Goal: Task Accomplishment & Management: Complete application form

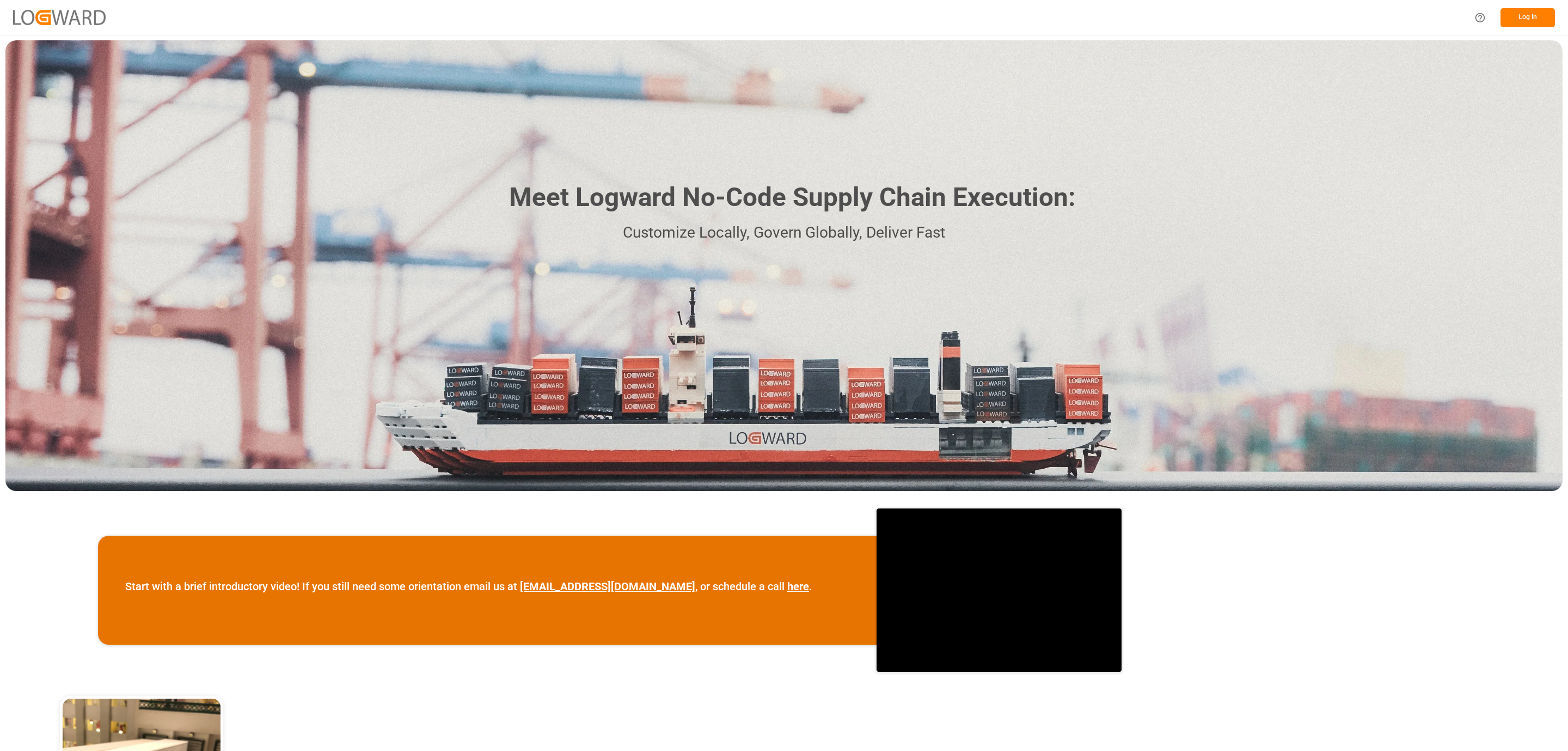
click at [1533, 13] on button "Log In" at bounding box center [1528, 17] width 54 height 19
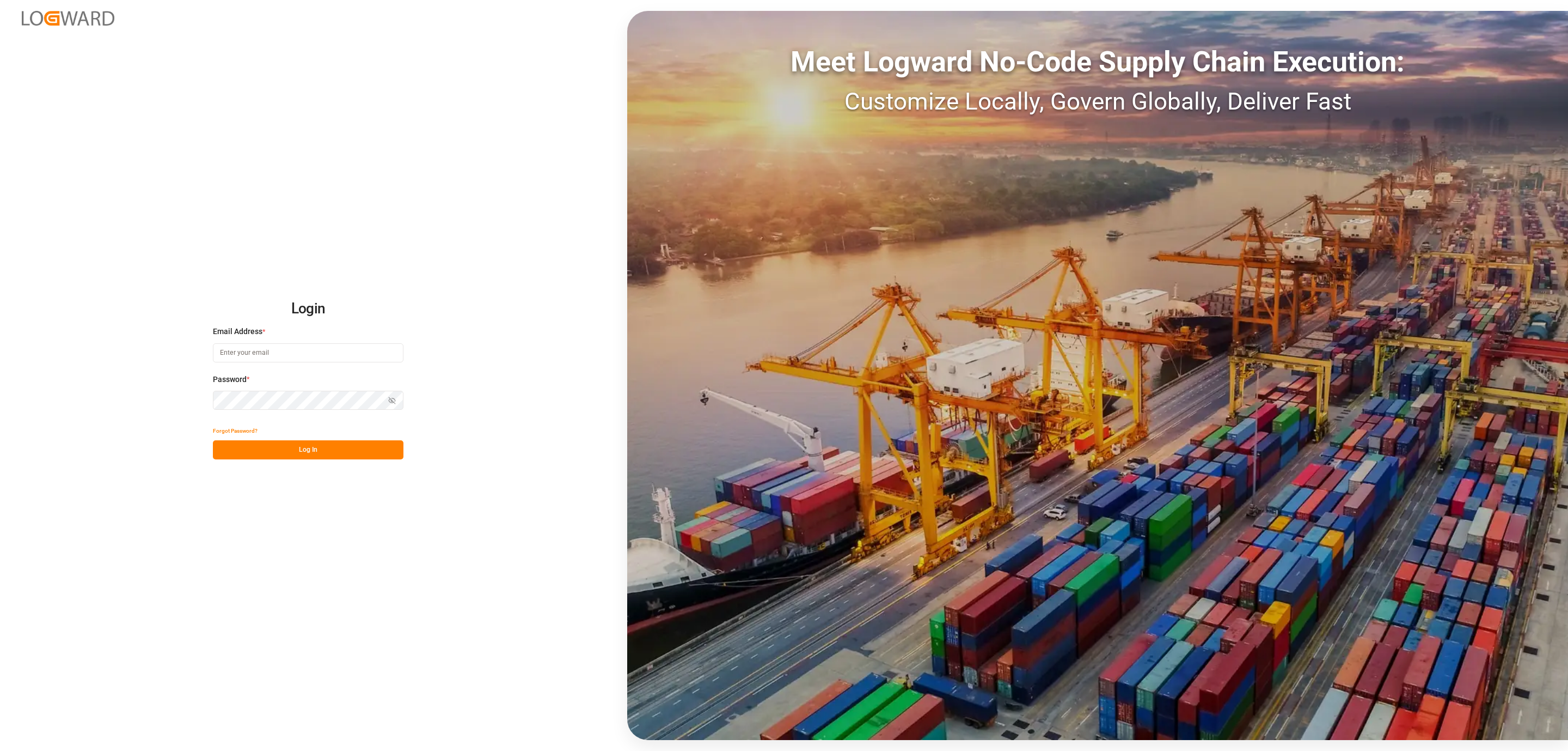
type input "[PERSON_NAME][EMAIL_ADDRESS][DOMAIN_NAME]"
click at [347, 451] on button "Log In" at bounding box center [308, 449] width 190 height 19
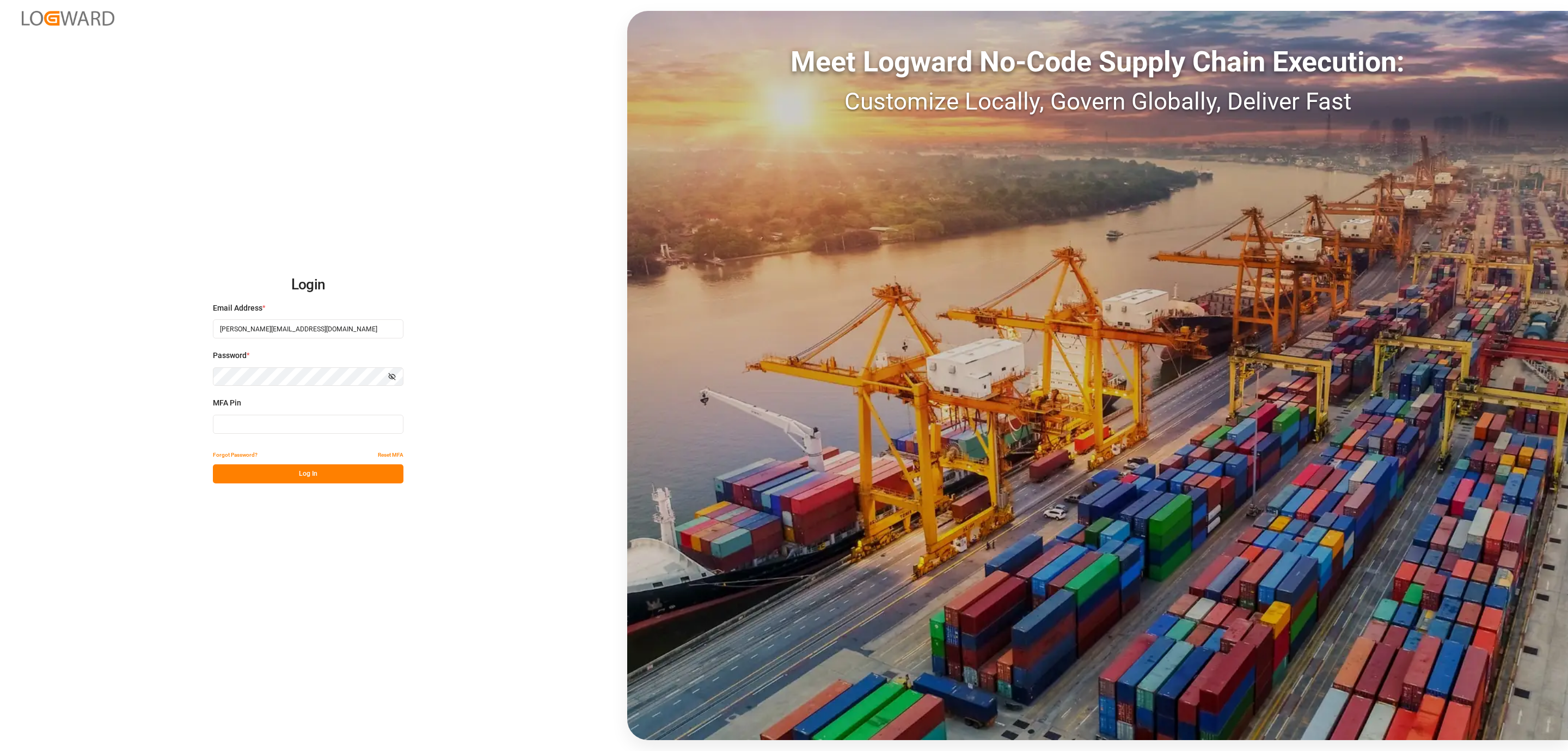
click at [277, 427] on input at bounding box center [308, 424] width 190 height 19
type input "479720"
click at [282, 476] on button "Log In" at bounding box center [308, 473] width 190 height 19
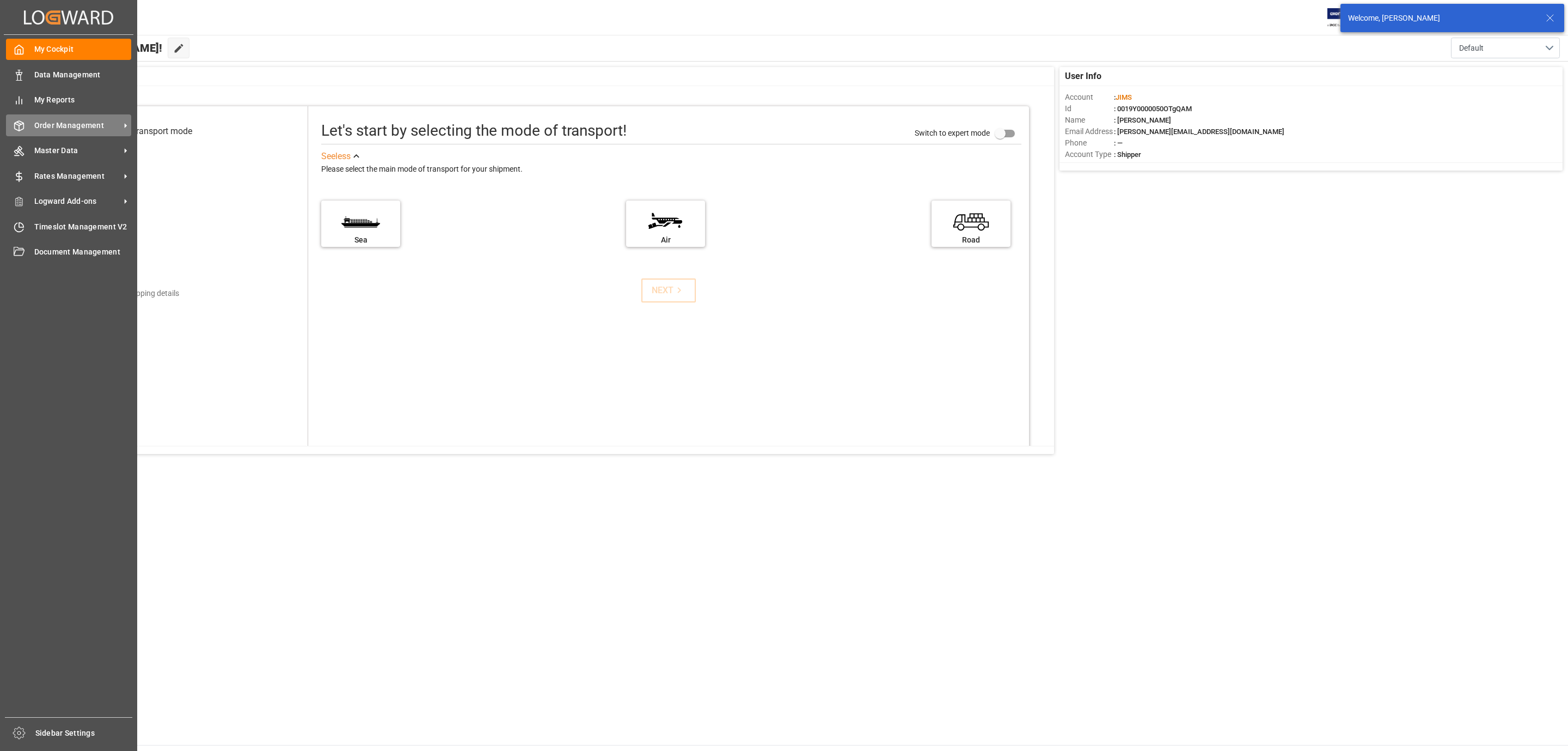
click at [63, 125] on span "Order Management" at bounding box center [77, 126] width 86 height 12
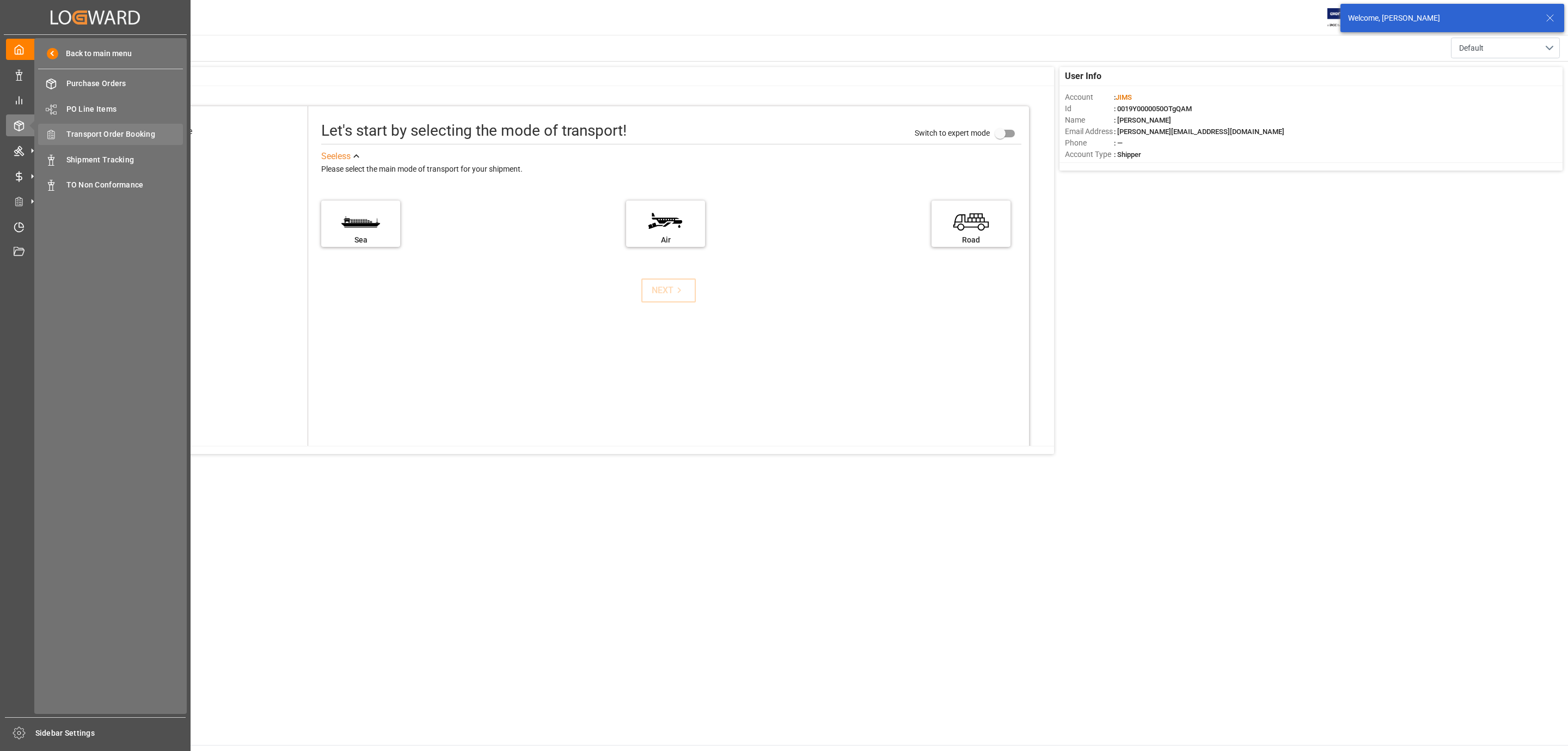
click at [136, 131] on span "Transport Order Booking" at bounding box center [125, 134] width 117 height 12
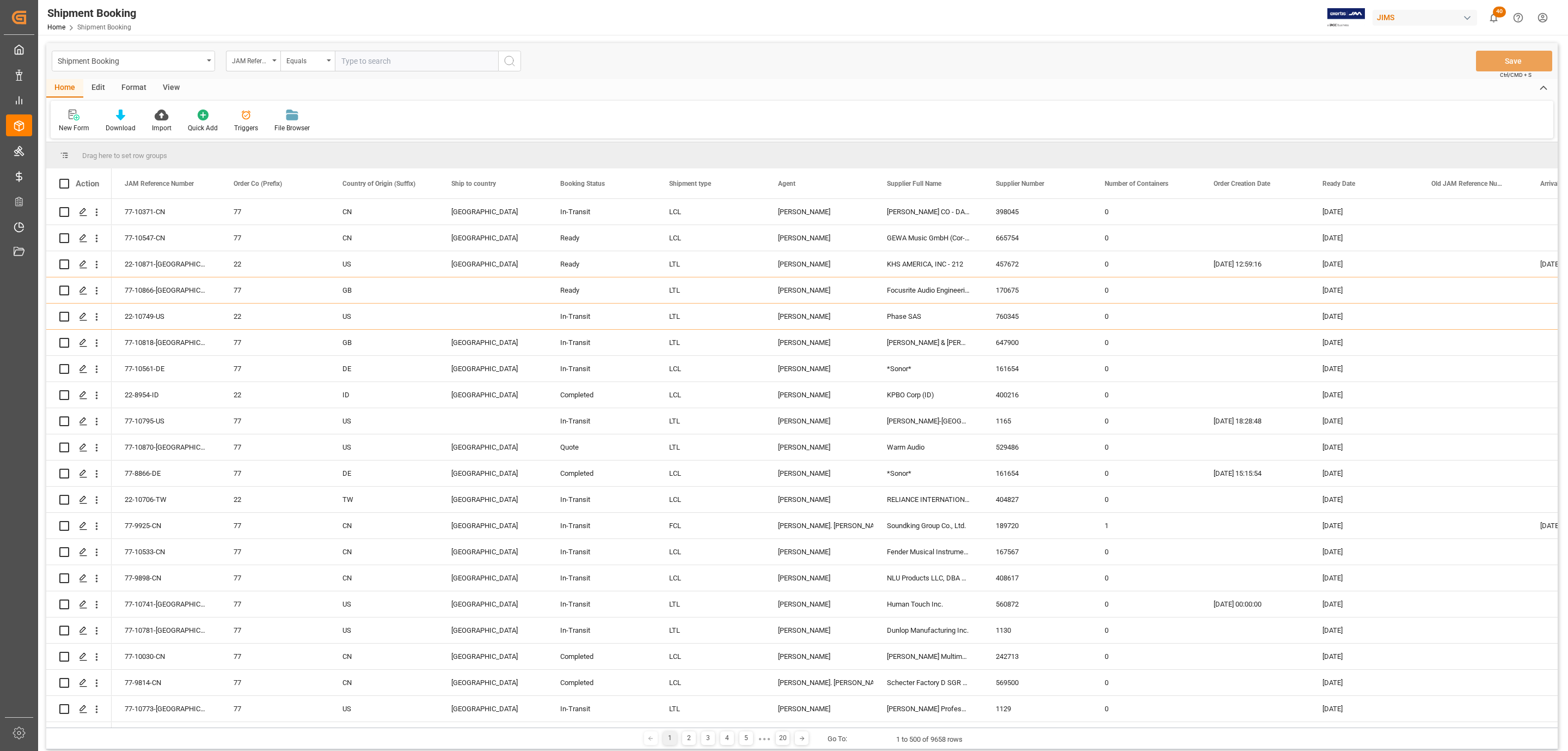
paste input "77-10815-IT"
type input "77-10815-IT"
click at [514, 60] on icon "search button" at bounding box center [510, 61] width 13 height 13
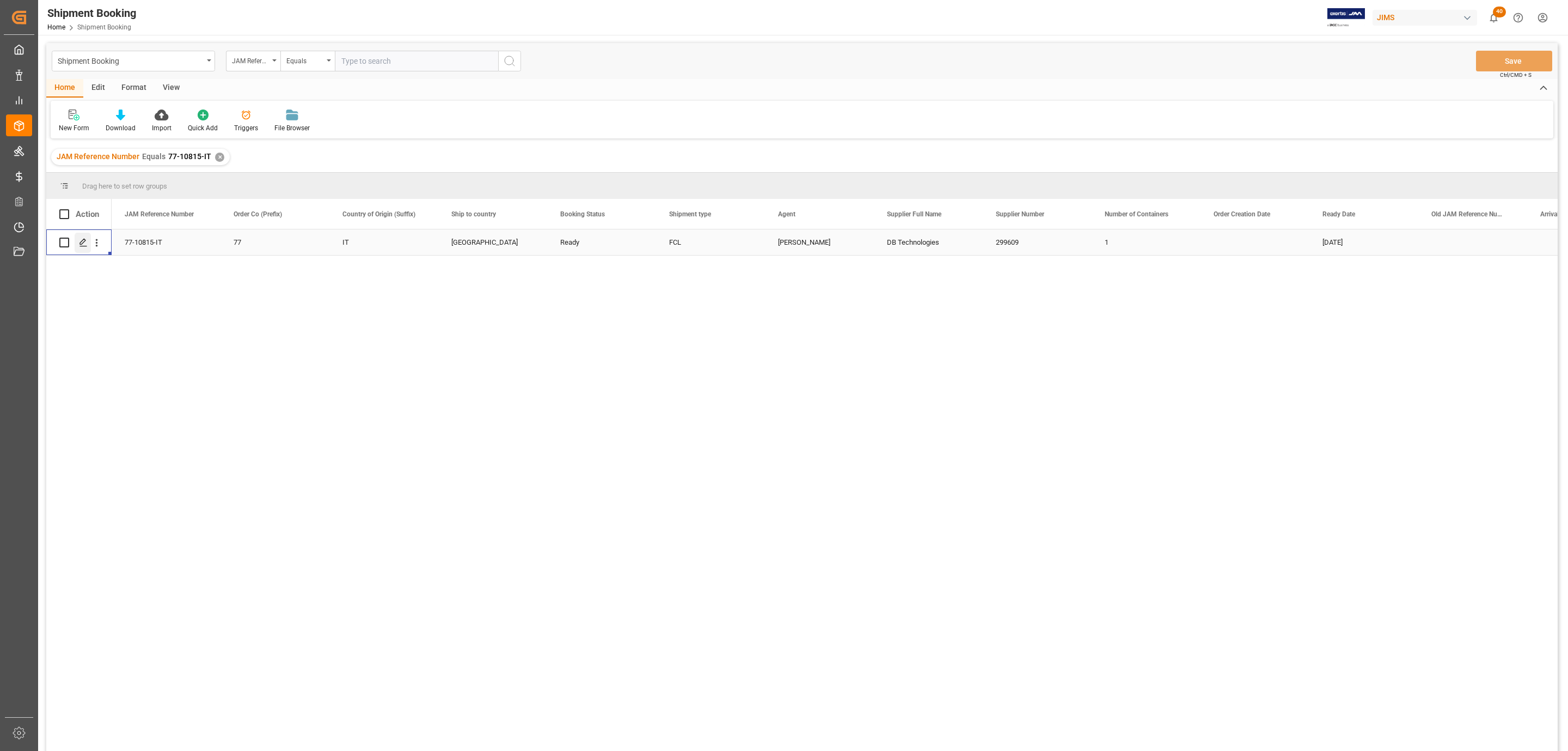
click at [80, 246] on icon "Press SPACE to select this row." at bounding box center [83, 242] width 8 height 8
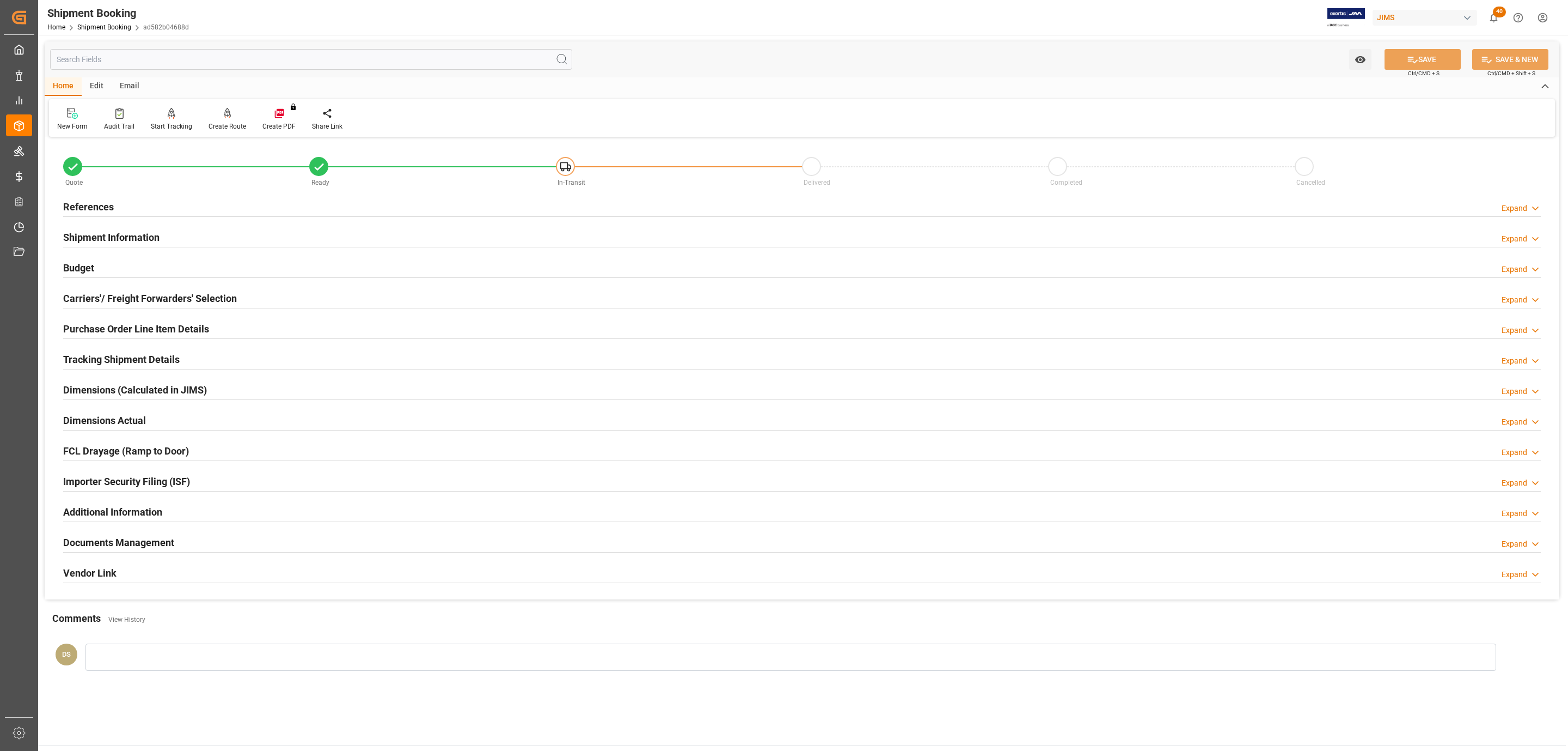
click at [223, 290] on div "Carriers'/ Freight Forwarders' Selection" at bounding box center [150, 297] width 174 height 21
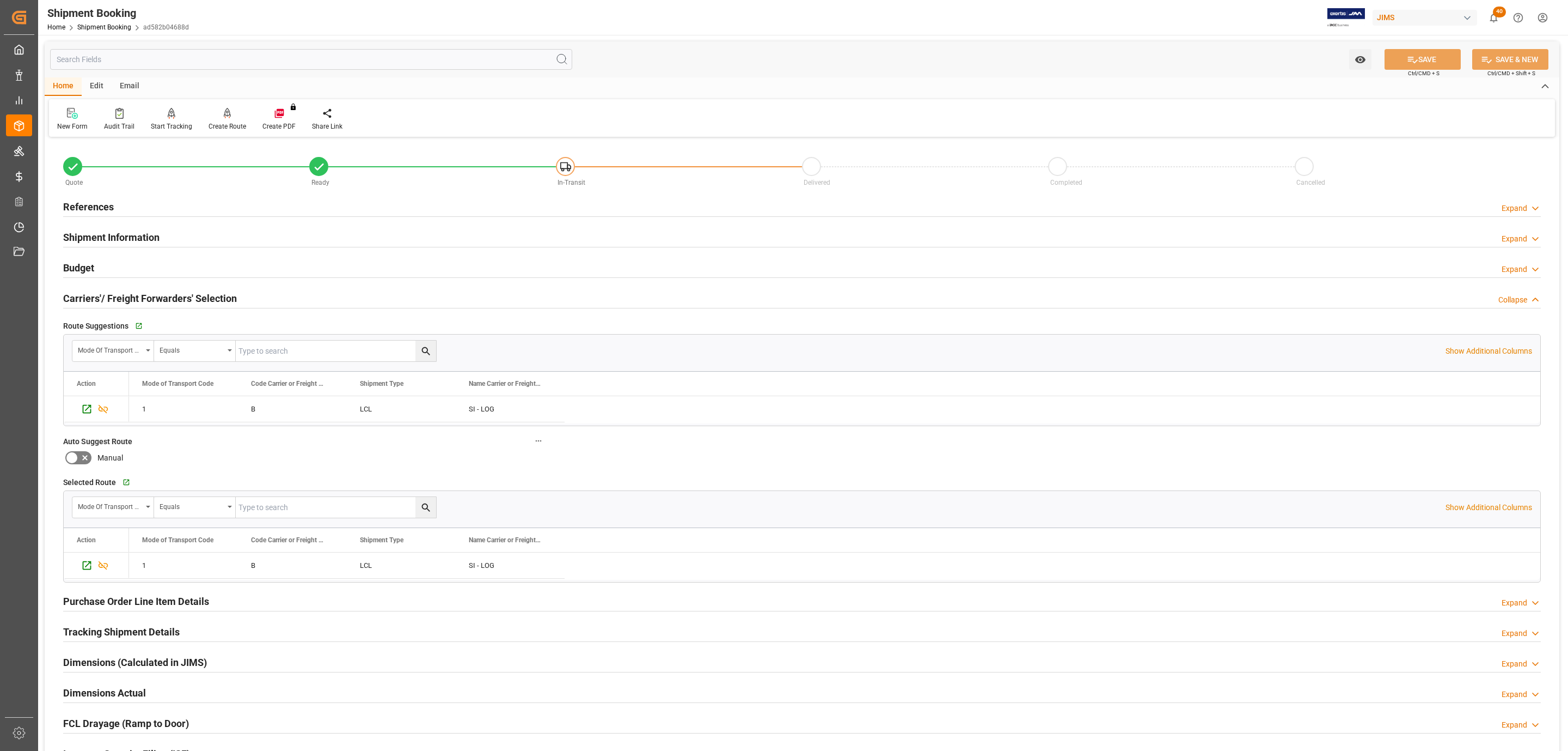
click at [153, 262] on div "Budget Expand" at bounding box center [802, 267] width 1478 height 21
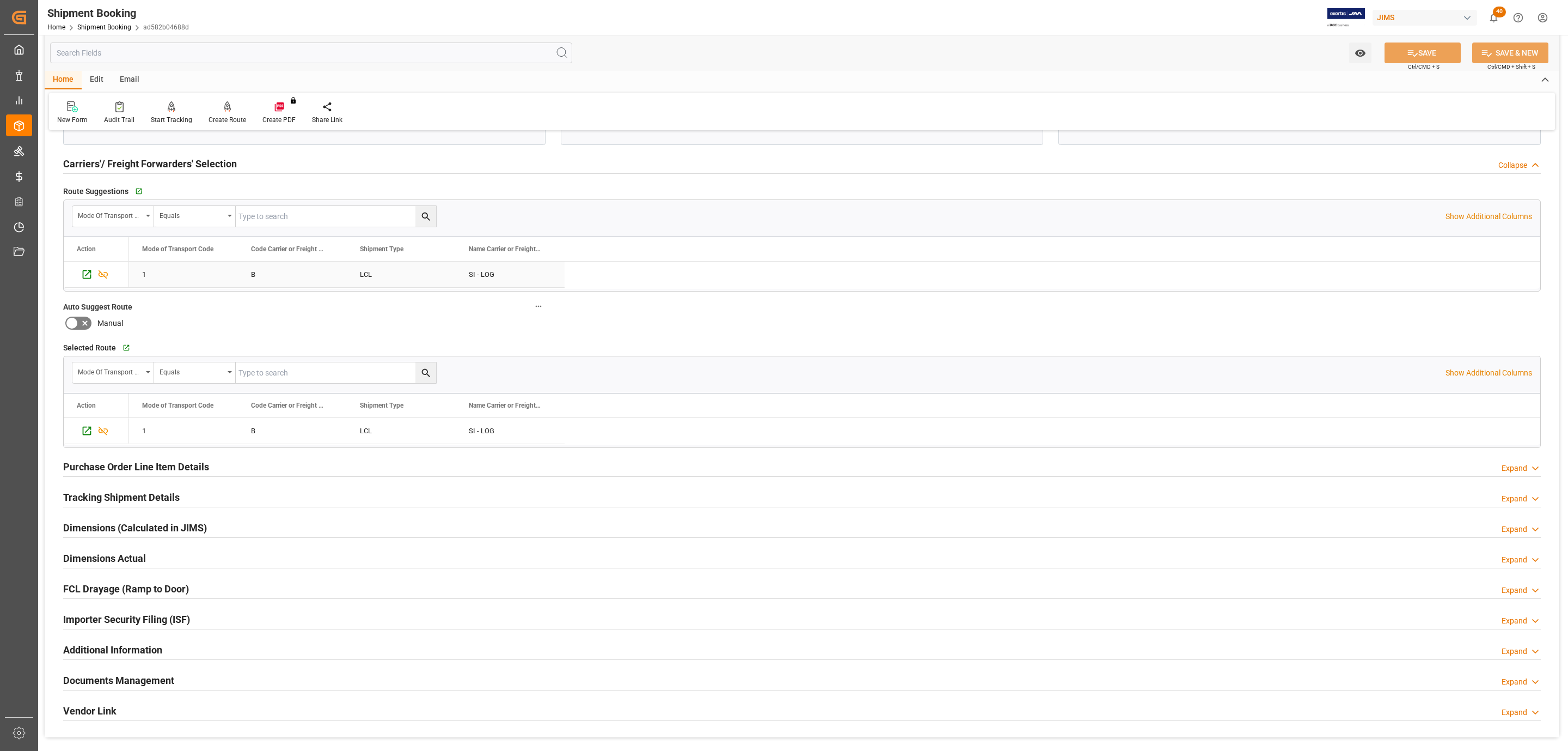
scroll to position [607, 0]
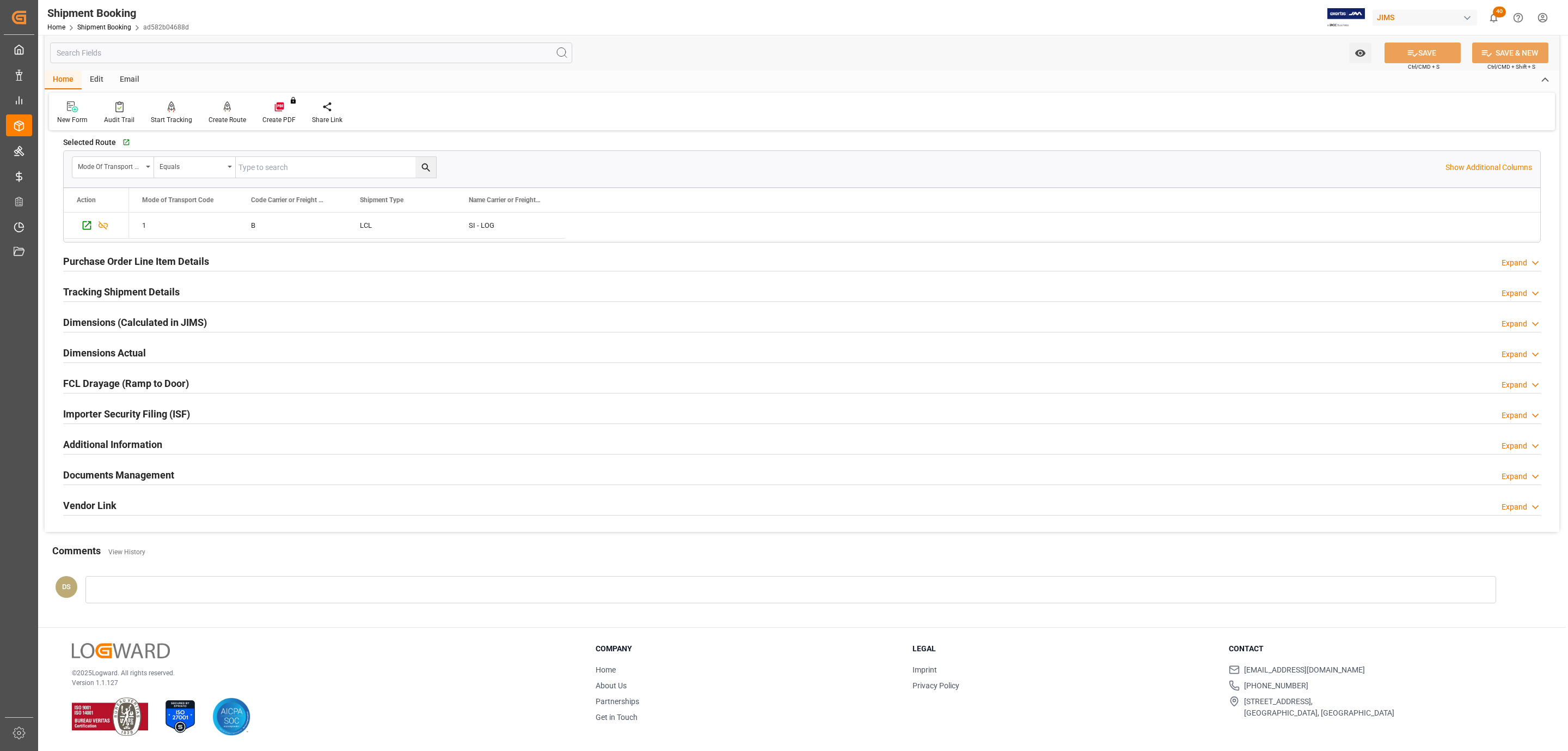
click at [172, 465] on div "Documents Management" at bounding box center [119, 474] width 111 height 21
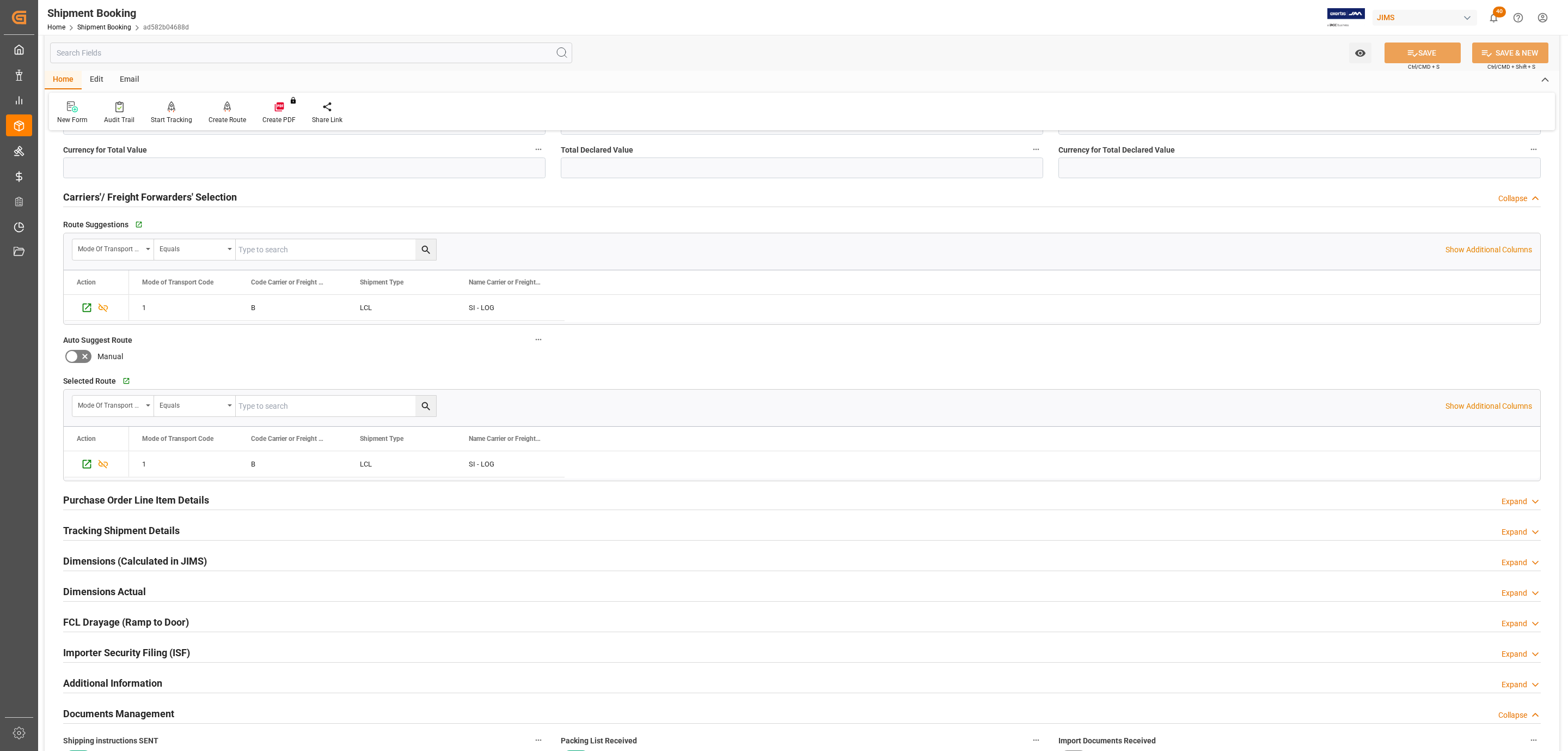
scroll to position [361, 0]
click at [135, 203] on h2 "Carriers'/ Freight Forwarders' Selection" at bounding box center [150, 198] width 174 height 15
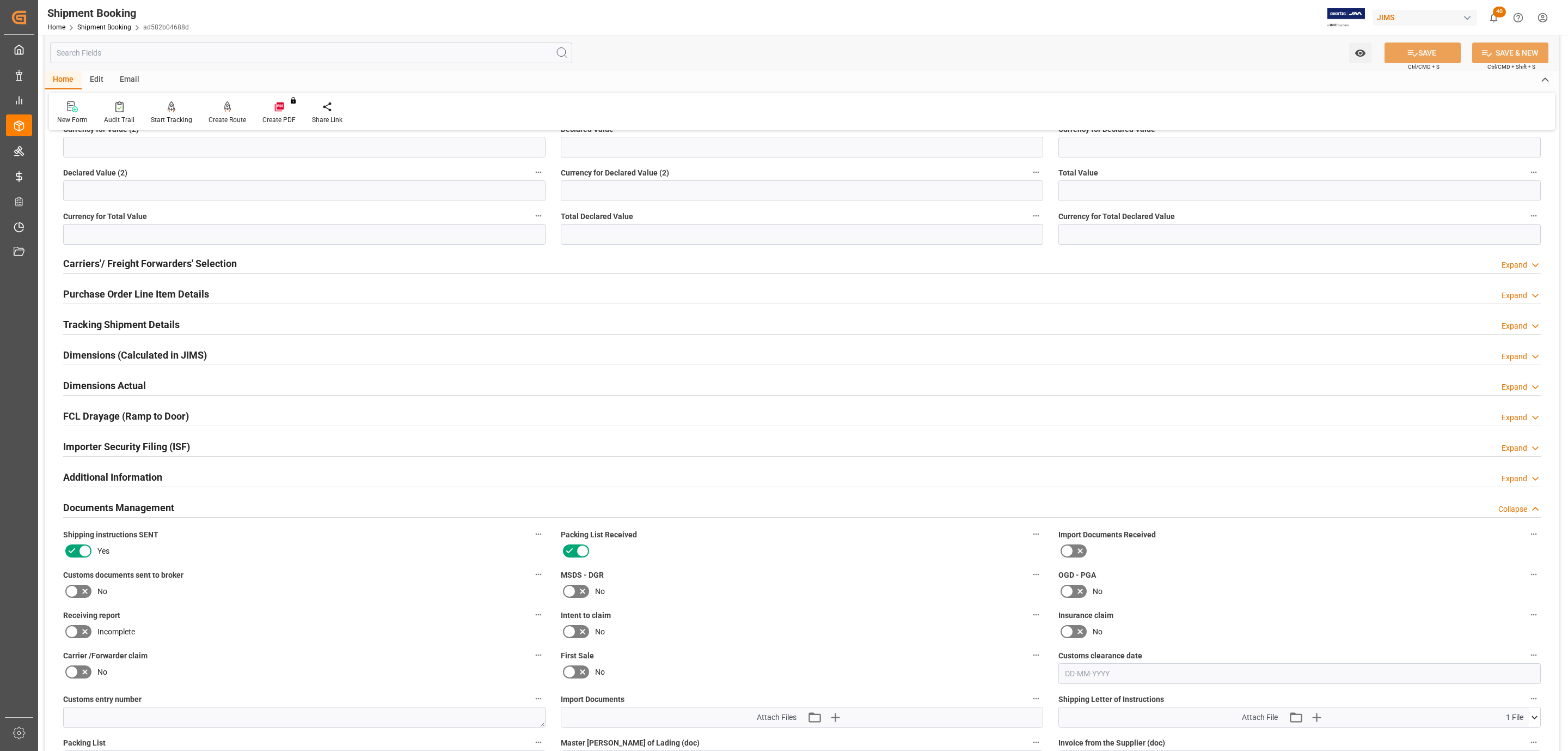
scroll to position [279, 0]
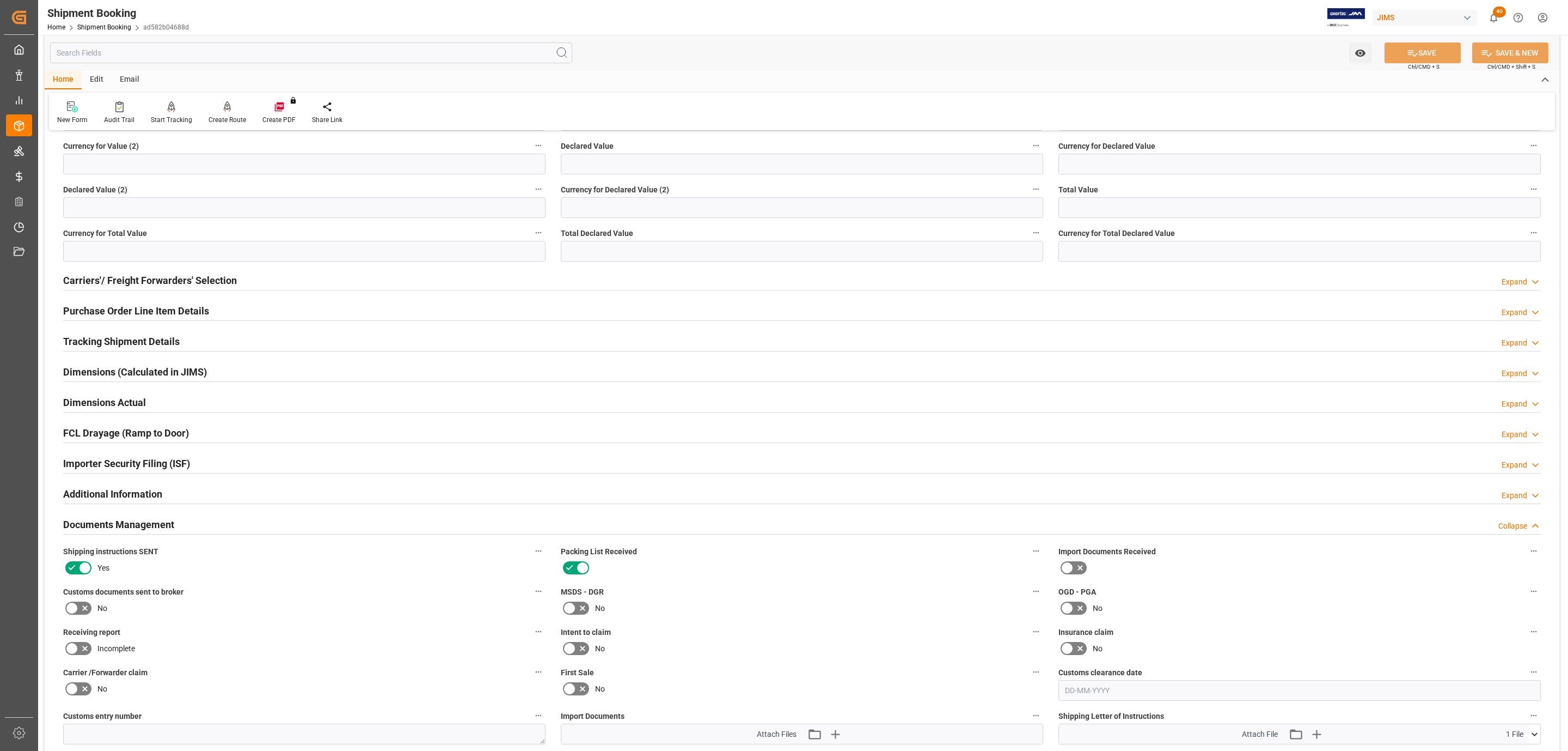
click at [163, 529] on h2 "Documents Management" at bounding box center [119, 524] width 111 height 15
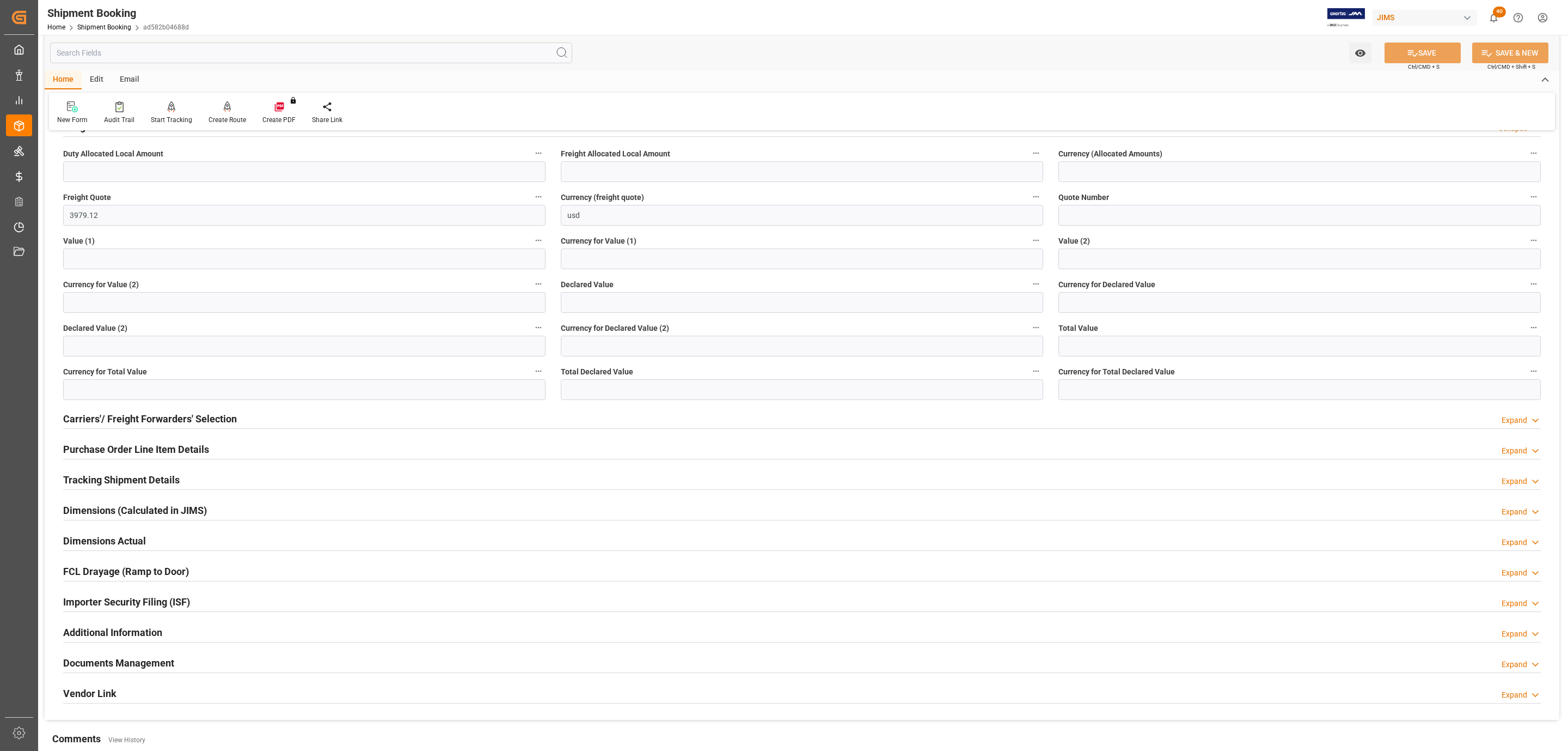
scroll to position [34, 0]
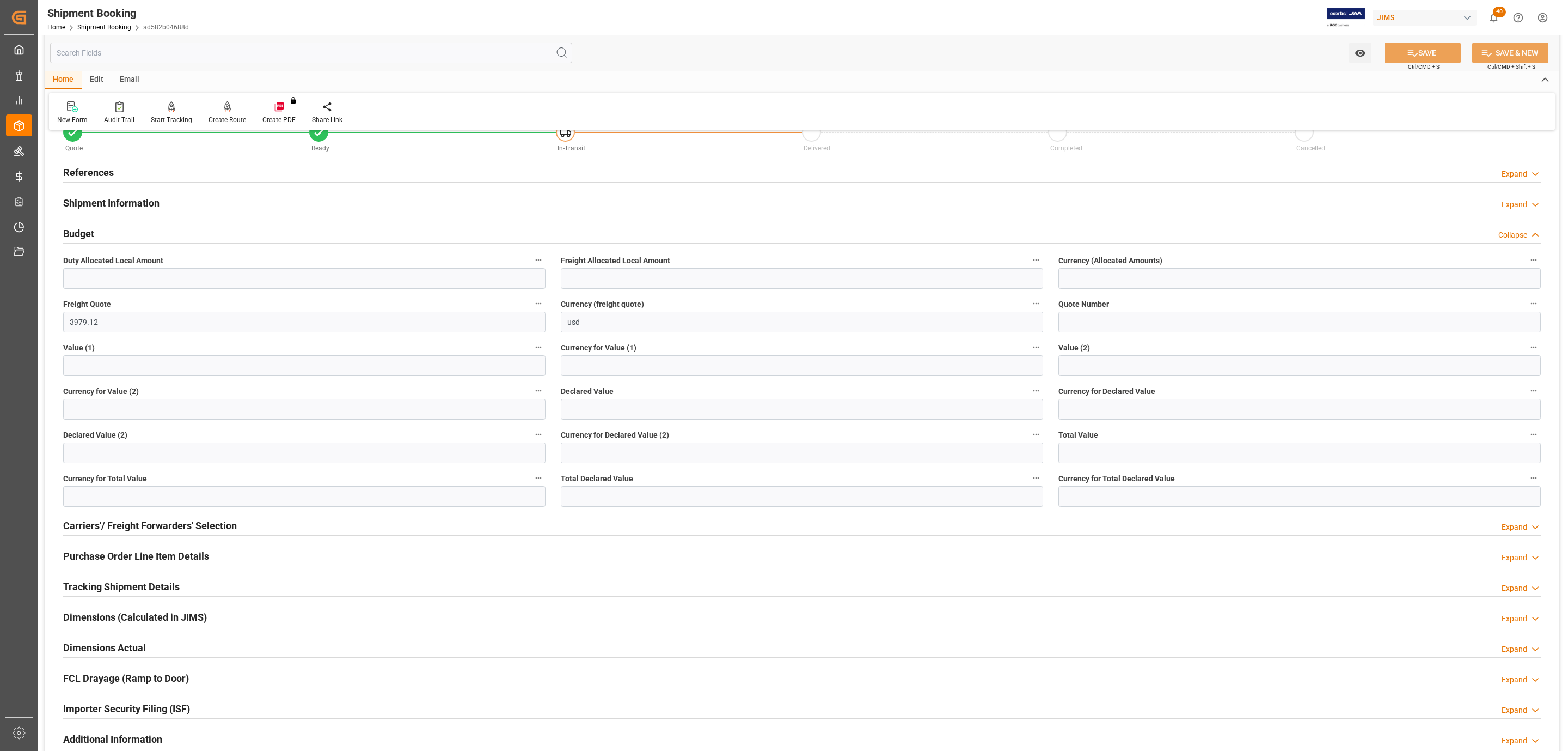
click at [139, 233] on div "Budget Collapse" at bounding box center [802, 233] width 1478 height 21
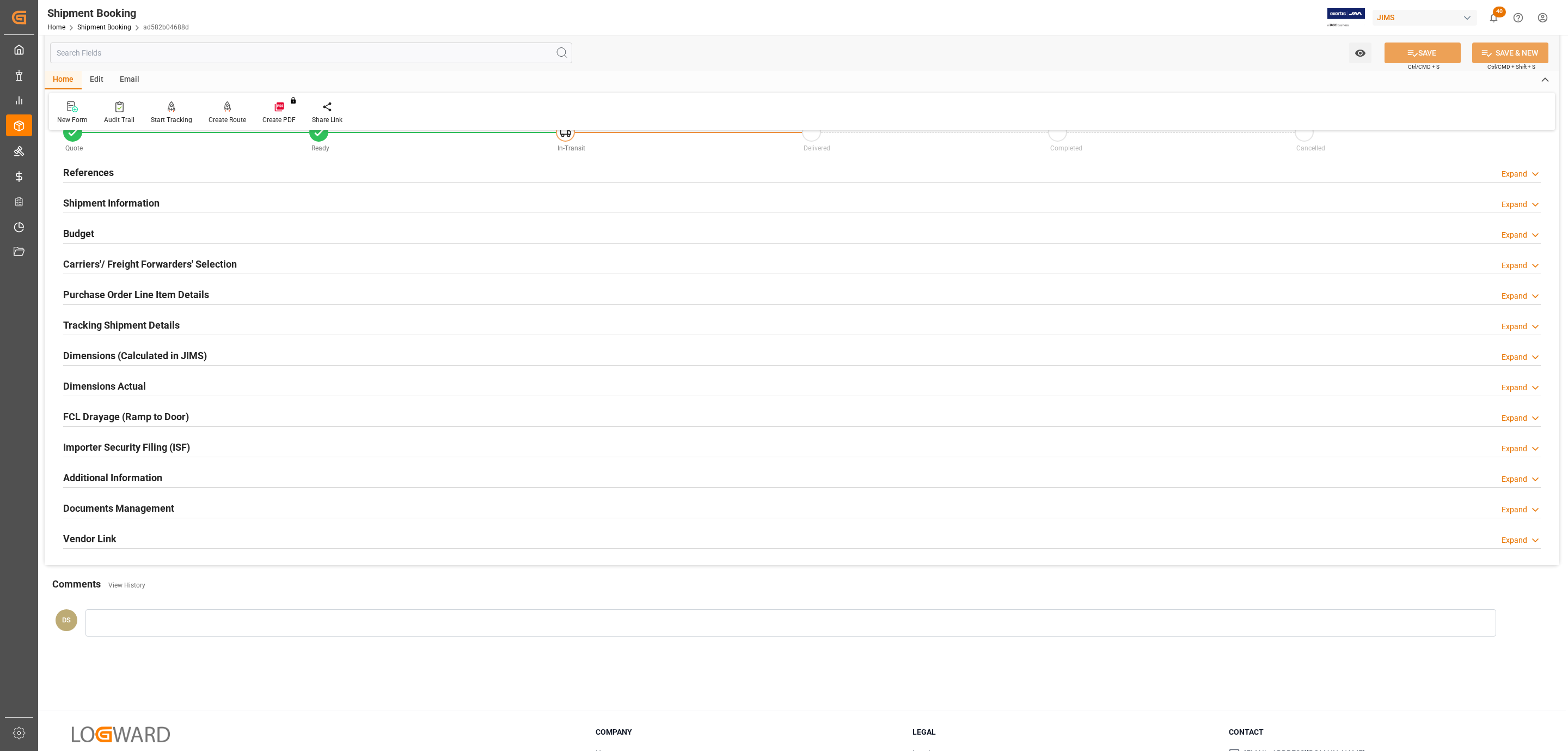
click at [130, 172] on div "References Expand" at bounding box center [802, 172] width 1478 height 21
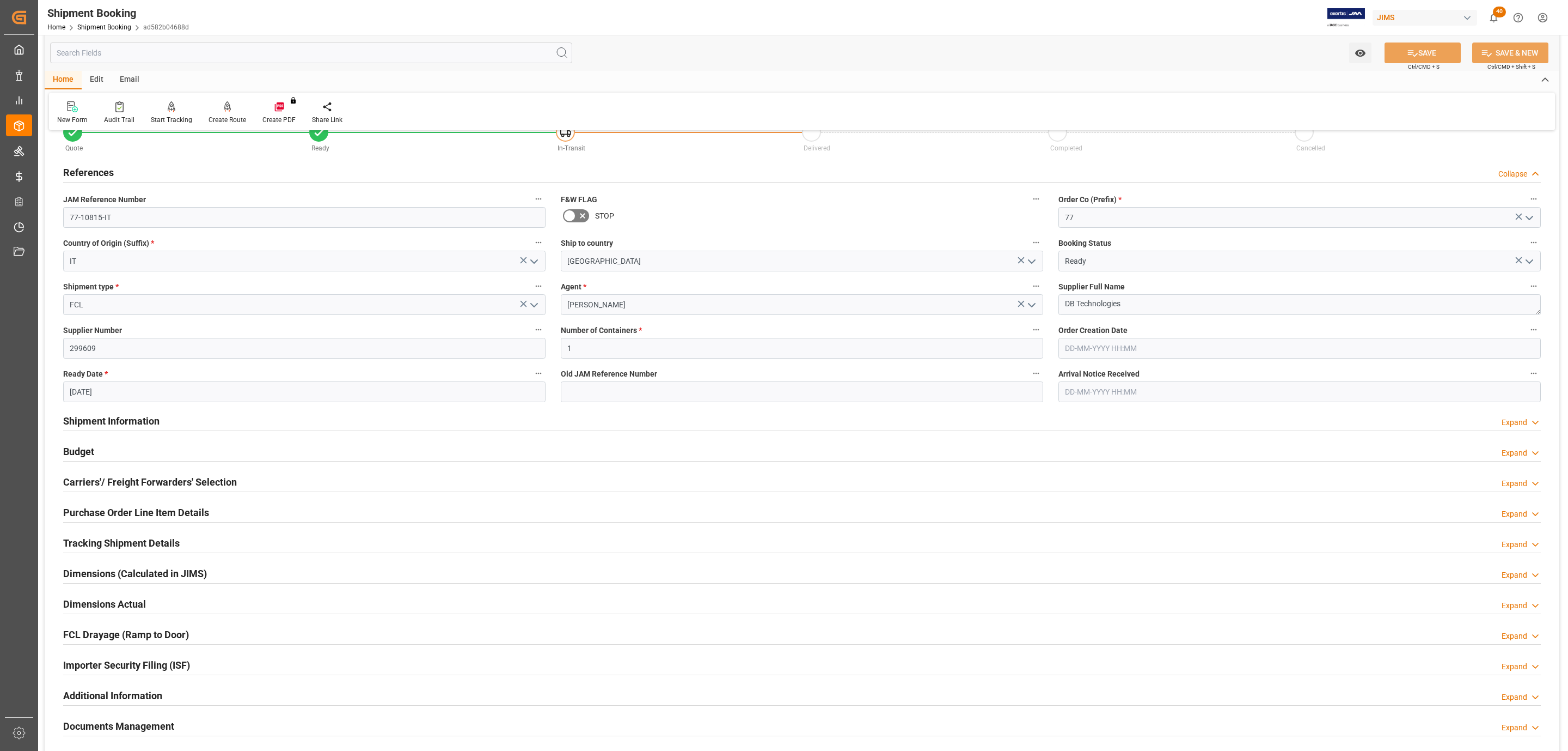
click at [130, 172] on div "References Collapse" at bounding box center [802, 172] width 1478 height 21
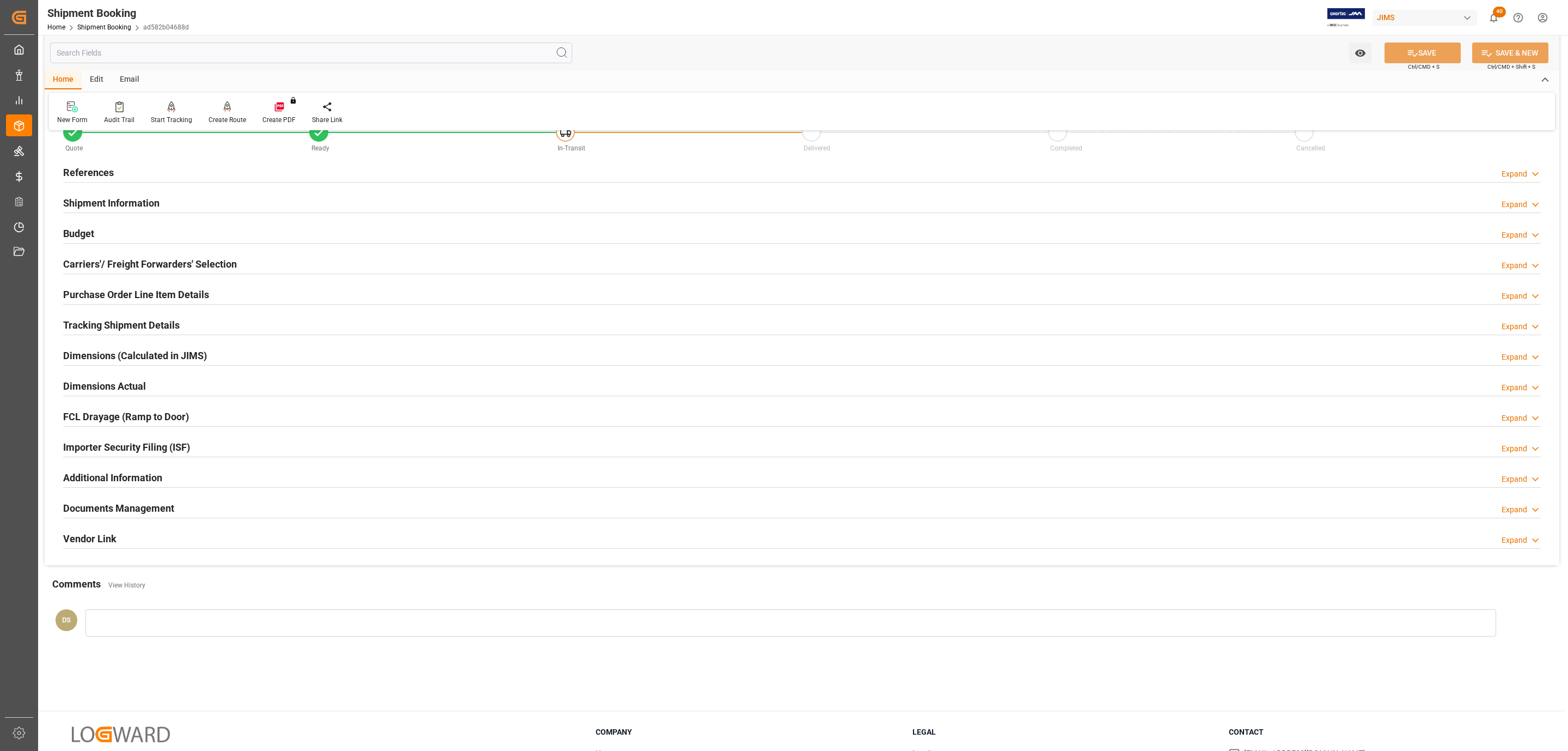
click at [121, 197] on h2 "Shipment Information" at bounding box center [111, 203] width 97 height 15
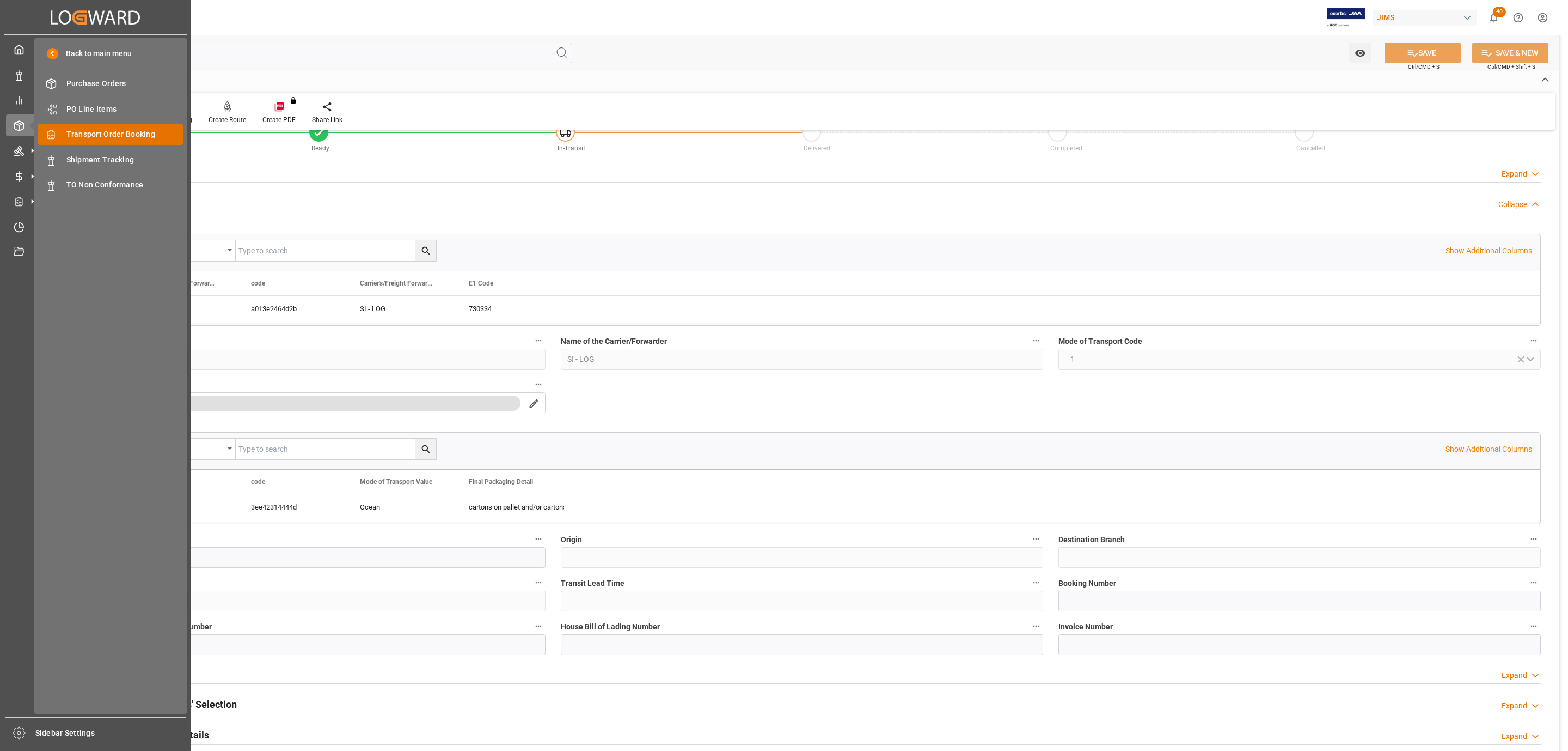
click at [125, 133] on span "Transport Order Booking" at bounding box center [125, 134] width 117 height 12
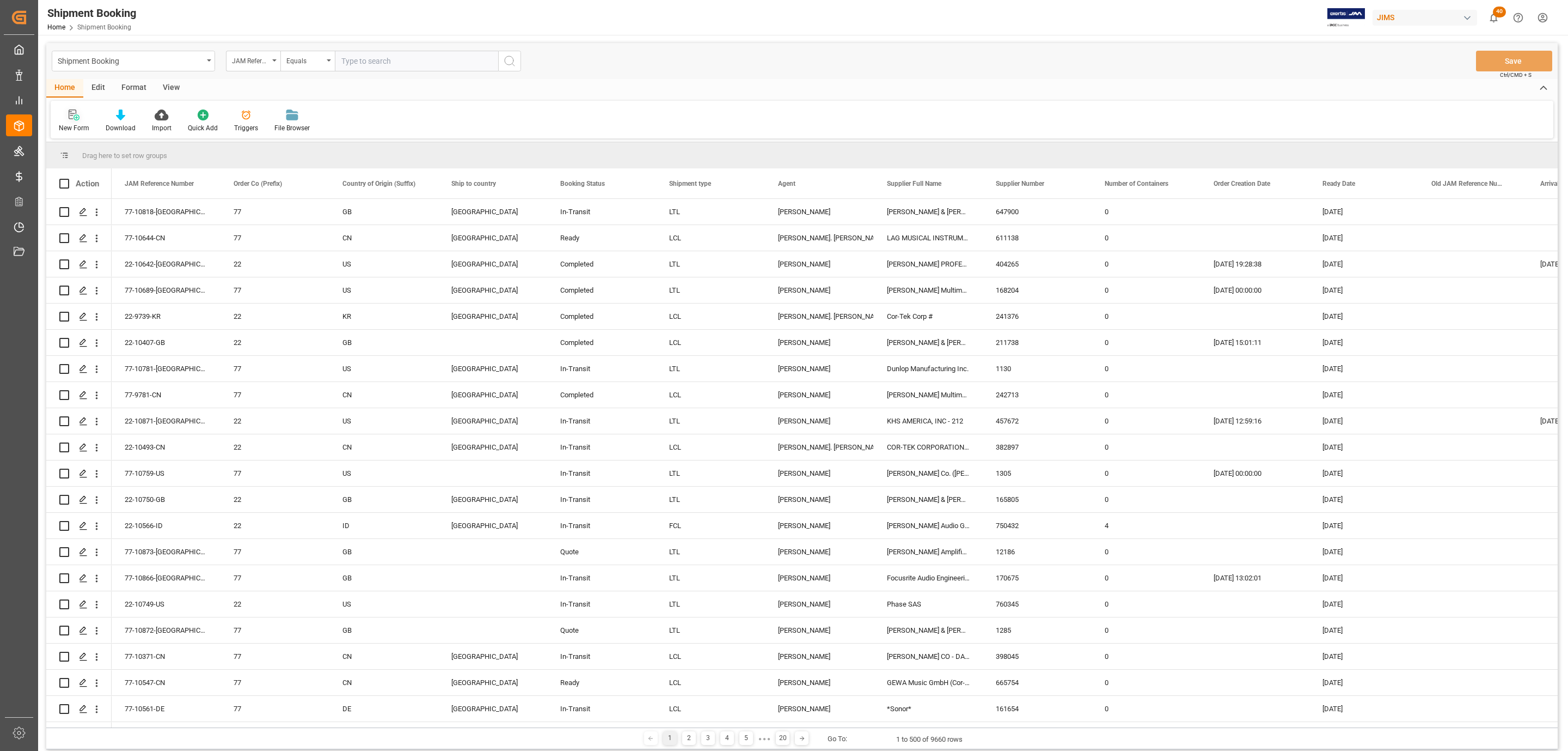
click at [72, 116] on icon at bounding box center [74, 115] width 11 height 11
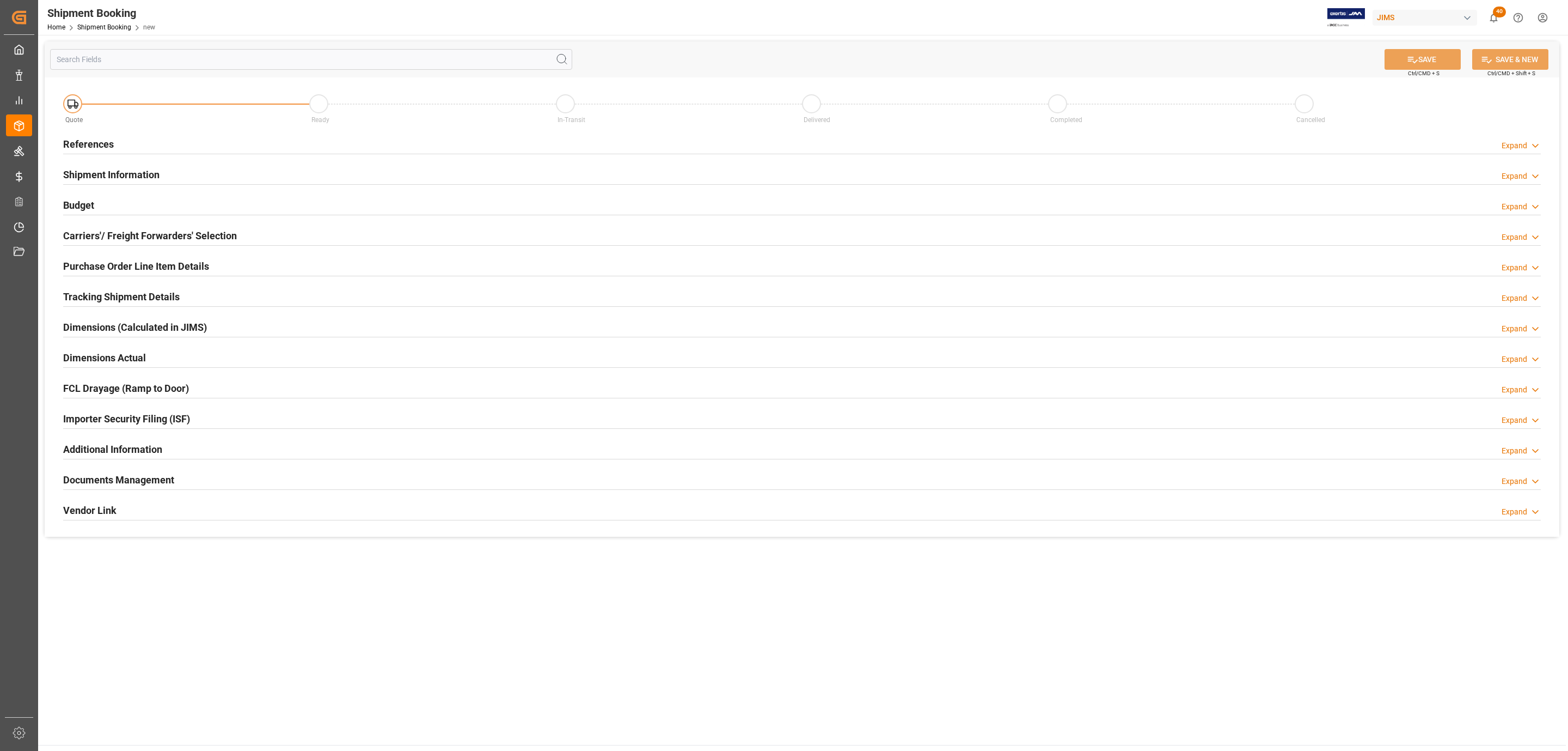
click at [93, 137] on h2 "References" at bounding box center [89, 144] width 51 height 15
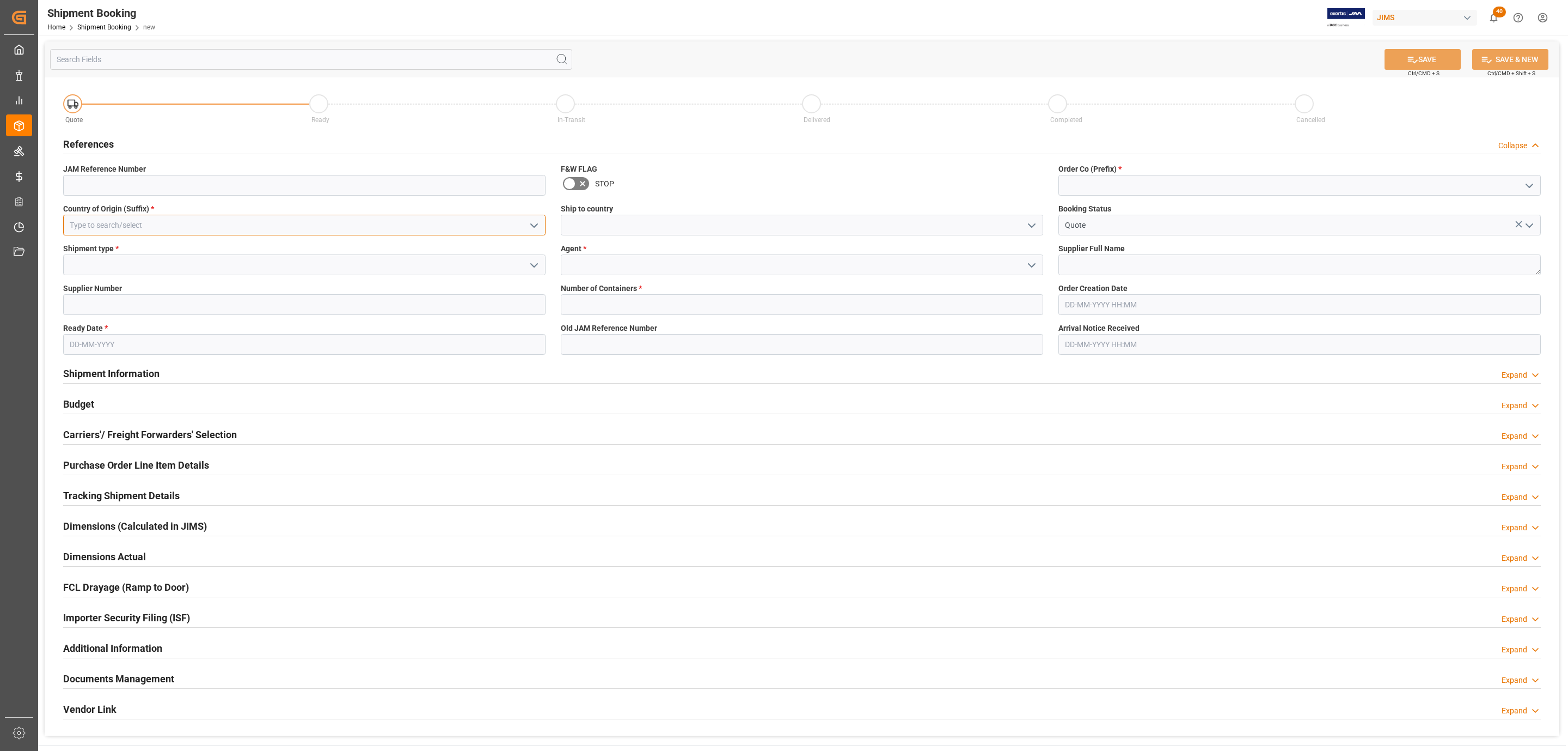
click at [234, 222] on input at bounding box center [304, 225] width 483 height 21
click at [160, 242] on div "US" at bounding box center [304, 249] width 481 height 25
type input "US"
click at [531, 262] on icon "open menu" at bounding box center [534, 265] width 13 height 13
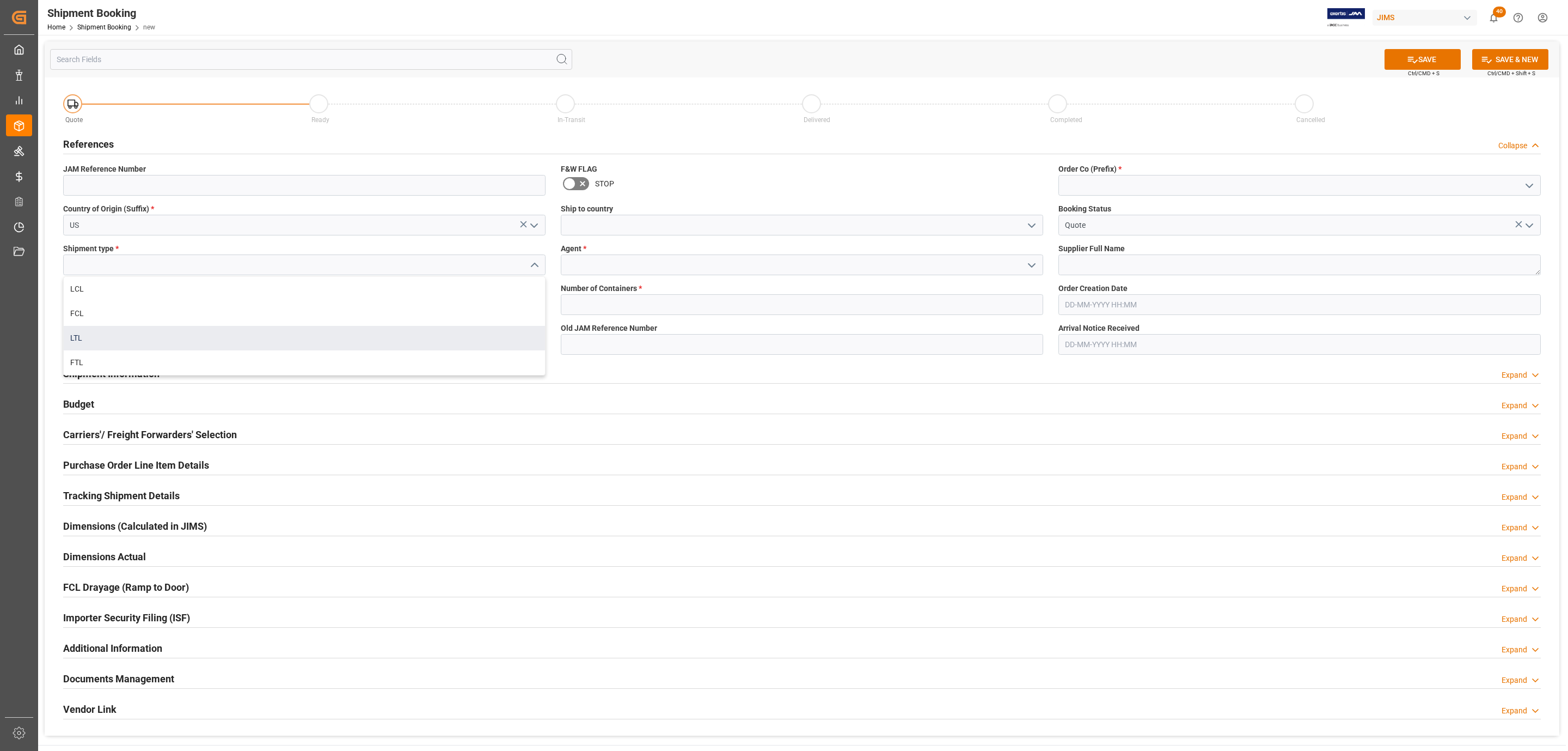
click at [107, 330] on div "LTL" at bounding box center [304, 338] width 481 height 25
type input "LTL"
click at [118, 301] on input at bounding box center [304, 305] width 483 height 21
paste input "304611"
type input "304611"
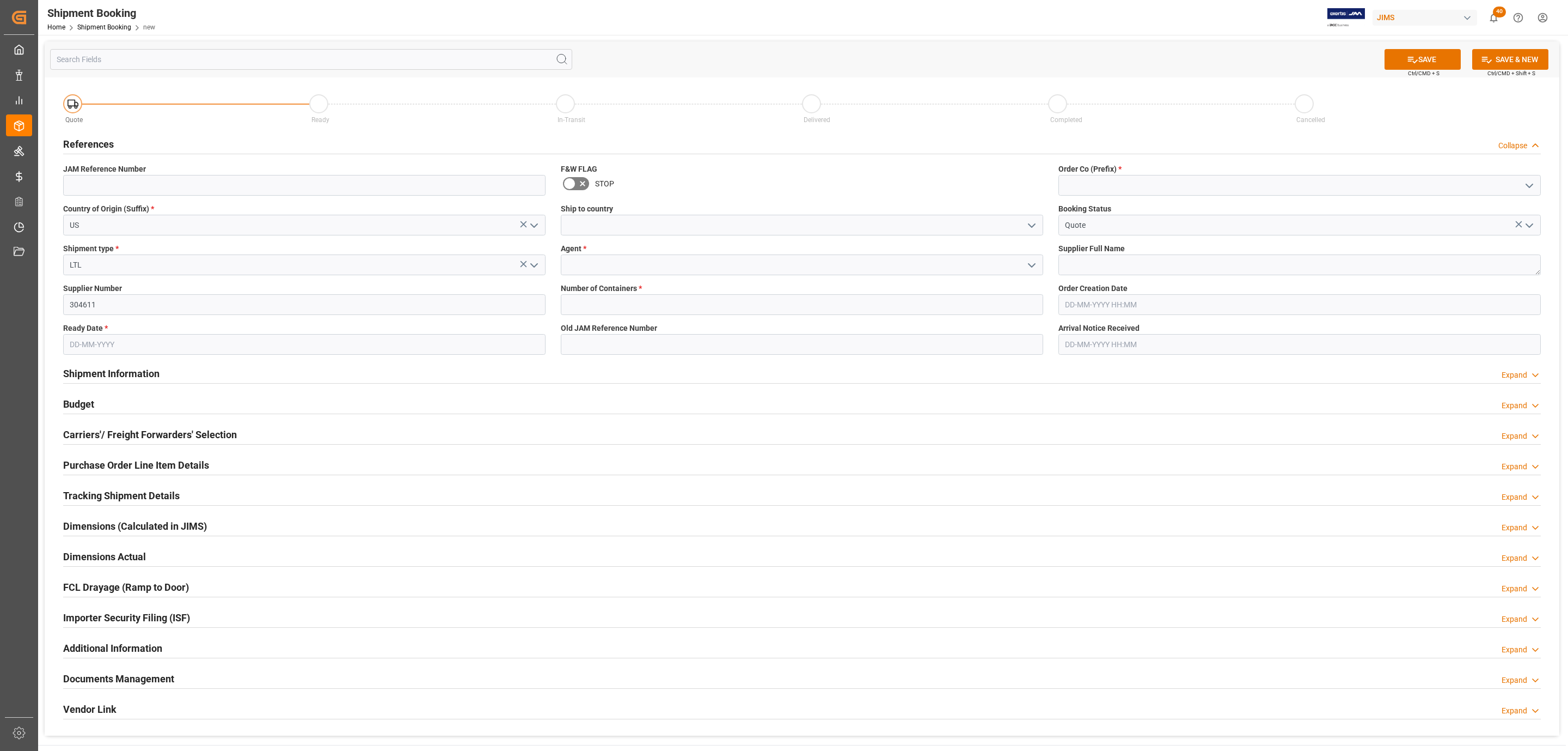
click at [95, 347] on input "text" at bounding box center [304, 344] width 483 height 21
click at [124, 495] on div "29 30 1 2 3 4 5" at bounding box center [141, 496] width 149 height 21
click at [161, 411] on span "5" at bounding box center [163, 411] width 4 height 8
type input "05-09-2025"
click at [1036, 227] on icon "open menu" at bounding box center [1032, 225] width 13 height 13
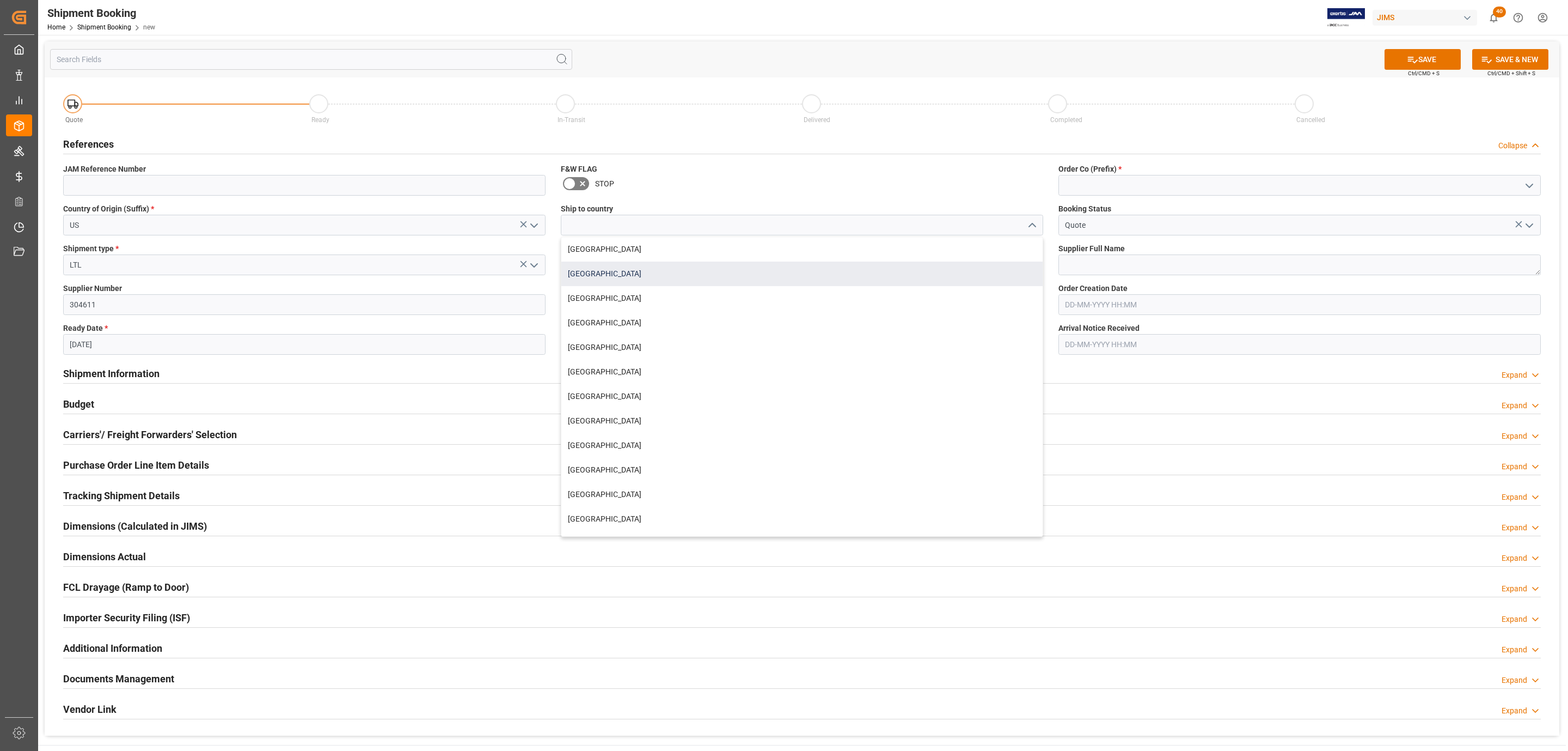
click at [608, 277] on div "United States" at bounding box center [802, 274] width 481 height 25
type input "United States"
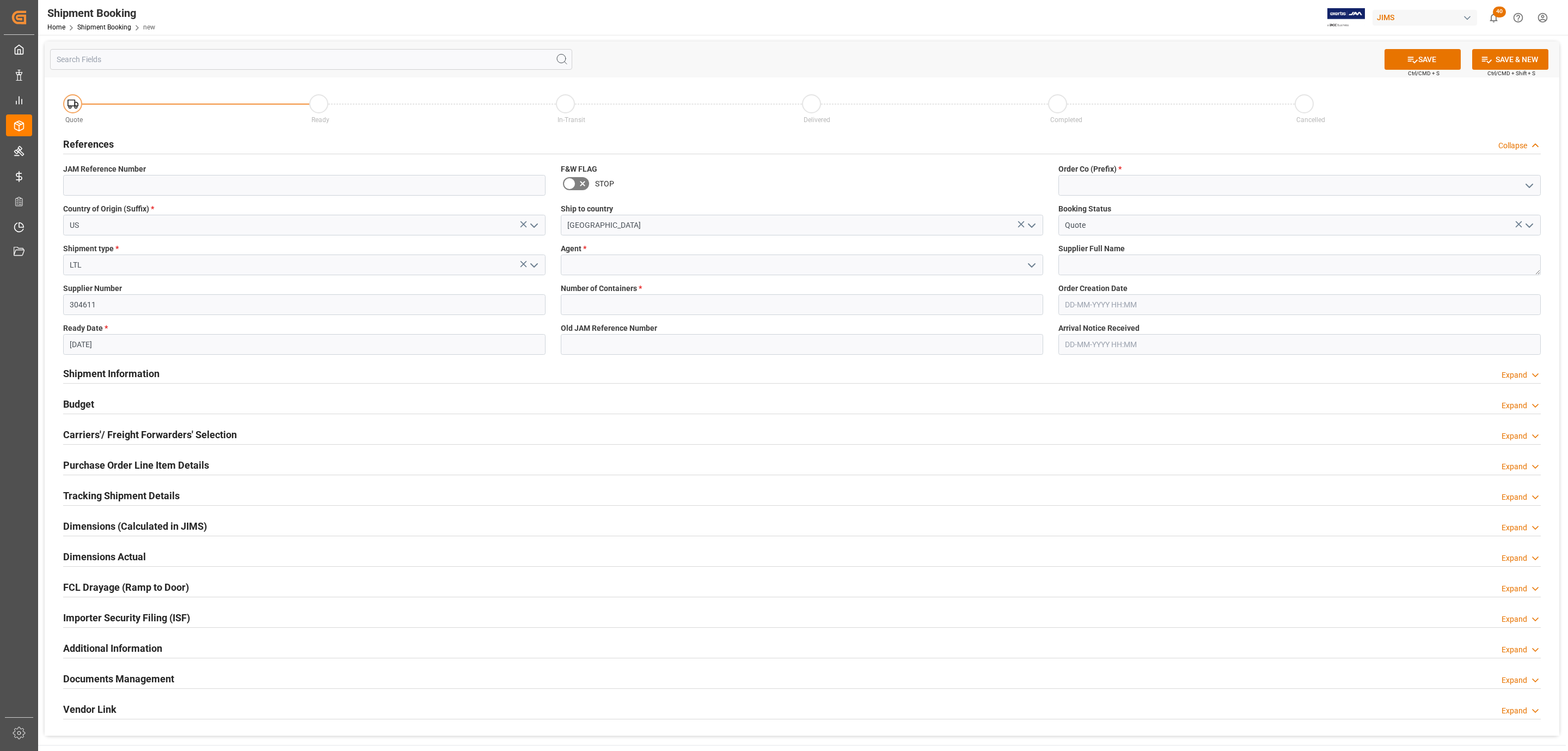
click at [1031, 264] on icon "open menu" at bounding box center [1032, 265] width 13 height 13
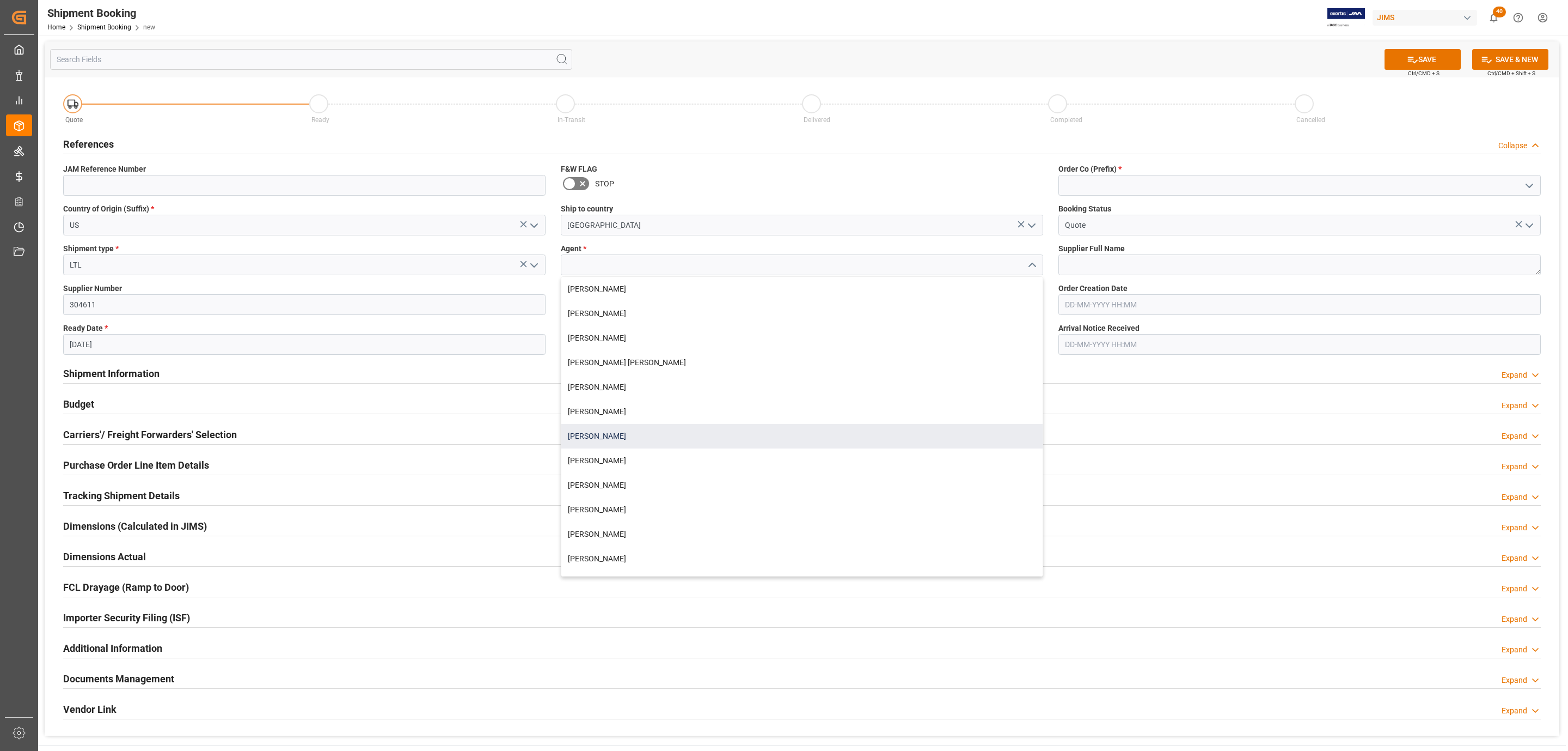
click at [611, 430] on div "[PERSON_NAME]" at bounding box center [802, 436] width 481 height 25
type input "[PERSON_NAME]"
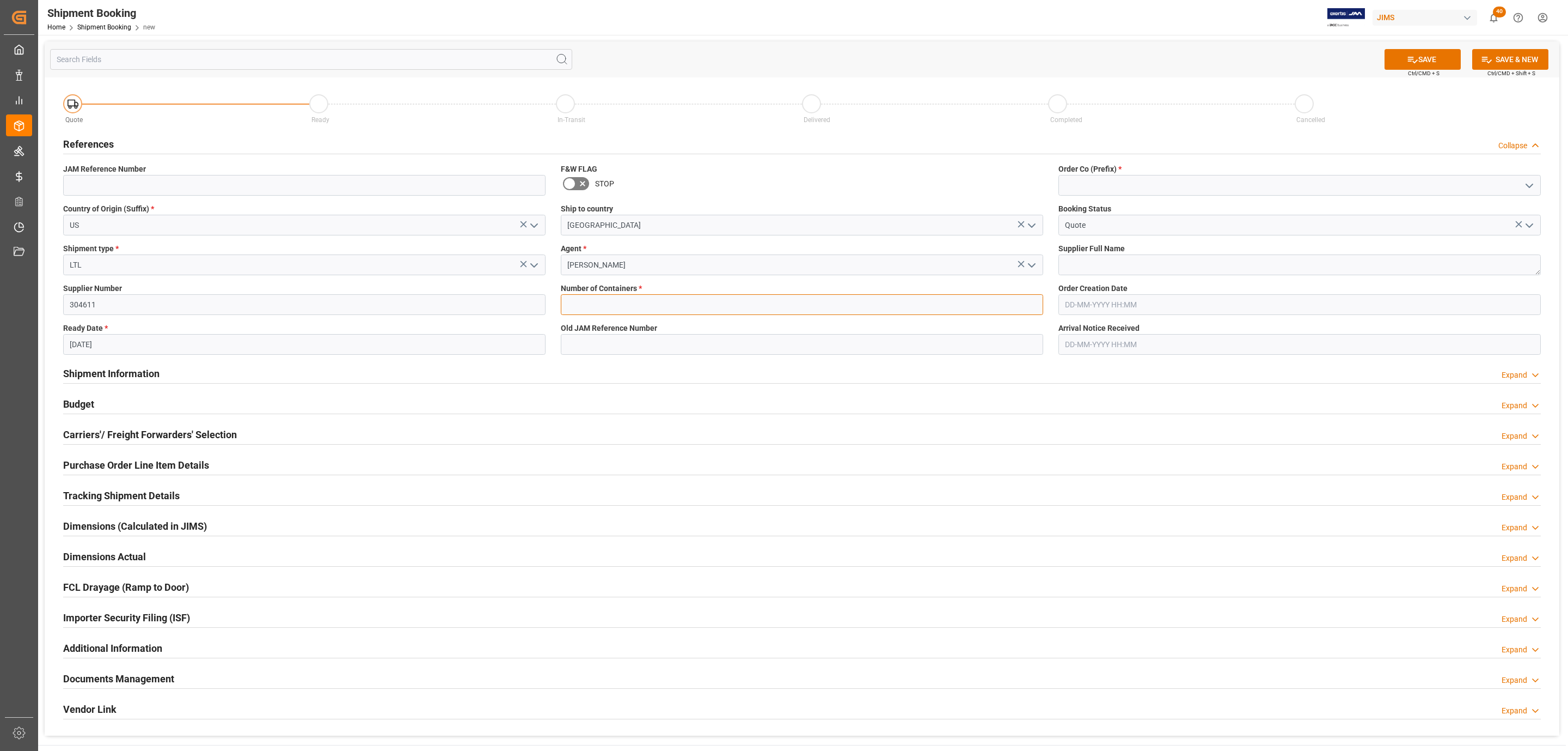
click at [595, 299] on input "text" at bounding box center [802, 305] width 483 height 21
type input "0"
click at [1531, 185] on polyline "open menu" at bounding box center [1530, 185] width 6 height 3
click at [1147, 224] on div "77" at bounding box center [1299, 234] width 481 height 25
type input "77"
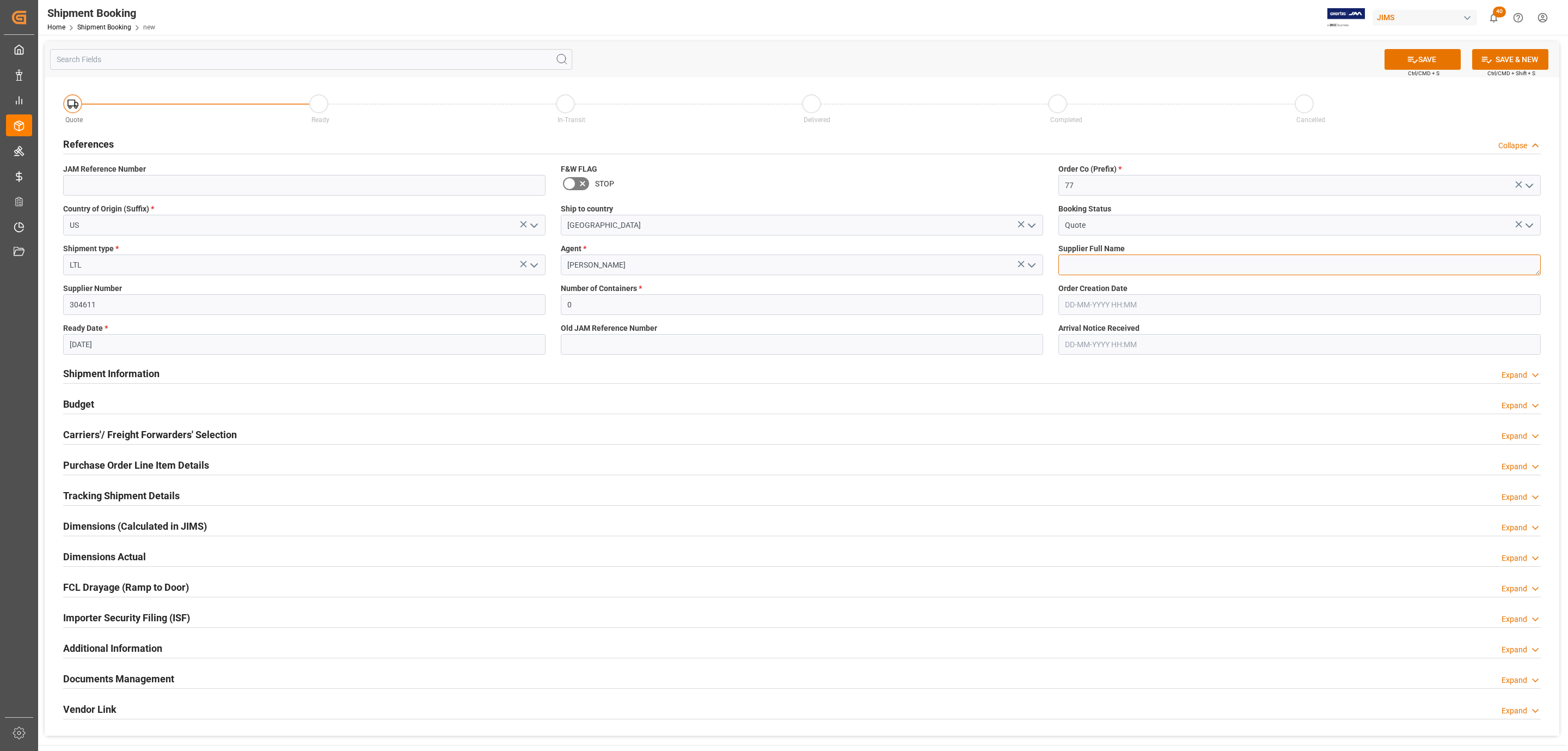
click at [1174, 270] on textarea at bounding box center [1299, 265] width 483 height 21
paste textarea "SoundTube Entertainment Inc."
type textarea "SoundTube Entertainment Inc."
click at [1435, 60] on button "SAVE" at bounding box center [1423, 60] width 76 height 21
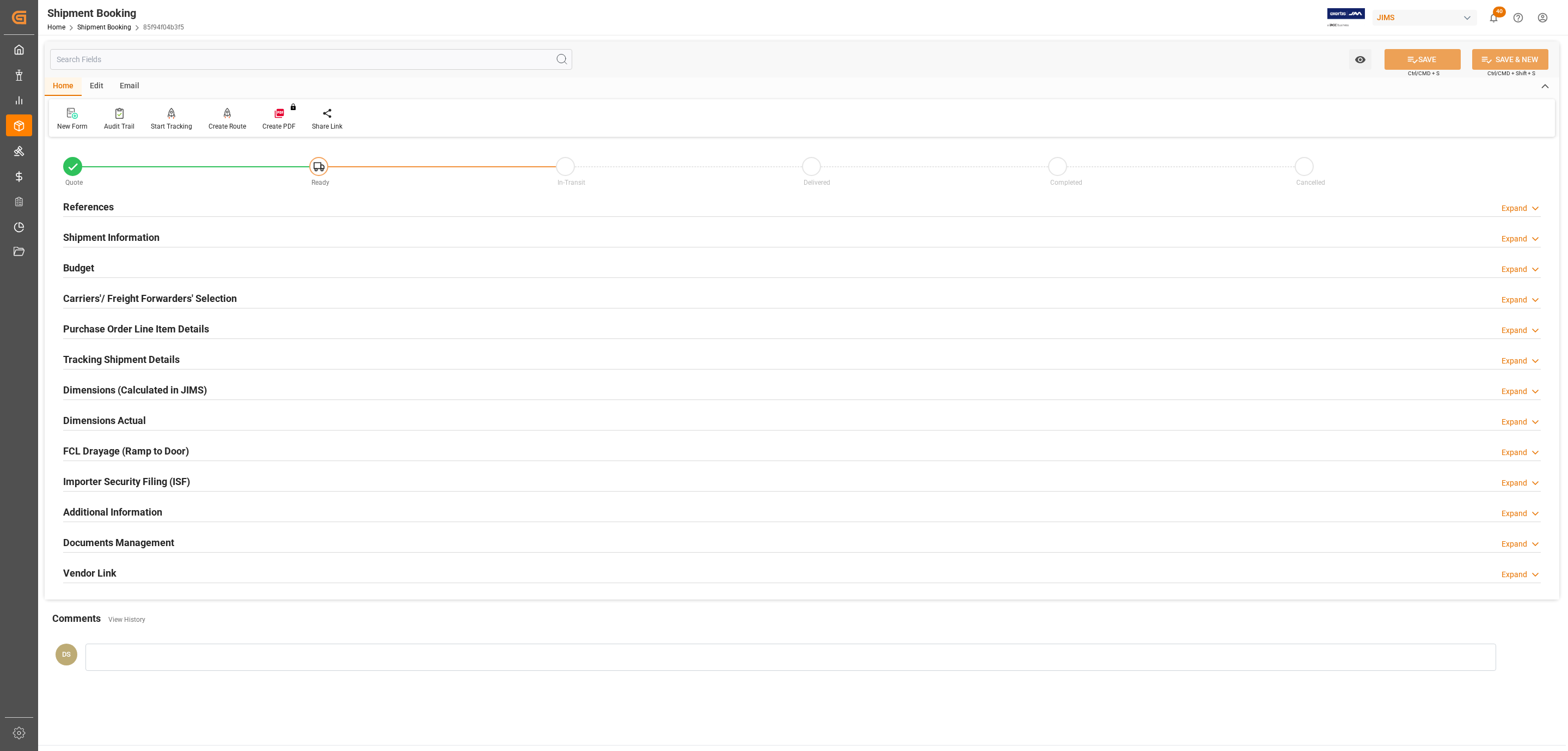
click at [157, 204] on div "References Expand" at bounding box center [802, 206] width 1478 height 21
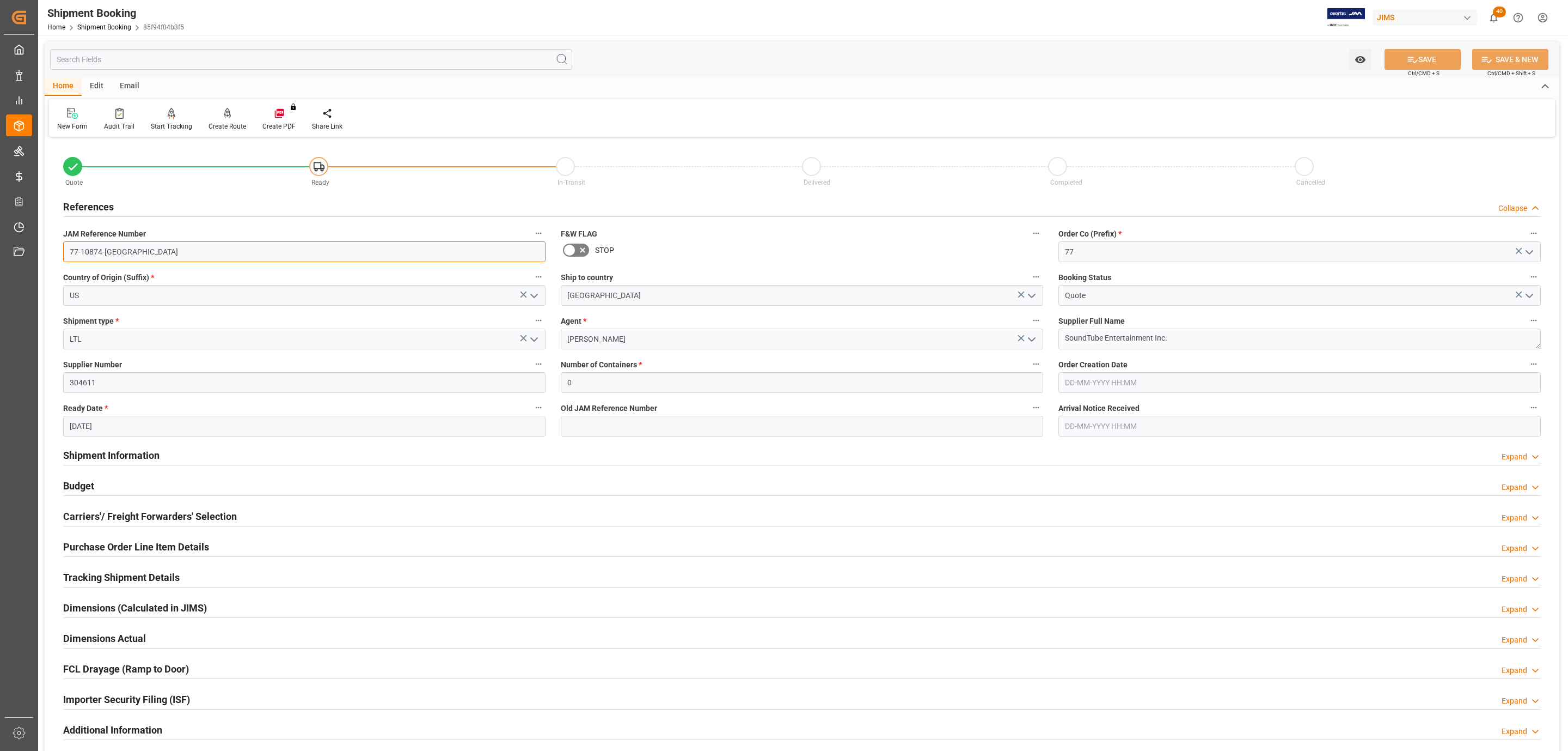
click at [142, 246] on input "77-10874-US" at bounding box center [304, 251] width 483 height 21
click at [104, 387] on input "304611" at bounding box center [304, 382] width 483 height 21
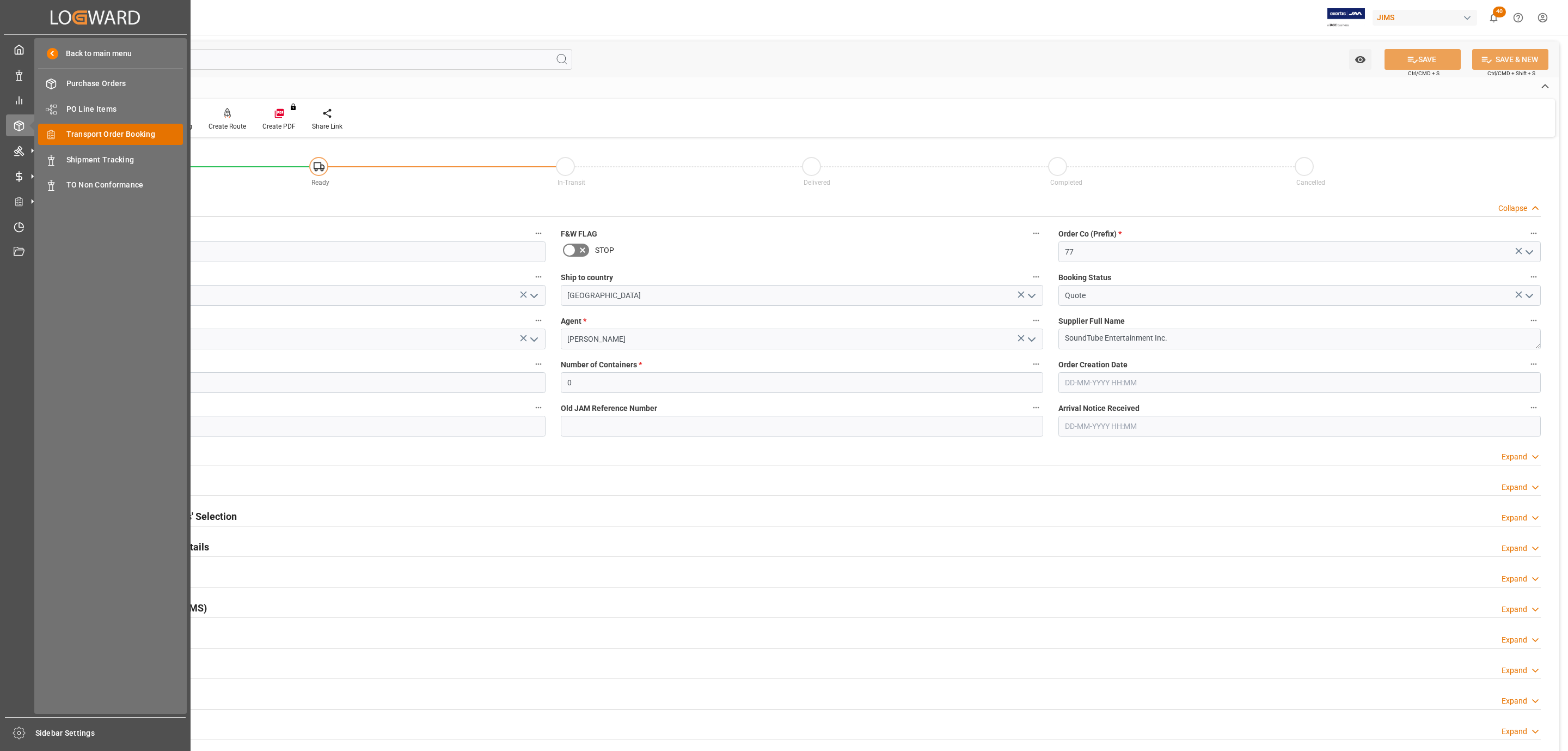
click at [124, 132] on span "Transport Order Booking" at bounding box center [125, 134] width 117 height 12
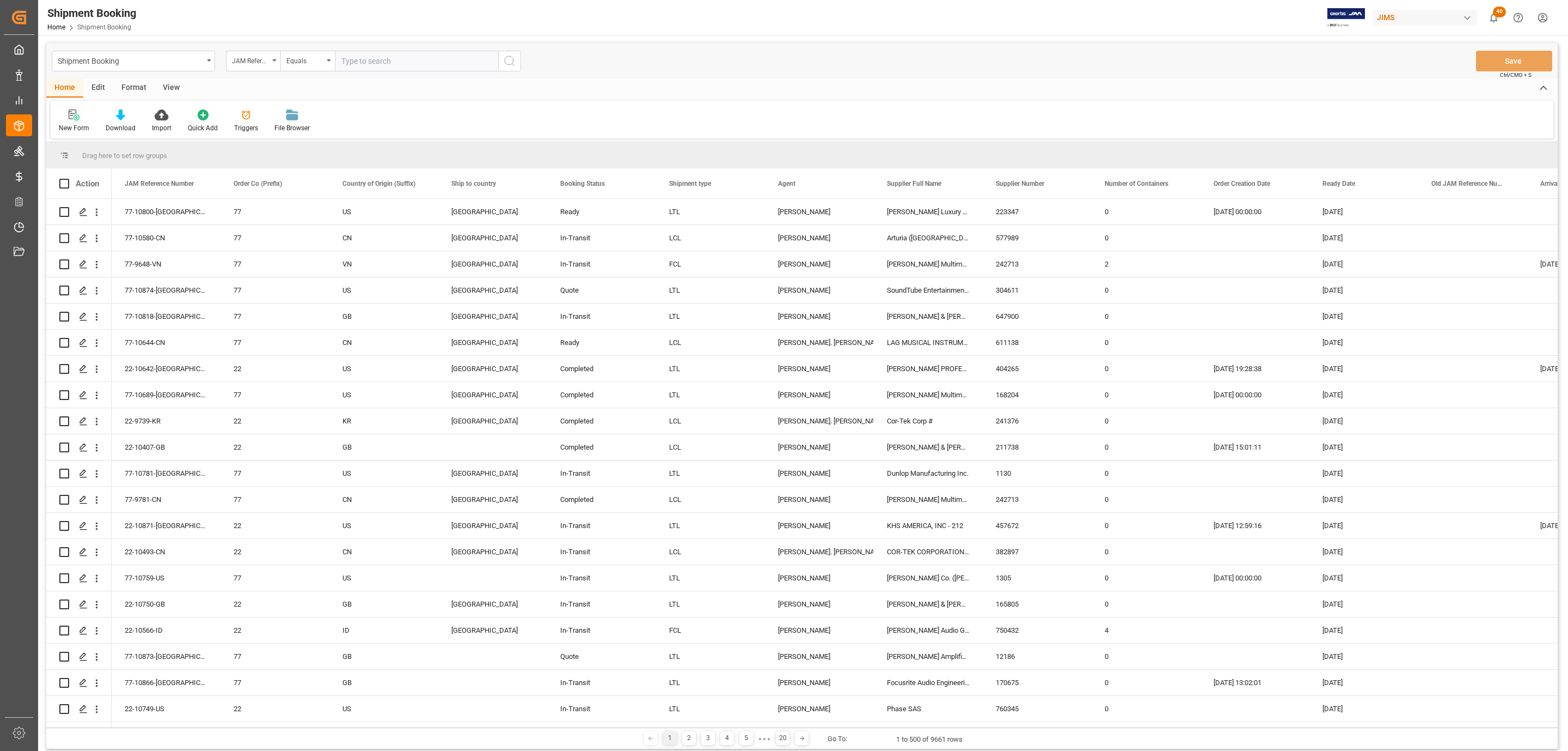
click at [70, 111] on icon at bounding box center [74, 115] width 11 height 11
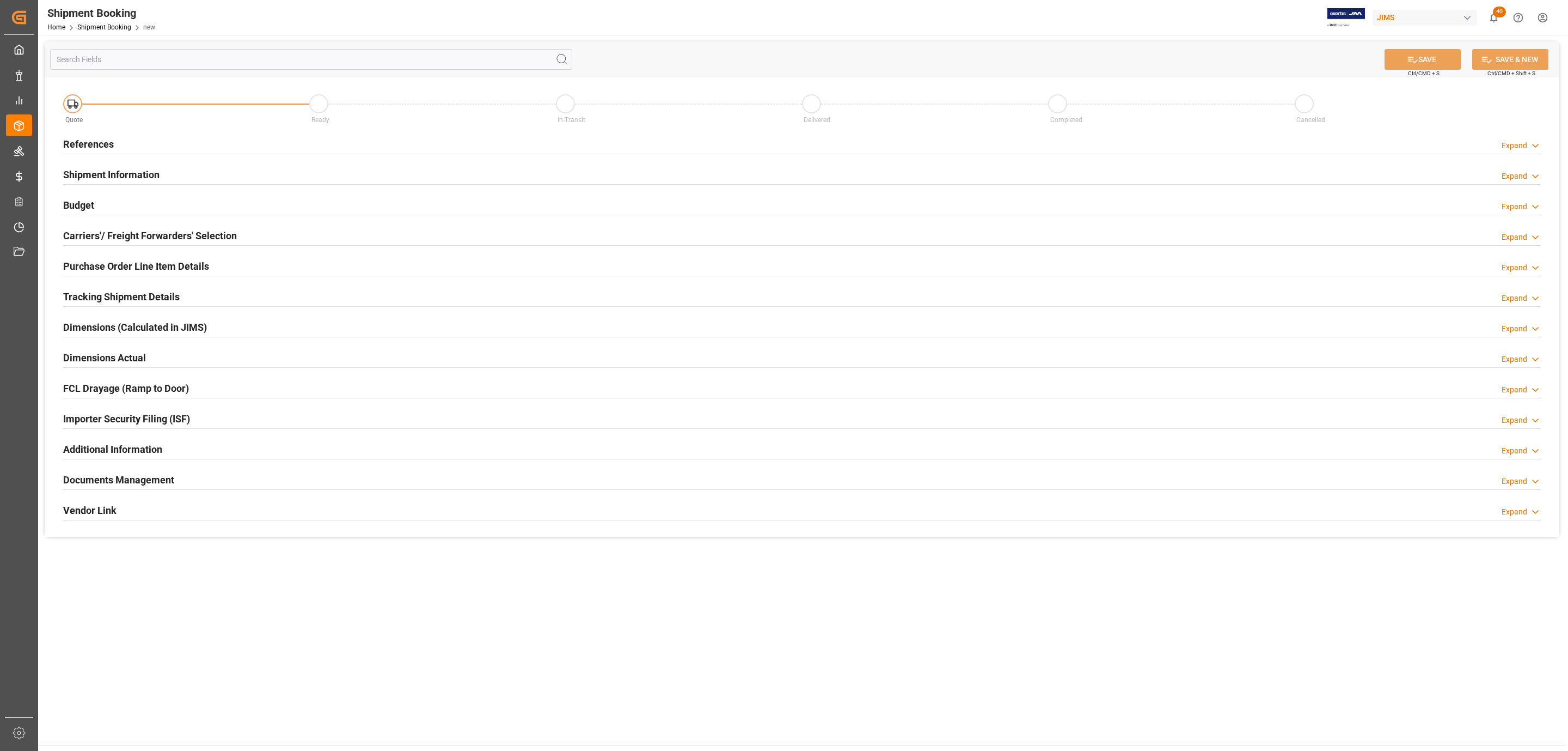
click at [133, 144] on div "References Expand" at bounding box center [802, 143] width 1478 height 21
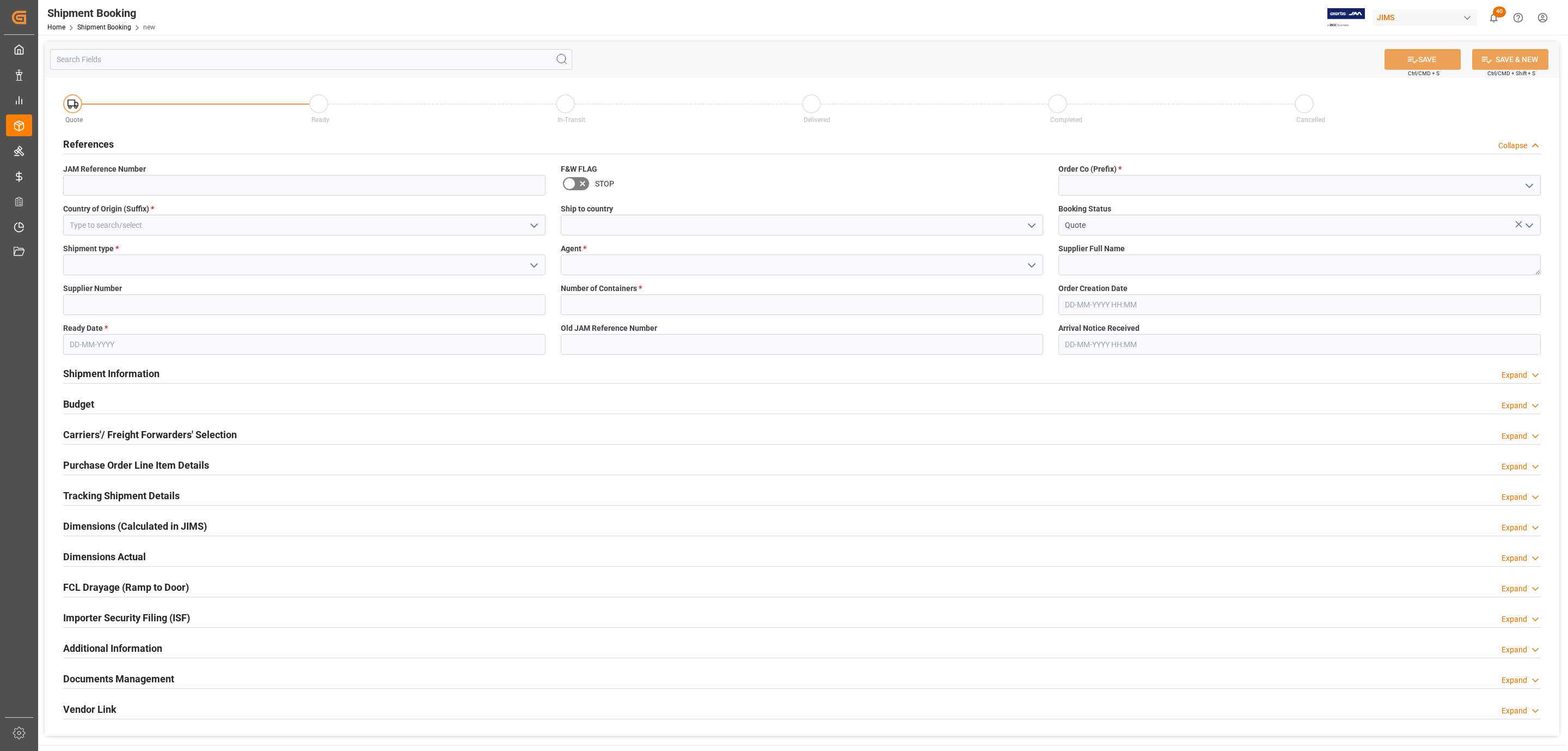
click at [533, 224] on icon "open menu" at bounding box center [534, 225] width 13 height 13
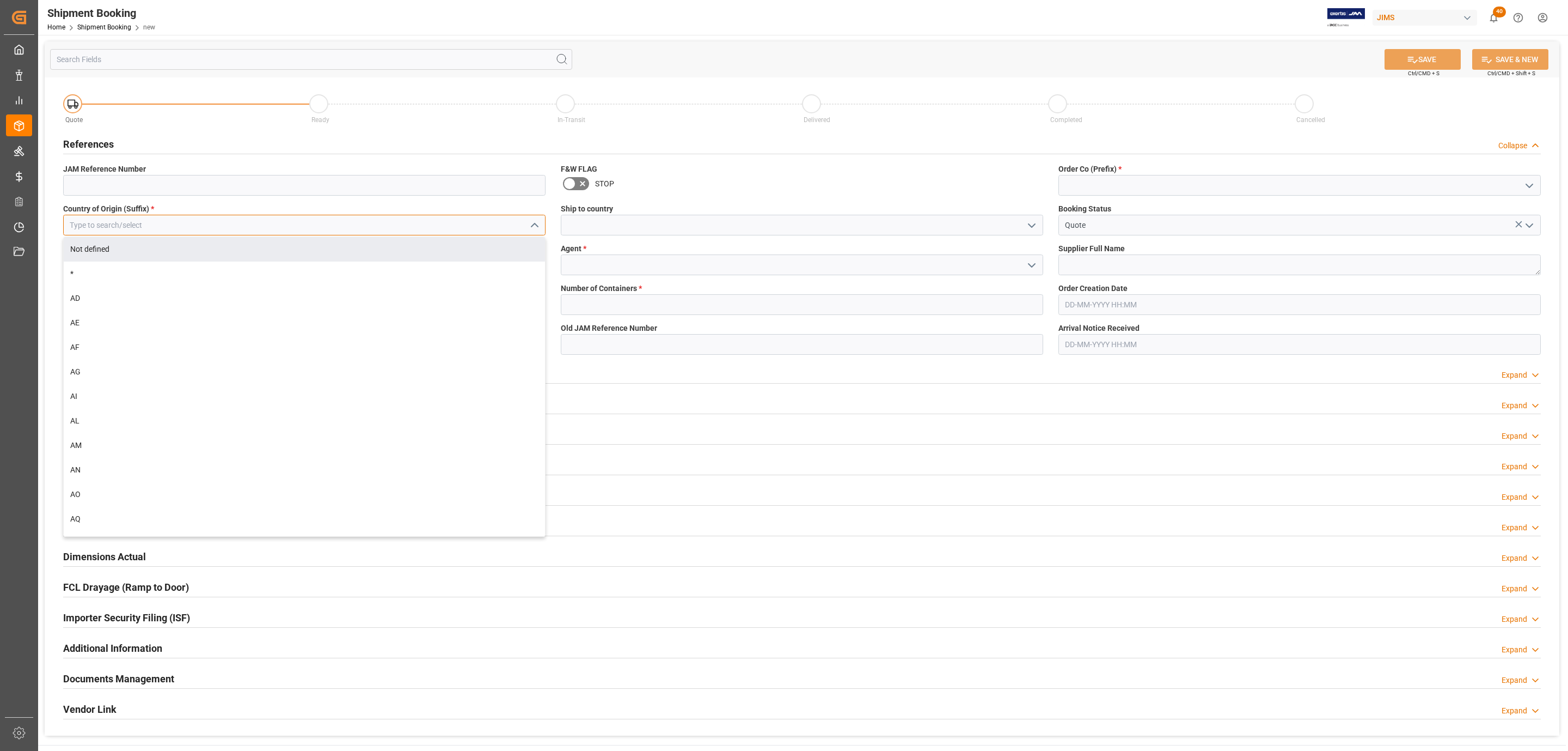
click at [113, 217] on input at bounding box center [304, 225] width 483 height 21
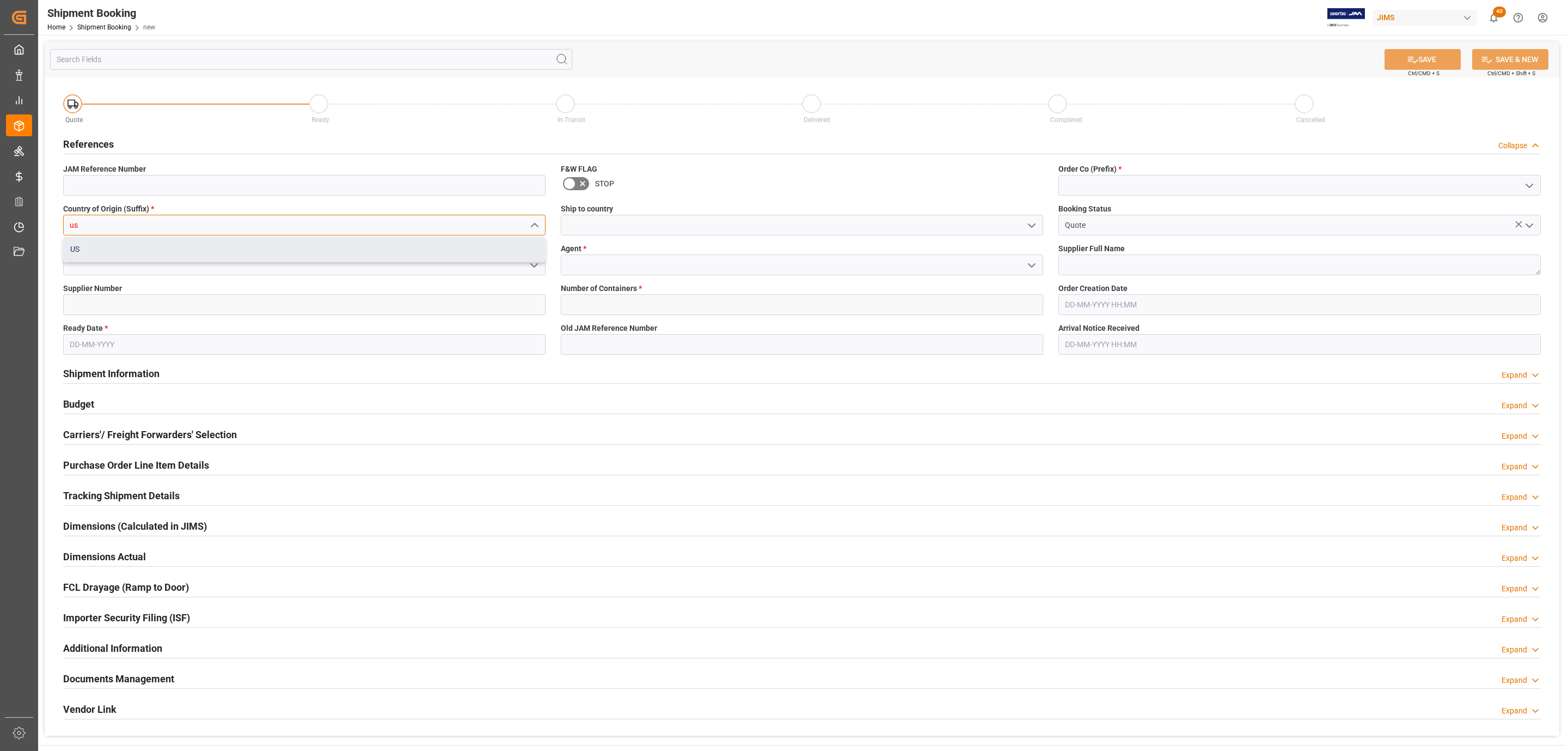
click at [87, 242] on div "US" at bounding box center [304, 249] width 481 height 25
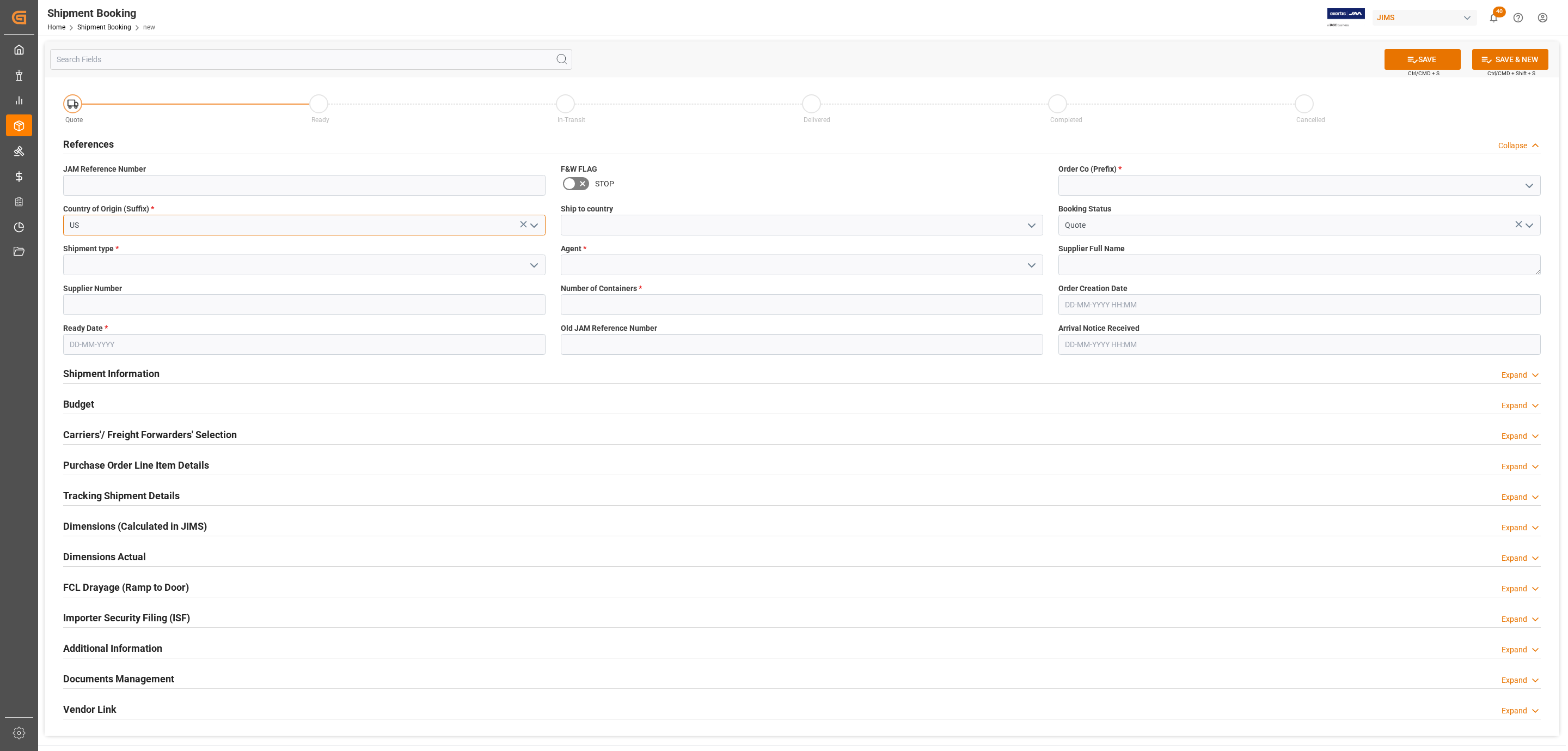
type input "US"
click at [535, 265] on icon "open menu" at bounding box center [534, 265] width 13 height 13
click at [107, 332] on div "LTL" at bounding box center [304, 338] width 481 height 25
type input "LTL"
click at [67, 309] on input at bounding box center [304, 305] width 483 height 21
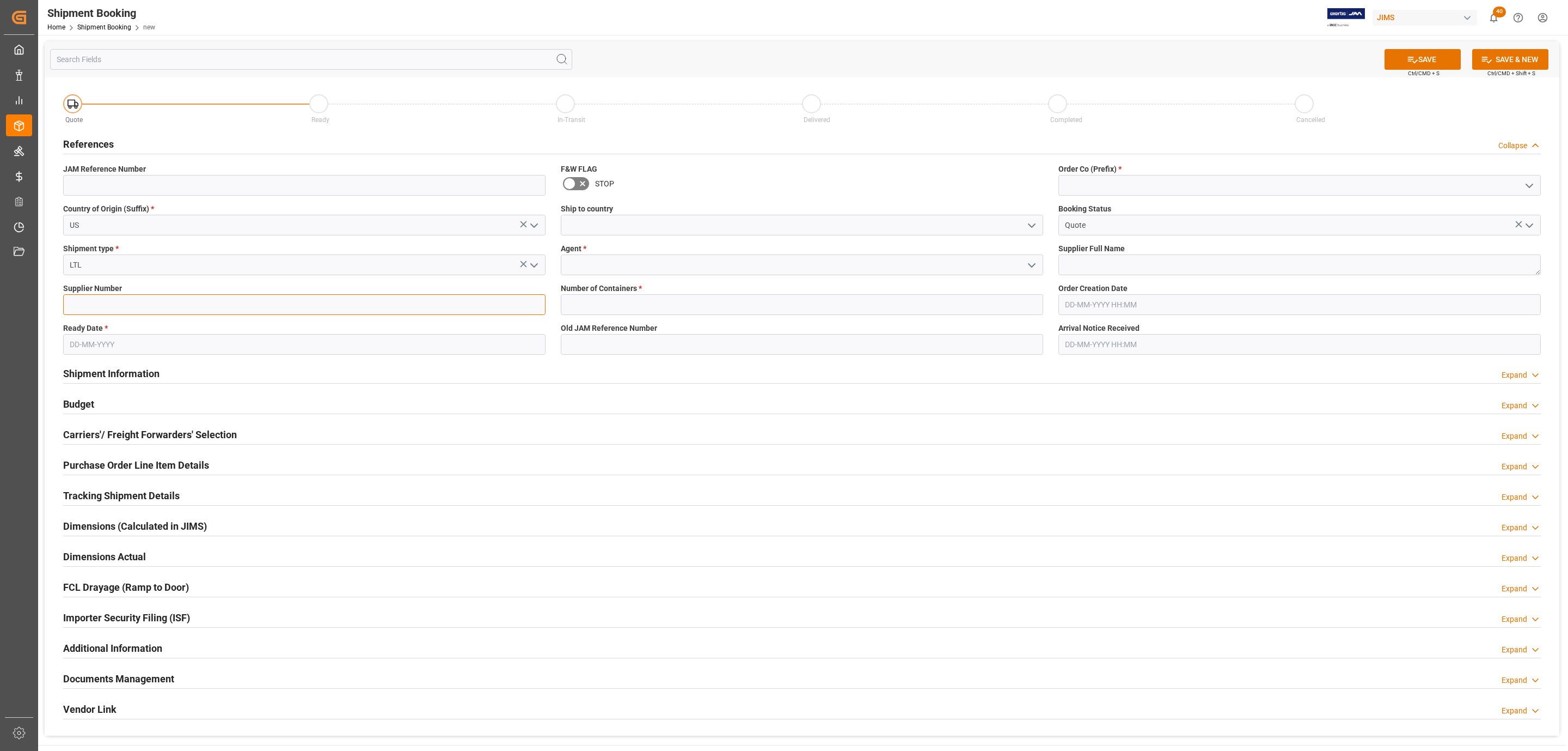
paste input "304611"
type input "304611"
drag, startPoint x: 1089, startPoint y: 265, endPoint x: 1126, endPoint y: 260, distance: 37.3
click at [1089, 265] on textarea at bounding box center [1299, 265] width 483 height 21
paste textarea "SoundTube Entertainment Inc."
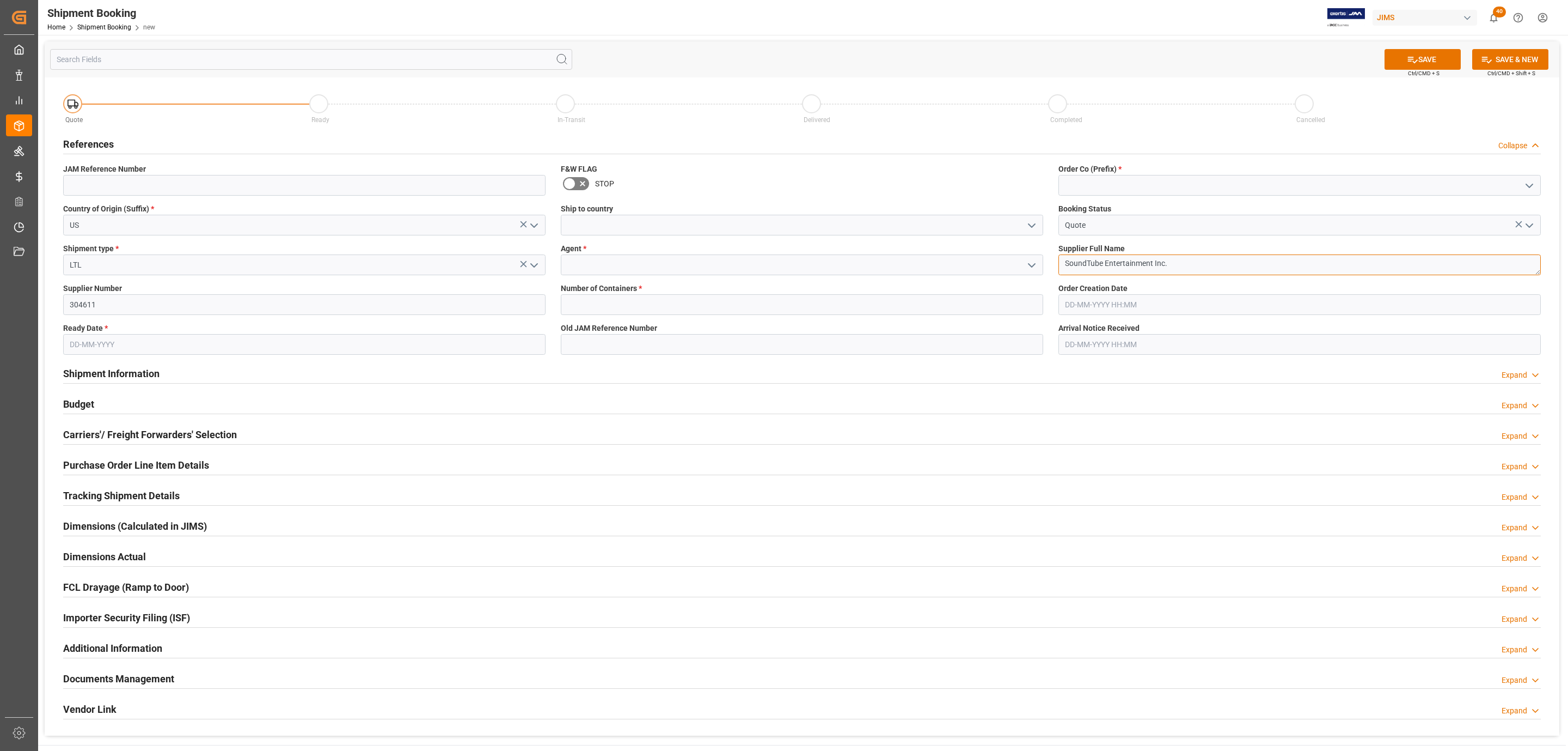
type textarea "SoundTube Entertainment Inc."
click at [1529, 182] on icon "open menu" at bounding box center [1530, 186] width 13 height 13
click at [1108, 233] on div "77" at bounding box center [1299, 234] width 481 height 25
type input "77"
click at [1030, 225] on polyline "open menu" at bounding box center [1032, 225] width 6 height 3
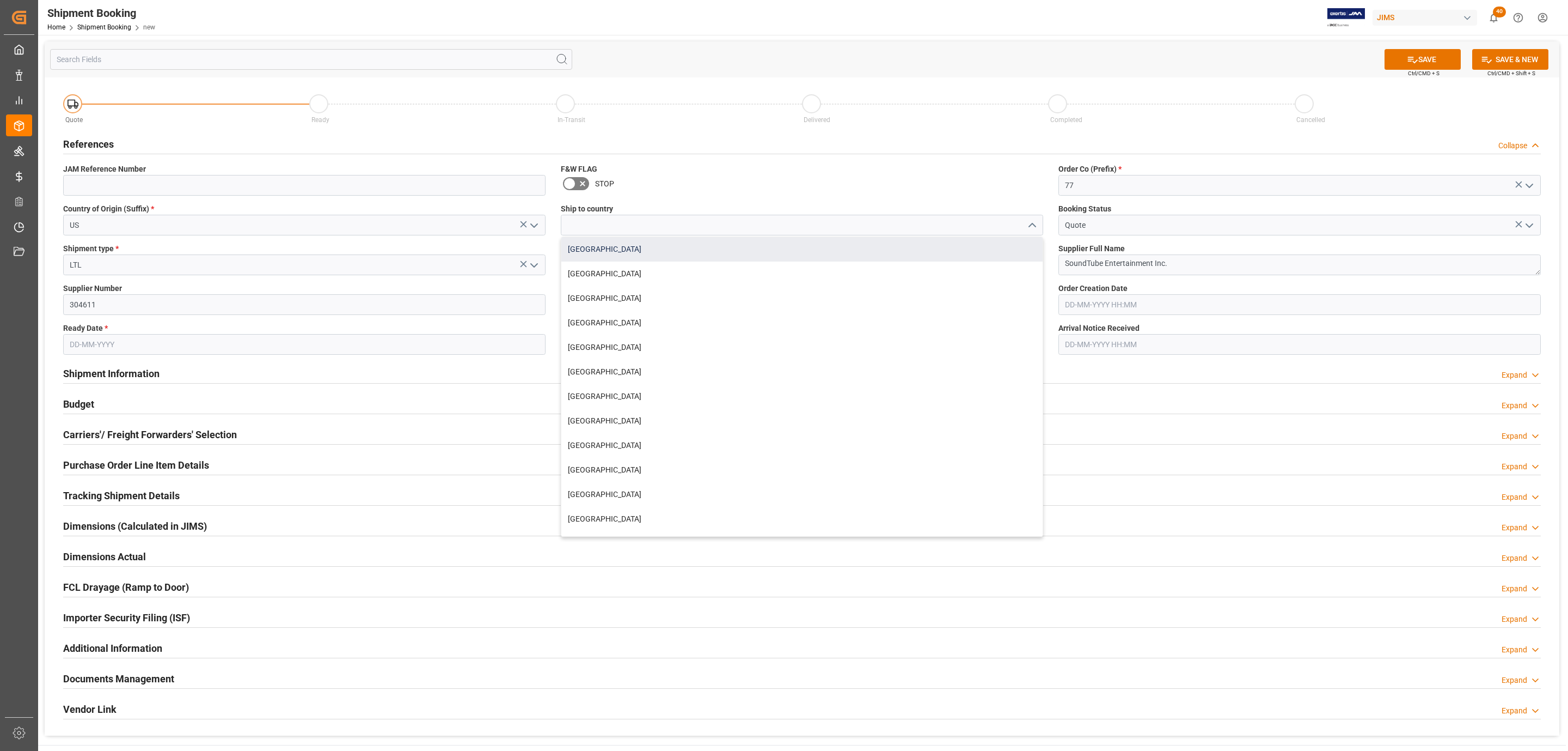
click at [610, 255] on div "[GEOGRAPHIC_DATA]" at bounding box center [802, 249] width 481 height 25
type input "[GEOGRAPHIC_DATA]"
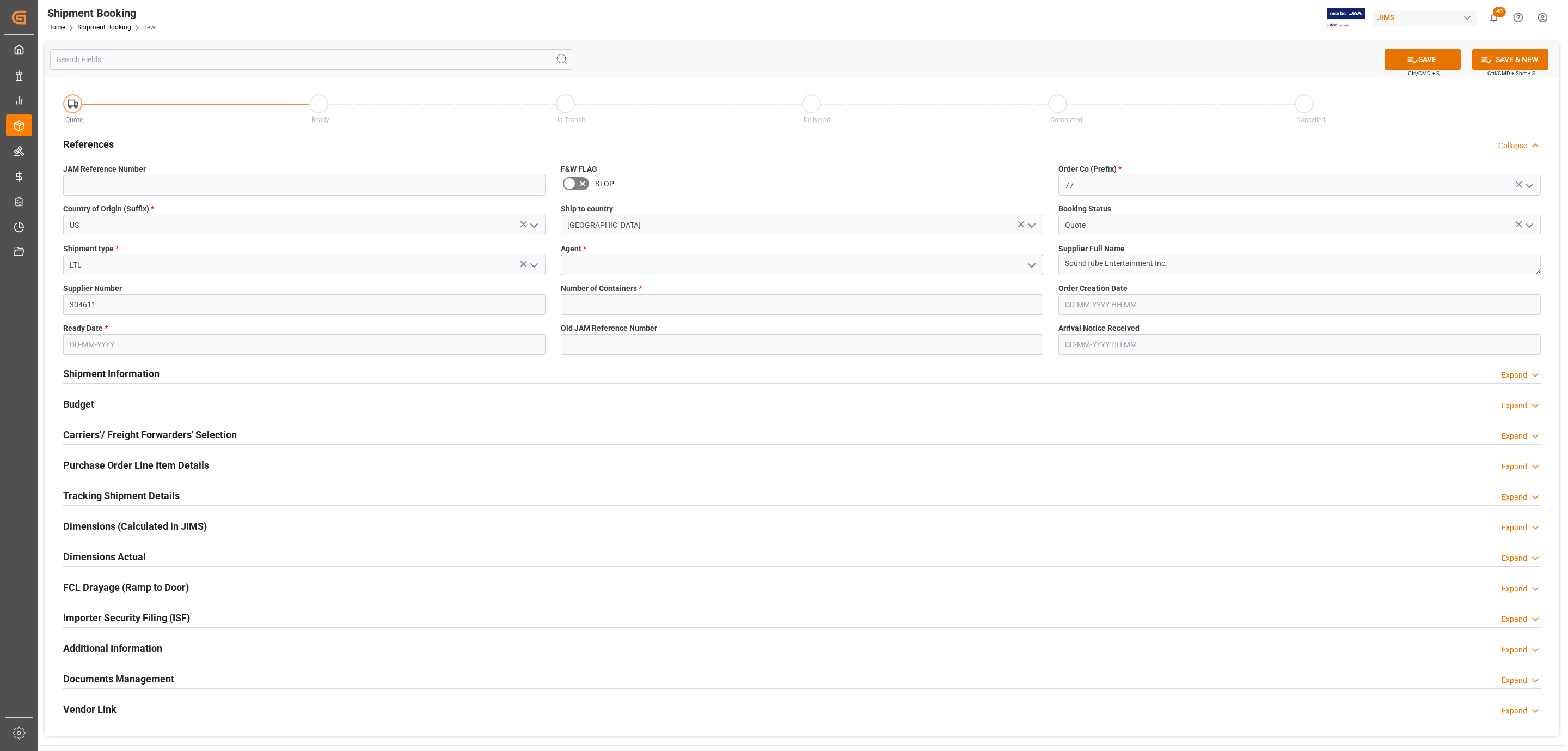
click at [593, 262] on input at bounding box center [802, 265] width 483 height 21
click at [1034, 265] on icon "open menu" at bounding box center [1032, 265] width 13 height 13
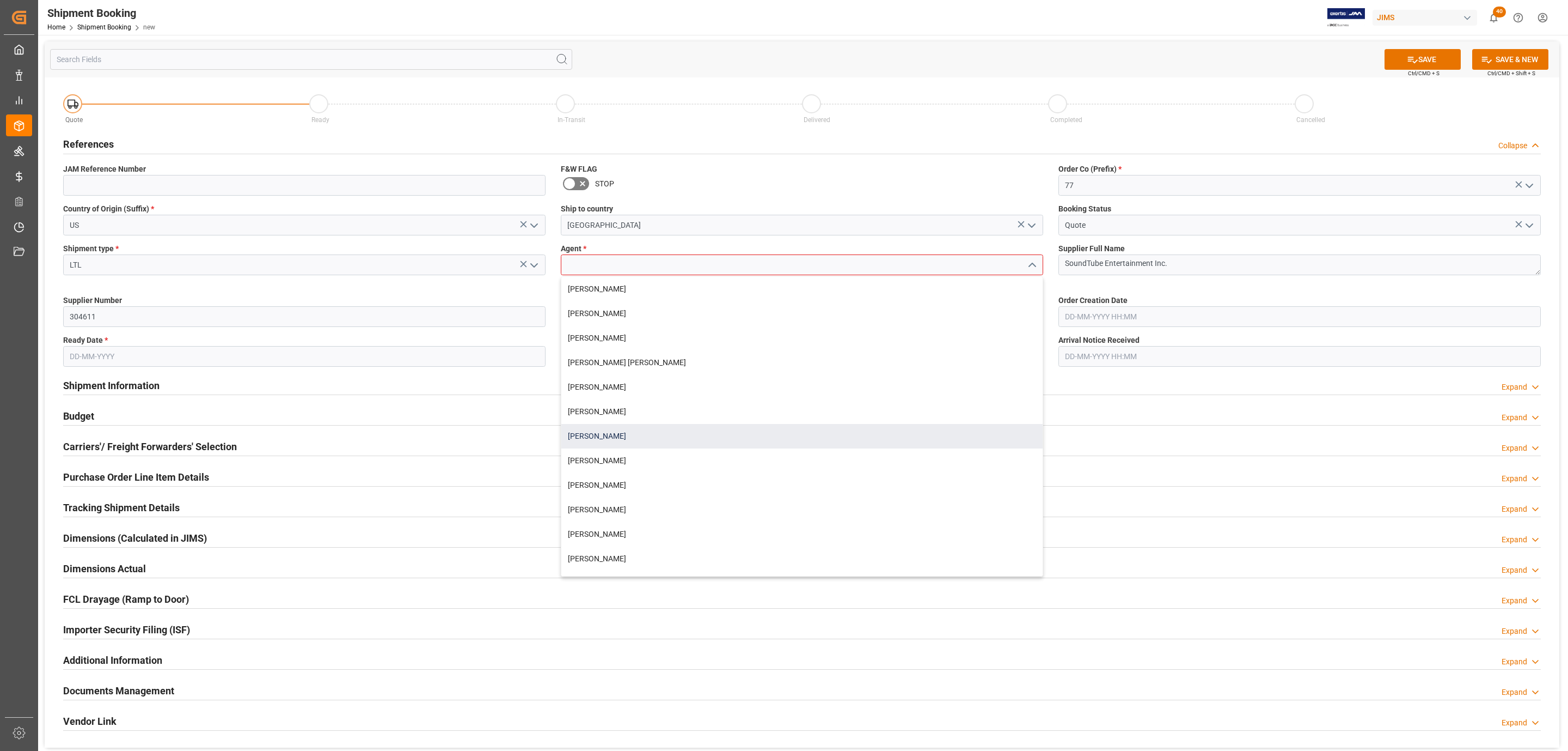
click at [620, 430] on div "[PERSON_NAME]" at bounding box center [802, 436] width 481 height 25
type input "[PERSON_NAME]"
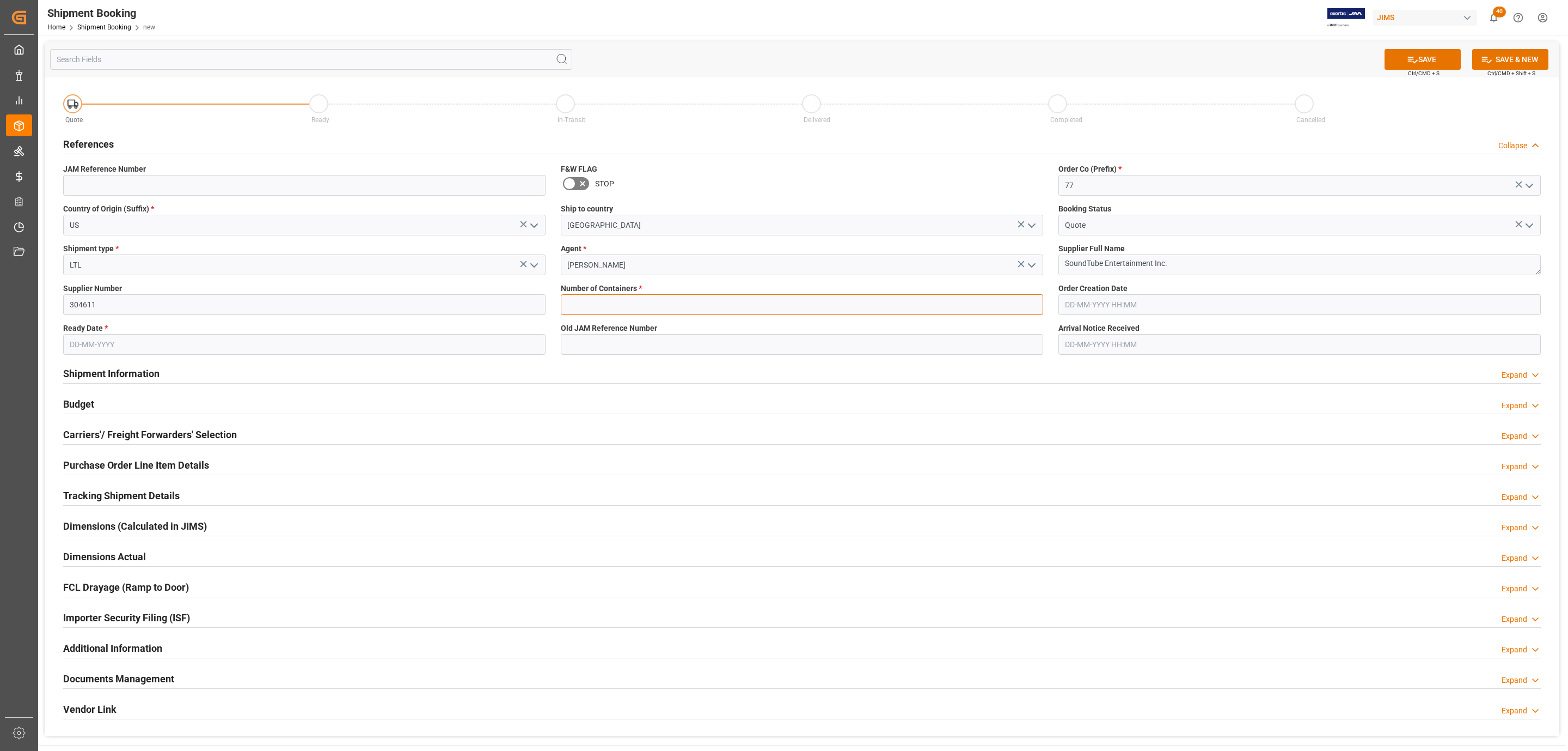
click at [580, 306] on input "text" at bounding box center [802, 305] width 483 height 21
type input "0"
click at [120, 343] on input "text" at bounding box center [304, 344] width 483 height 21
click at [92, 373] on div "[DATE]" at bounding box center [141, 371] width 155 height 11
click at [76, 436] on span "8" at bounding box center [78, 432] width 4 height 8
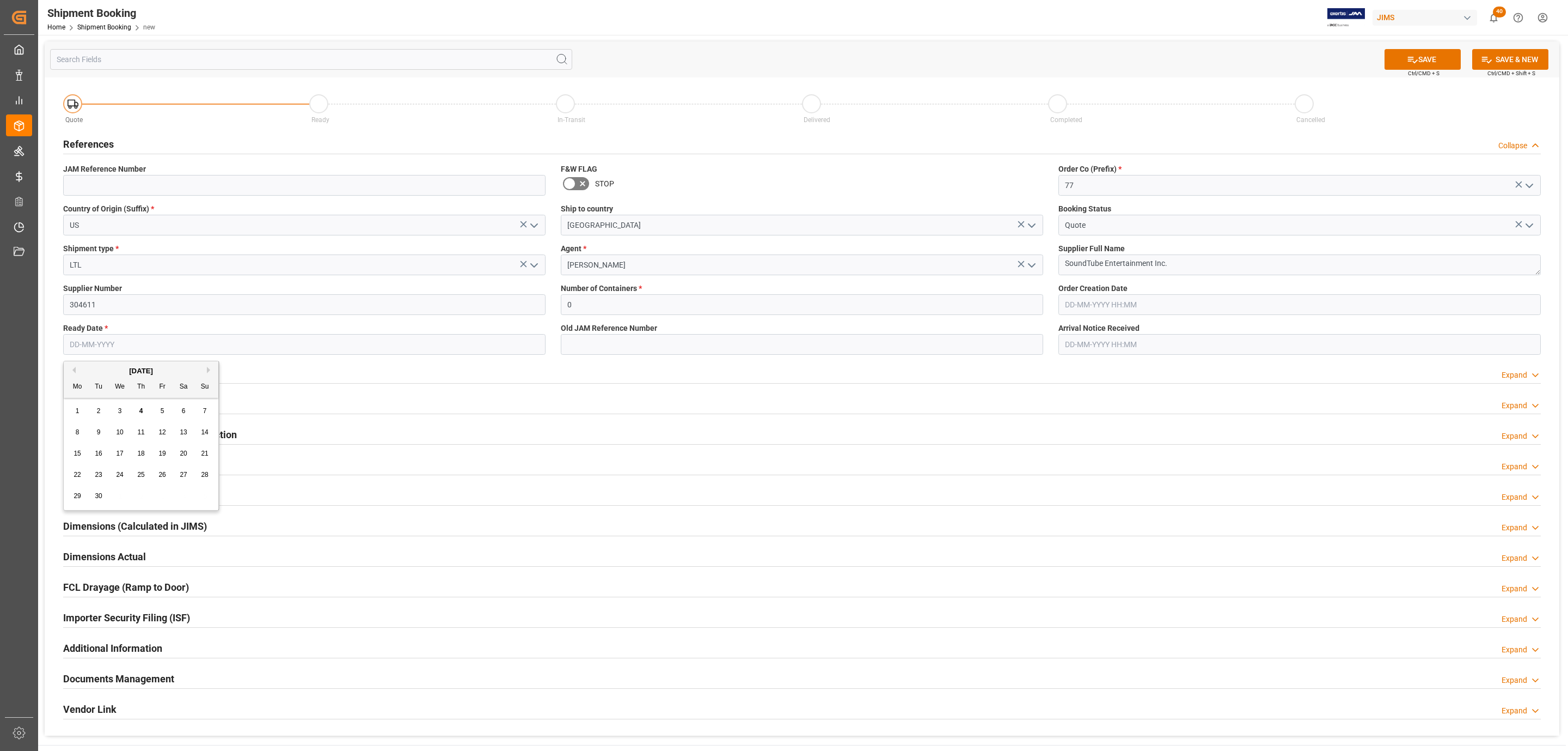
type input "[DATE]"
click at [1400, 59] on button "SAVE" at bounding box center [1423, 60] width 76 height 21
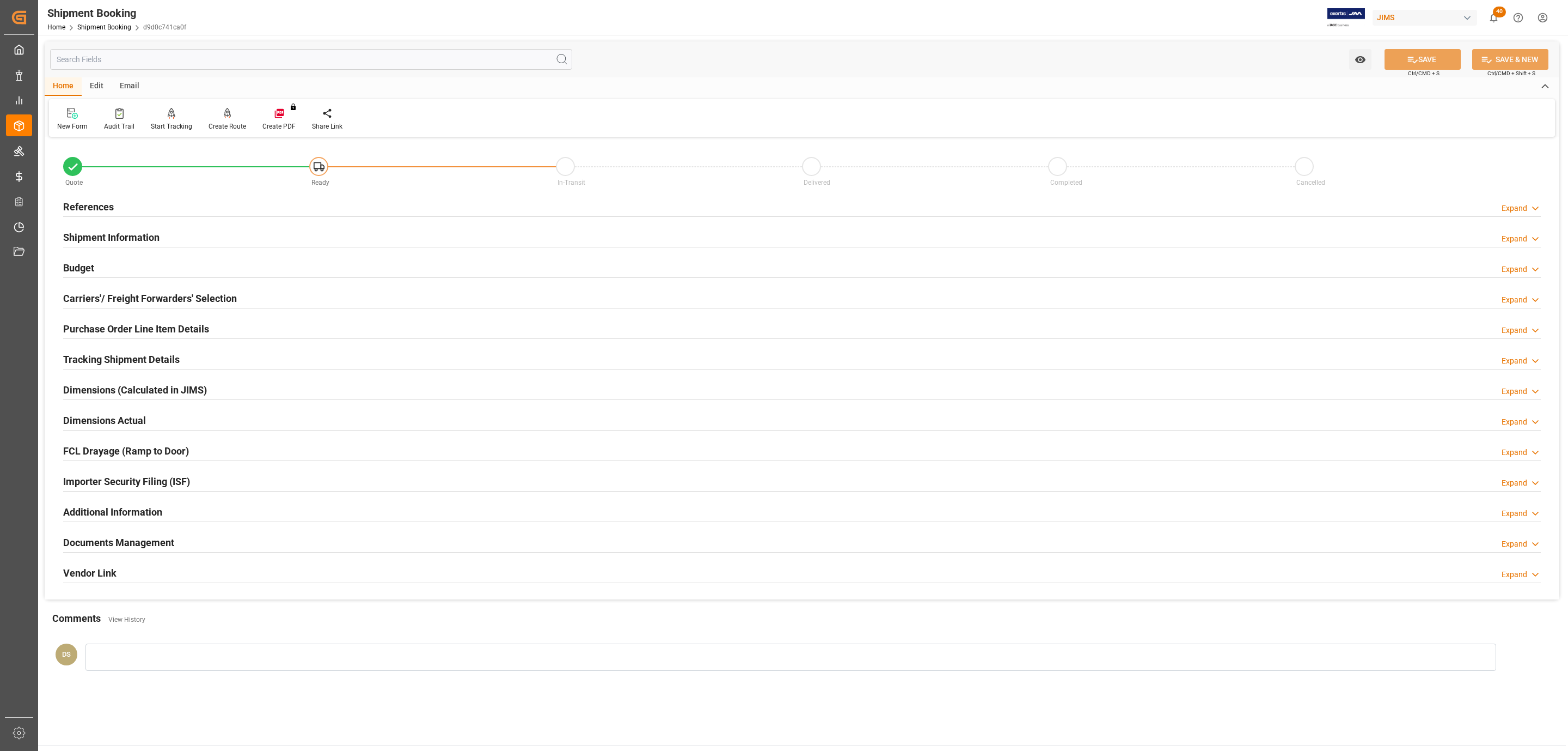
click at [124, 210] on div "References Expand" at bounding box center [802, 206] width 1478 height 21
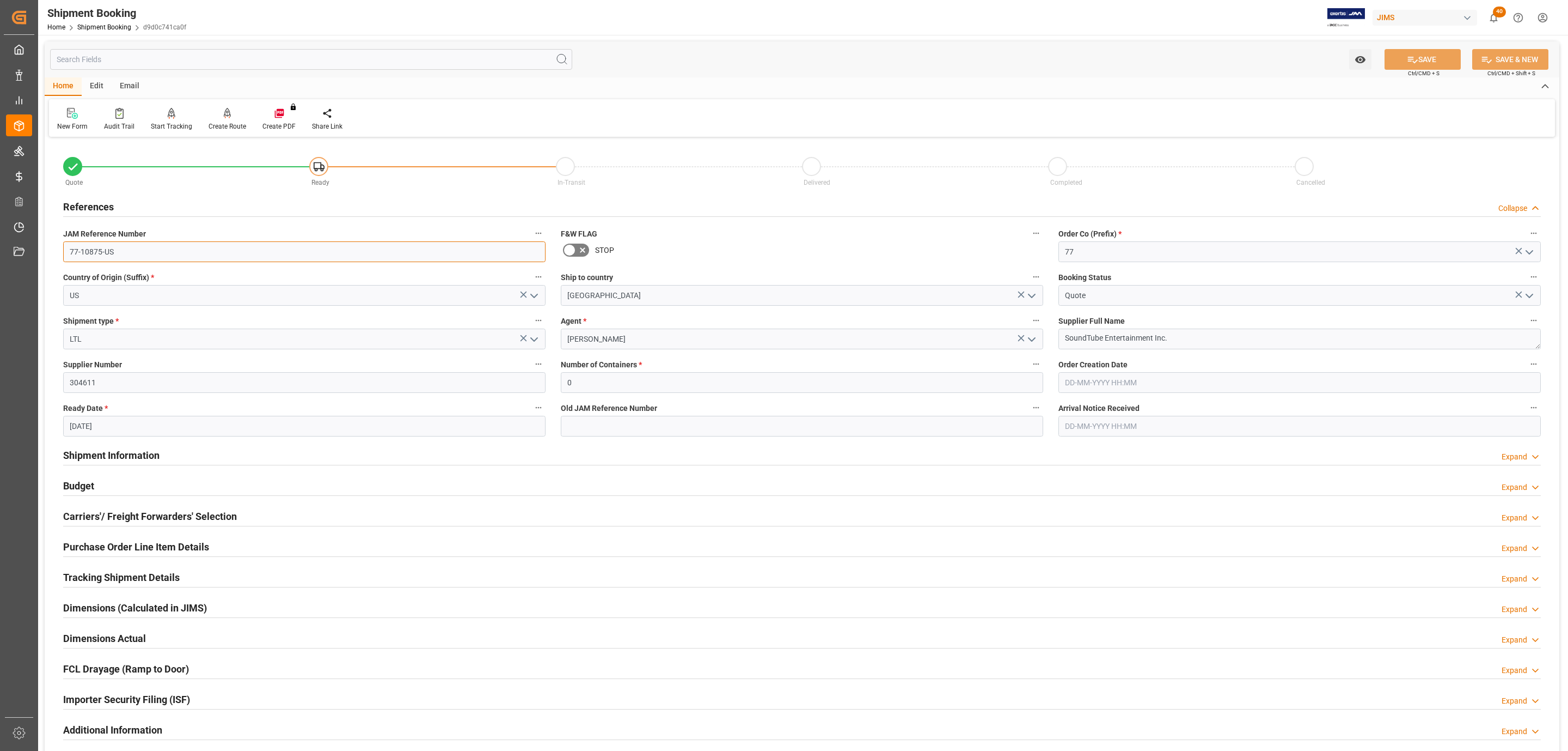
click at [136, 250] on input "77-10875-US" at bounding box center [304, 251] width 483 height 21
click at [136, 517] on h2 "Carriers'/ Freight Forwarders' Selection" at bounding box center [150, 516] width 174 height 15
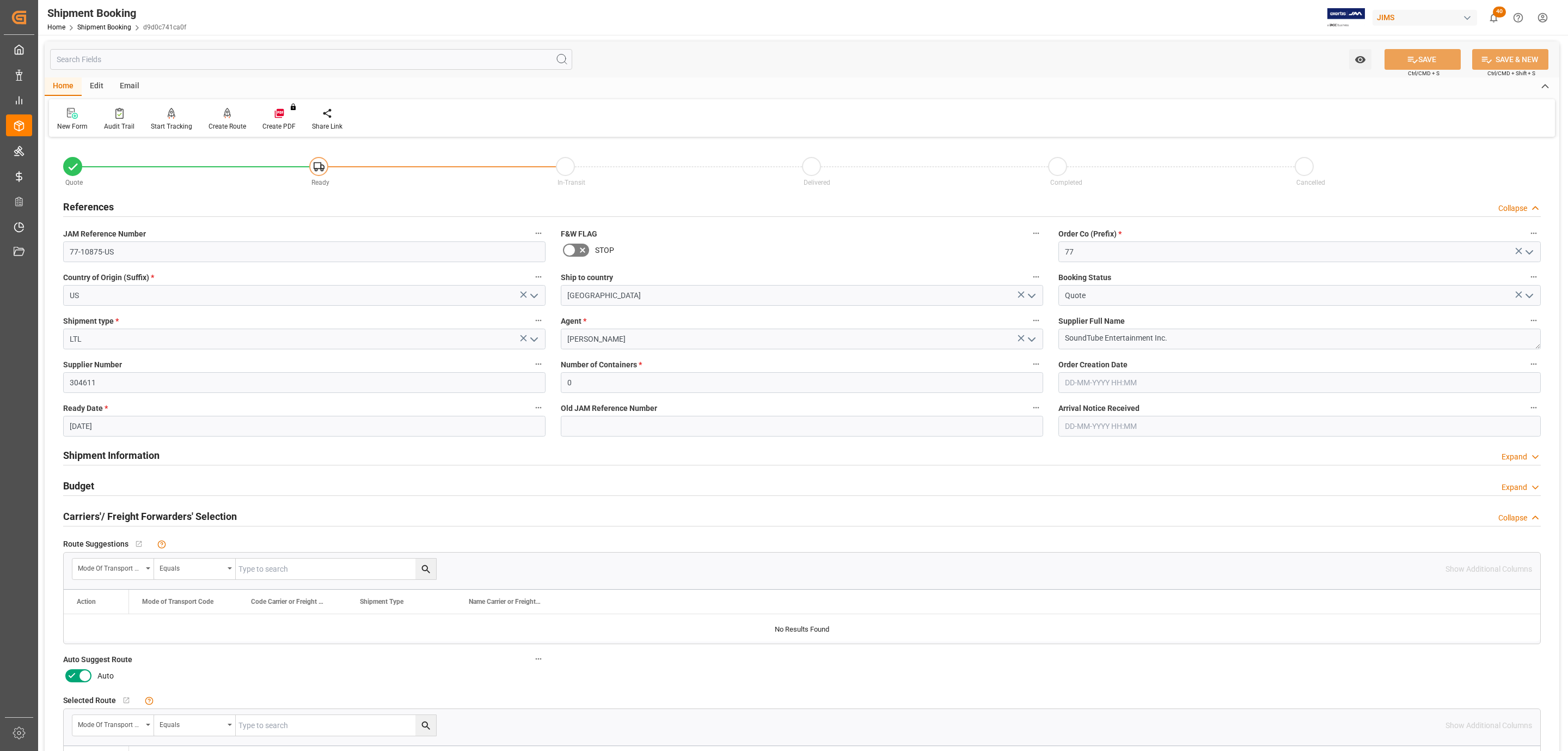
click at [76, 671] on icon at bounding box center [72, 675] width 13 height 13
click at [0, 0] on input "checkbox" at bounding box center [0, 0] width 0 height 0
click at [1437, 61] on button "SAVE" at bounding box center [1423, 60] width 76 height 21
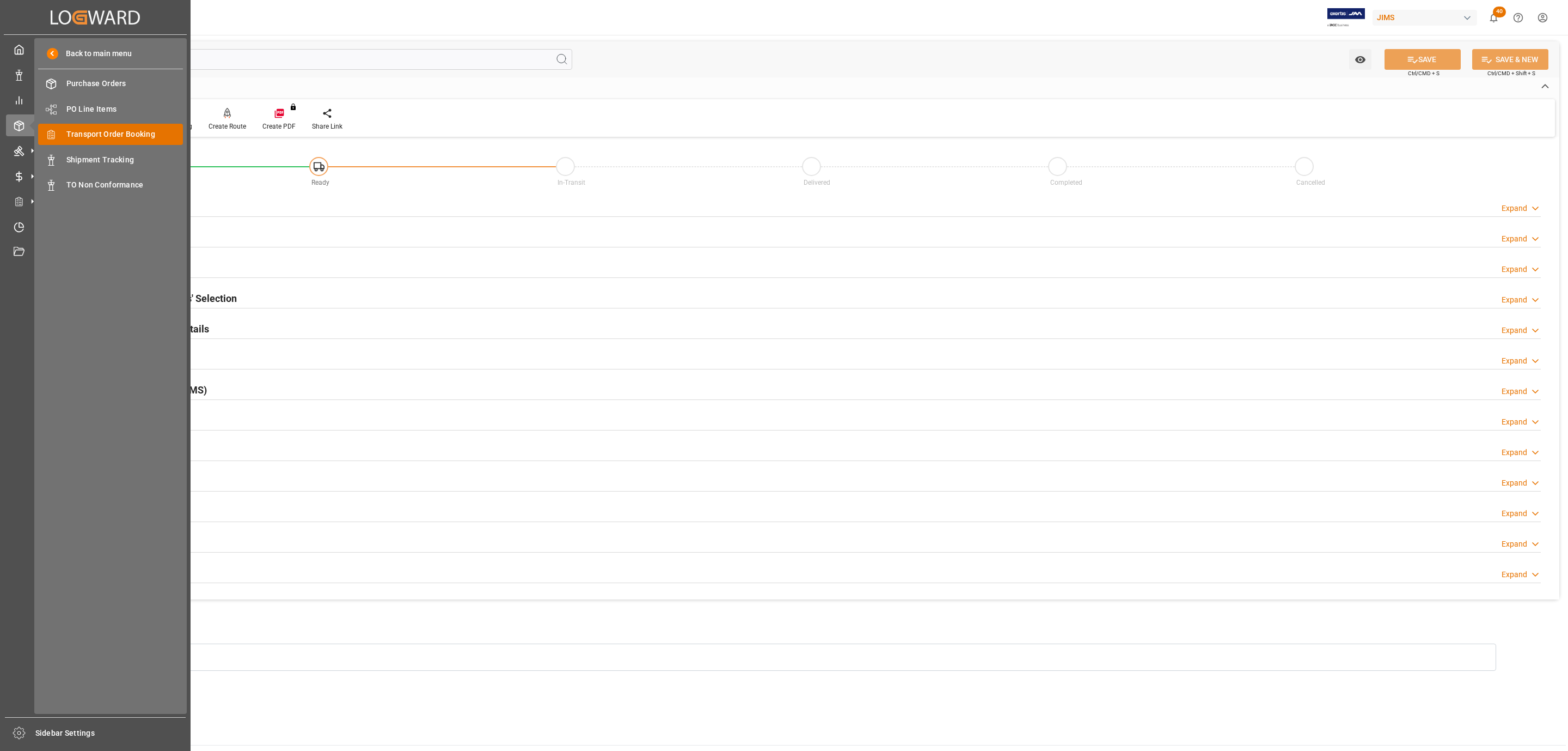
click at [123, 128] on span "Transport Order Booking" at bounding box center [125, 134] width 117 height 12
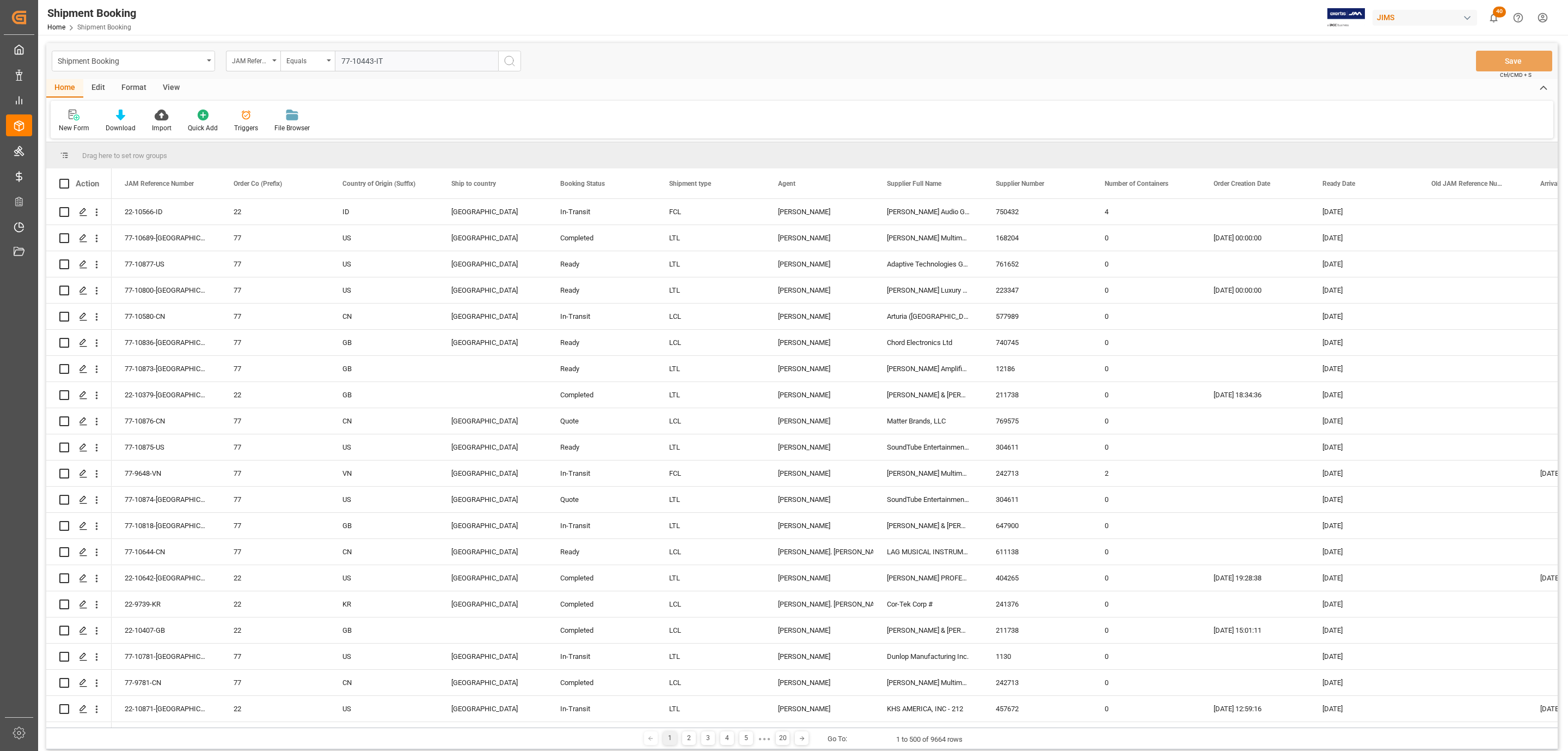
type input "77-10443-IT"
click at [508, 60] on icon "search button" at bounding box center [510, 61] width 13 height 13
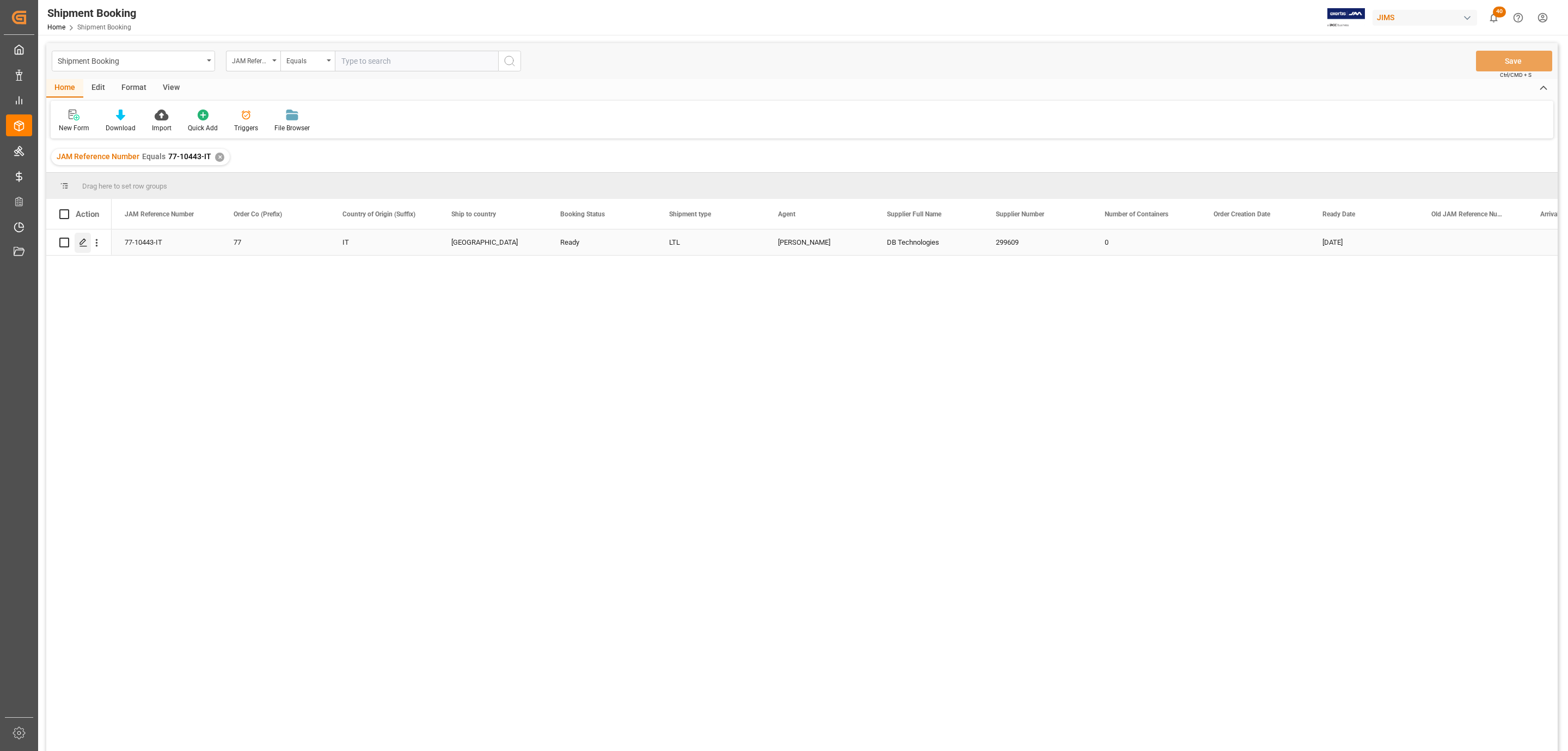
click at [84, 248] on div "Press SPACE to select this row." at bounding box center [82, 242] width 16 height 20
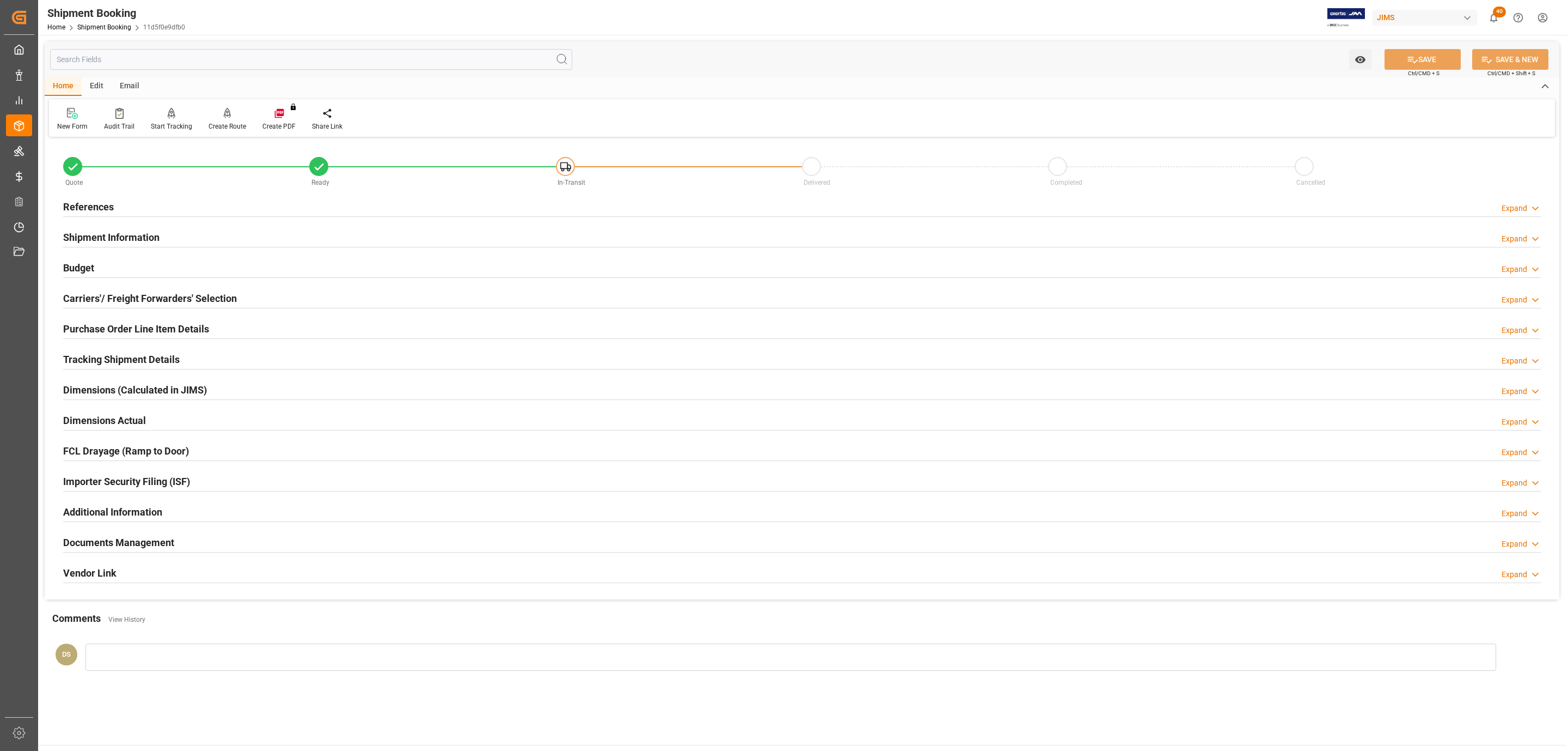
click at [157, 296] on h2 "Carriers'/ Freight Forwarders' Selection" at bounding box center [150, 298] width 174 height 15
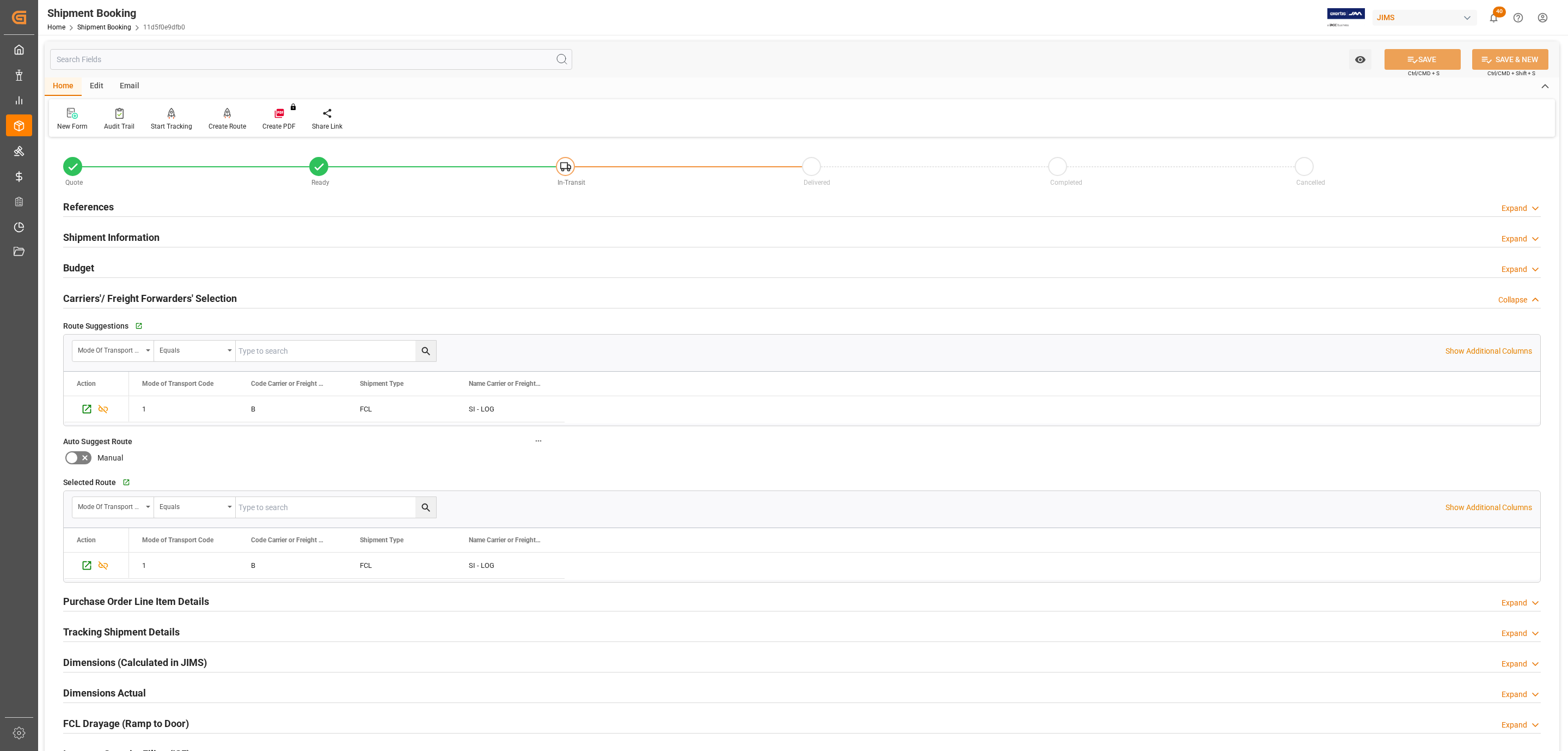
click at [157, 296] on h2 "Carriers'/ Freight Forwarders' Selection" at bounding box center [150, 298] width 174 height 15
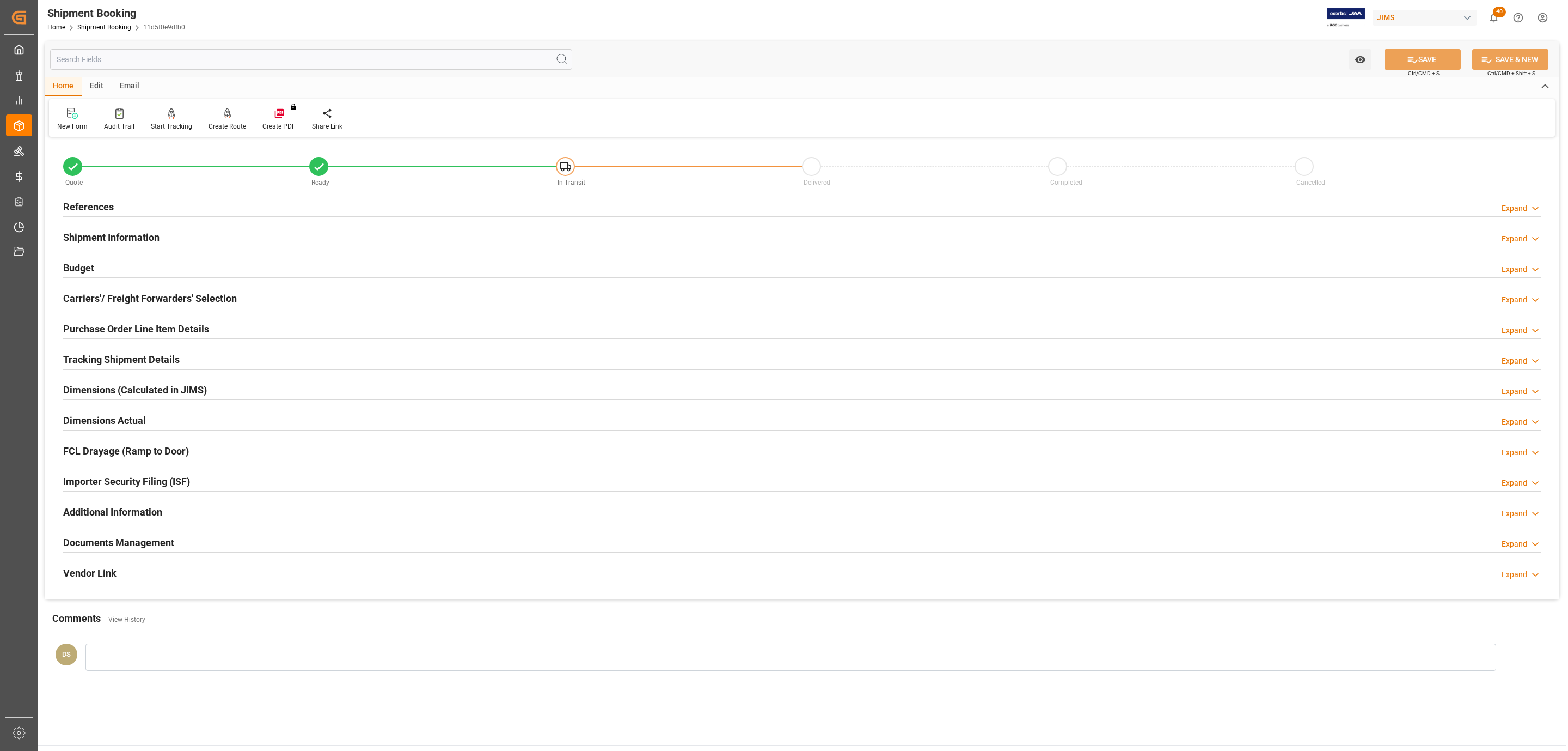
click at [128, 273] on div "Budget Expand" at bounding box center [802, 267] width 1478 height 21
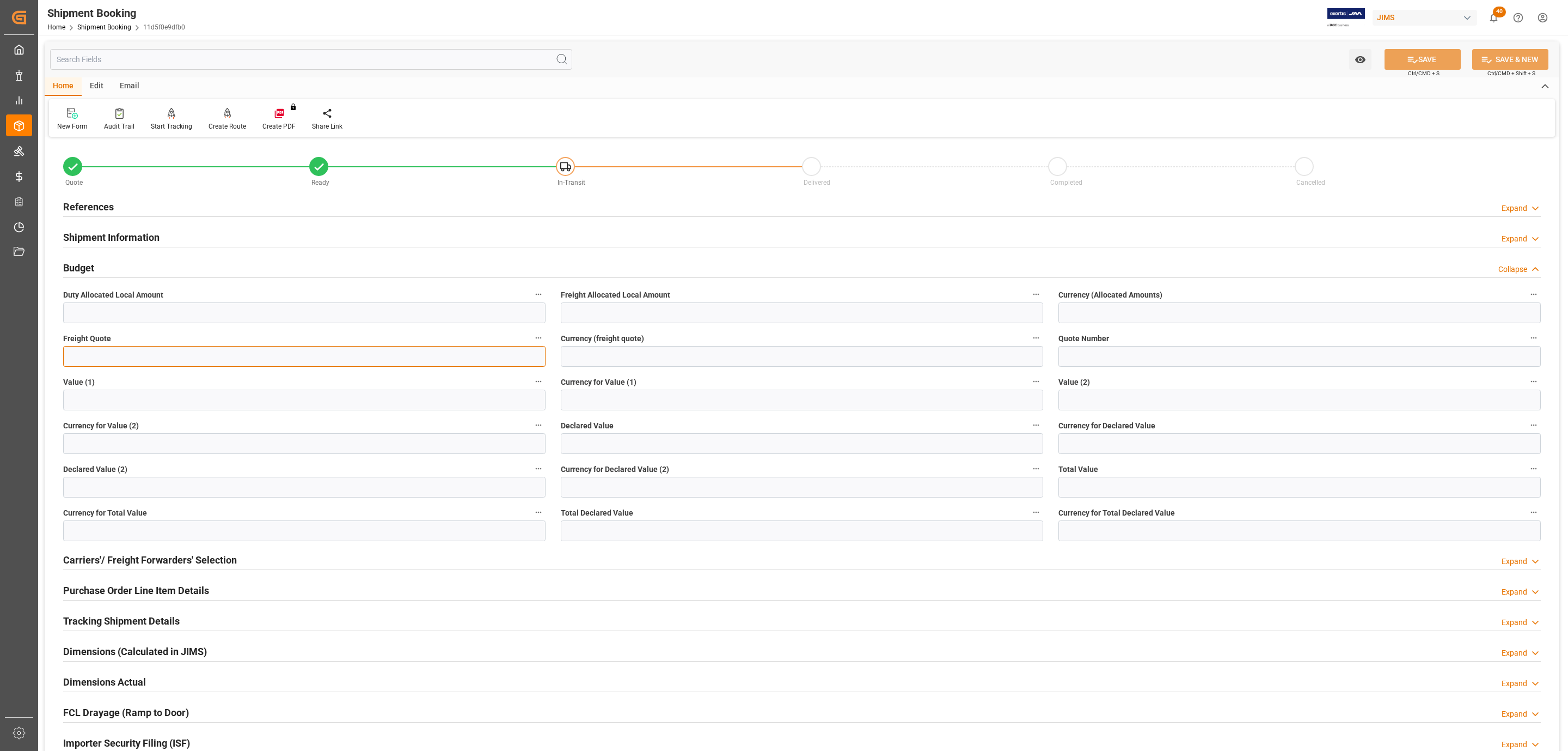
click at [89, 360] on input "text" at bounding box center [304, 356] width 483 height 21
type input "3200"
type input "USD"
click at [1429, 62] on button "SAVE" at bounding box center [1423, 60] width 76 height 21
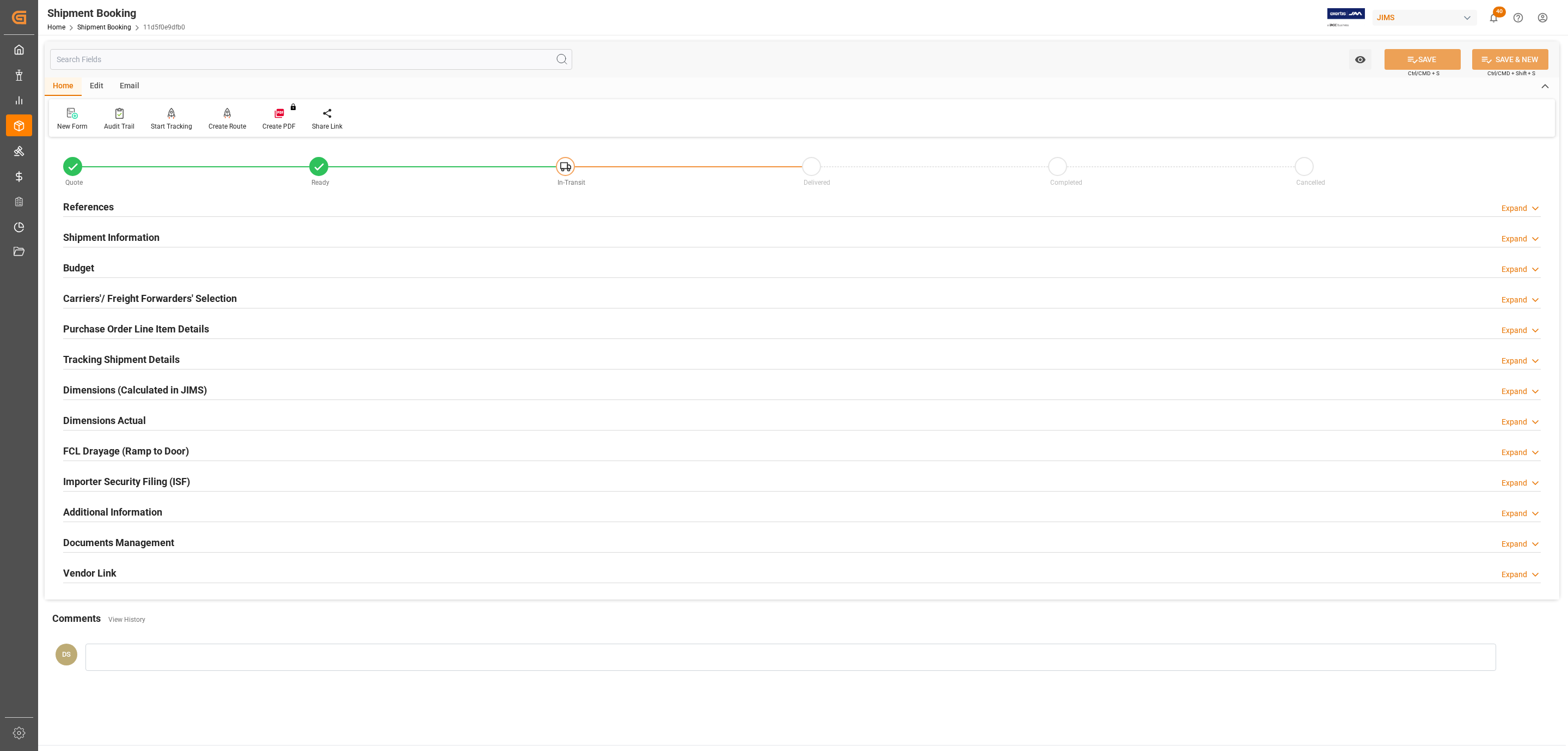
click at [177, 288] on div "Carriers'/ Freight Forwarders' Selection" at bounding box center [150, 297] width 174 height 21
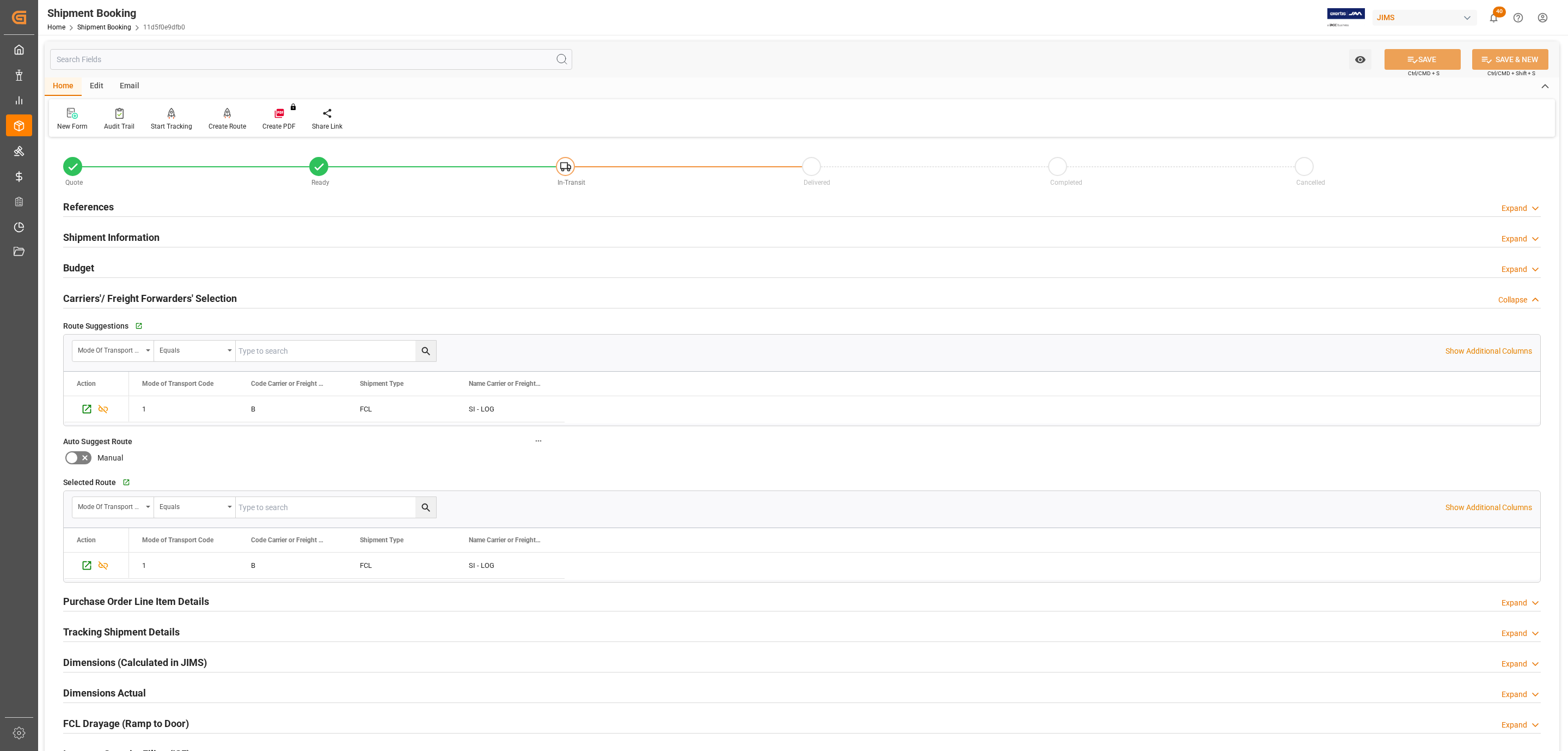
drag, startPoint x: 198, startPoint y: 296, endPoint x: 162, endPoint y: 283, distance: 38.3
click at [198, 296] on h2 "Carriers'/ Freight Forwarders' Selection" at bounding box center [150, 298] width 174 height 15
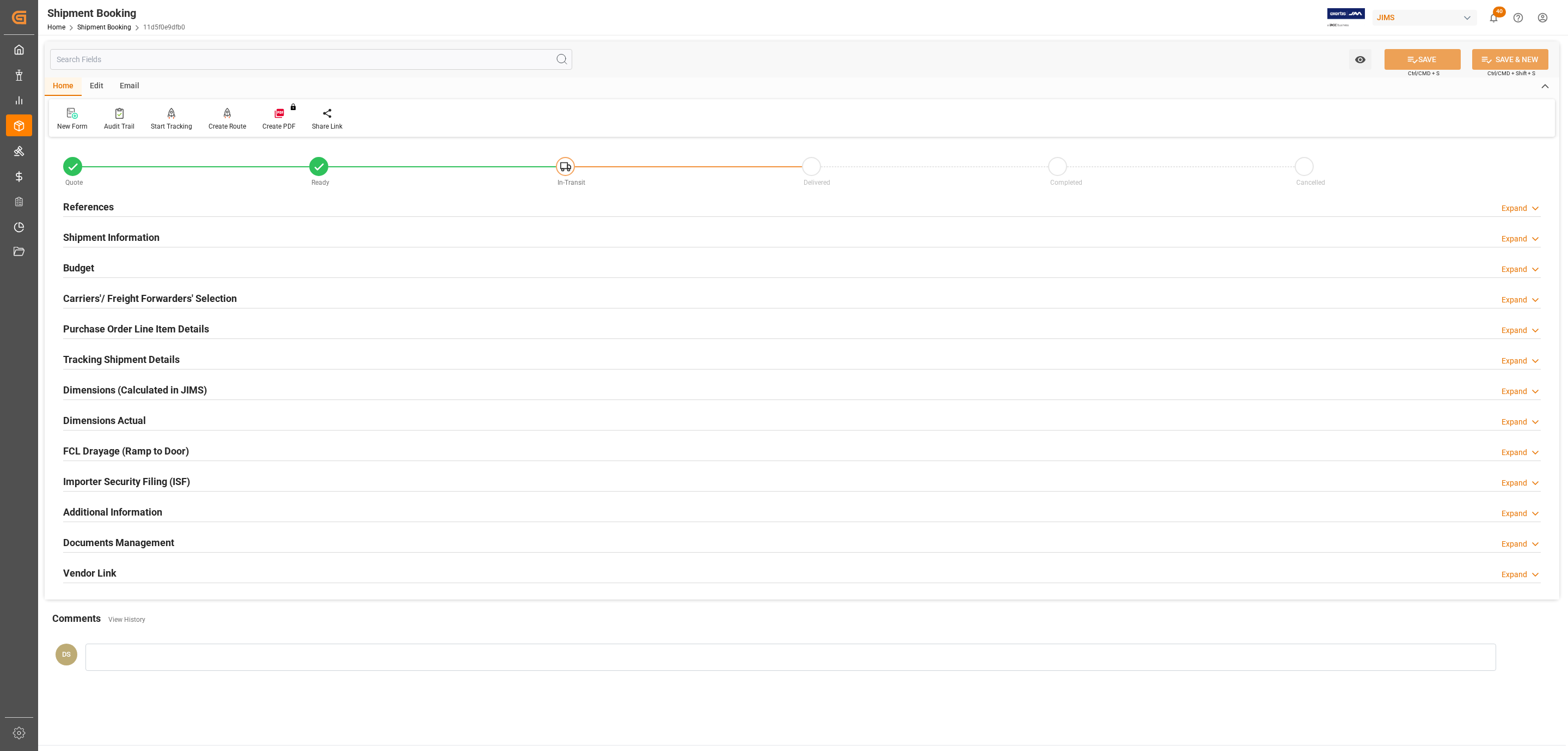
click at [133, 238] on h2 "Shipment Information" at bounding box center [111, 237] width 97 height 15
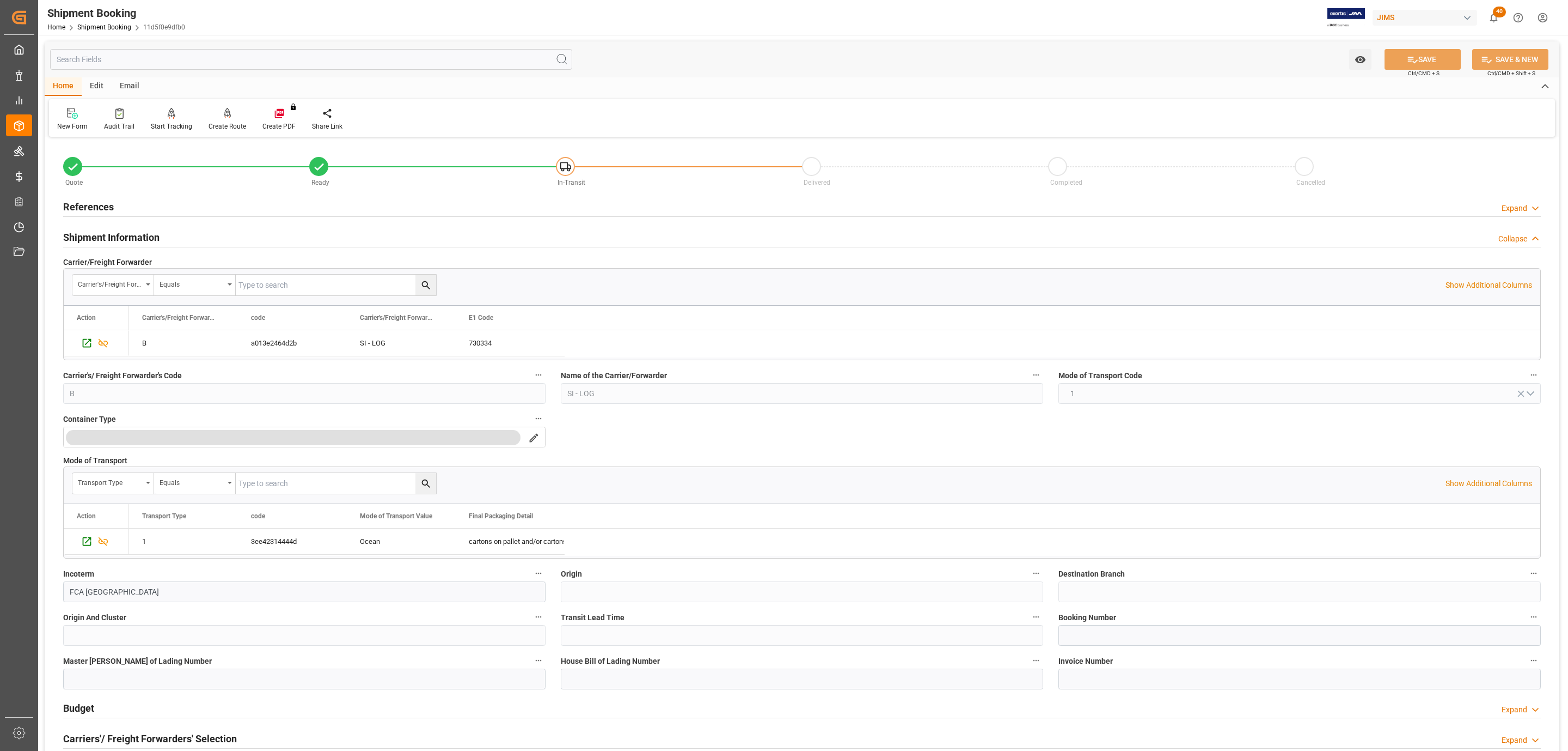
click at [133, 238] on h2 "Shipment Information" at bounding box center [111, 237] width 97 height 15
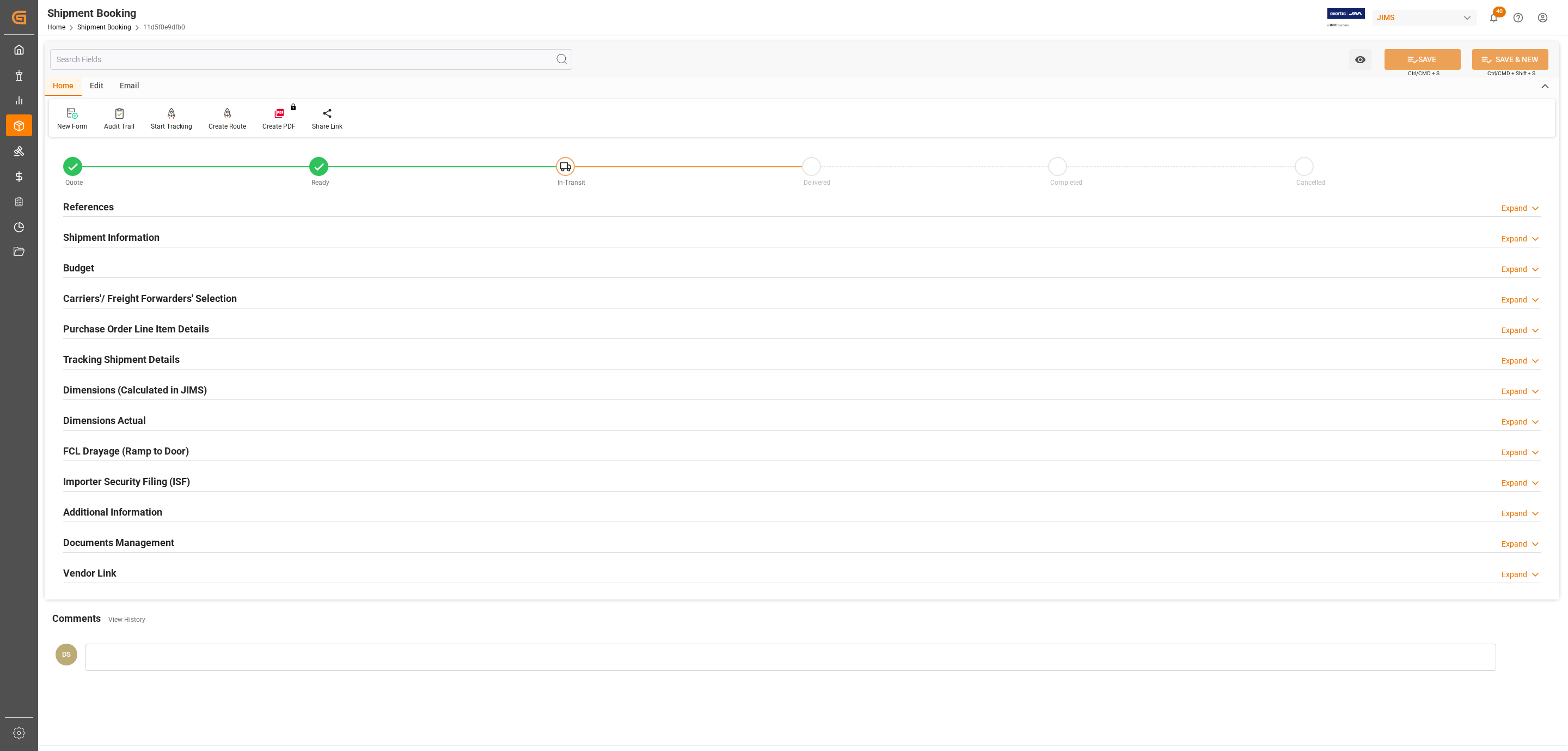
click at [138, 356] on h2 "Tracking Shipment Details" at bounding box center [122, 359] width 117 height 15
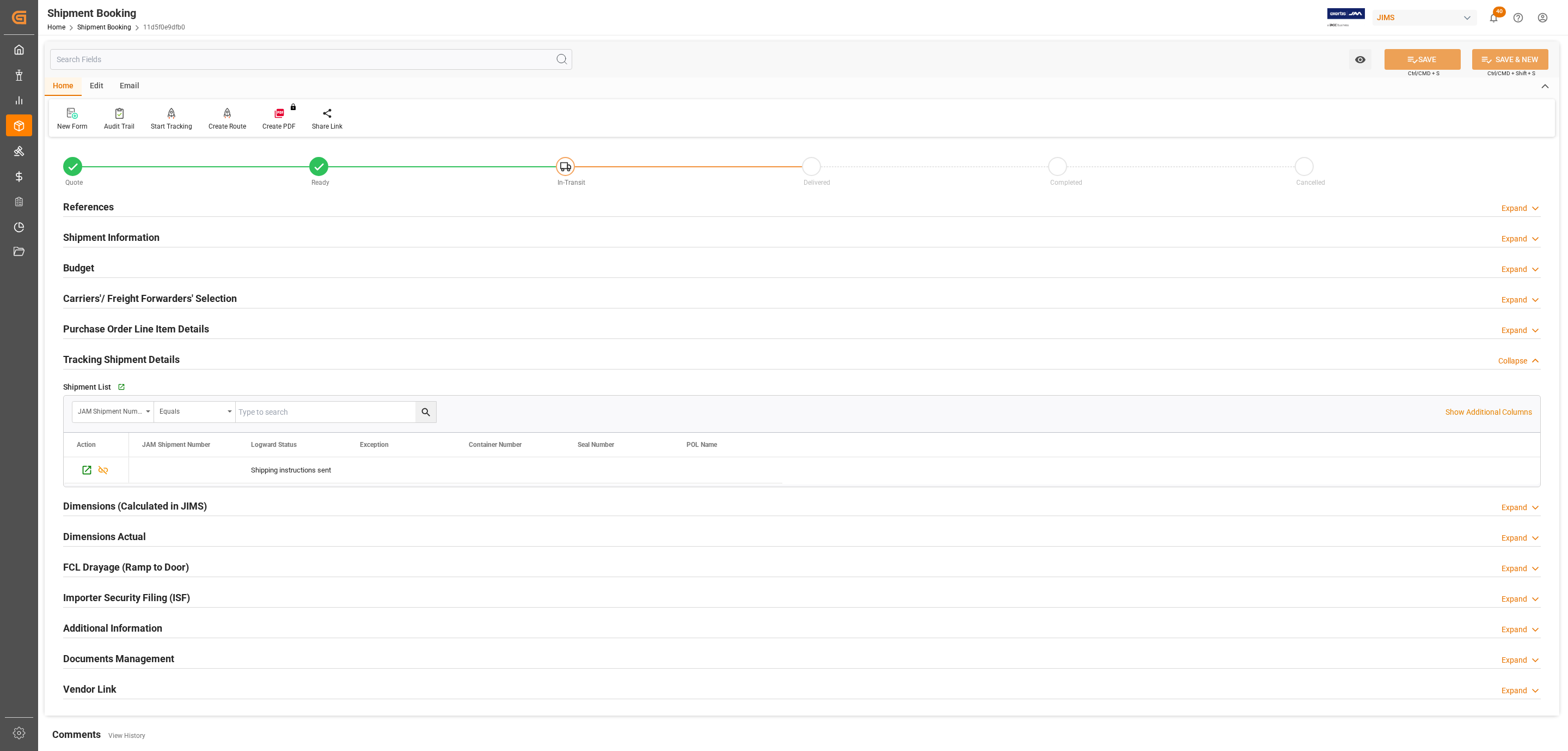
click at [175, 658] on div "Documents Management Expand" at bounding box center [802, 658] width 1478 height 21
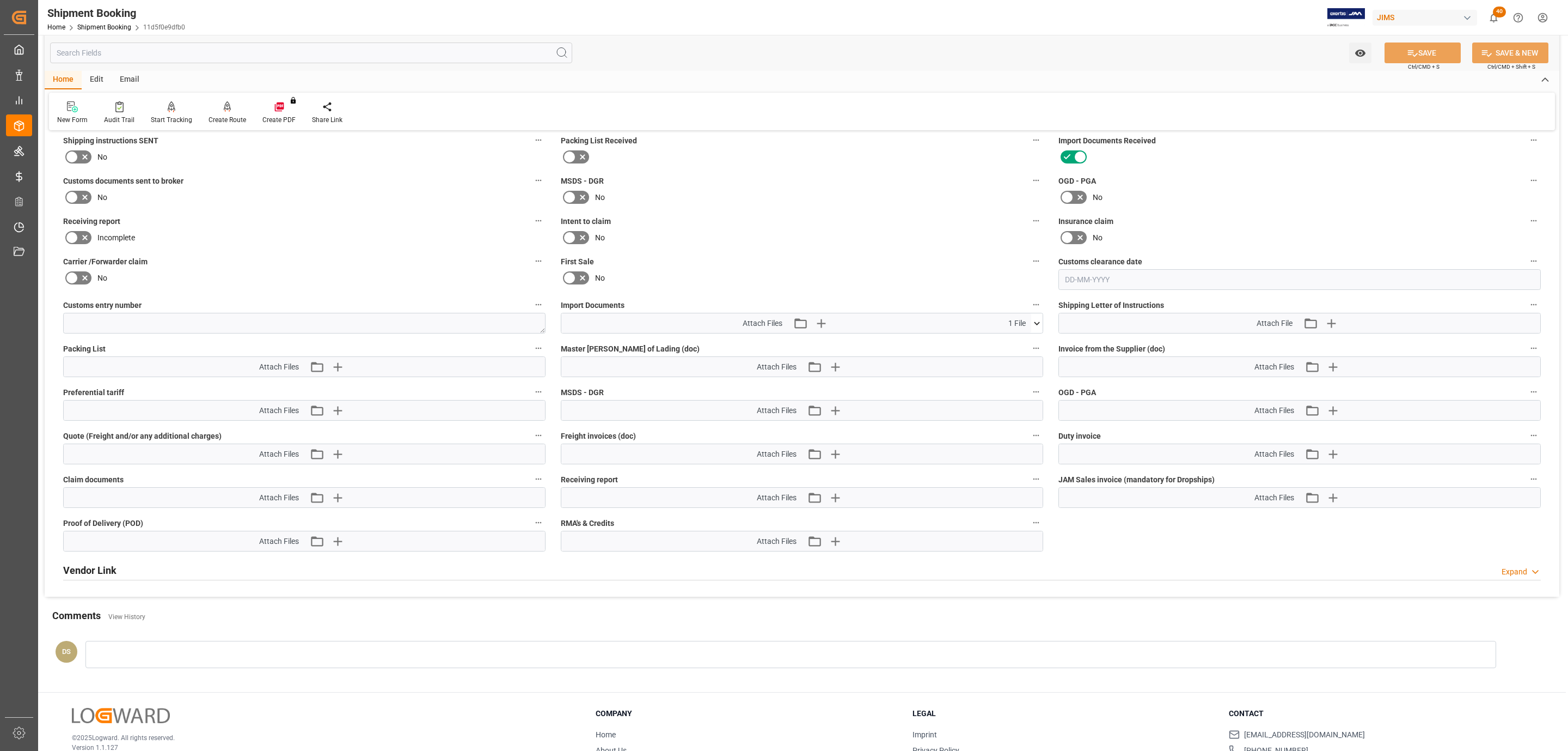
scroll to position [572, 0]
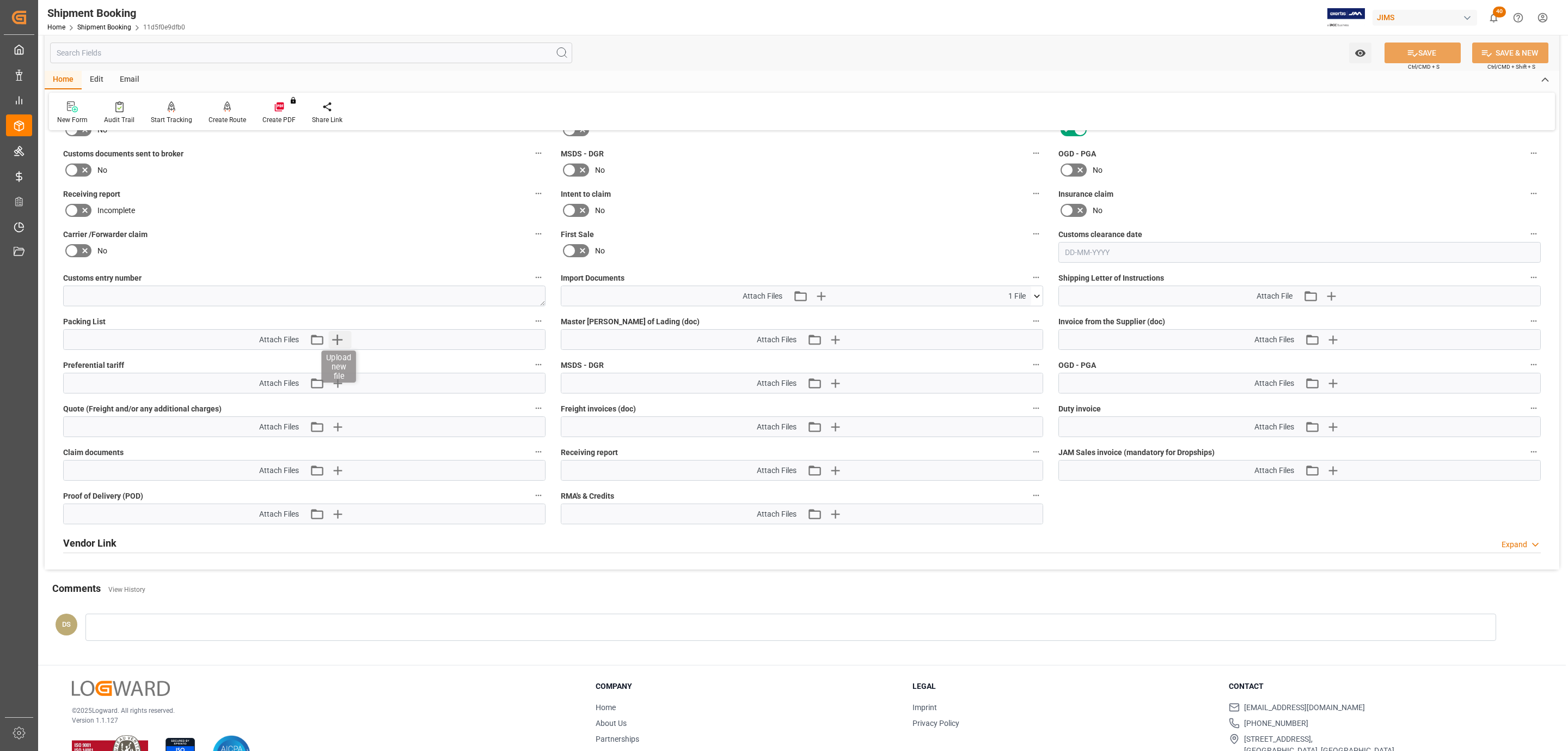
click at [337, 344] on icon "button" at bounding box center [337, 340] width 10 height 10
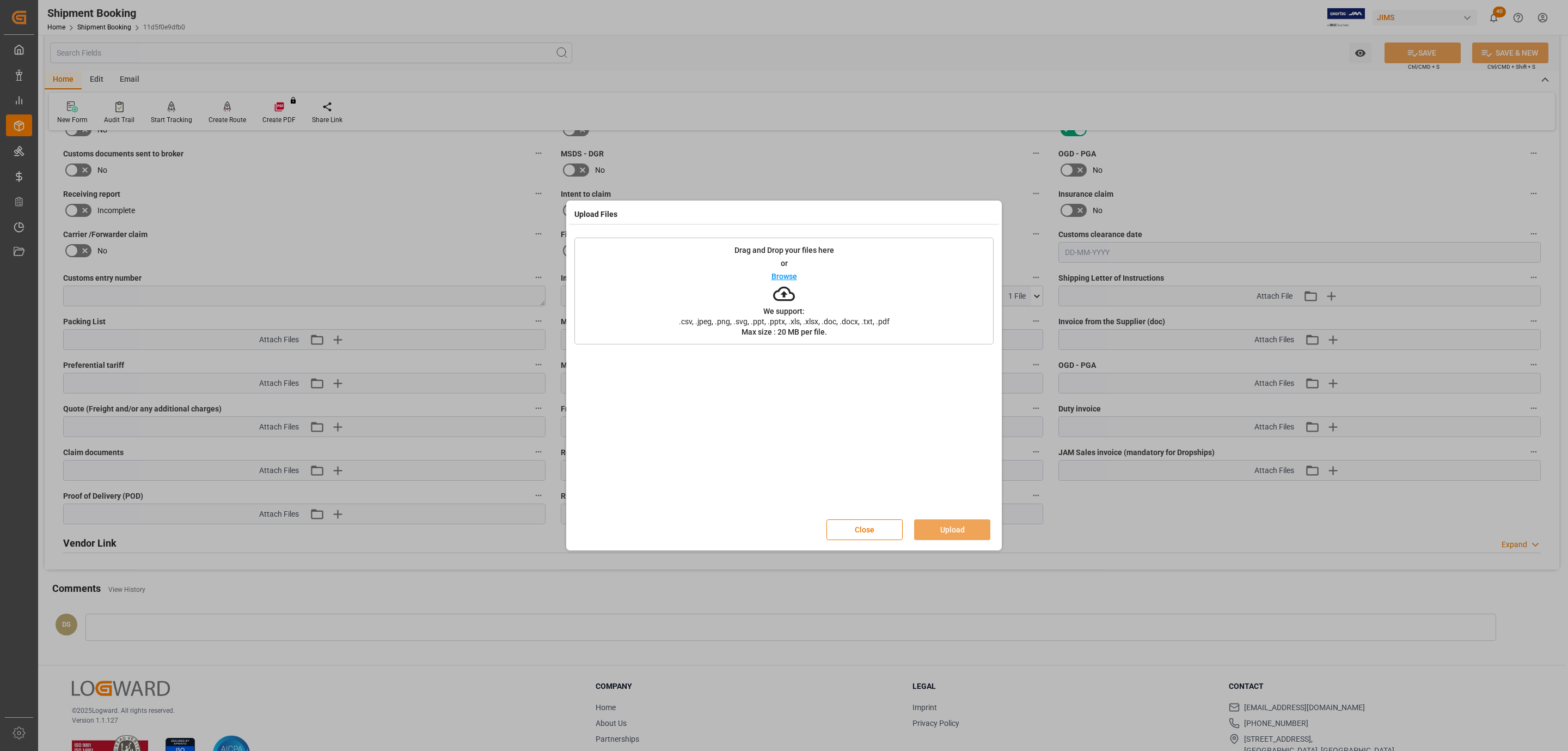
click at [781, 281] on div "Browse" at bounding box center [784, 276] width 26 height 13
click at [951, 529] on button "Upload" at bounding box center [953, 529] width 76 height 21
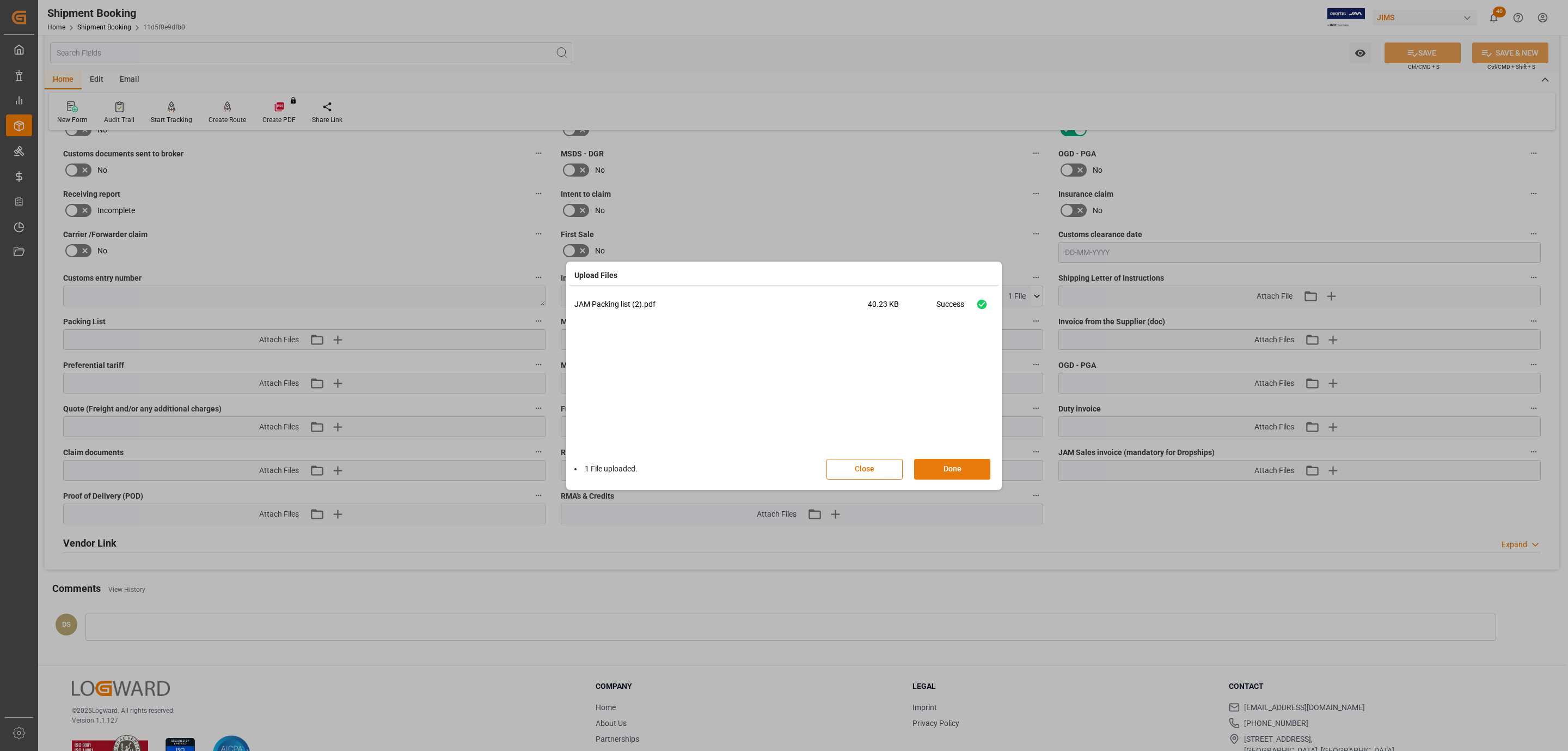
click at [933, 464] on button "Done" at bounding box center [953, 469] width 76 height 21
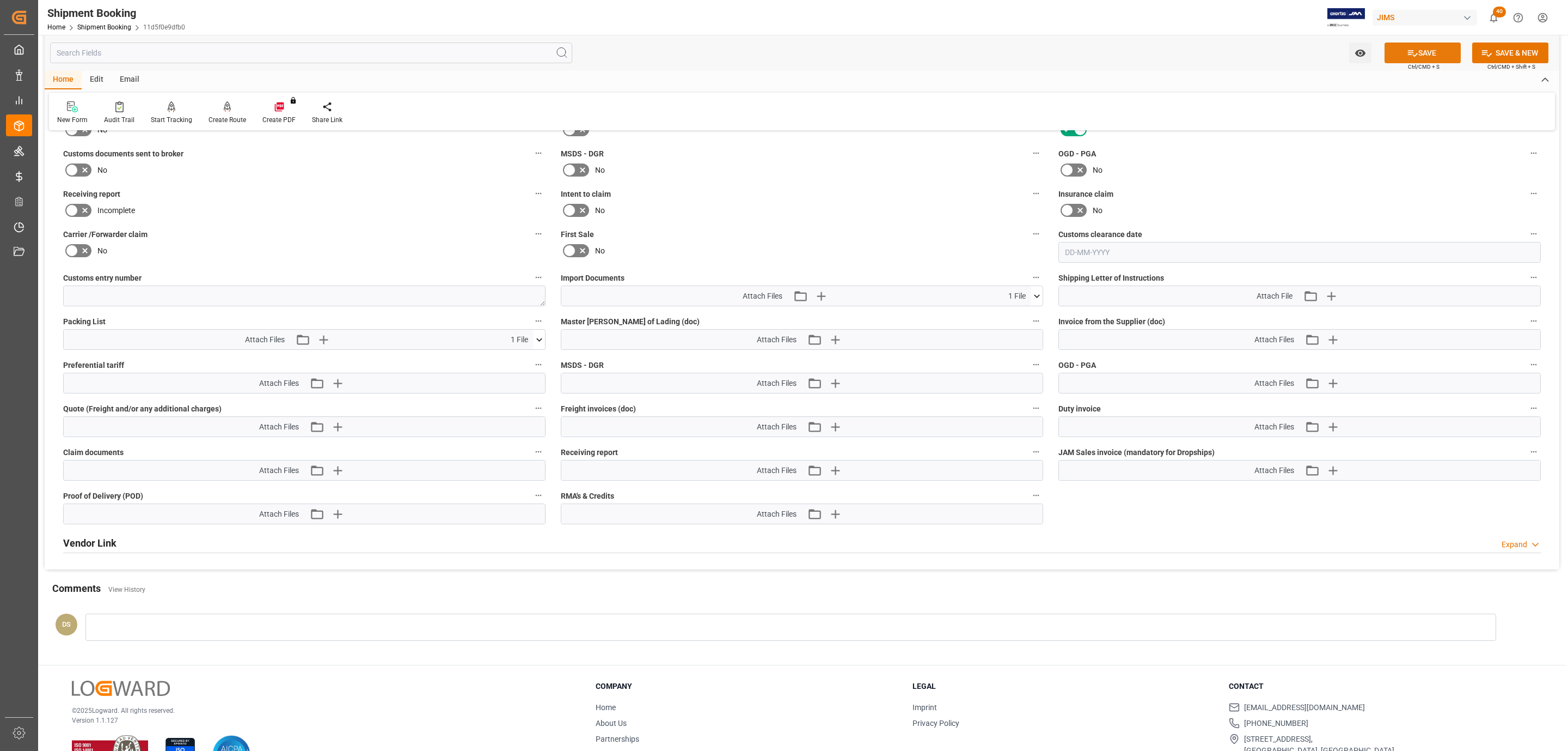
click at [1418, 50] on button "SAVE" at bounding box center [1423, 53] width 76 height 21
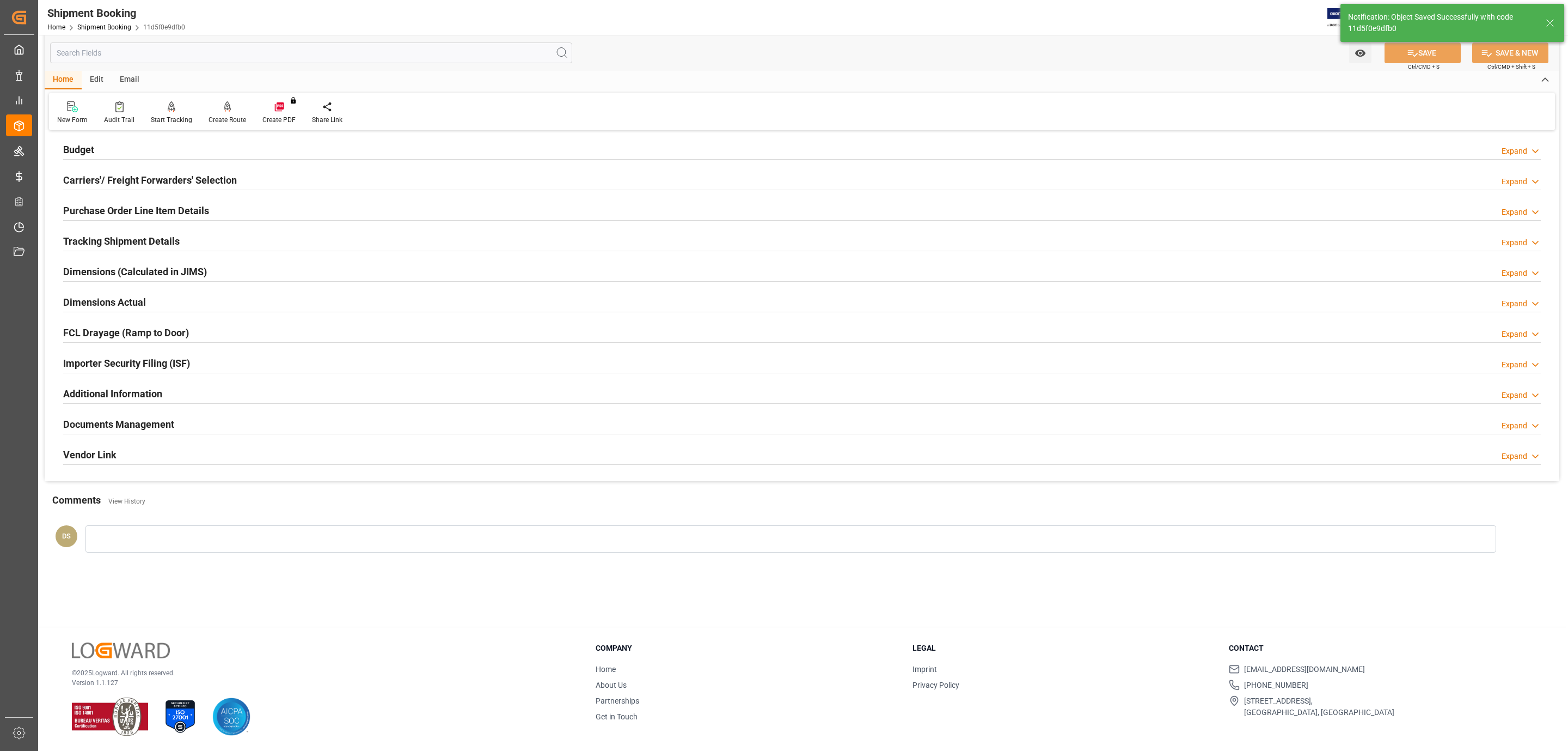
scroll to position [118, 0]
click at [147, 216] on h2 "Purchase Order Line Item Details" at bounding box center [136, 211] width 146 height 15
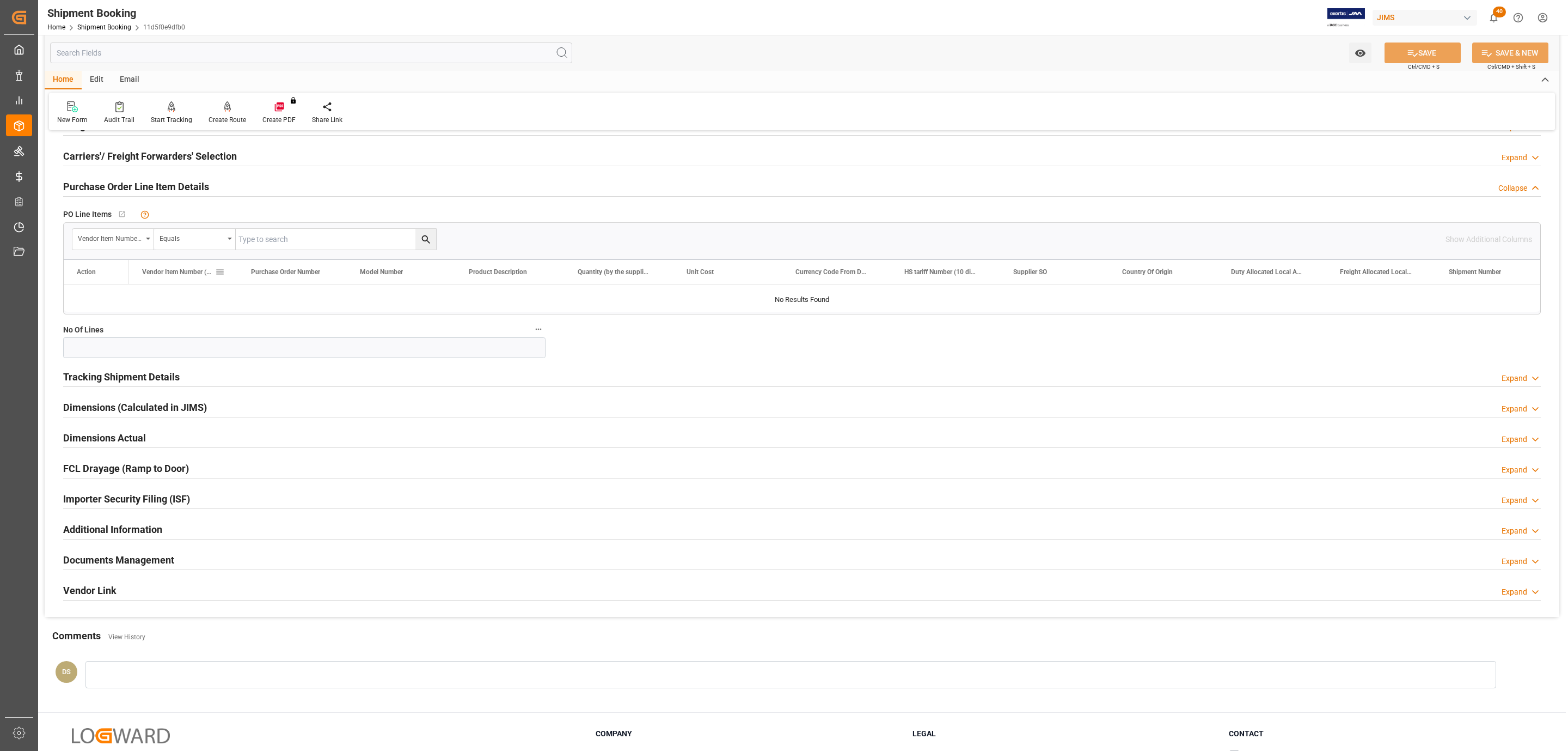
scroll to position [0, 0]
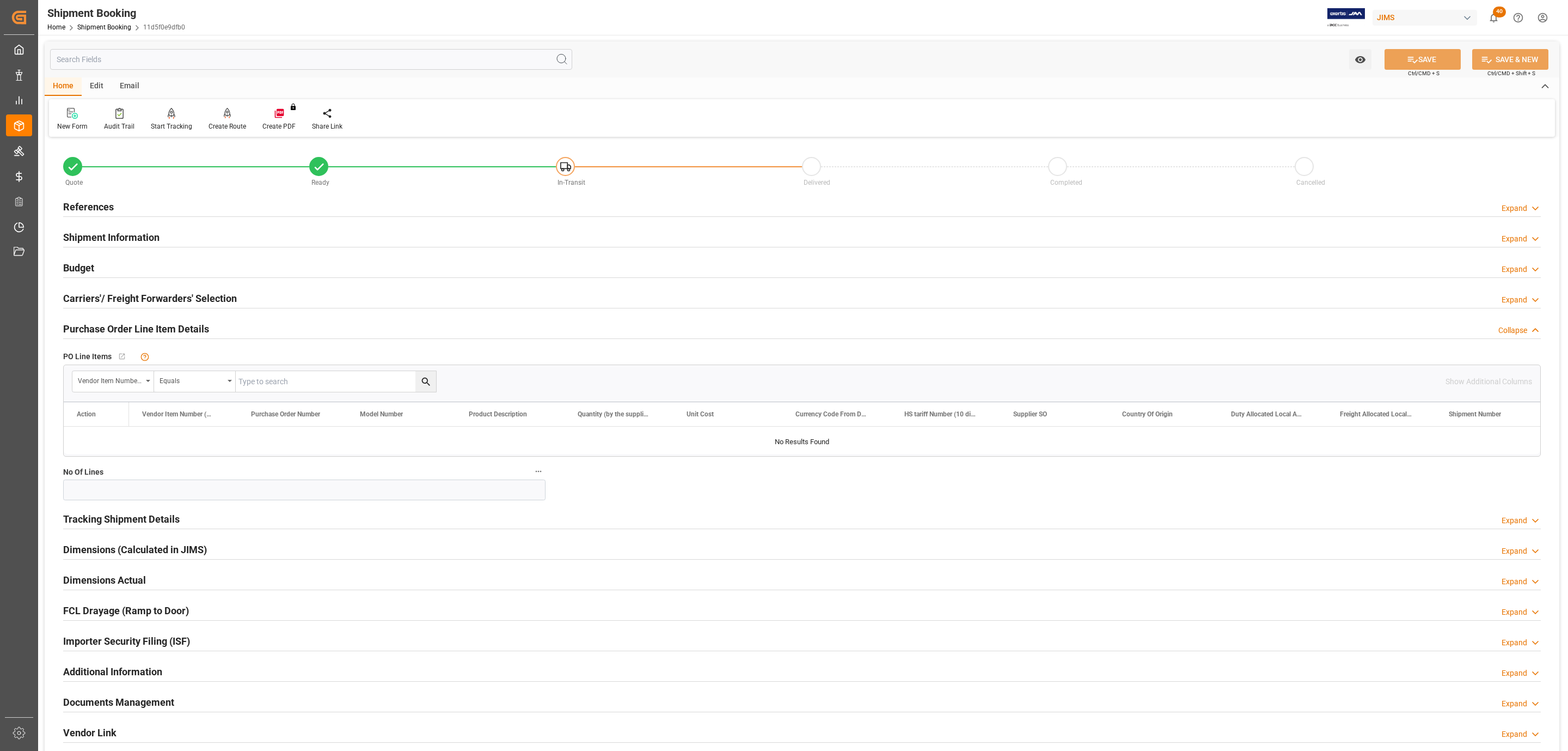
click at [124, 301] on h2 "Carriers'/ Freight Forwarders' Selection" at bounding box center [150, 298] width 174 height 15
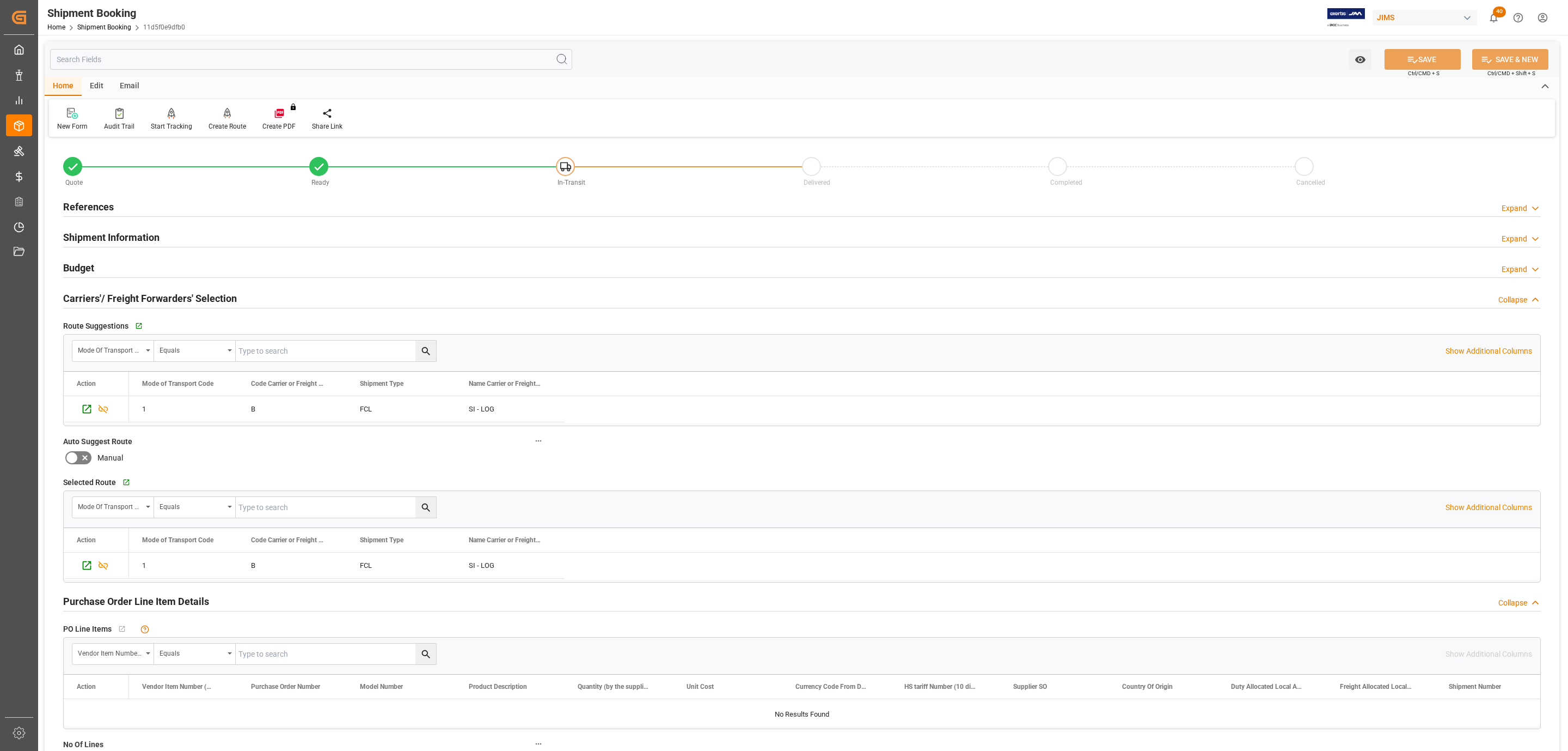
click at [133, 306] on h2 "Carriers'/ Freight Forwarders' Selection" at bounding box center [150, 298] width 174 height 15
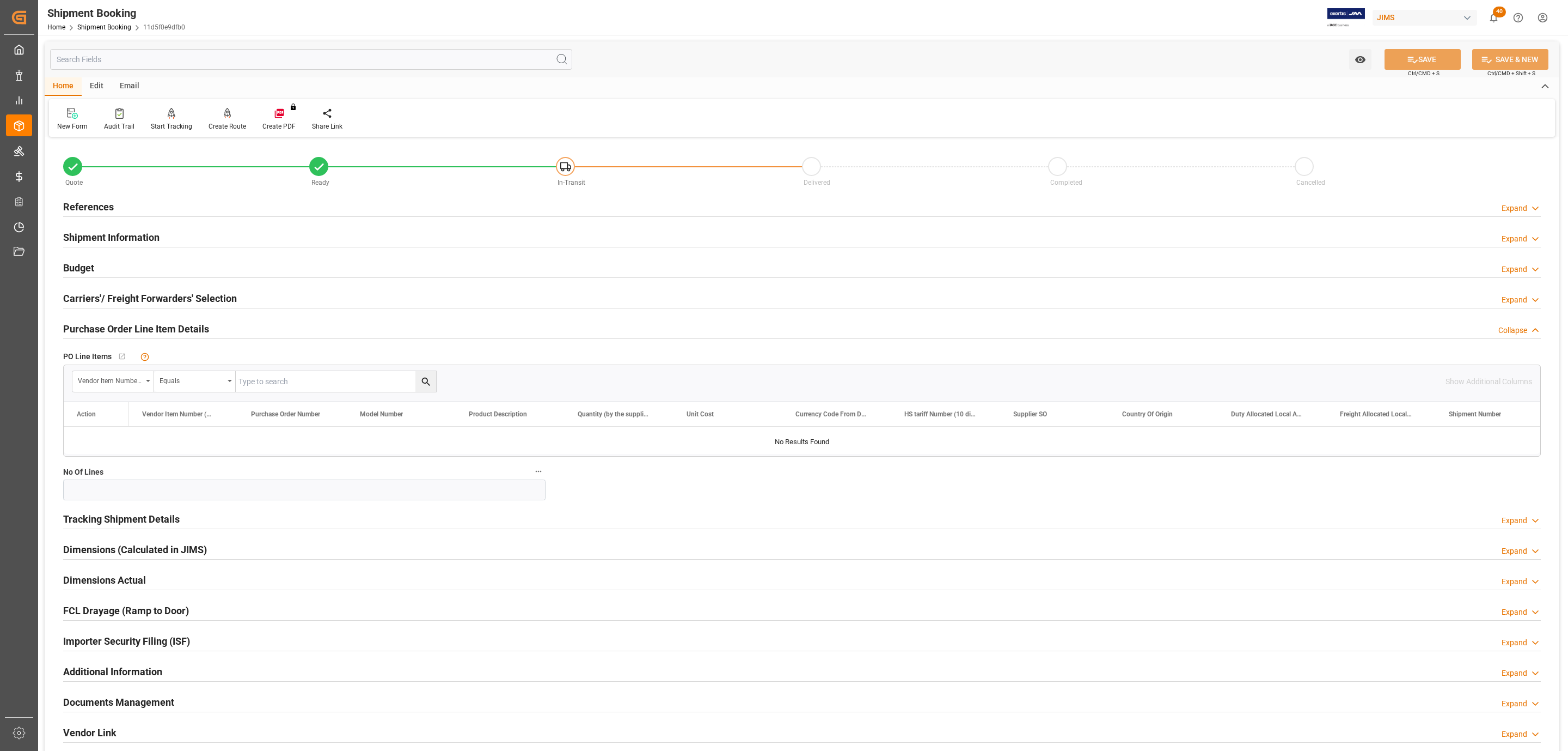
click at [134, 329] on h2 "Purchase Order Line Item Details" at bounding box center [136, 329] width 146 height 15
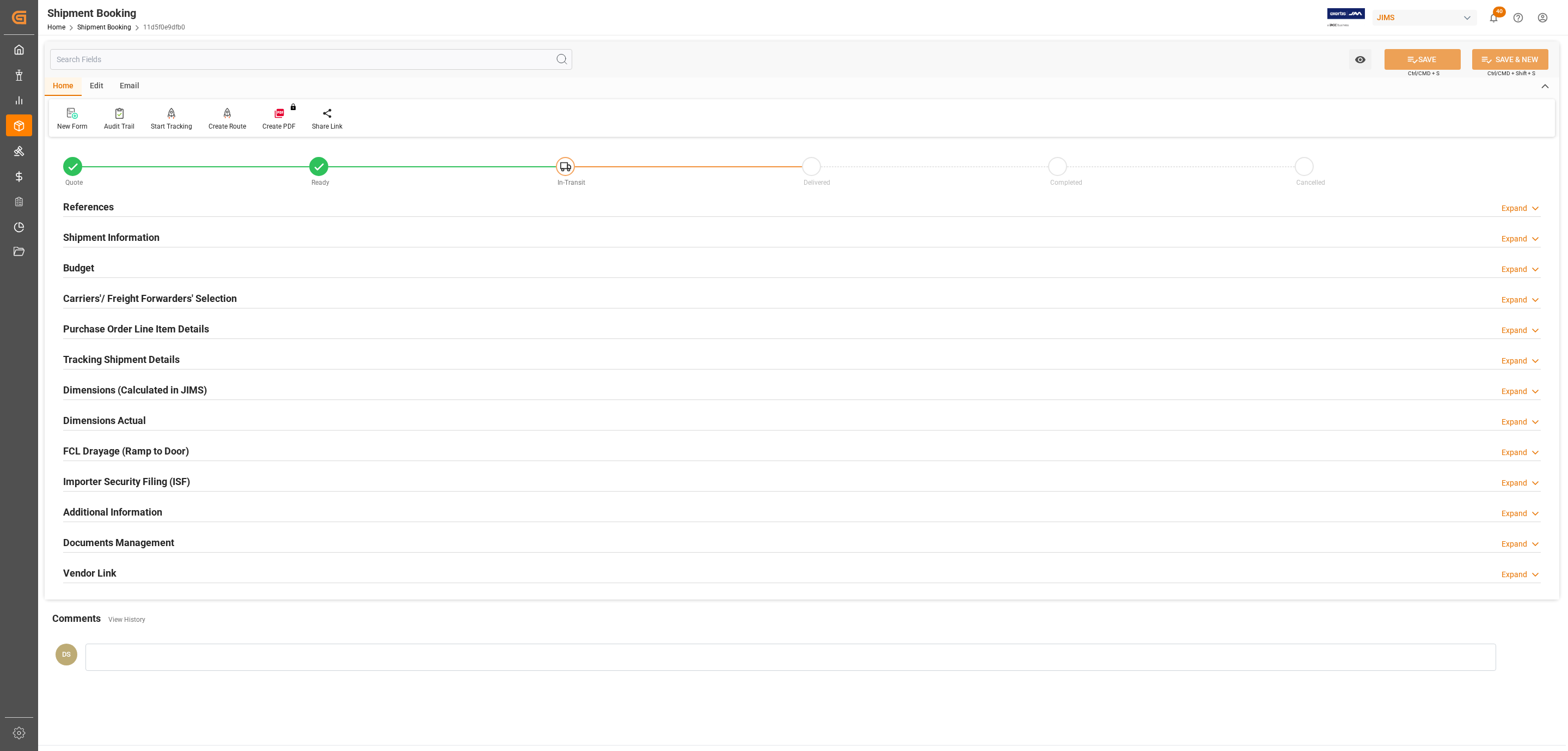
click at [105, 293] on h2 "Carriers'/ Freight Forwarders' Selection" at bounding box center [150, 298] width 174 height 15
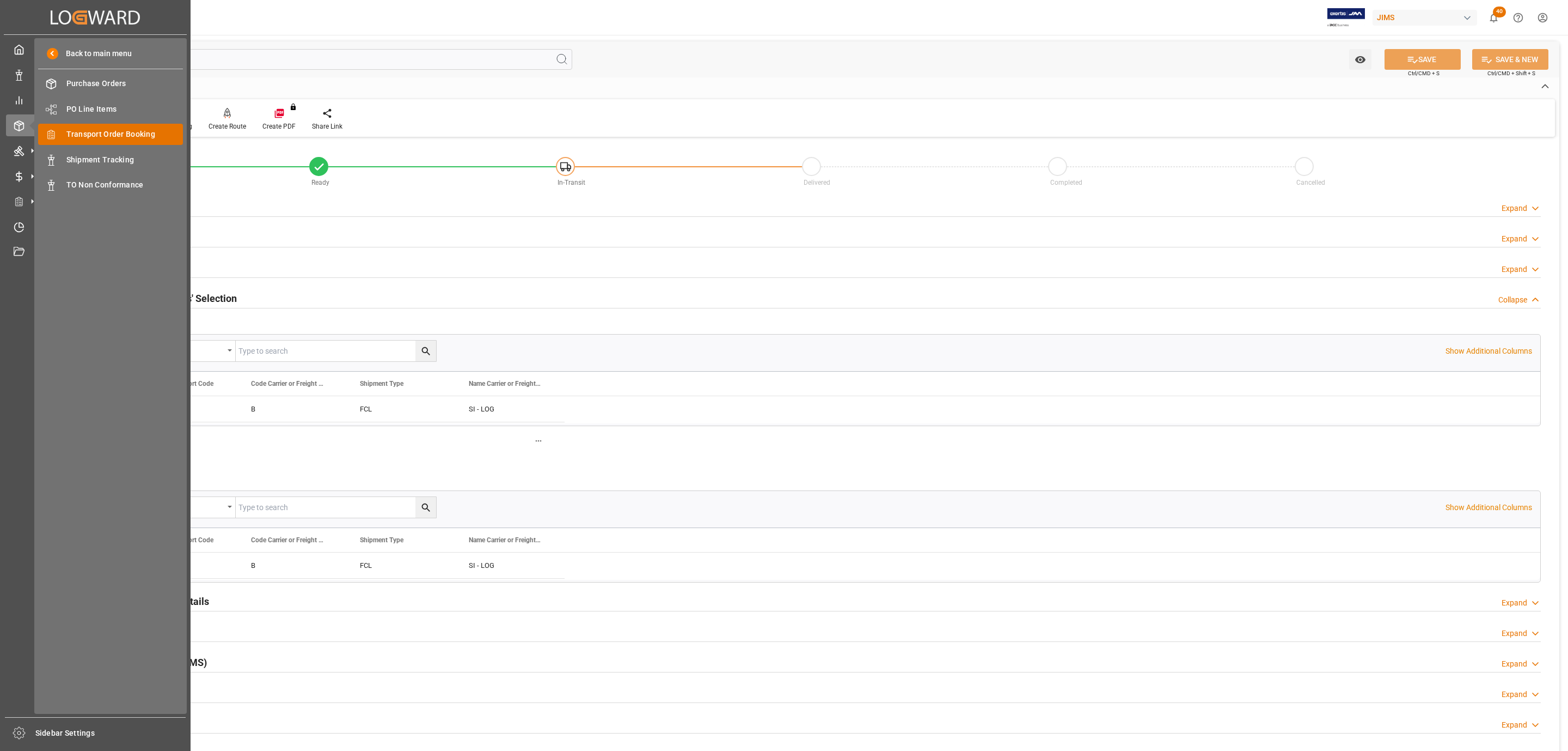
click at [148, 133] on span "Transport Order Booking" at bounding box center [125, 134] width 117 height 12
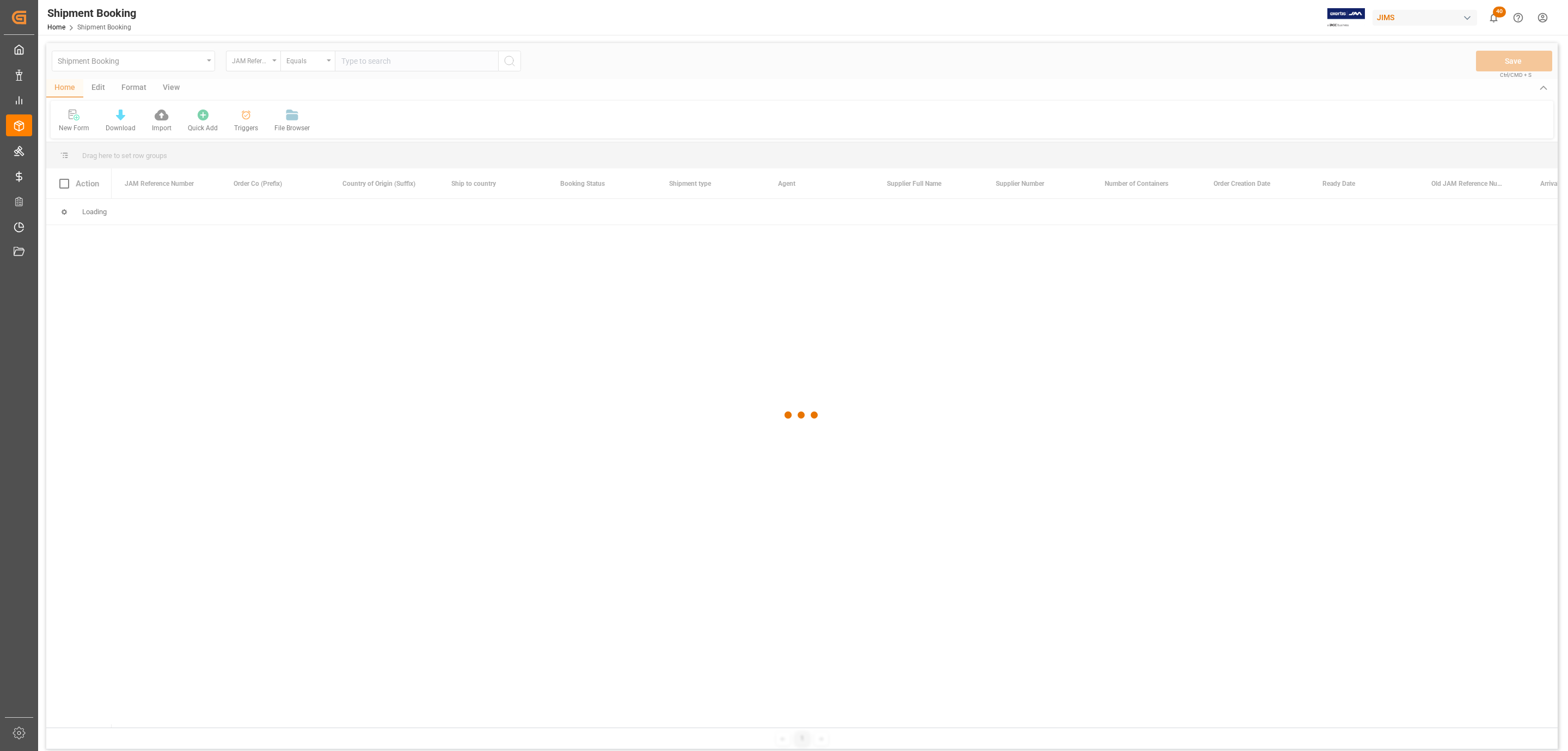
click at [391, 59] on div at bounding box center [802, 415] width 1512 height 744
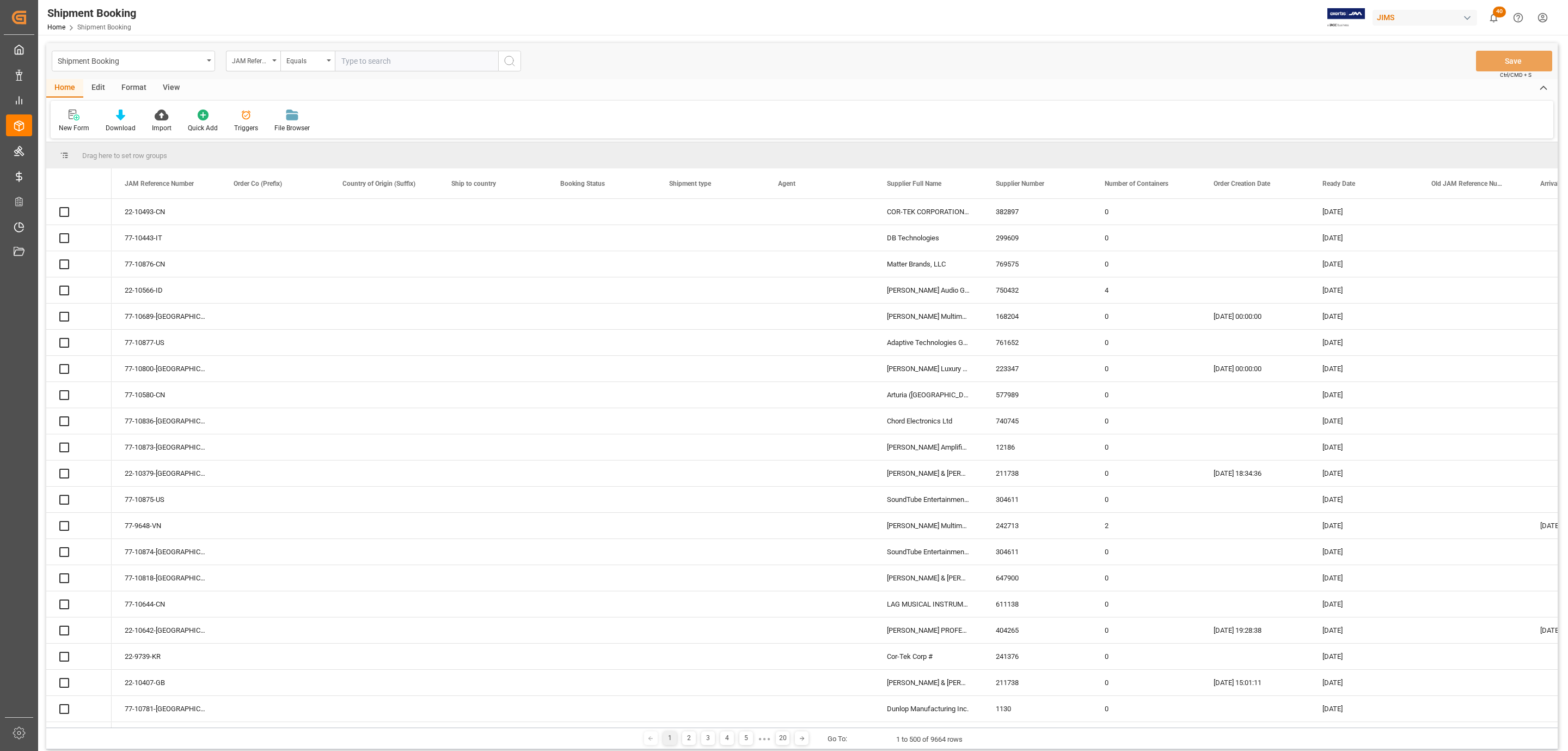
click at [350, 65] on input "text" at bounding box center [416, 61] width 163 height 21
paste input "77-10284-CN"
type input "77-10284-CN"
click at [512, 65] on icon "search button" at bounding box center [510, 61] width 13 height 13
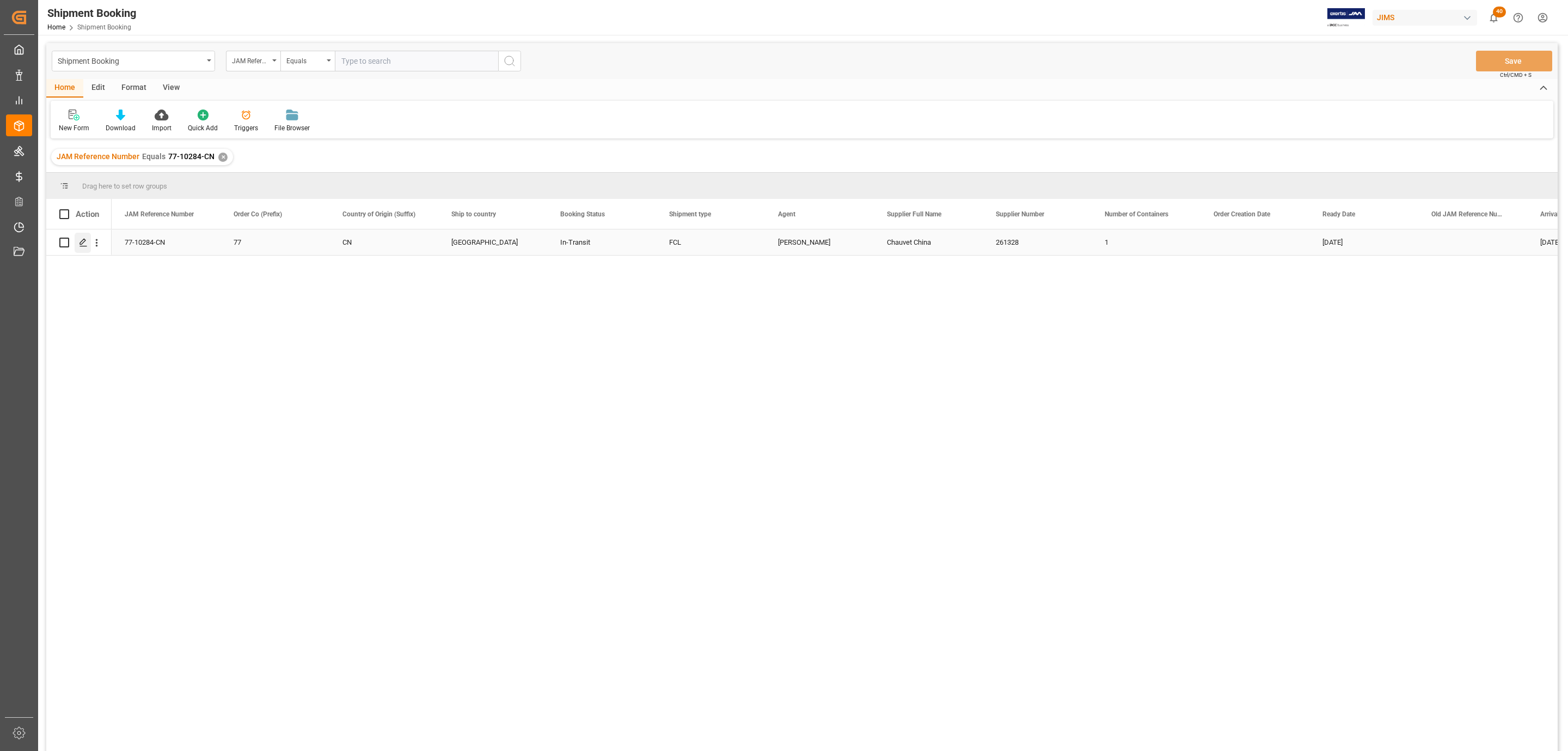
click at [85, 244] on icon "Press SPACE to select this row." at bounding box center [83, 242] width 8 height 8
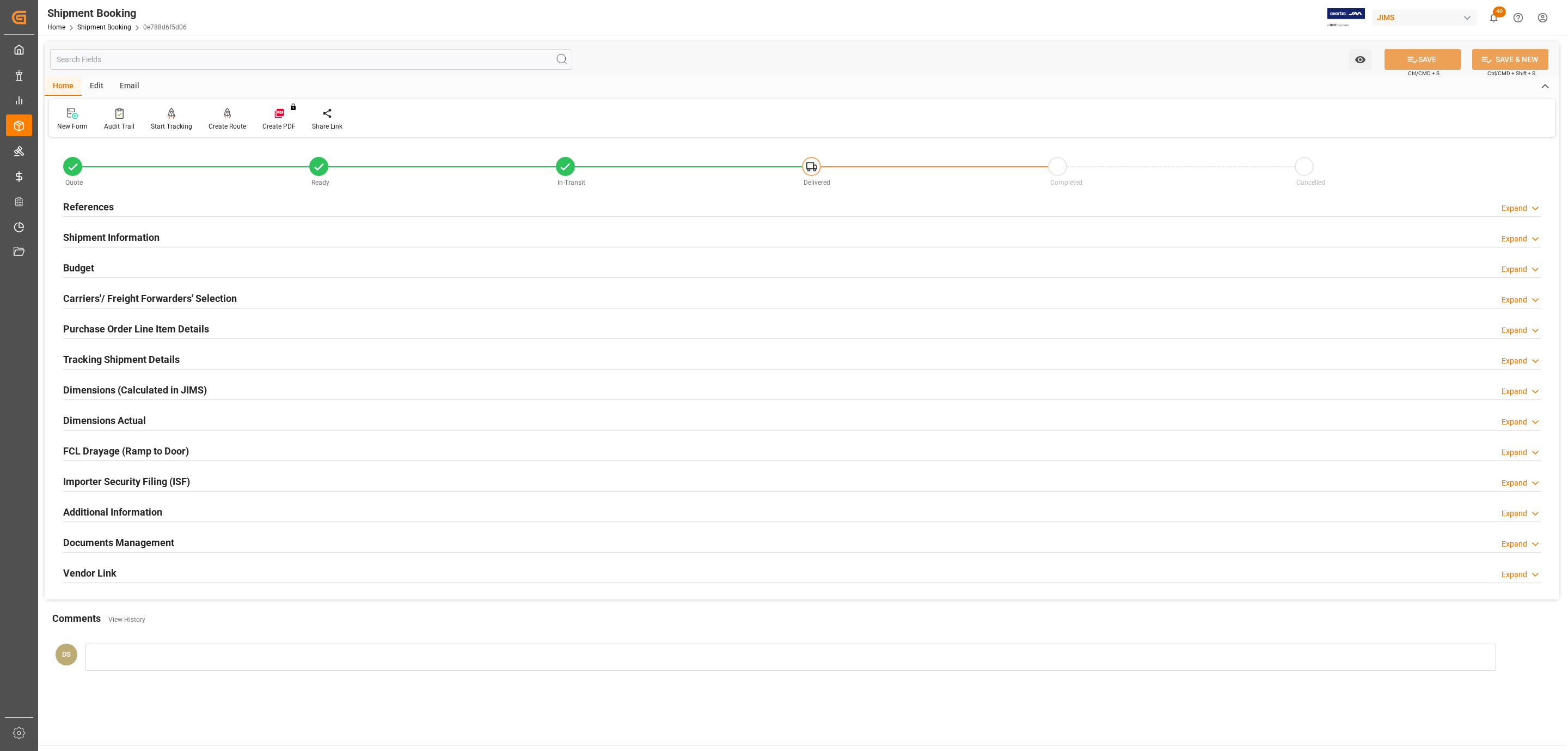
click at [180, 296] on h2 "Carriers'/ Freight Forwarders' Selection" at bounding box center [150, 298] width 174 height 15
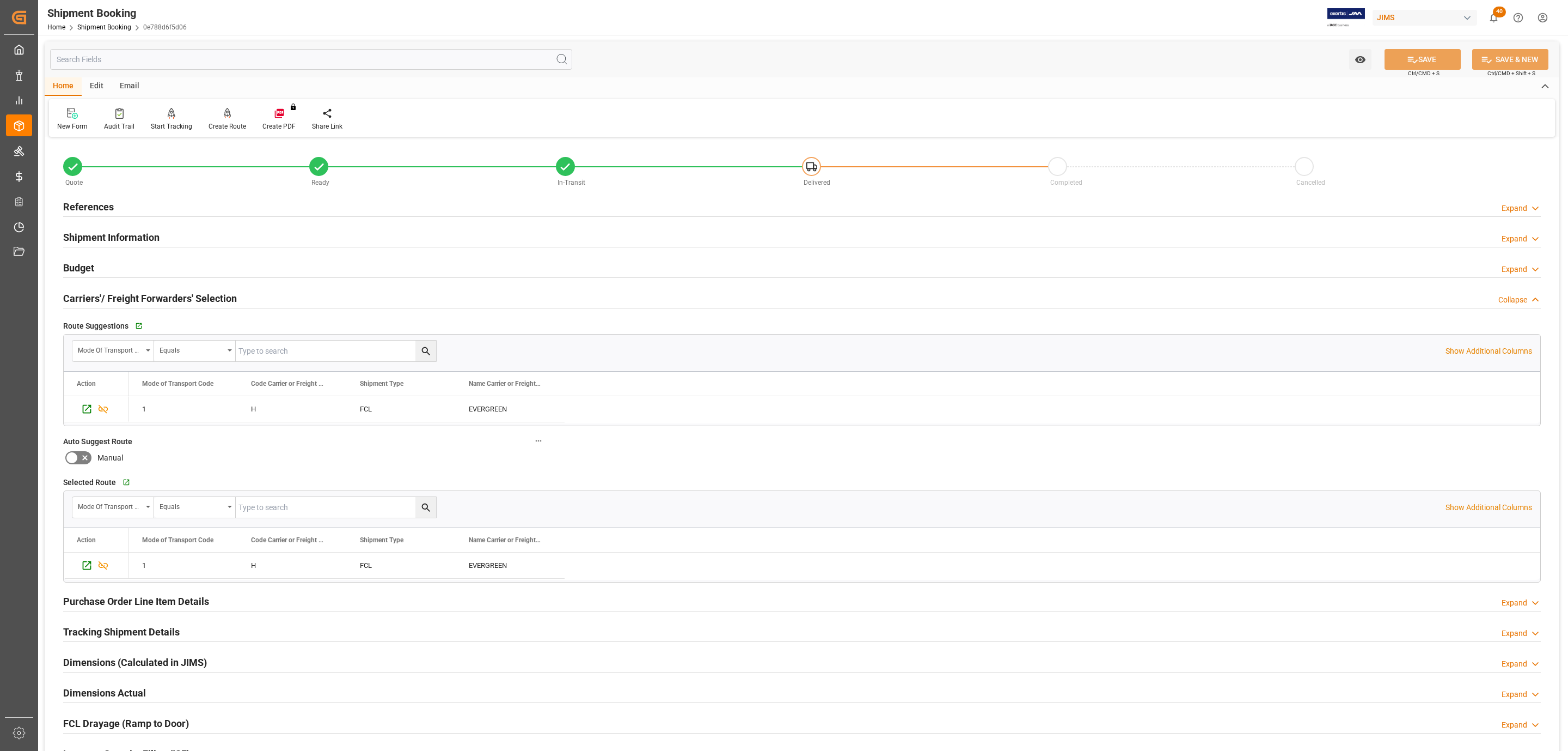
click at [180, 296] on h2 "Carriers'/ Freight Forwarders' Selection" at bounding box center [150, 298] width 174 height 15
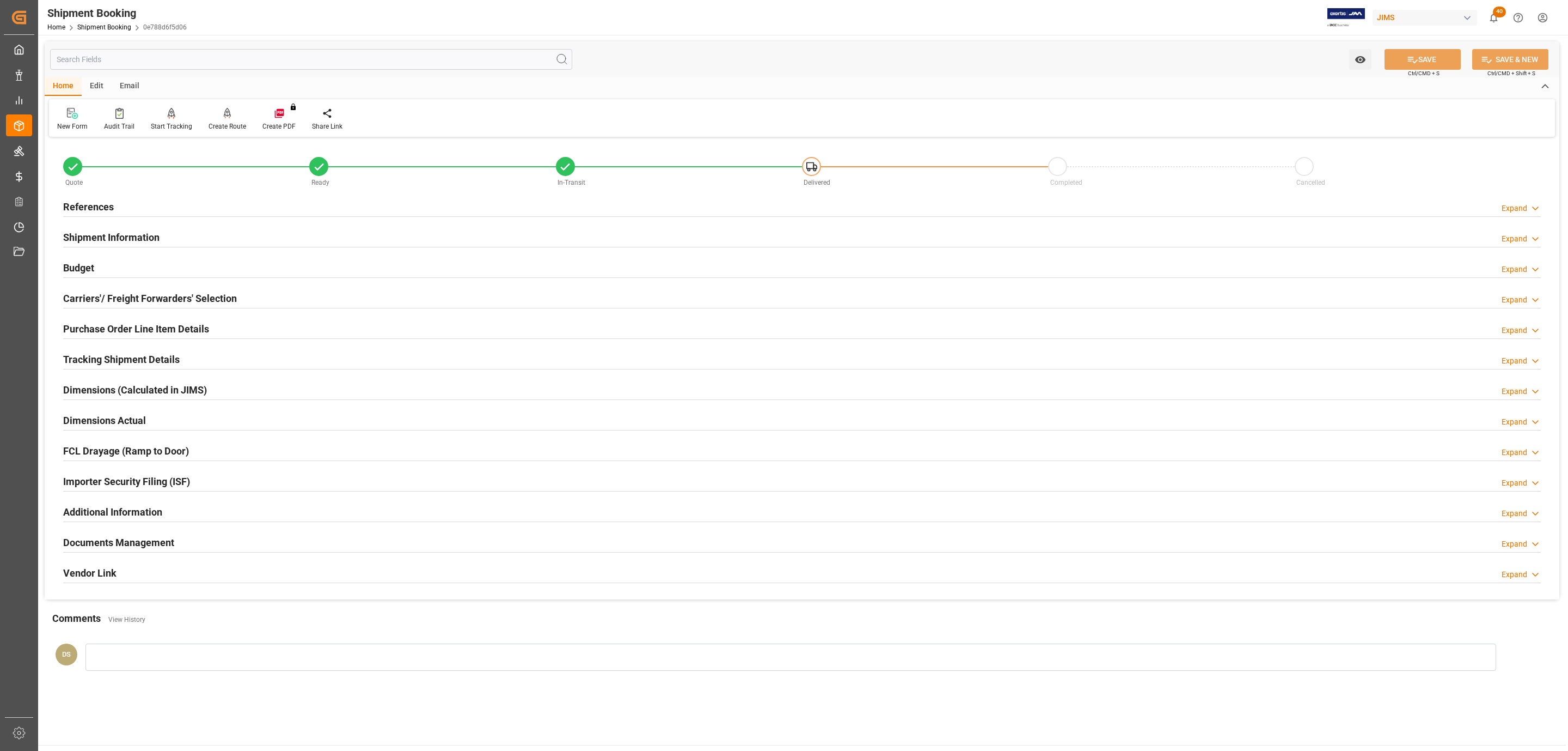
click at [129, 270] on div "Budget Expand" at bounding box center [802, 267] width 1478 height 21
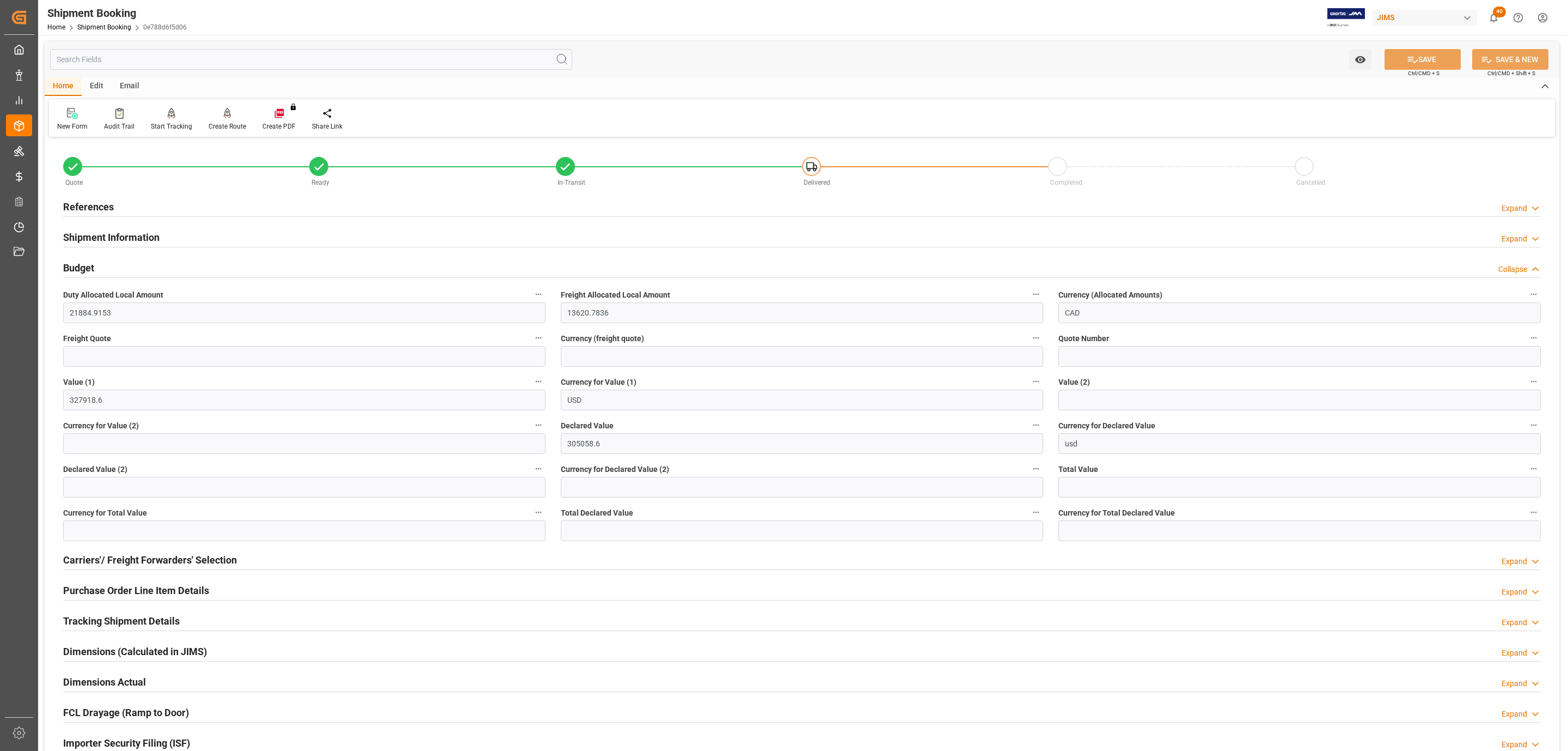
click at [129, 270] on div "Budget Collapse" at bounding box center [802, 267] width 1478 height 21
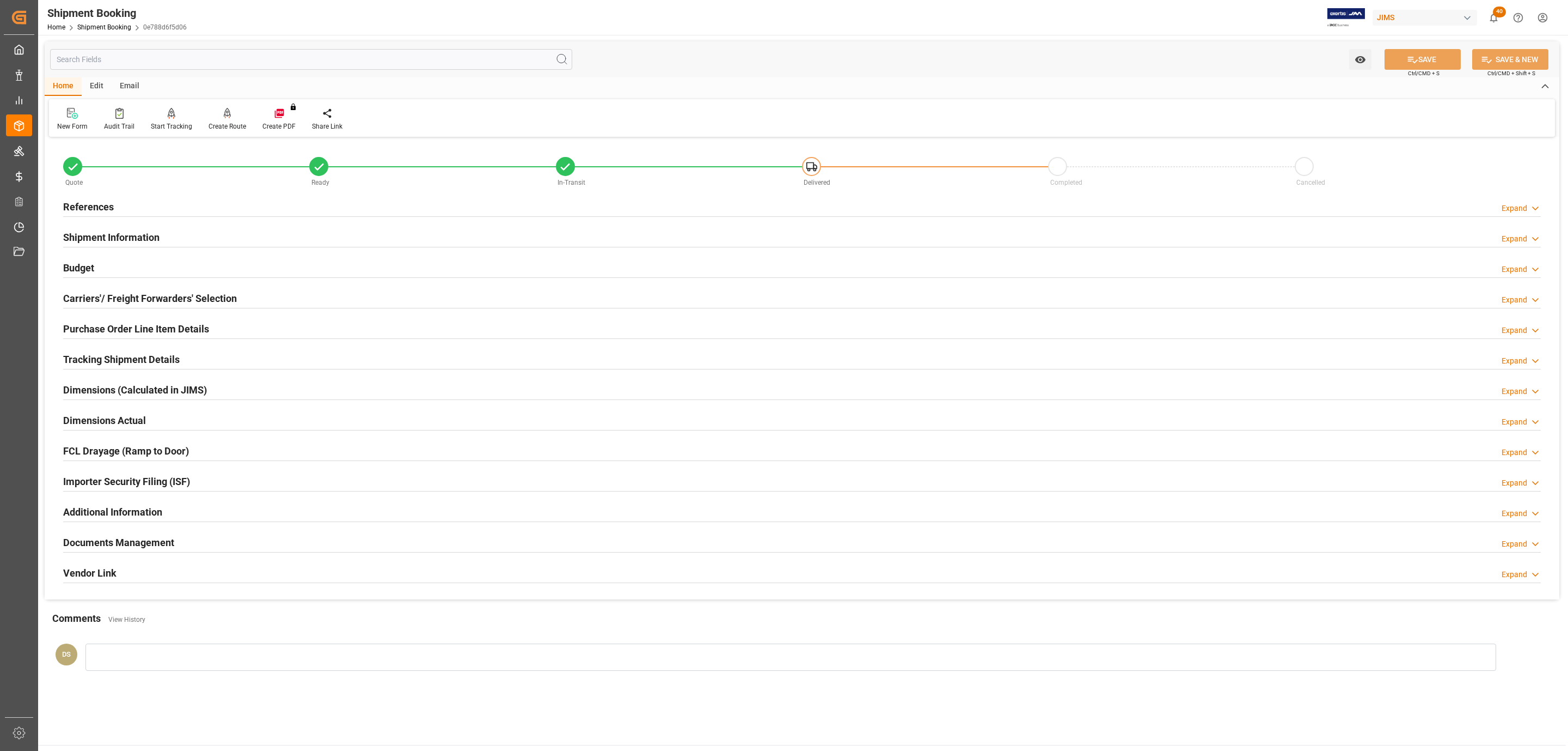
click at [121, 324] on h2 "Purchase Order Line Item Details" at bounding box center [136, 329] width 146 height 15
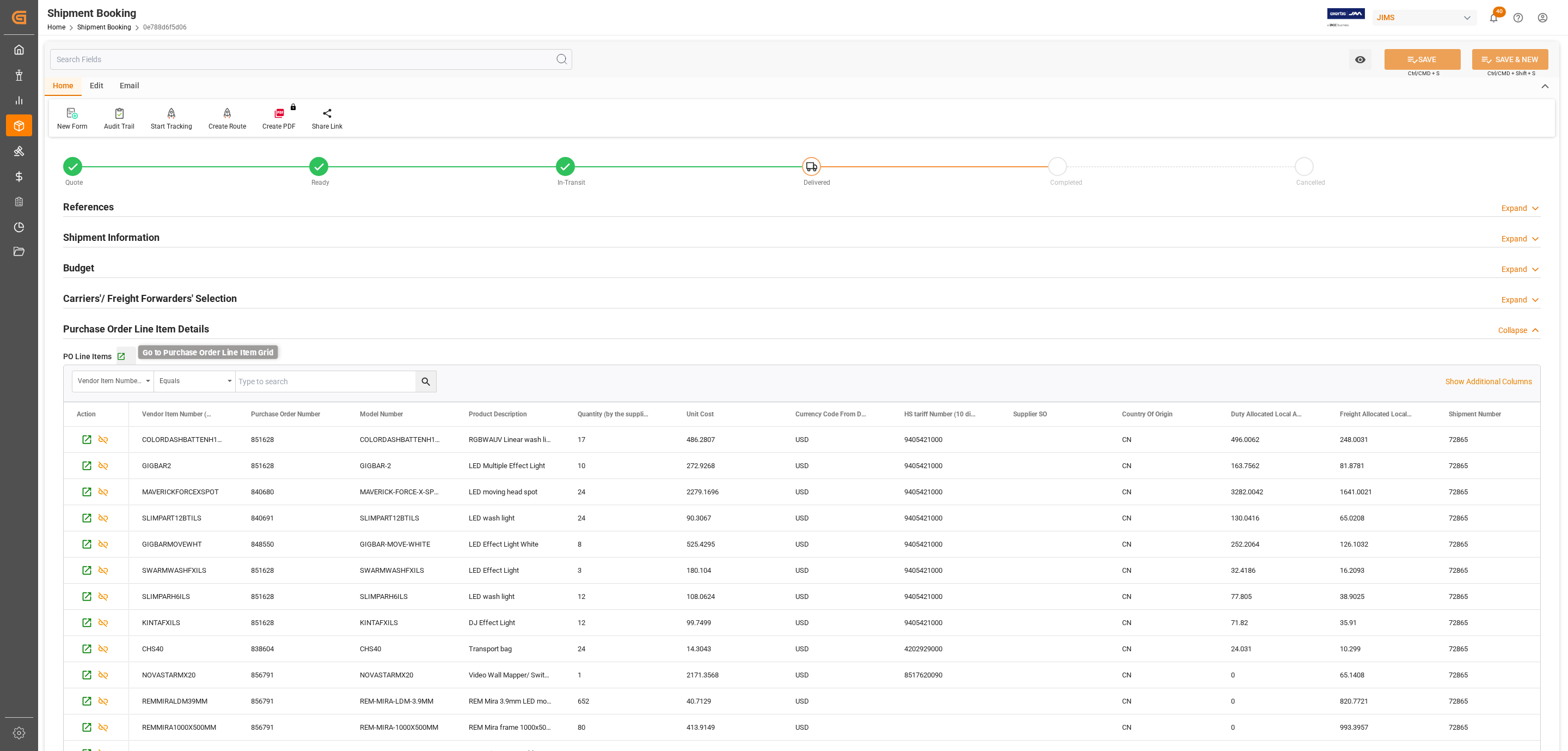
click at [122, 357] on icon "button" at bounding box center [121, 356] width 9 height 9
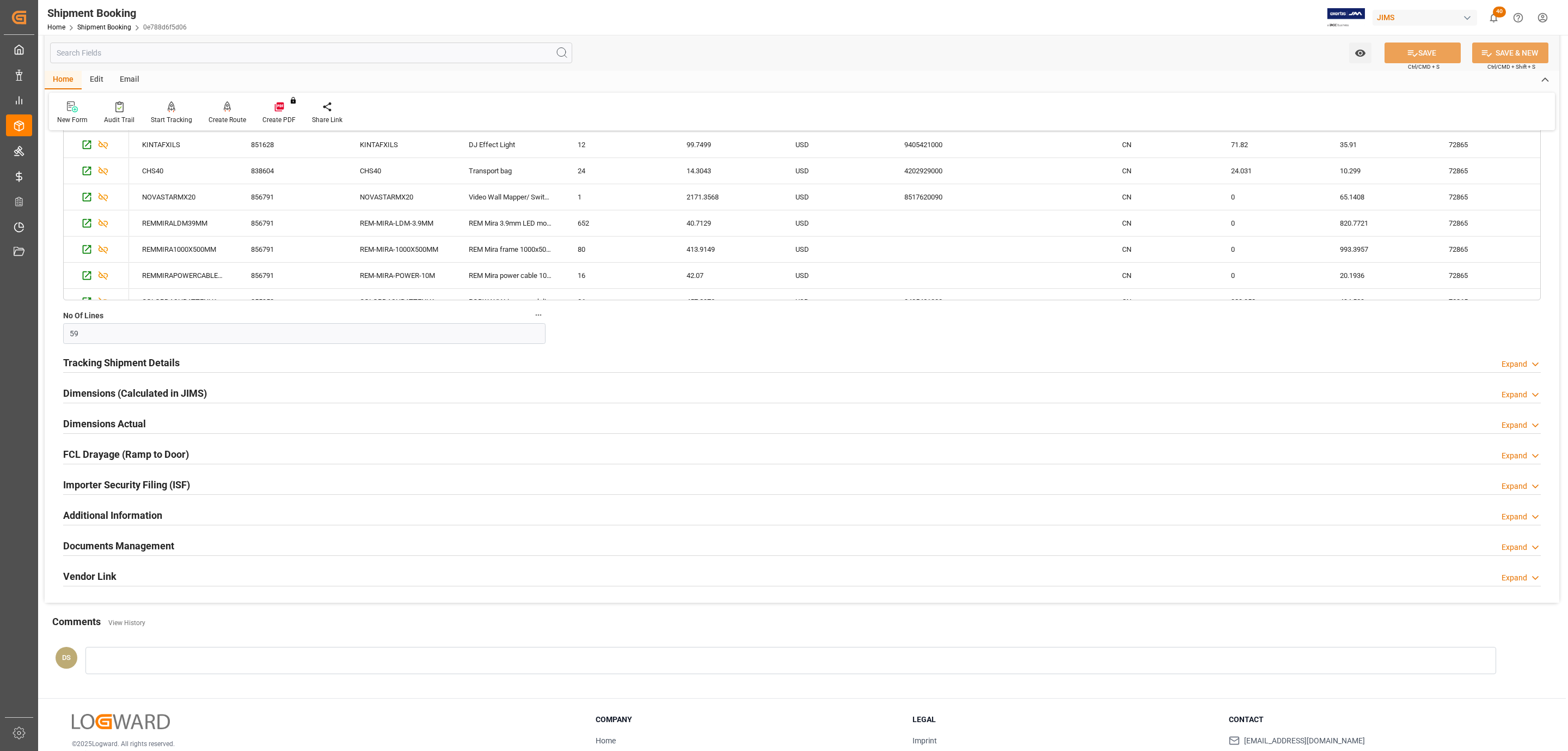
scroll to position [553, 0]
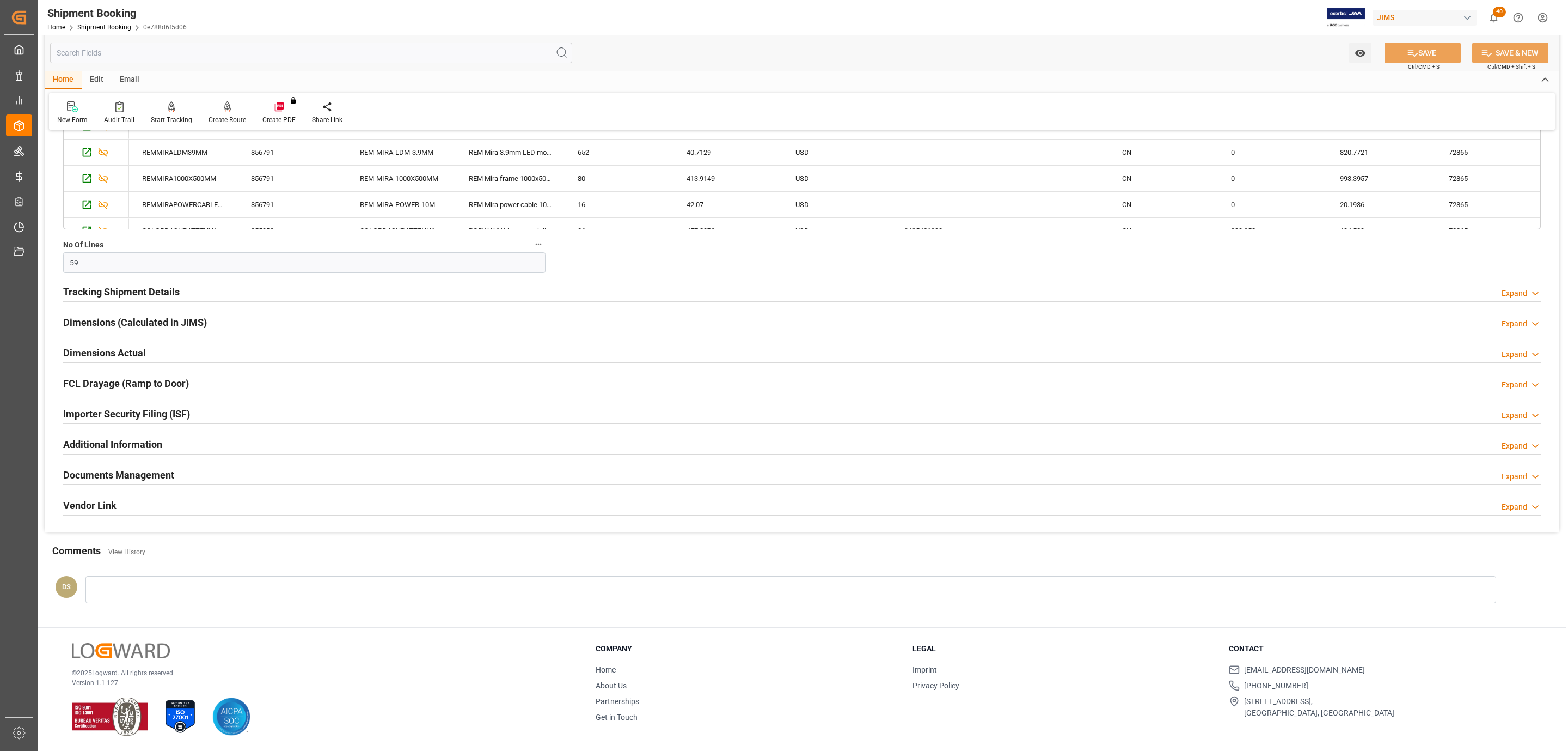
click at [104, 288] on h2 "Tracking Shipment Details" at bounding box center [122, 292] width 117 height 15
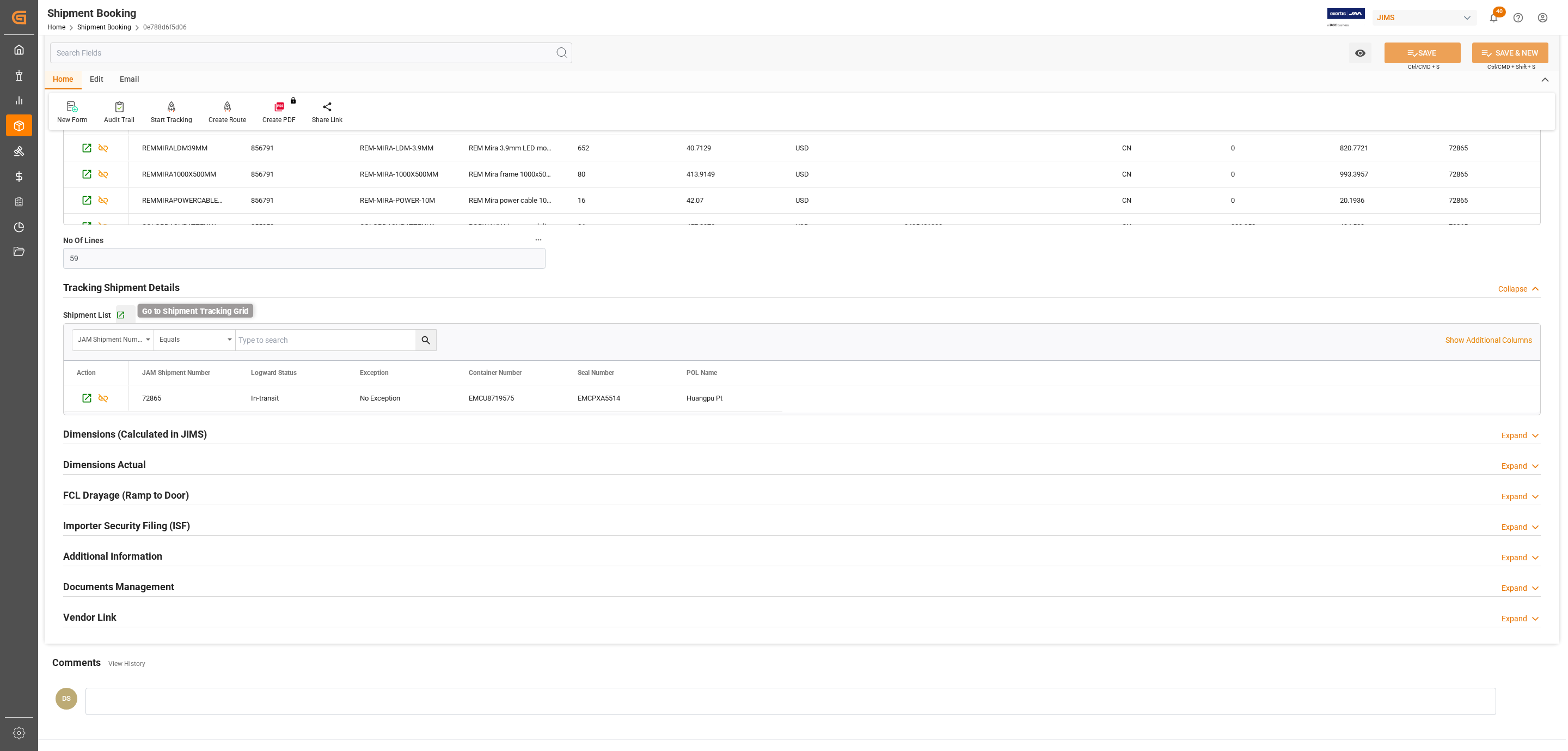
click at [122, 316] on icon "button" at bounding box center [120, 315] width 7 height 7
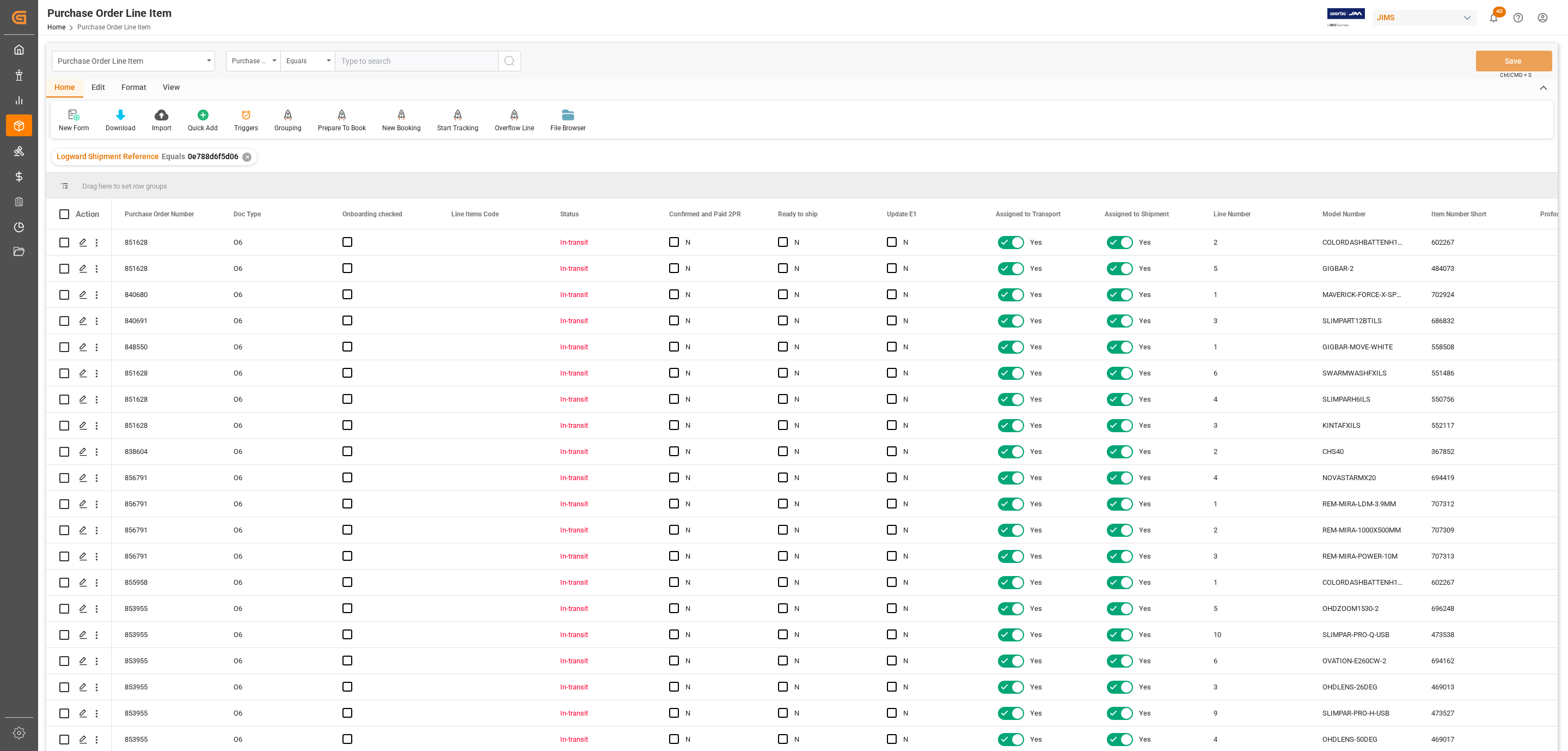
click at [162, 88] on div "View" at bounding box center [171, 88] width 33 height 19
click at [123, 116] on icon at bounding box center [123, 115] width 11 height 11
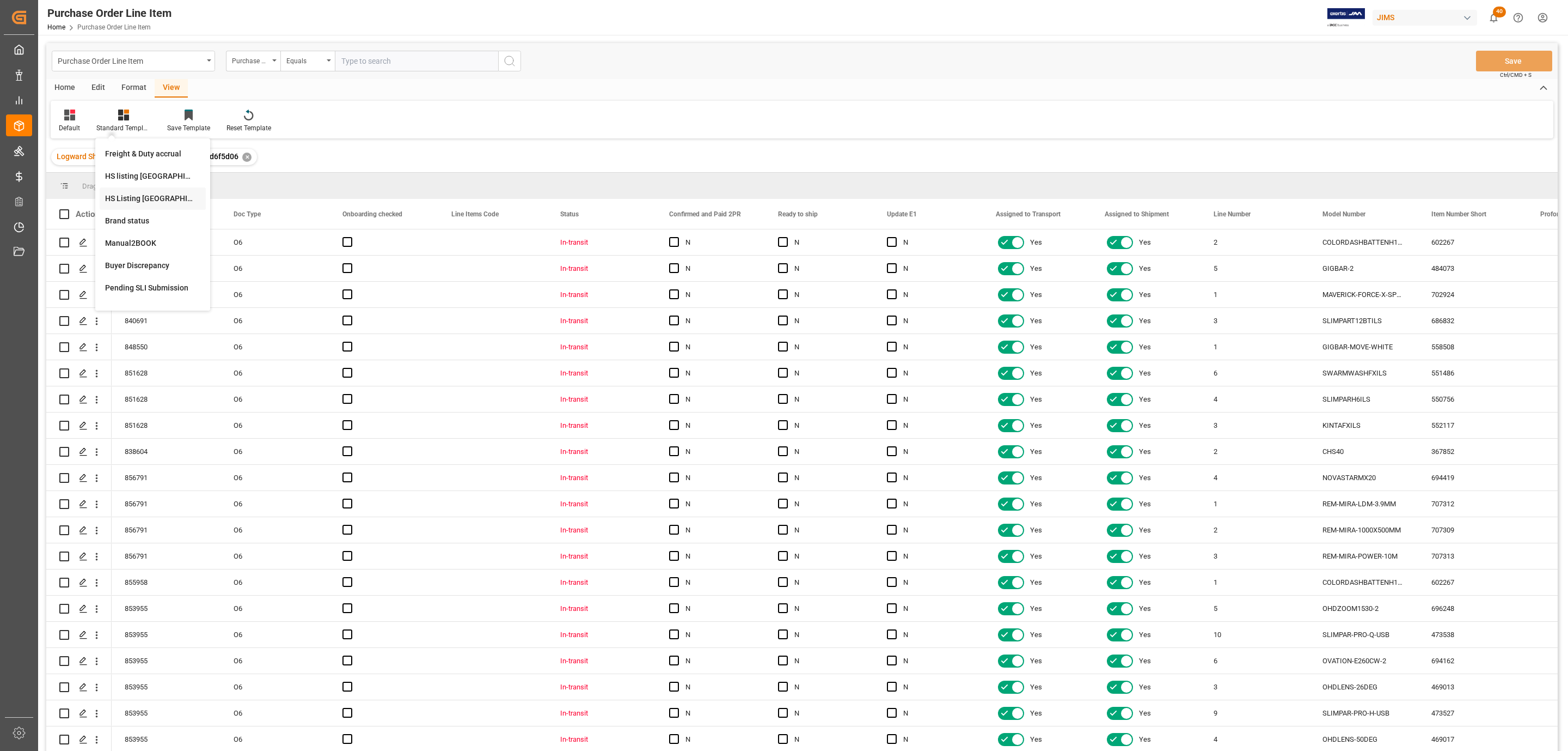
click at [152, 196] on div "HS Listing CANADA" at bounding box center [152, 199] width 95 height 12
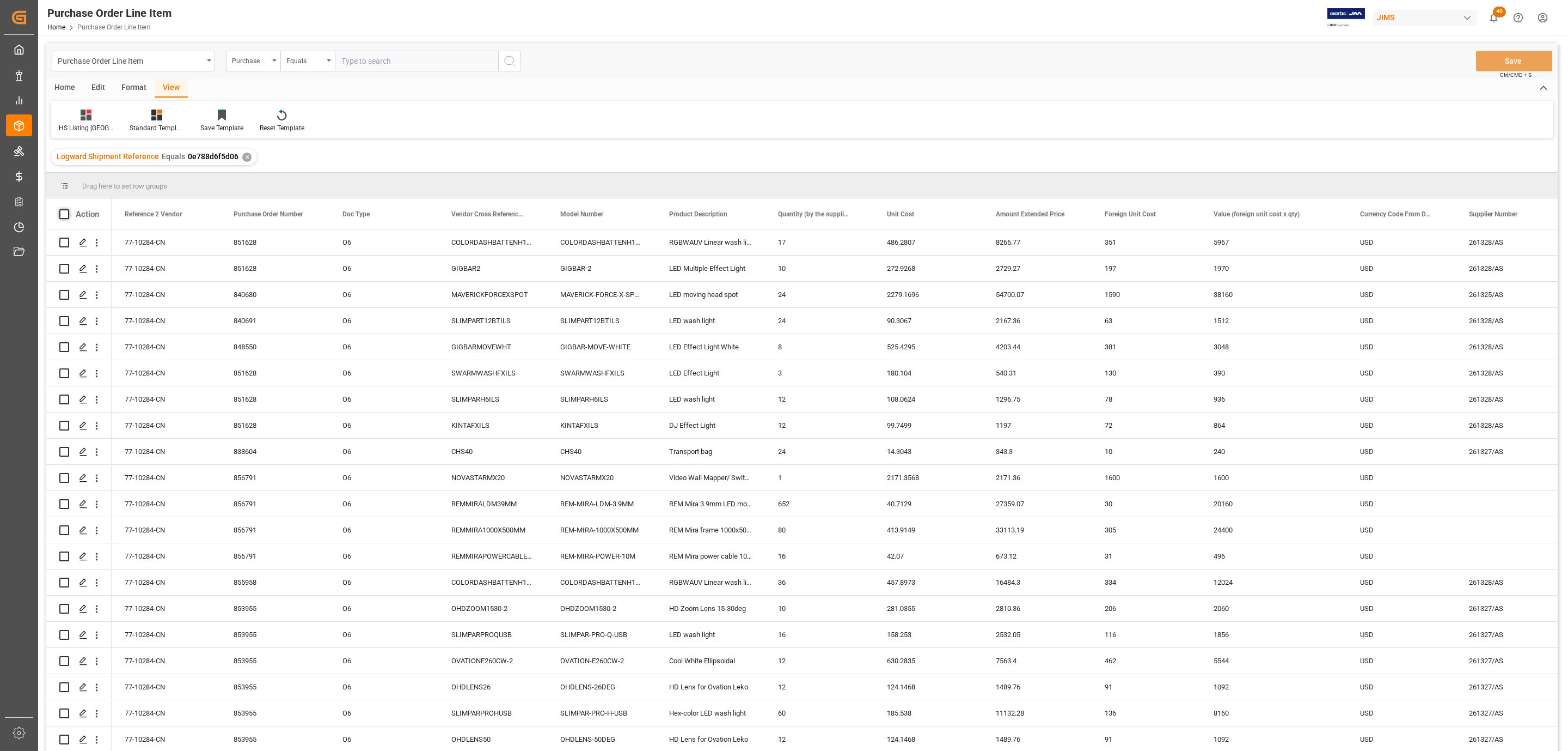
click at [63, 216] on span at bounding box center [64, 214] width 10 height 10
click at [67, 209] on input "checkbox" at bounding box center [67, 209] width 0 height 0
checkbox input "true"
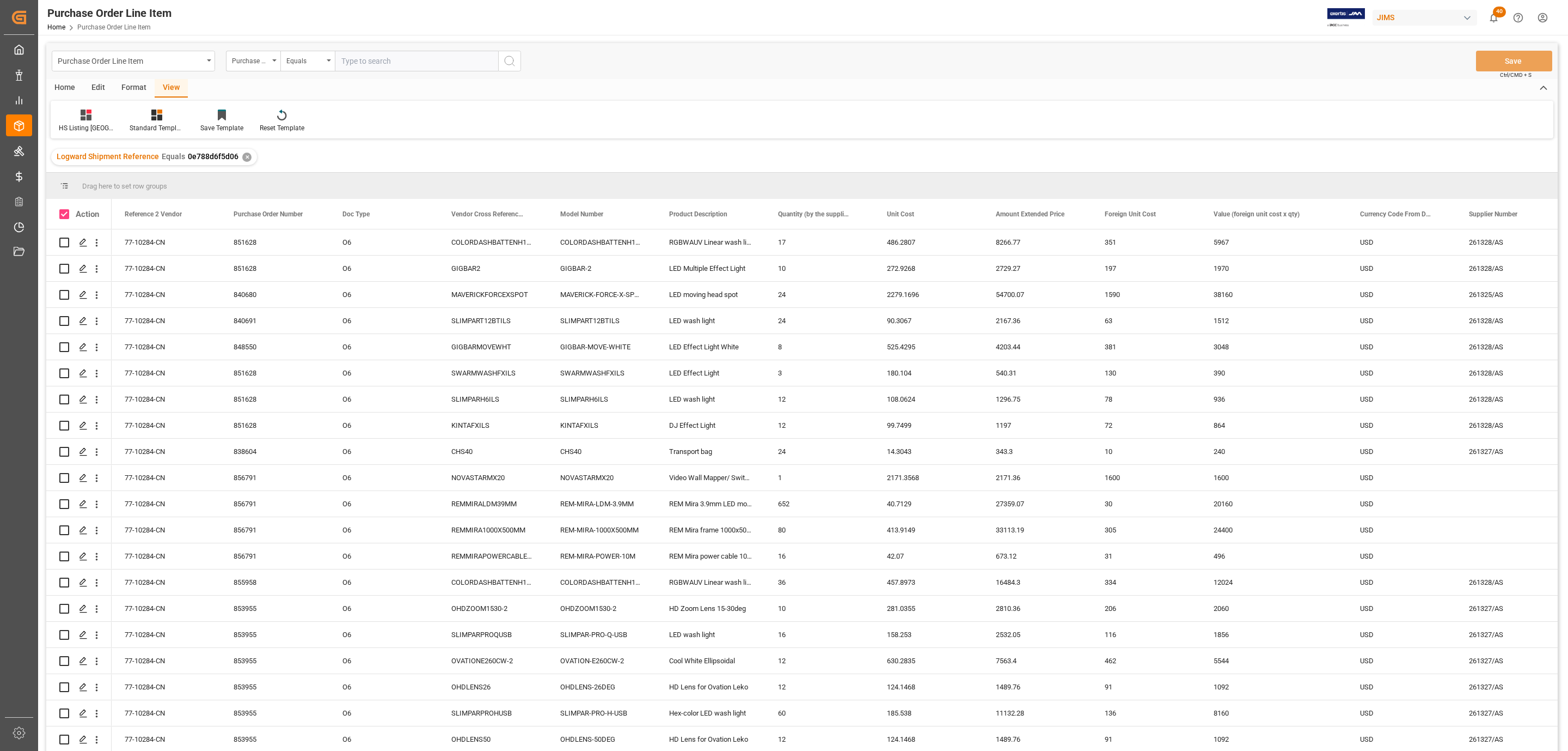
checkbox input "true"
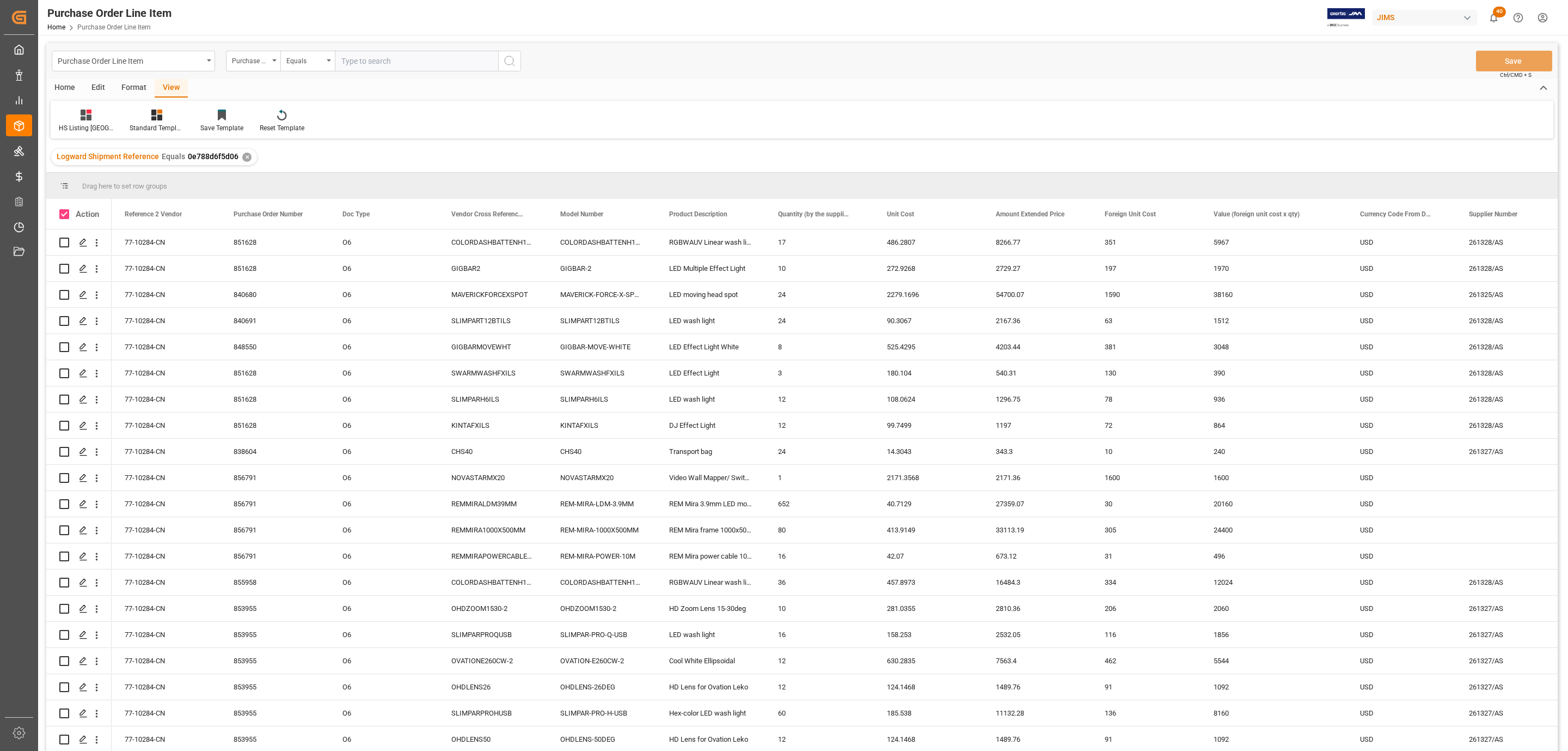
checkbox input "true"
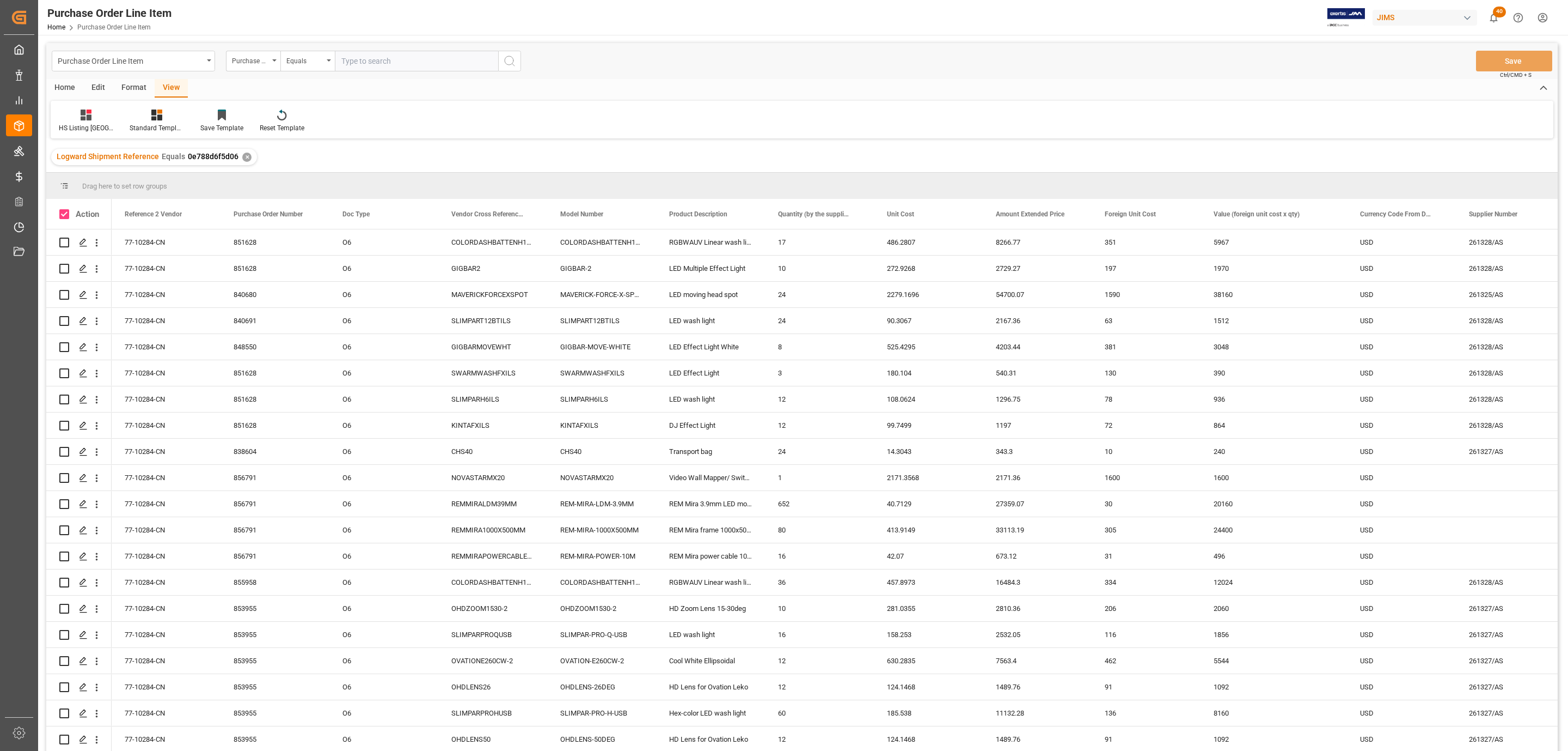
checkbox input "true"
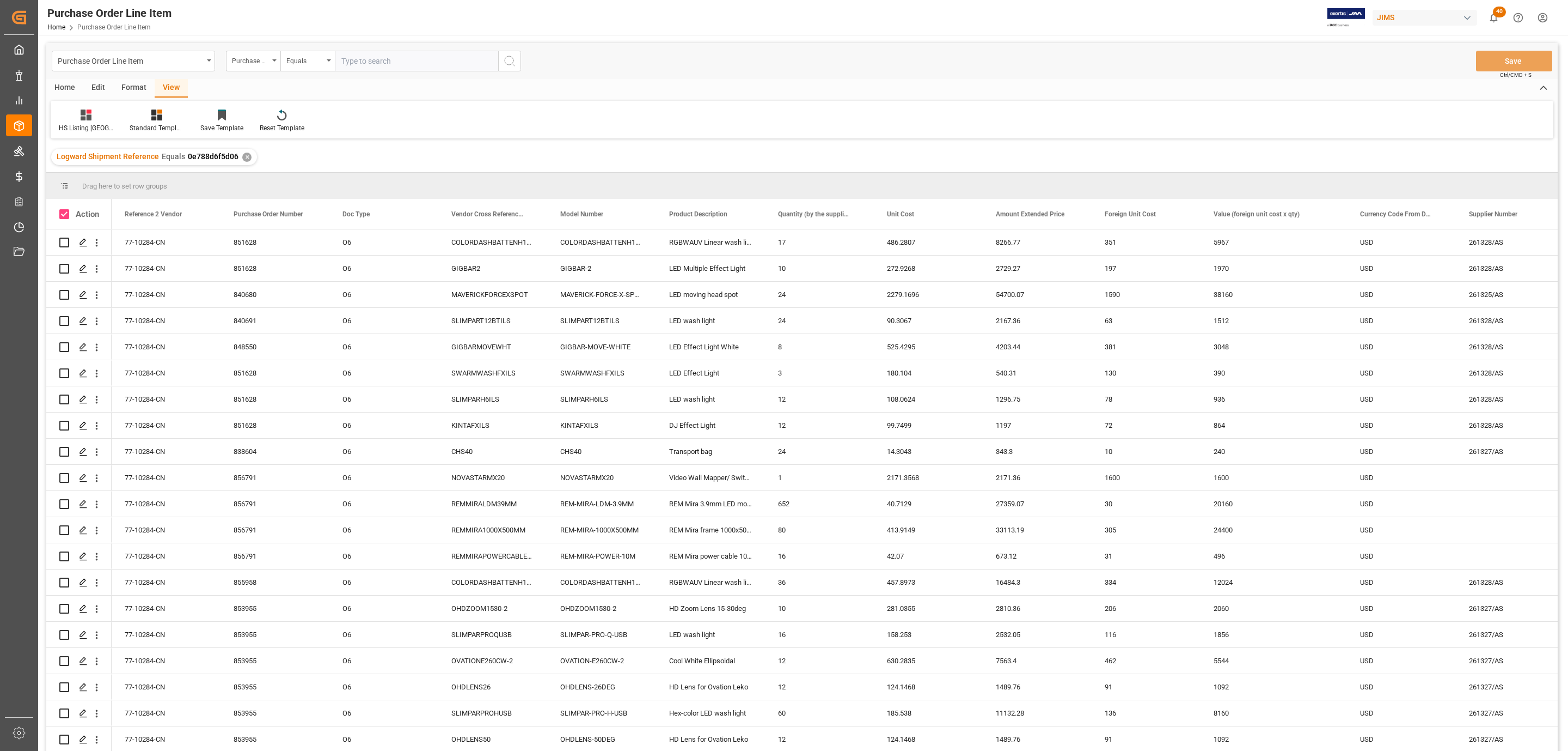
checkbox input "true"
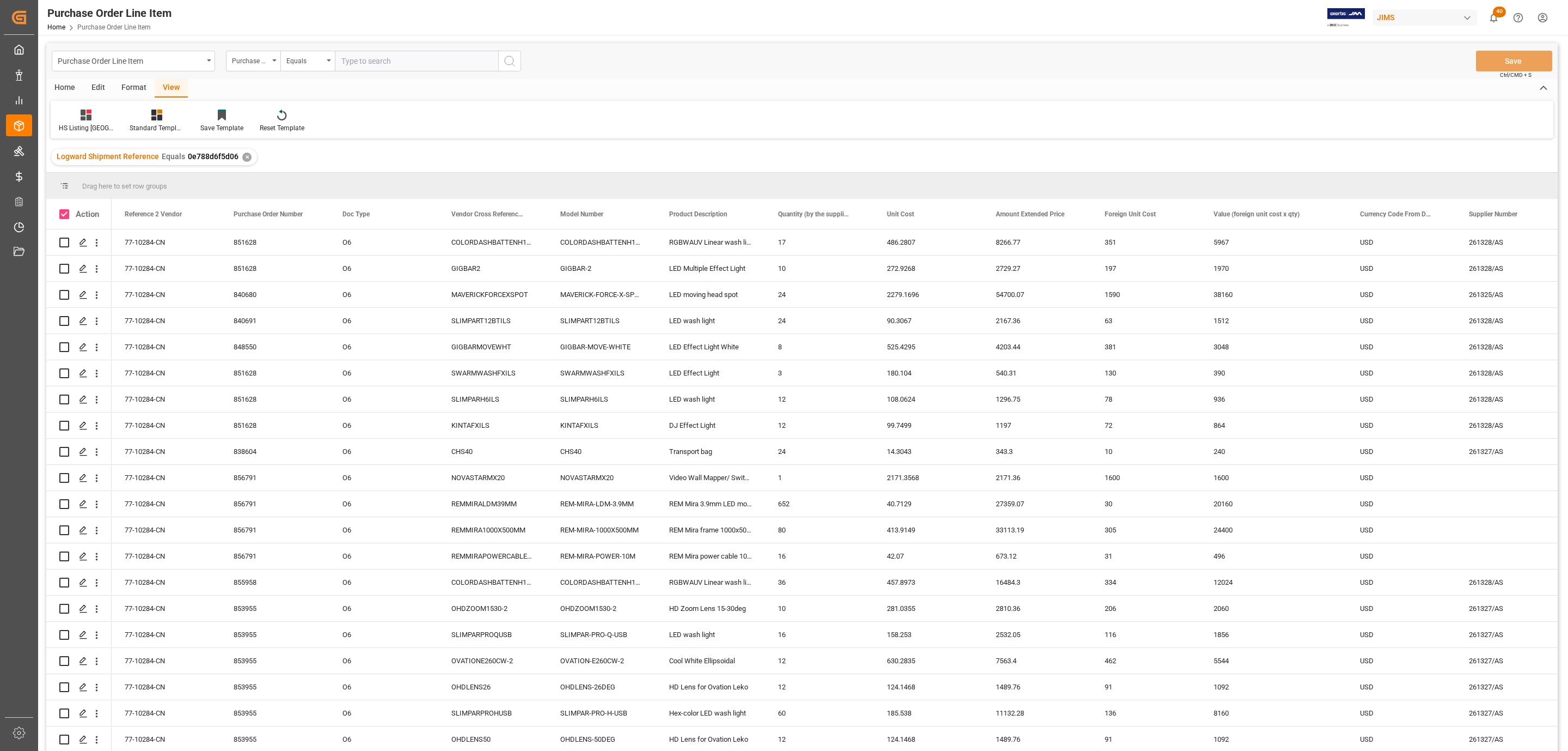
checkbox input "true"
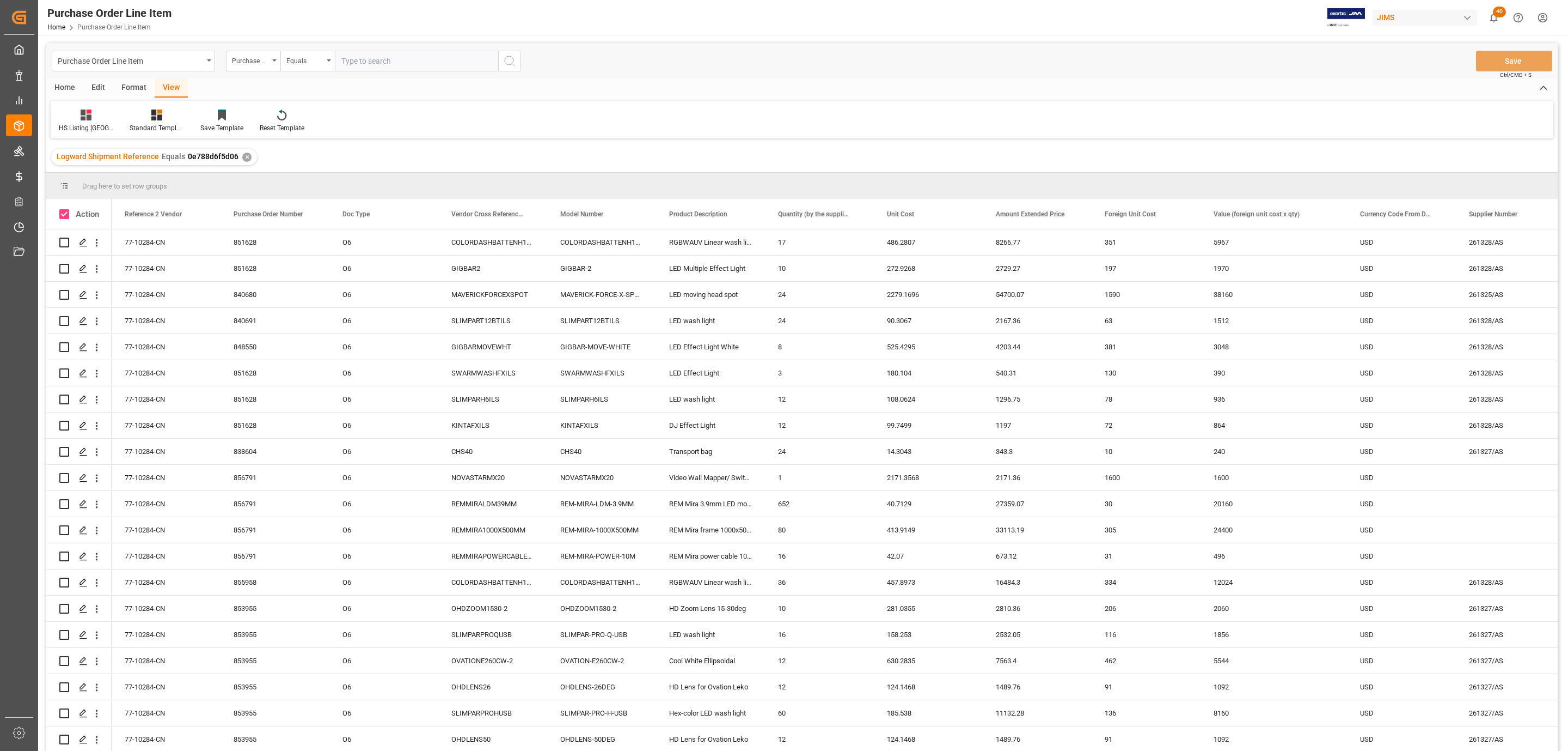
checkbox input "true"
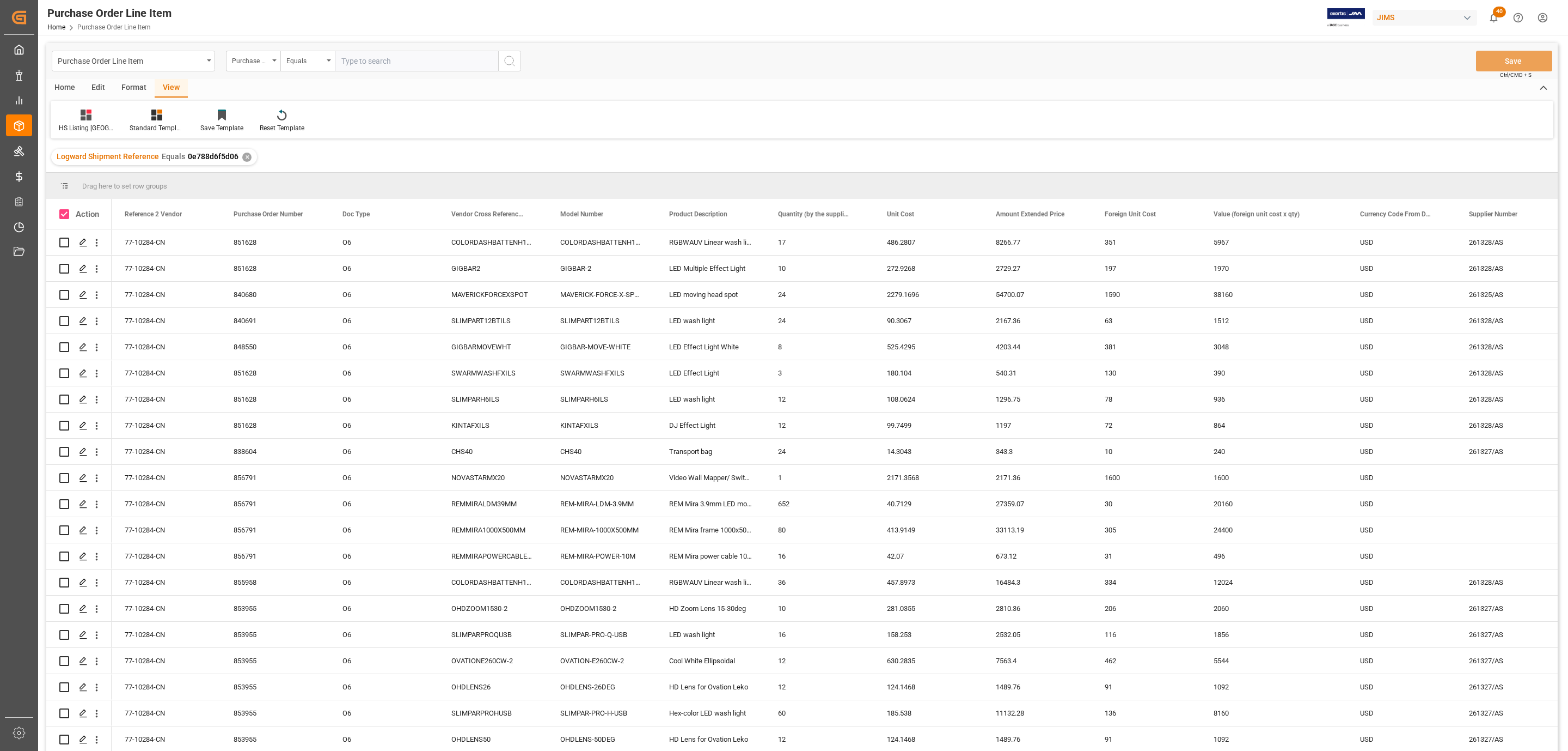
checkbox input "true"
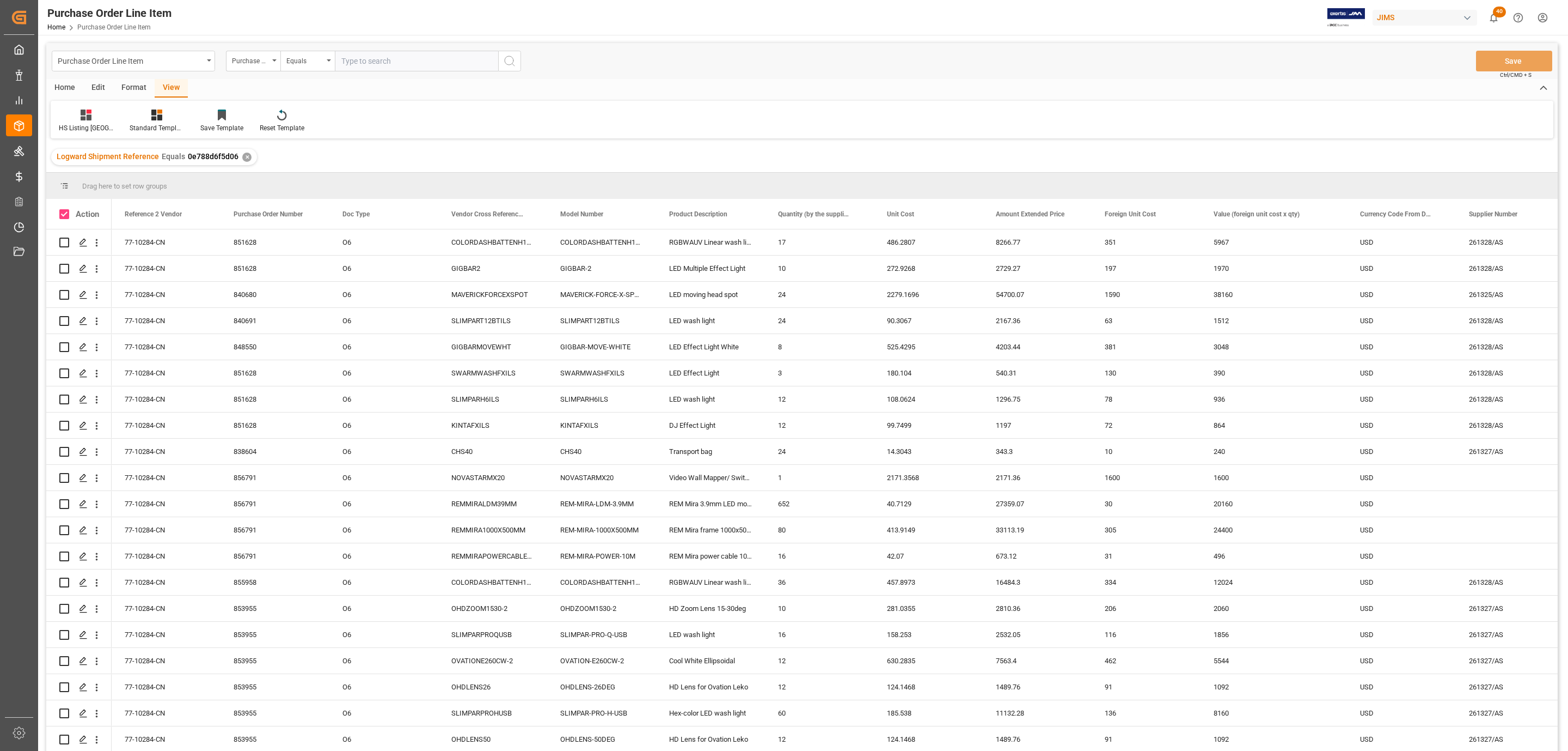
checkbox input "true"
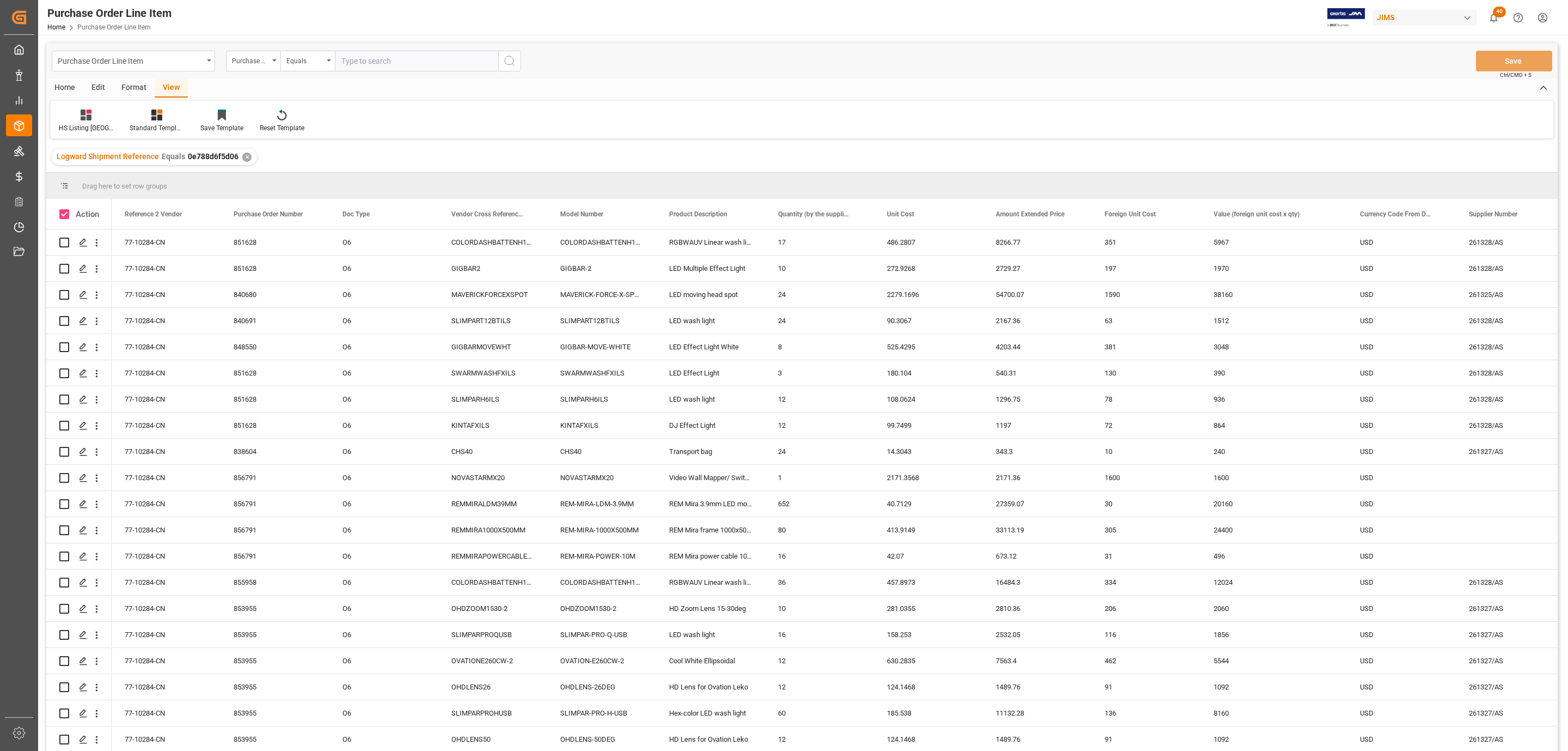
checkbox input "true"
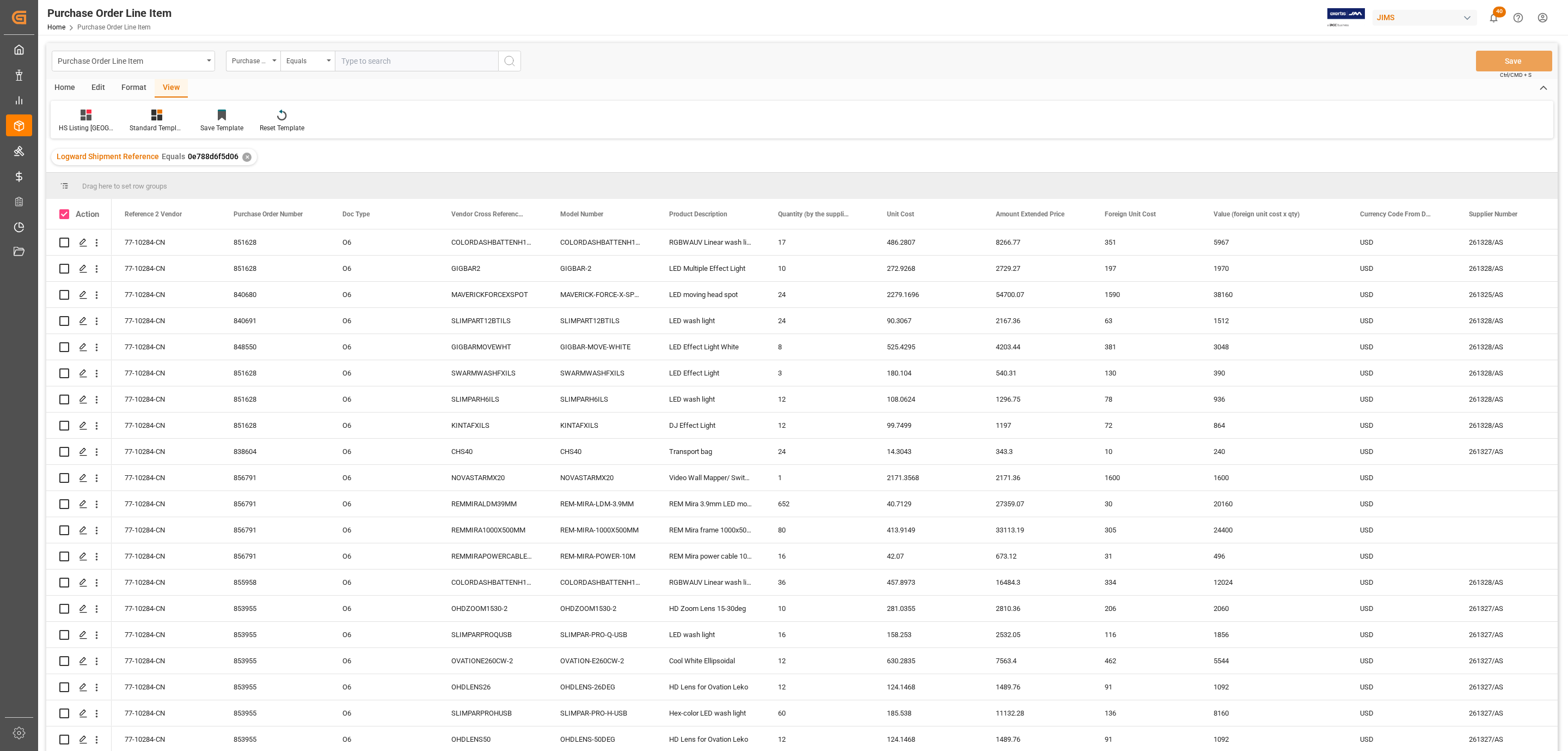
checkbox input "true"
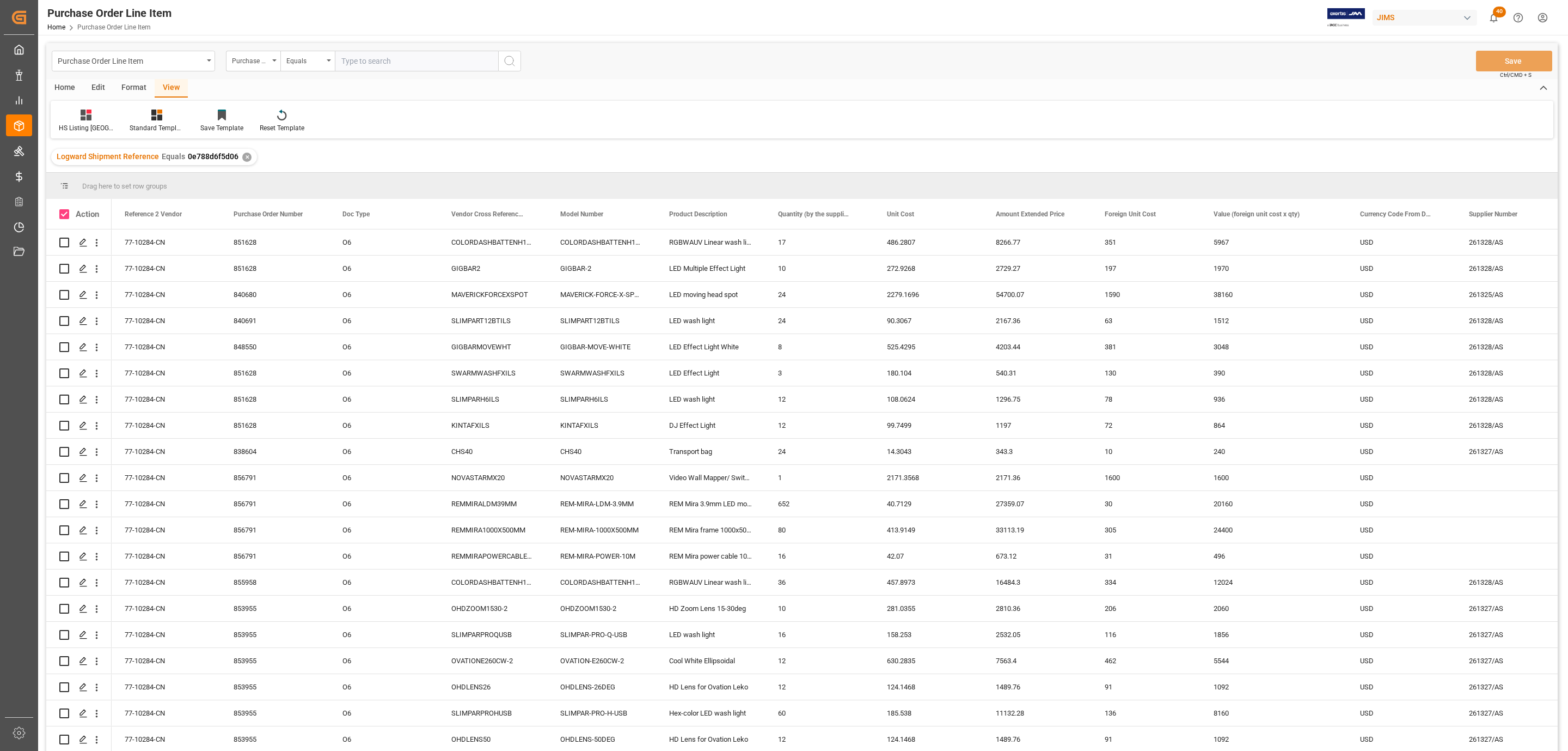
checkbox input "true"
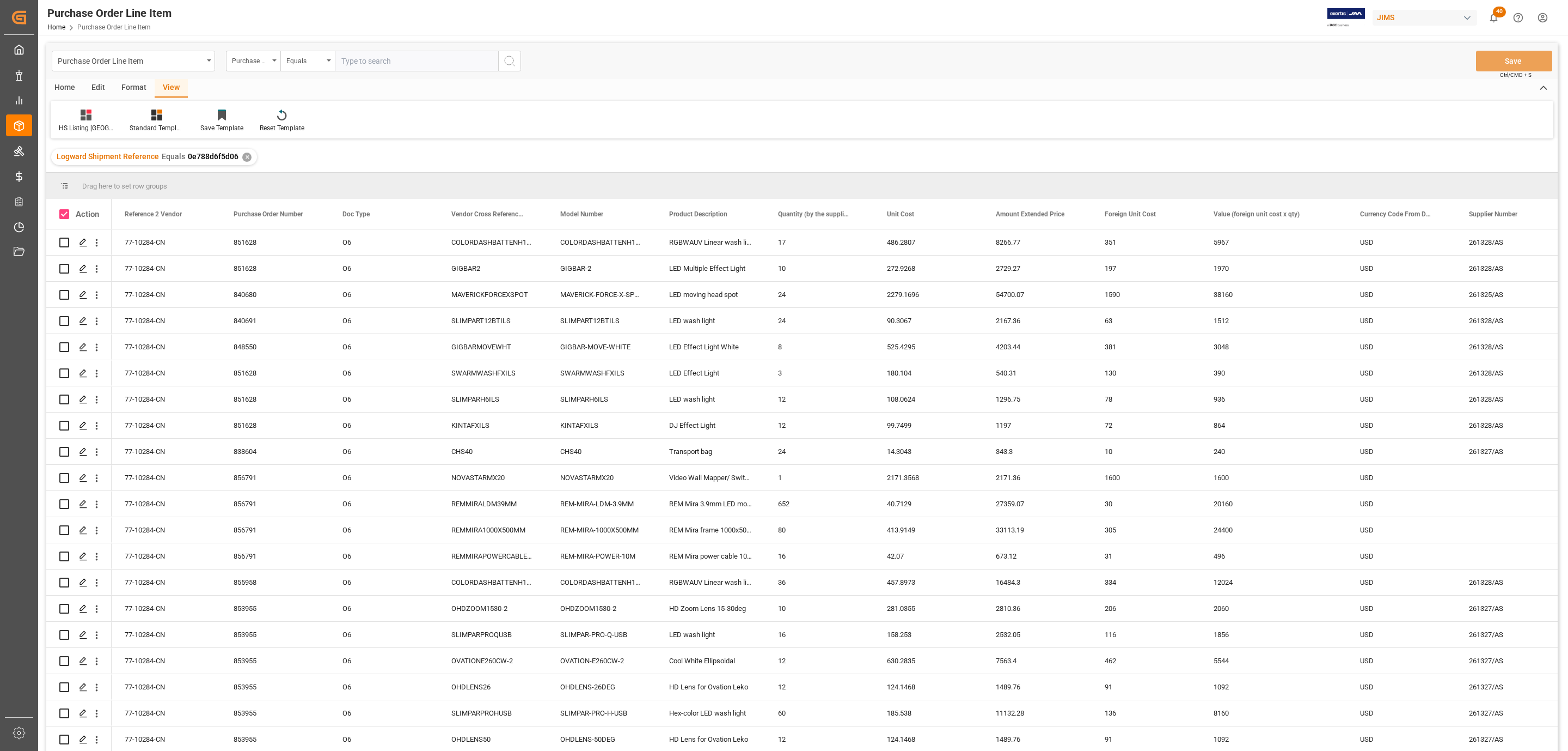
checkbox input "true"
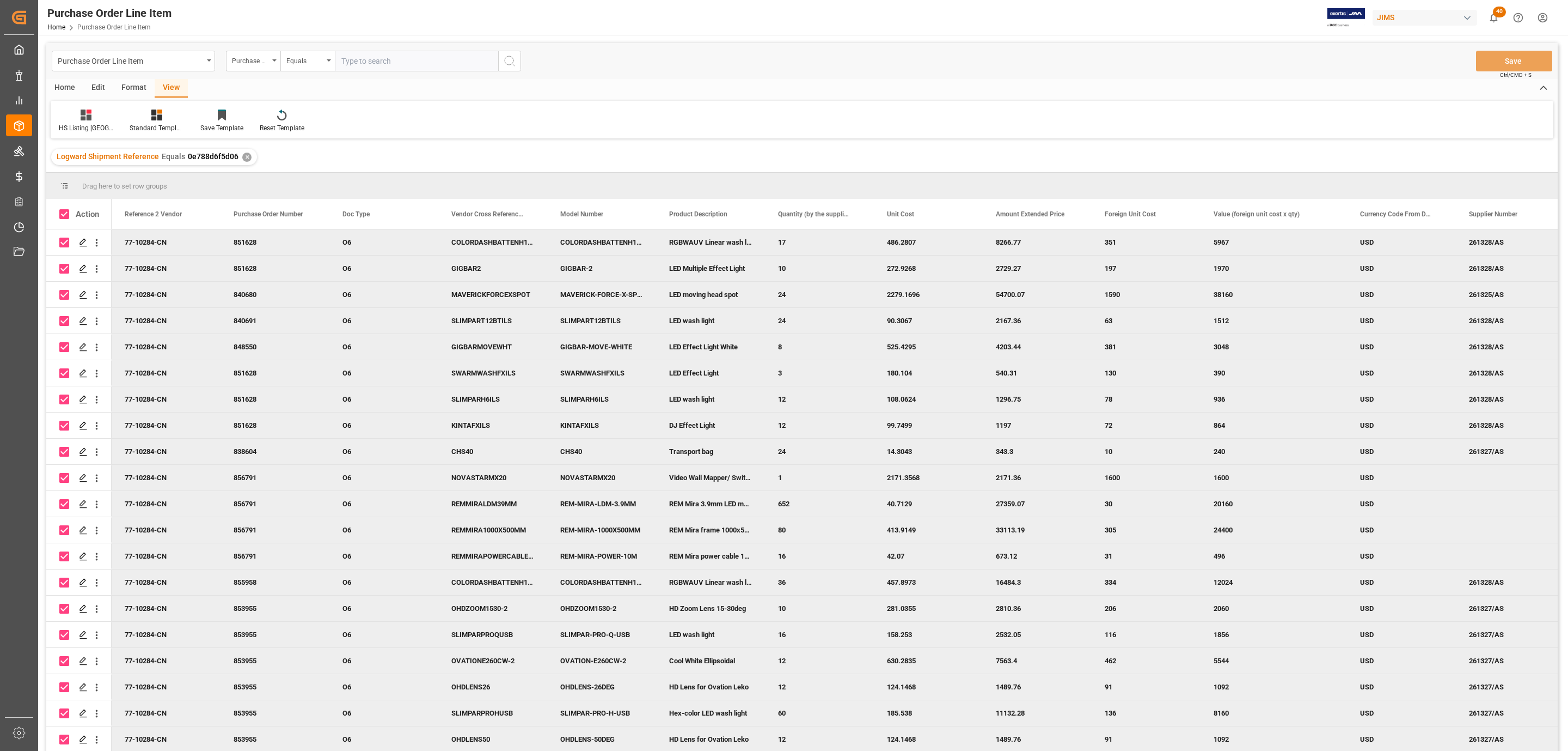
click at [67, 87] on div "Home" at bounding box center [64, 88] width 37 height 19
click at [117, 120] on icon at bounding box center [120, 115] width 9 height 11
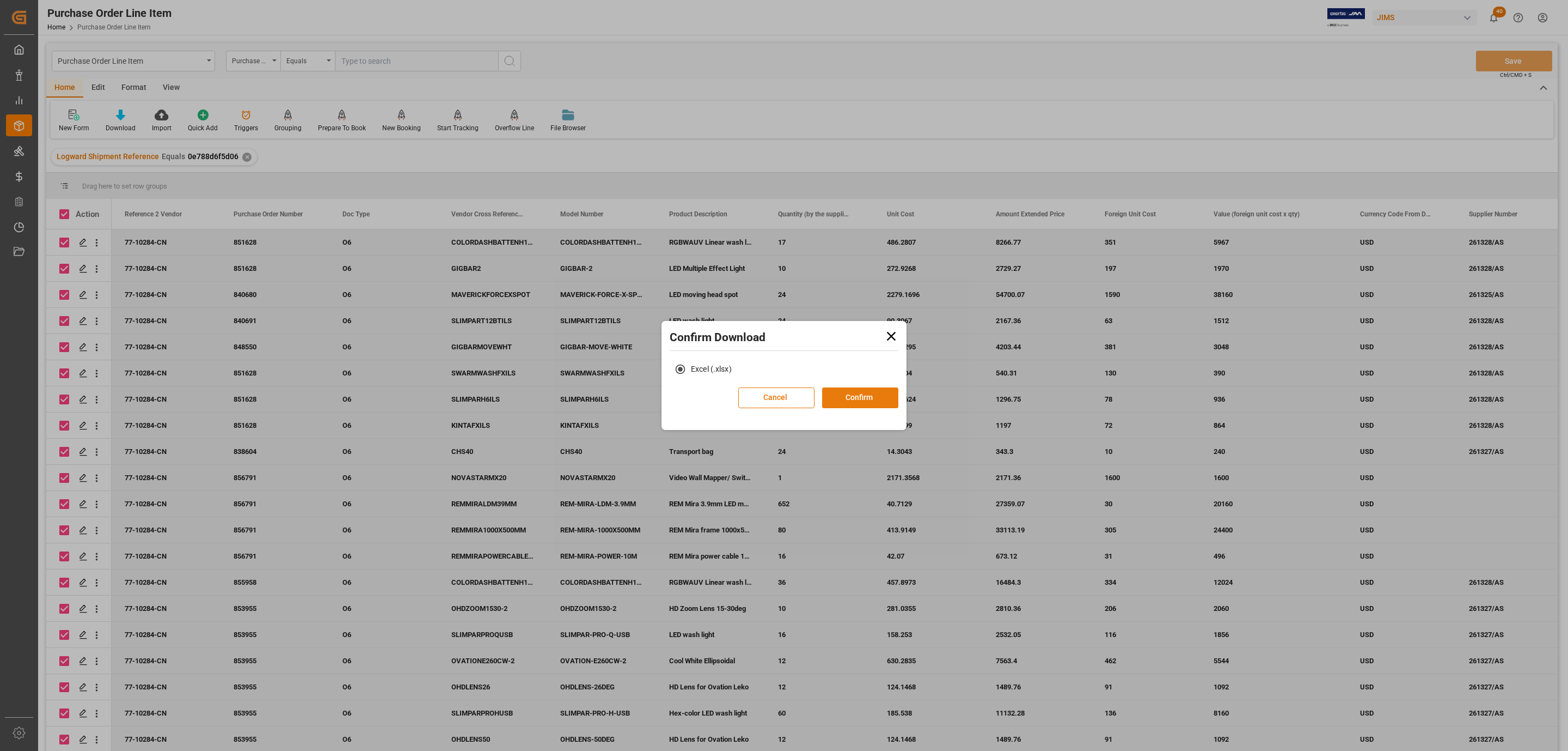
click at [832, 394] on button "Confirm" at bounding box center [861, 398] width 76 height 21
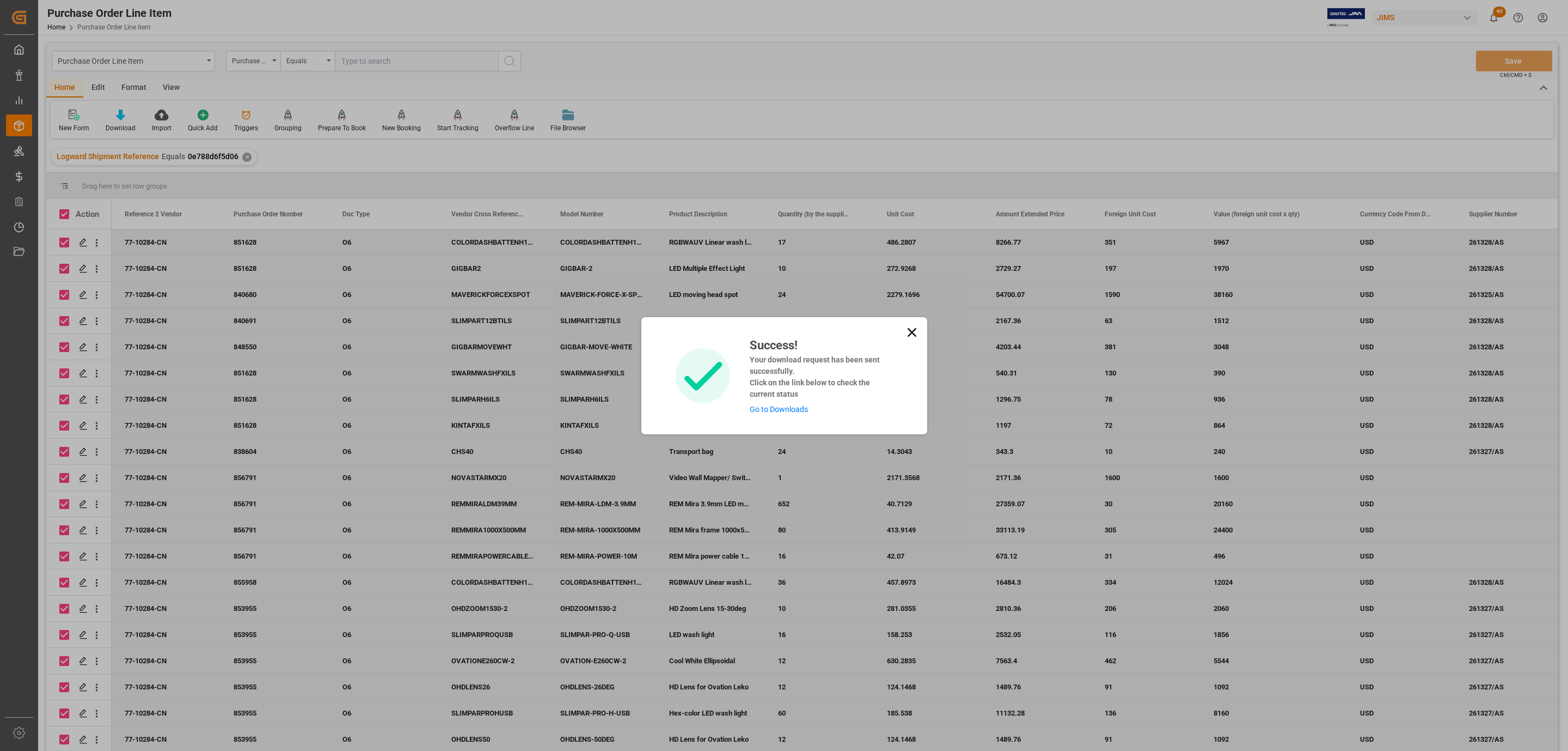
click at [775, 408] on link "Go to Downloads" at bounding box center [779, 409] width 58 height 8
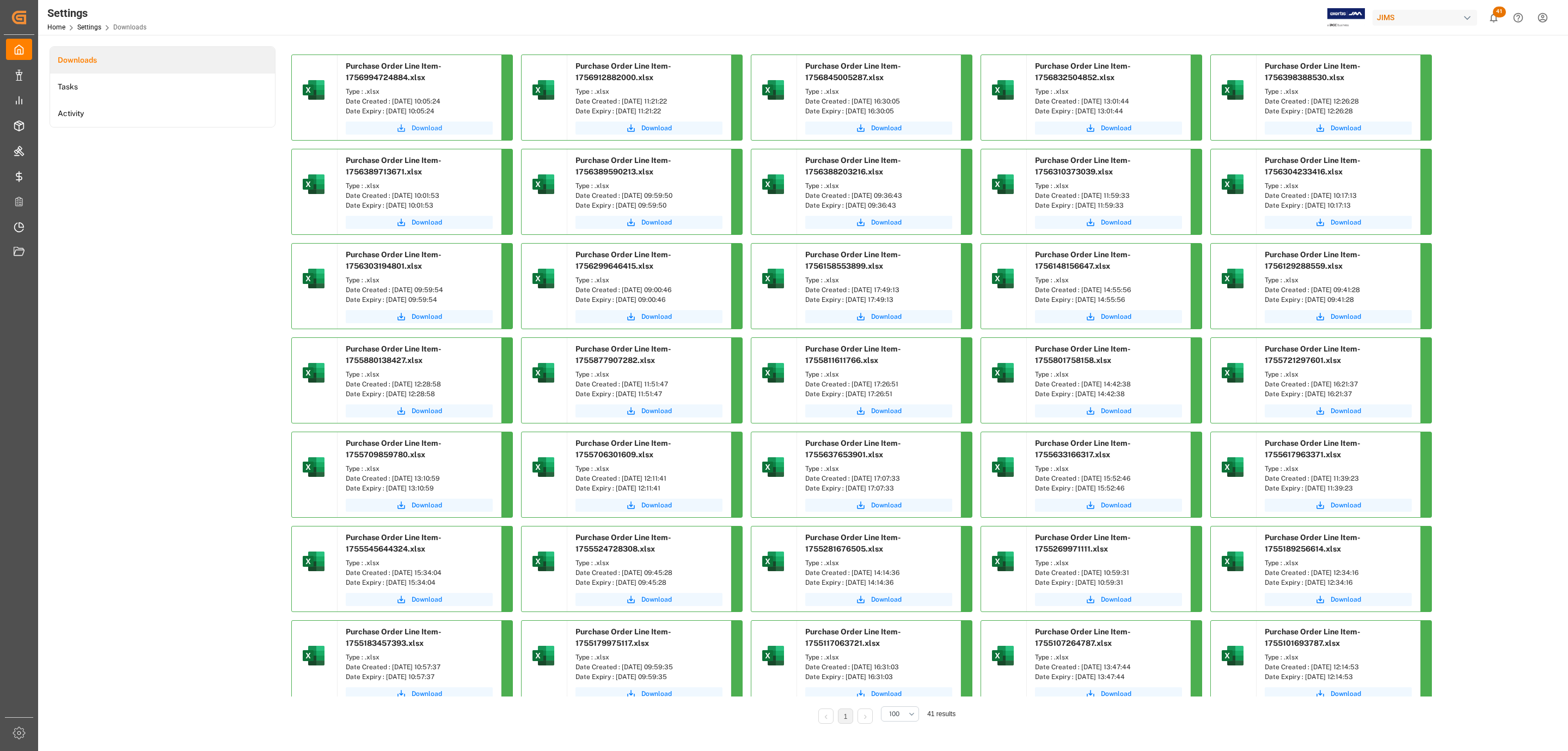
click at [433, 128] on span "Download" at bounding box center [427, 128] width 30 height 10
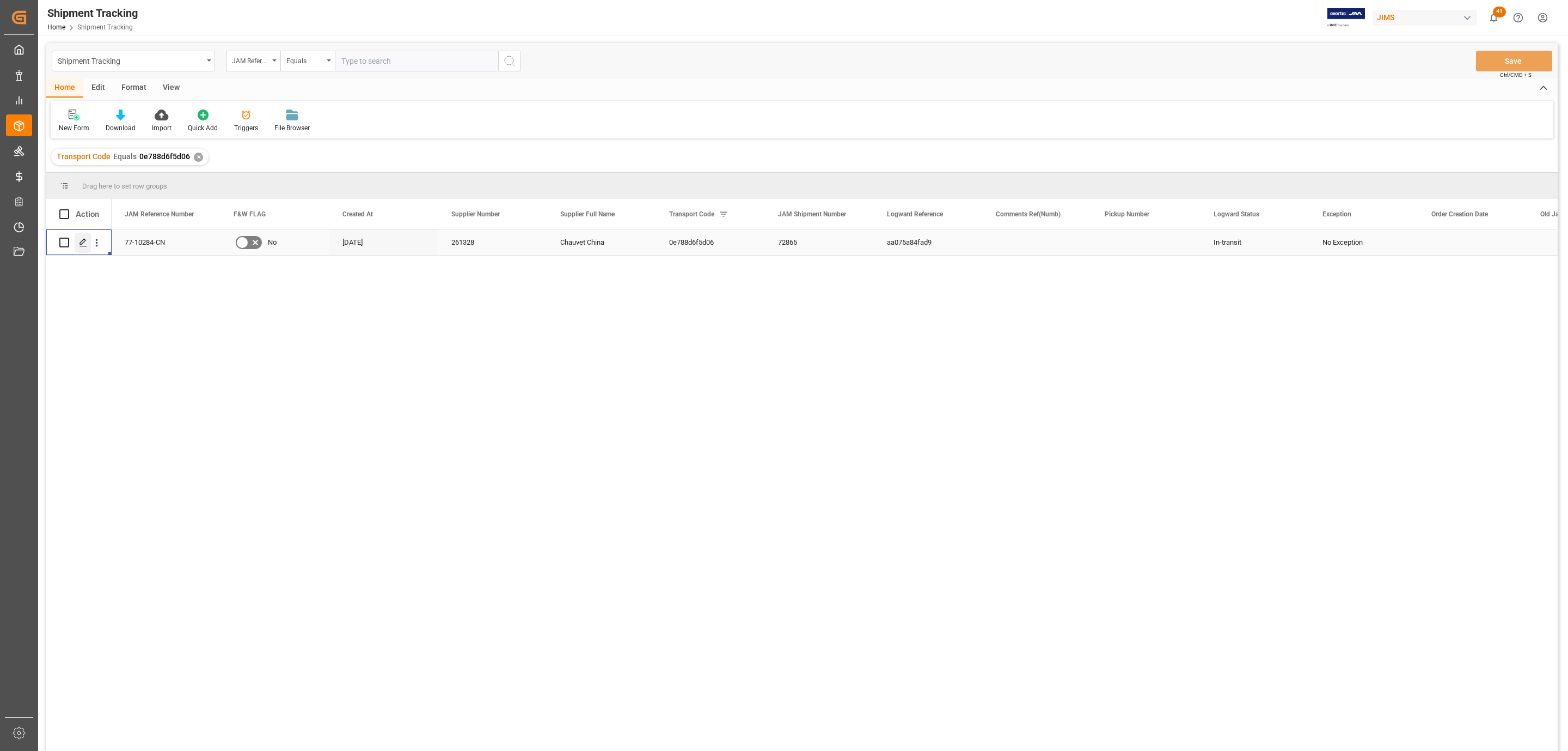
click at [80, 250] on div "Press SPACE to select this row." at bounding box center [82, 242] width 16 height 20
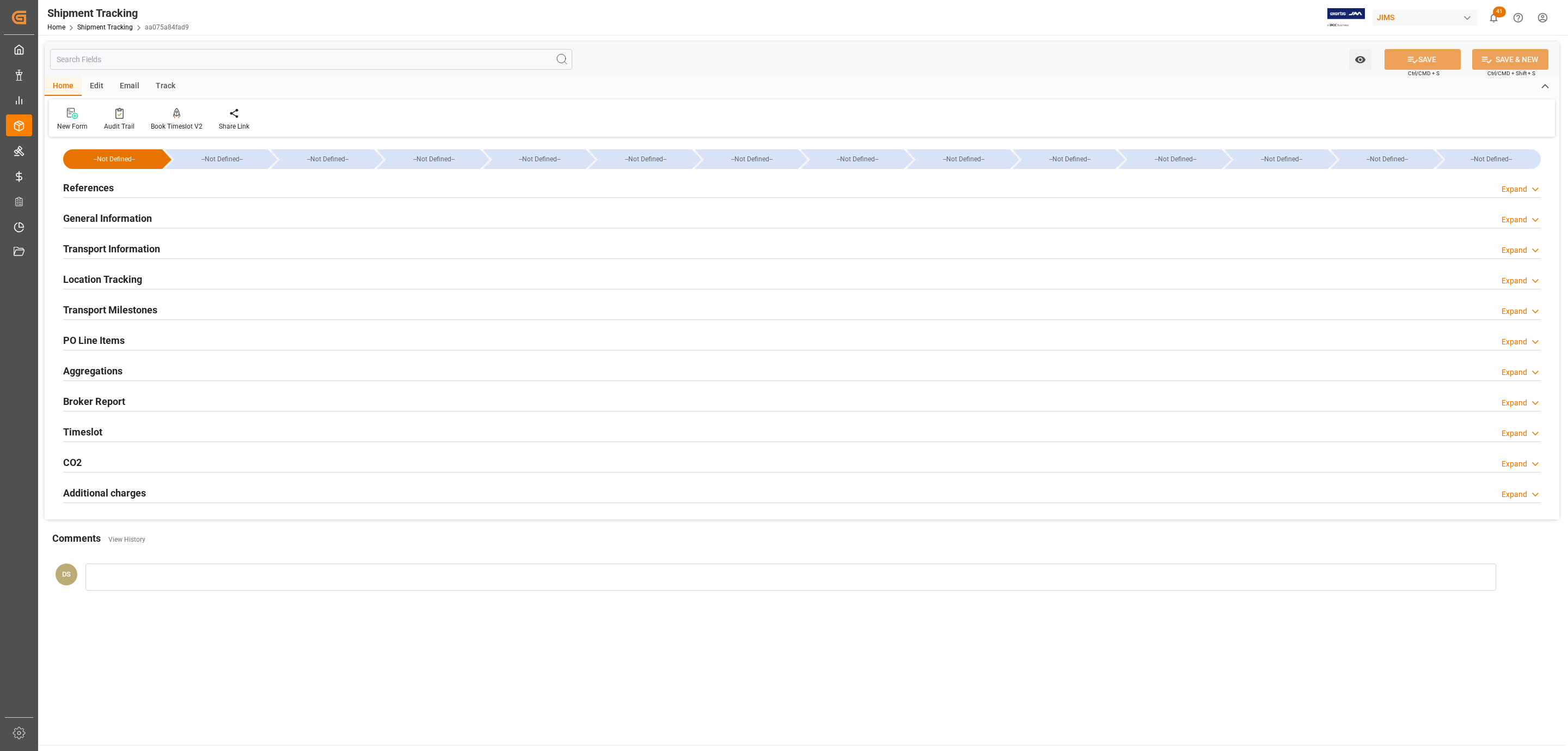
click at [100, 340] on h2 "PO Line Items" at bounding box center [94, 340] width 62 height 15
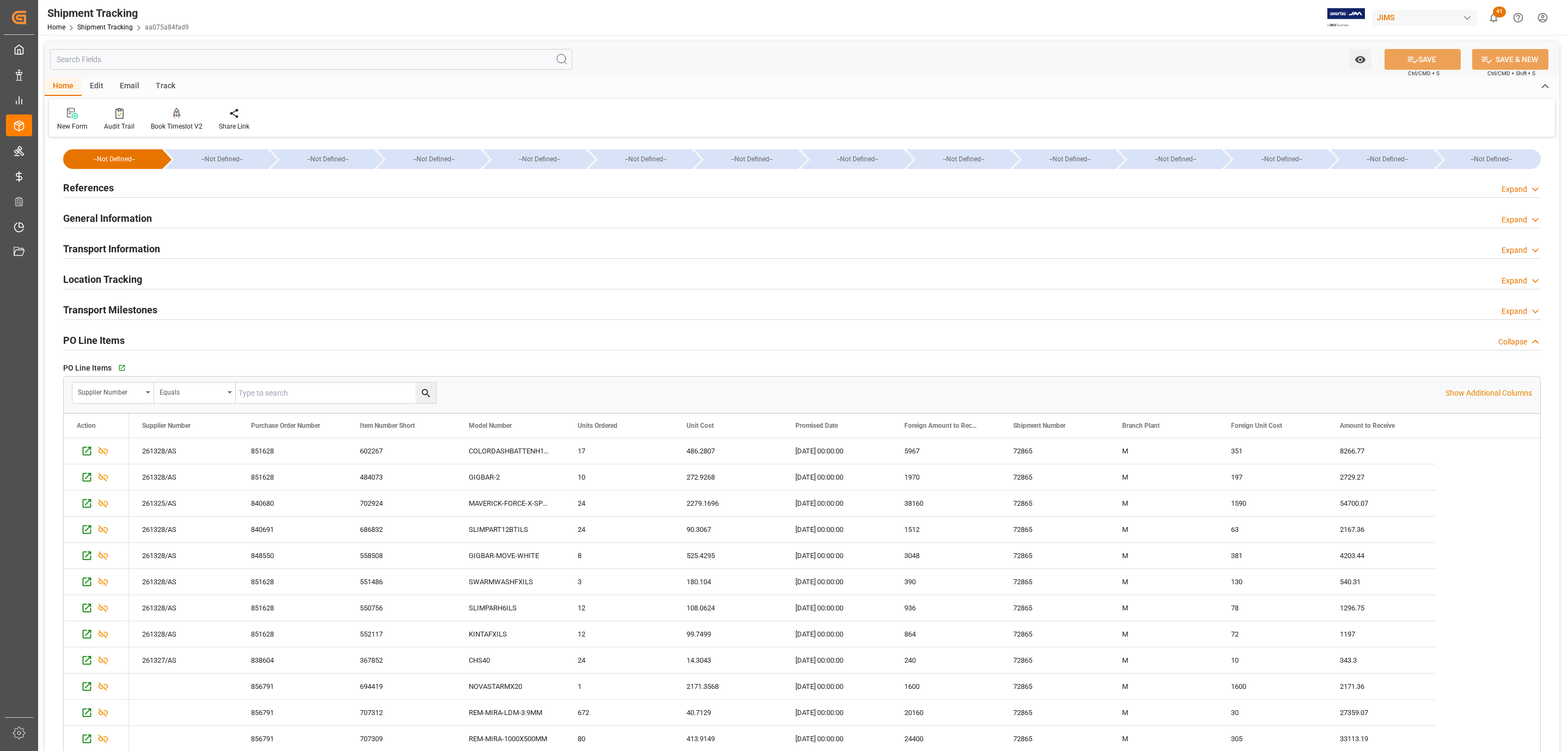
click at [113, 185] on div "References Expand" at bounding box center [802, 187] width 1478 height 21
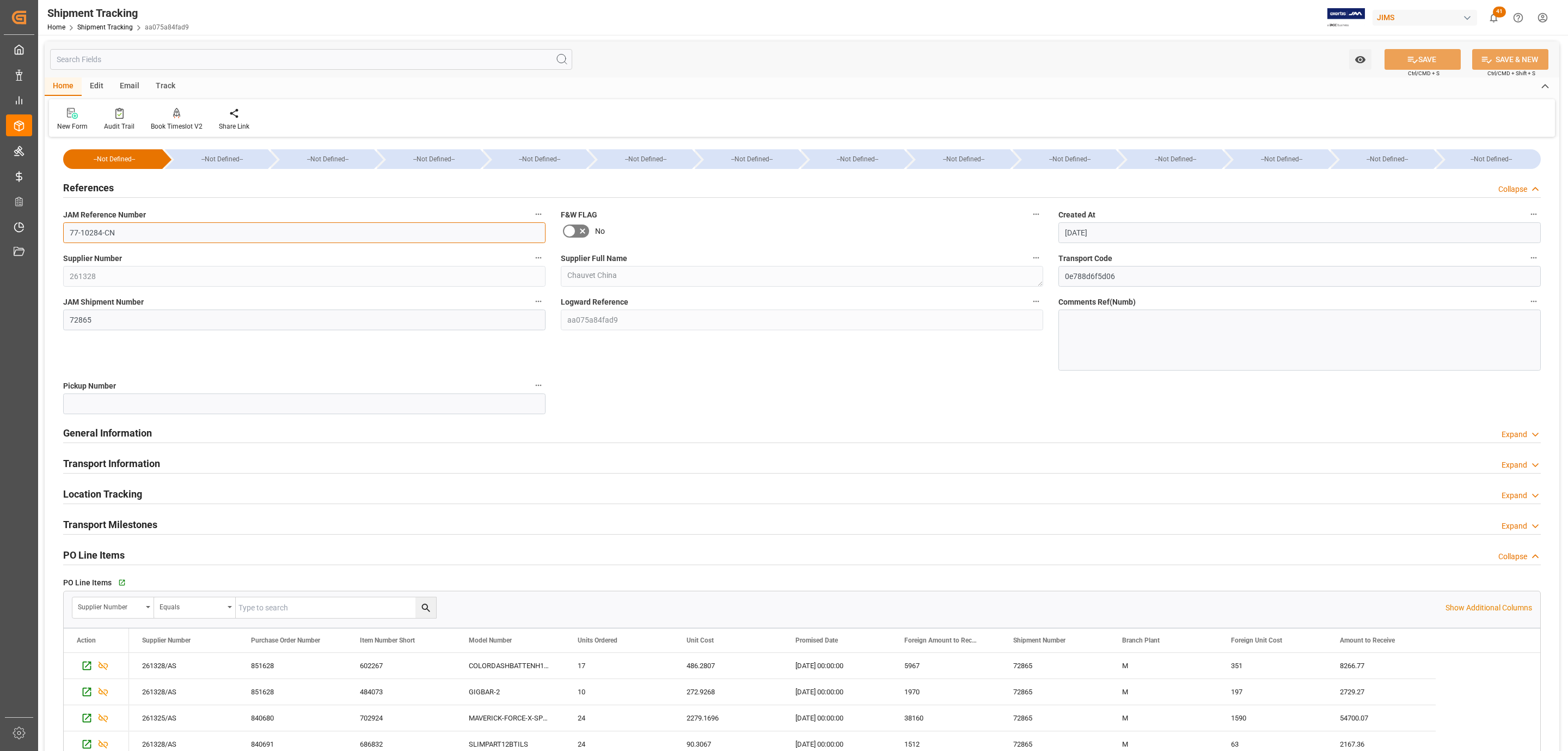
click at [136, 227] on input "77-10284-CN" at bounding box center [304, 233] width 483 height 21
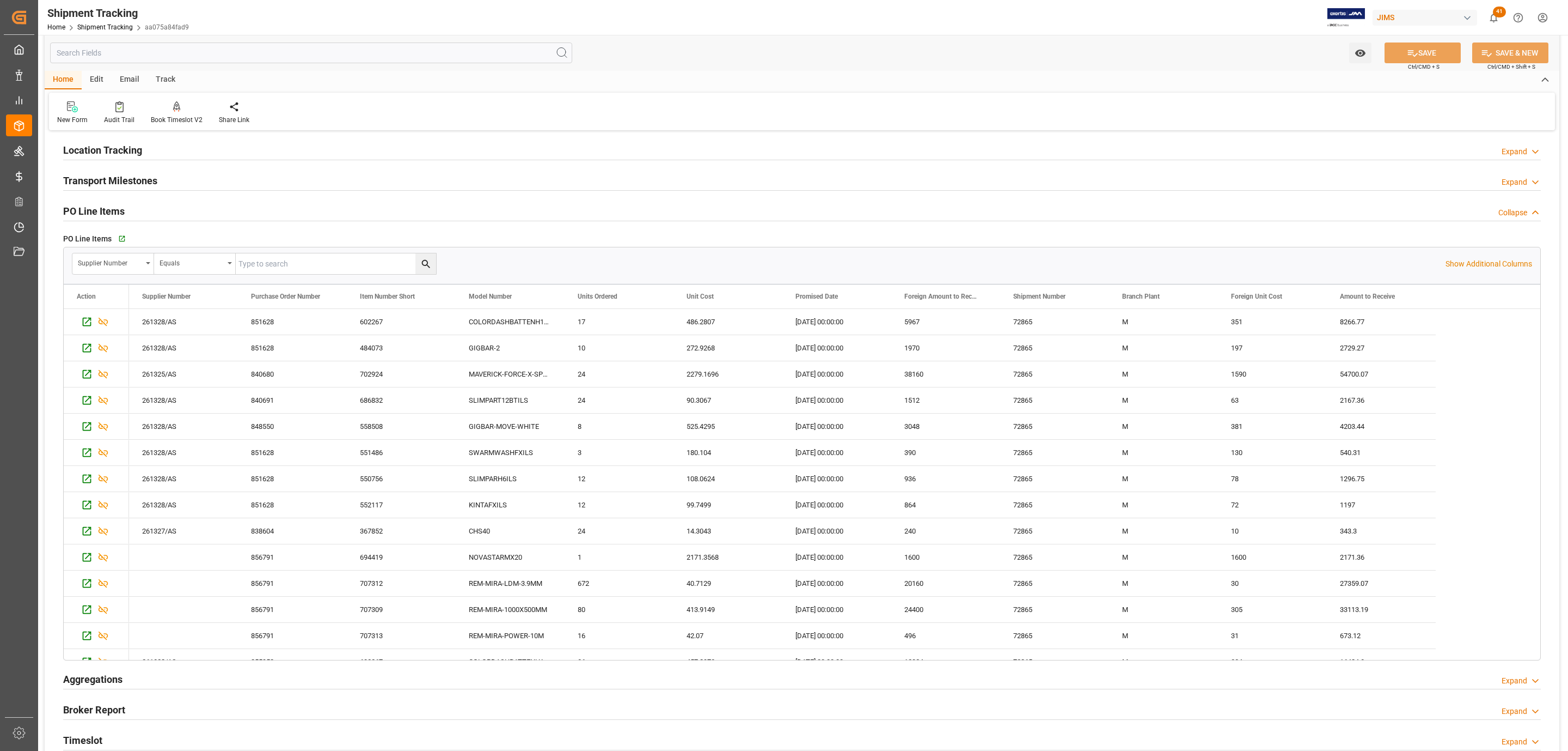
scroll to position [409, 0]
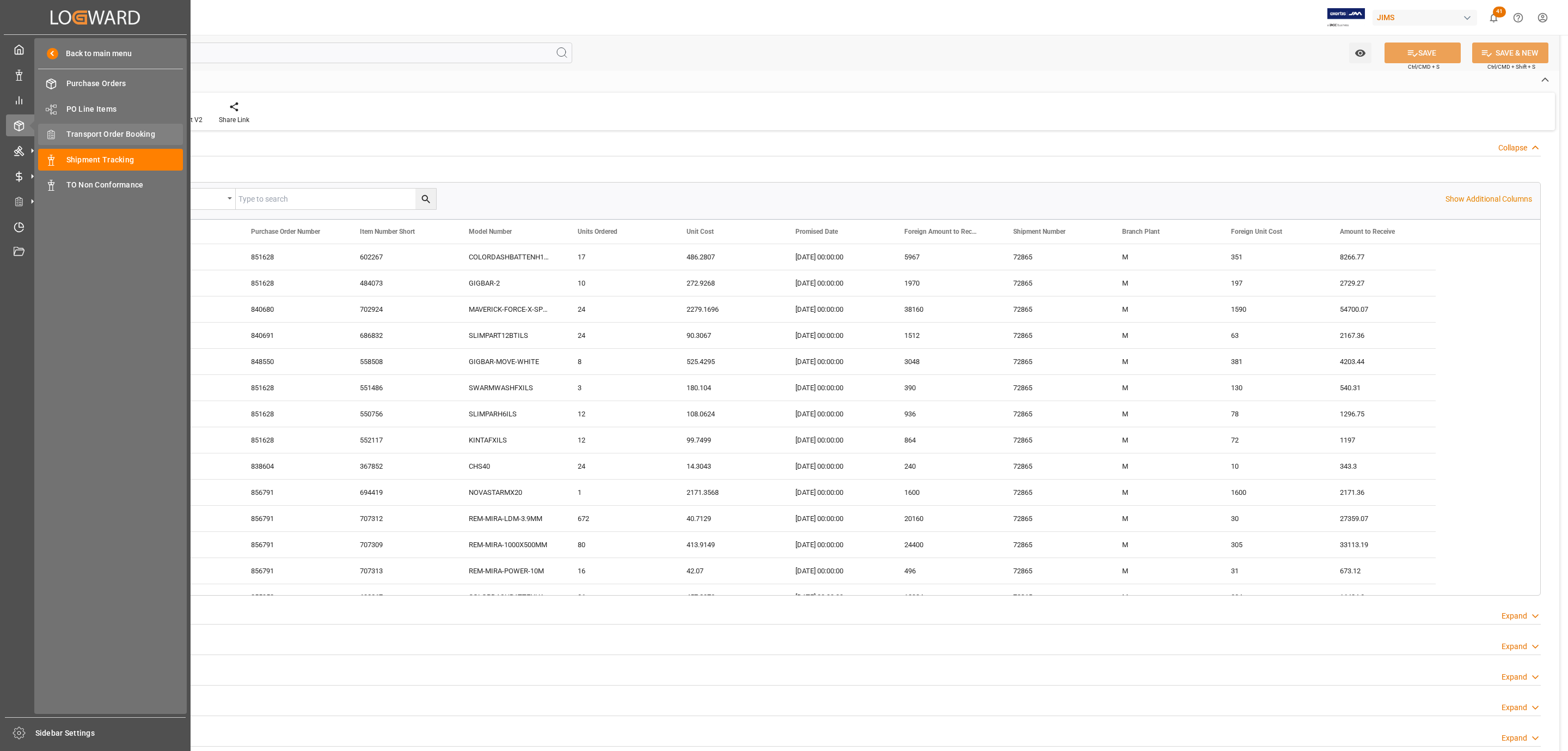
click at [126, 130] on span "Transport Order Booking" at bounding box center [125, 134] width 117 height 12
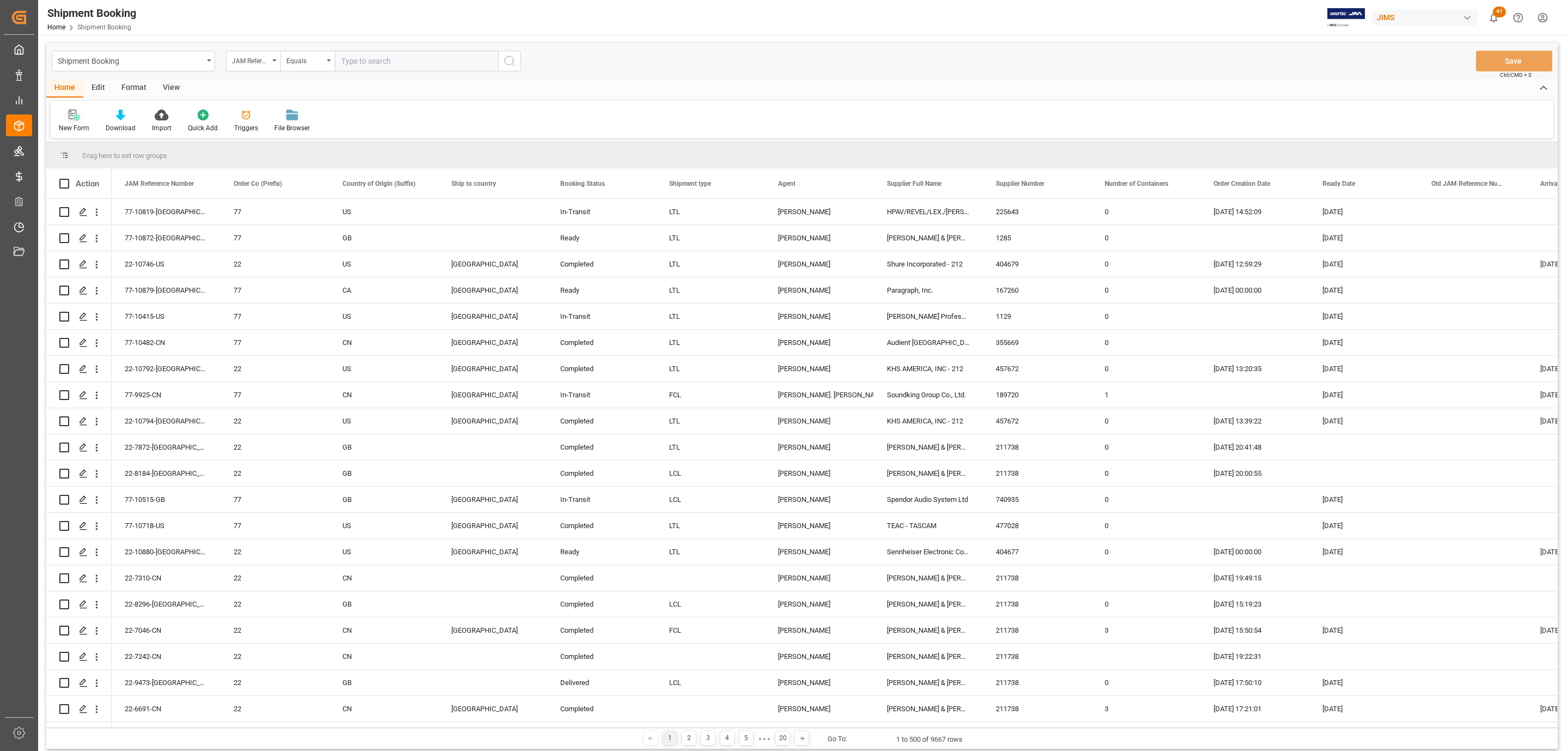
click at [67, 123] on div "New Form" at bounding box center [74, 128] width 30 height 10
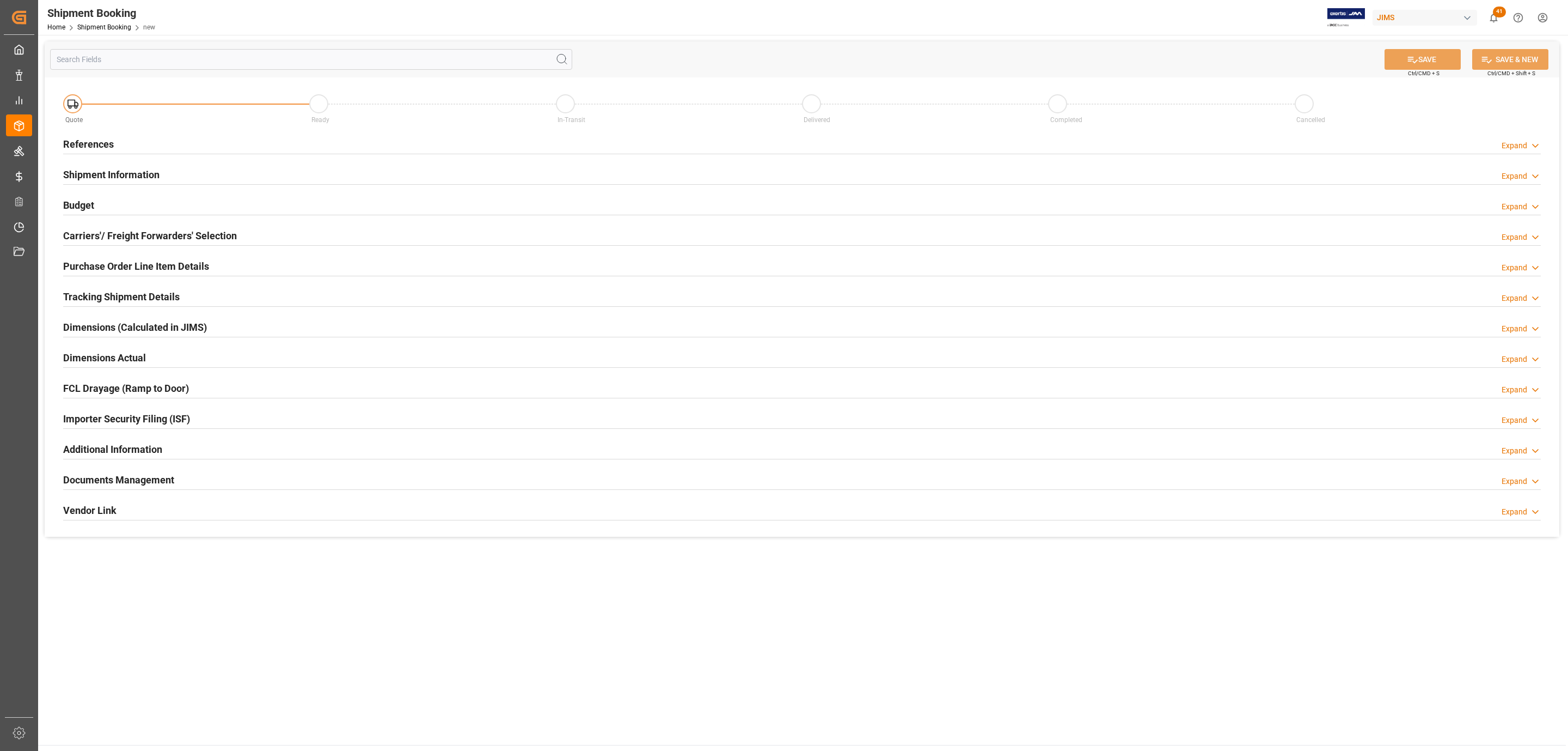
click at [192, 143] on div "References Expand" at bounding box center [802, 143] width 1478 height 21
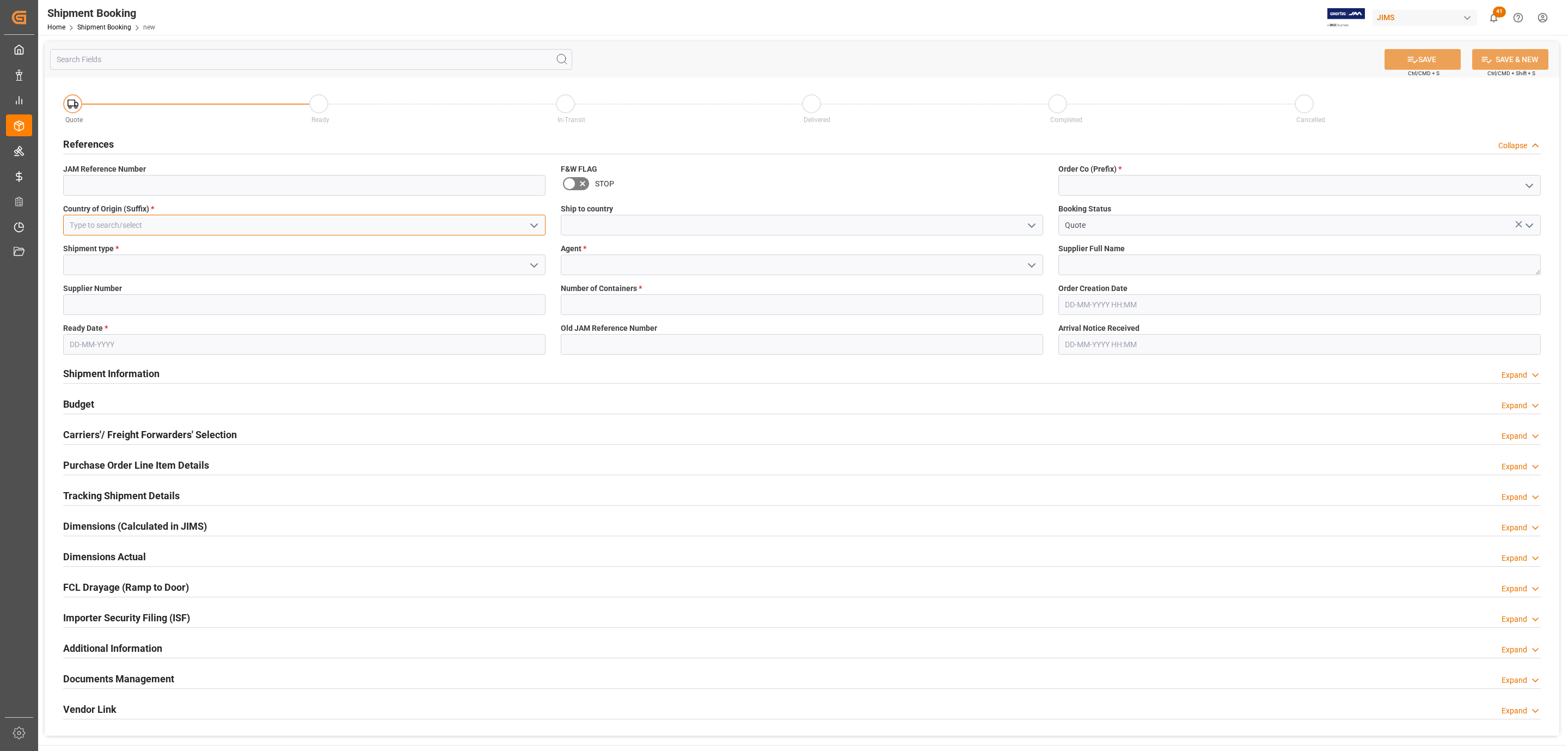
click at [164, 231] on input at bounding box center [304, 225] width 483 height 21
click at [151, 255] on div "CN" at bounding box center [304, 249] width 481 height 25
type input "CN"
click at [530, 265] on icon "open menu" at bounding box center [534, 265] width 13 height 13
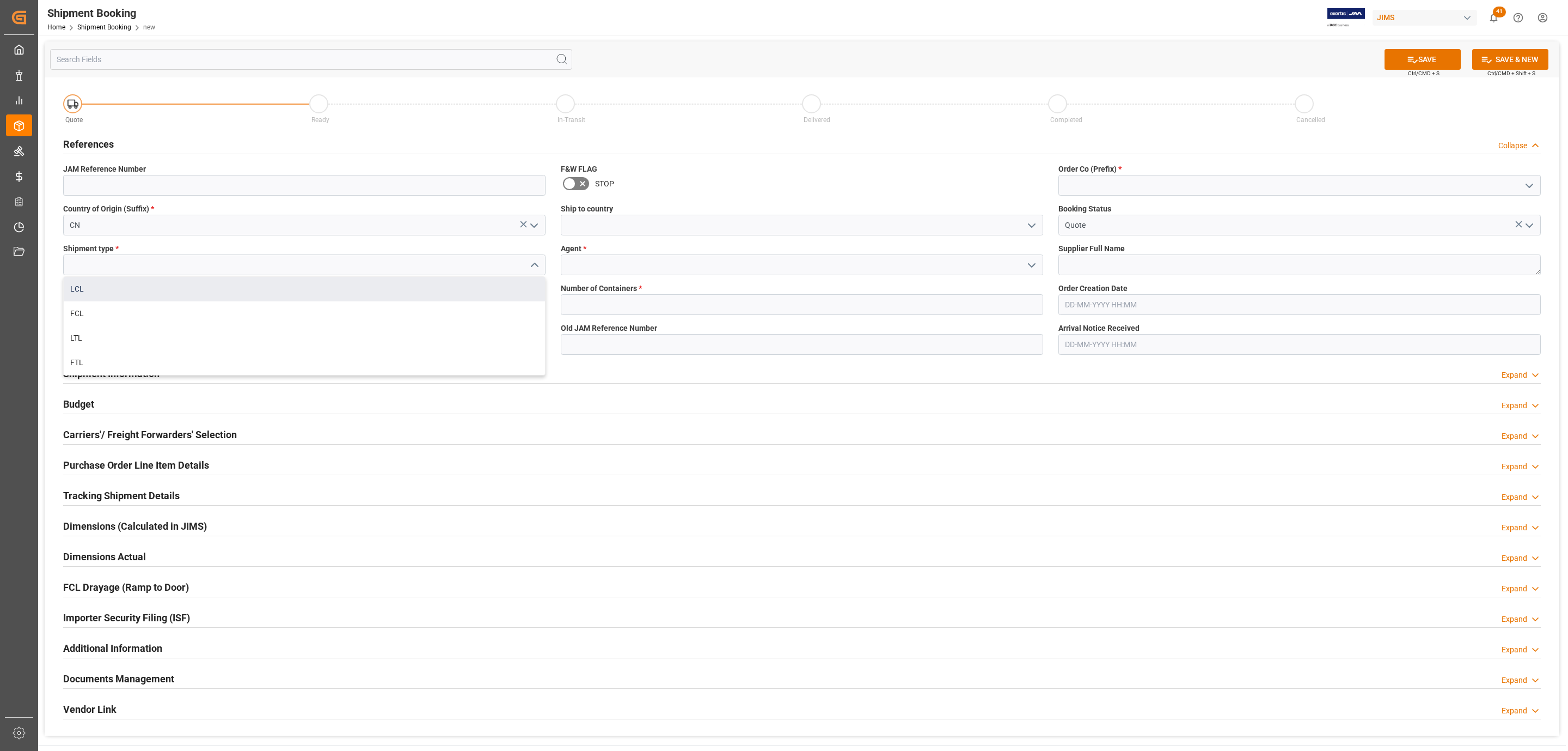
click at [131, 294] on div "LCL" at bounding box center [304, 289] width 481 height 25
type input "LCL"
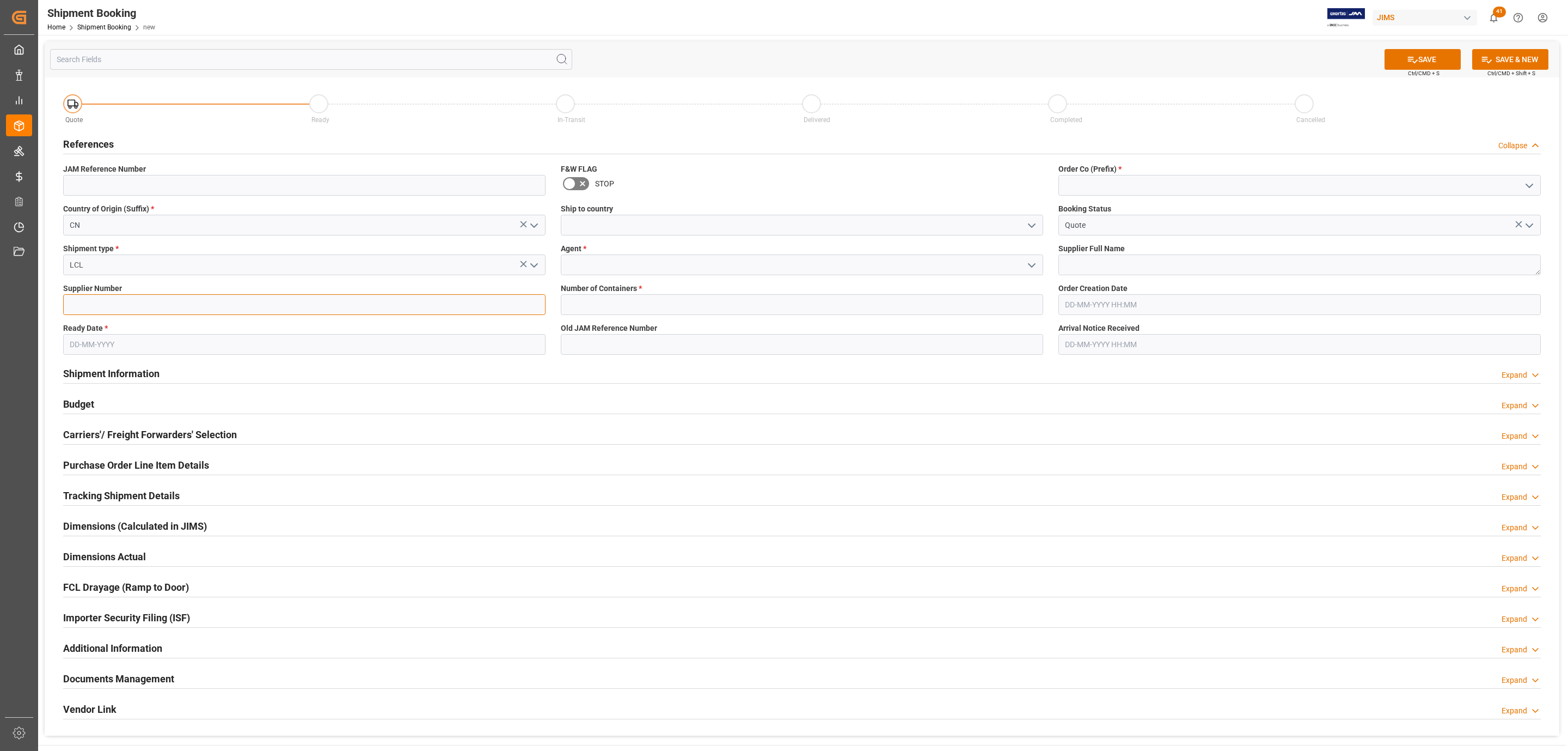
click at [149, 306] on input at bounding box center [304, 305] width 483 height 21
paste input "211738"
type input "211738"
click at [103, 340] on input "text" at bounding box center [304, 344] width 483 height 21
click at [75, 497] on span "29" at bounding box center [77, 496] width 7 height 8
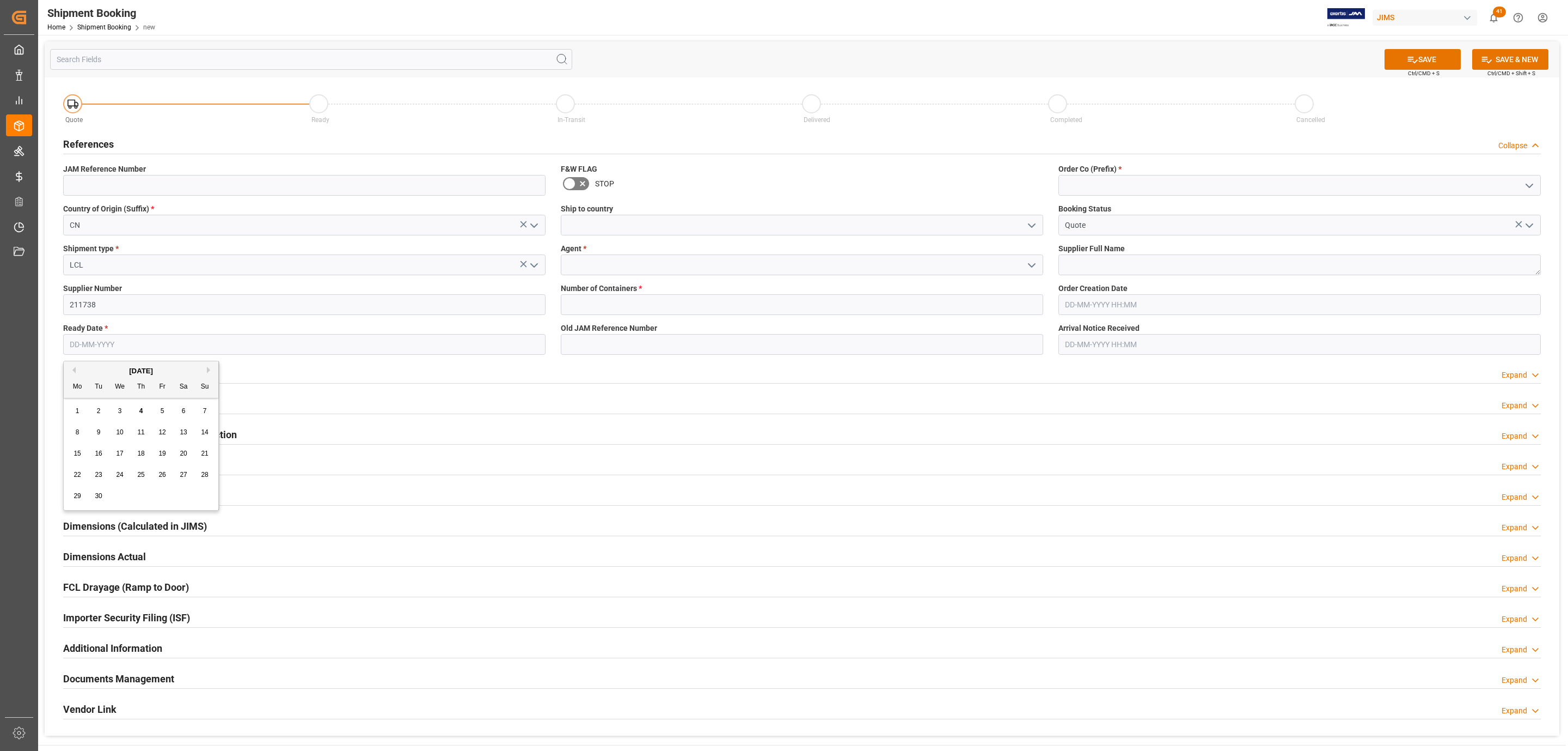
type input "[DATE]"
click at [1027, 227] on icon "open menu" at bounding box center [1032, 225] width 13 height 13
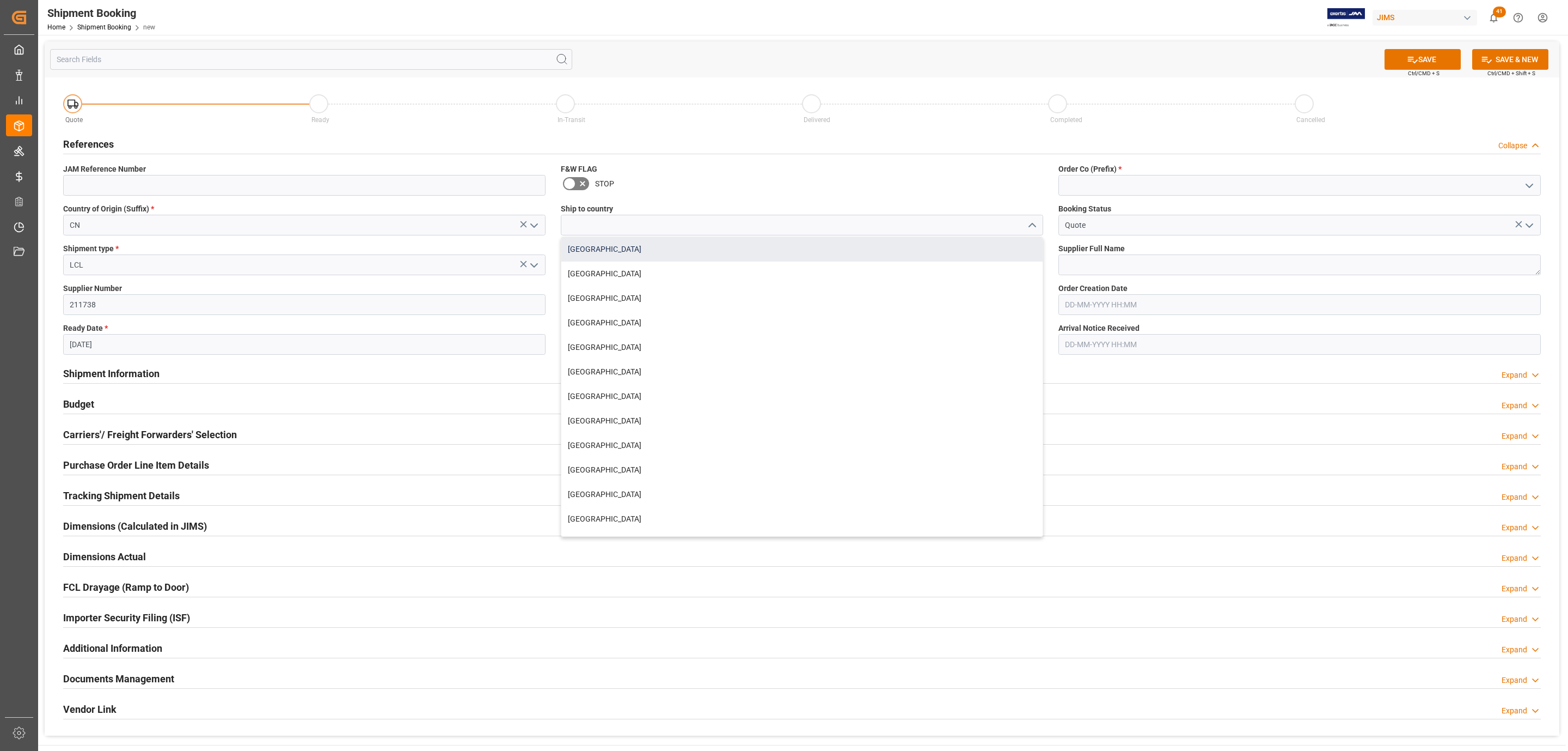
click at [723, 247] on div "[GEOGRAPHIC_DATA]" at bounding box center [802, 249] width 481 height 25
type input "[GEOGRAPHIC_DATA]"
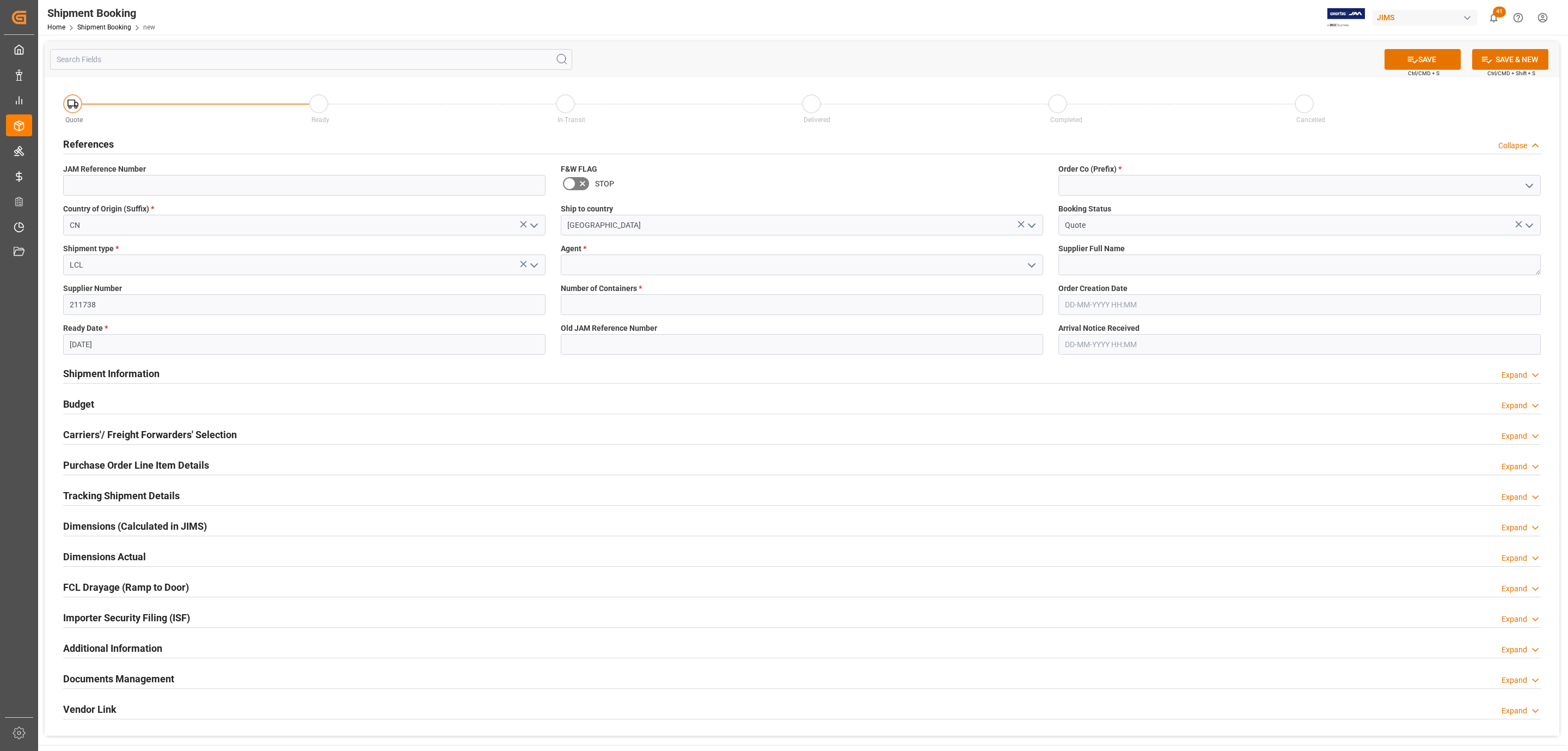
click at [1030, 268] on icon "open menu" at bounding box center [1032, 265] width 13 height 13
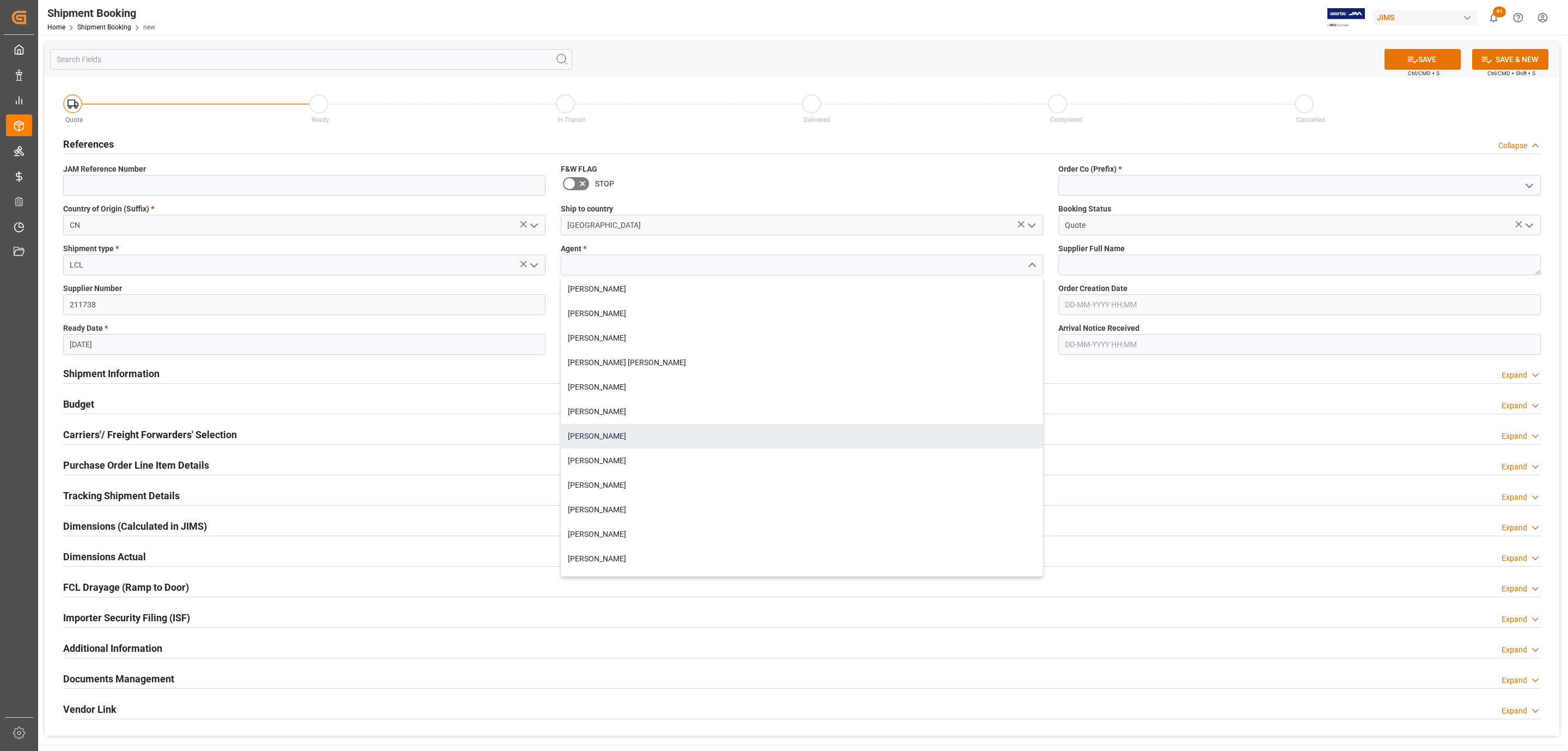
click at [626, 430] on div "[PERSON_NAME]" at bounding box center [802, 436] width 481 height 25
type input "[PERSON_NAME]"
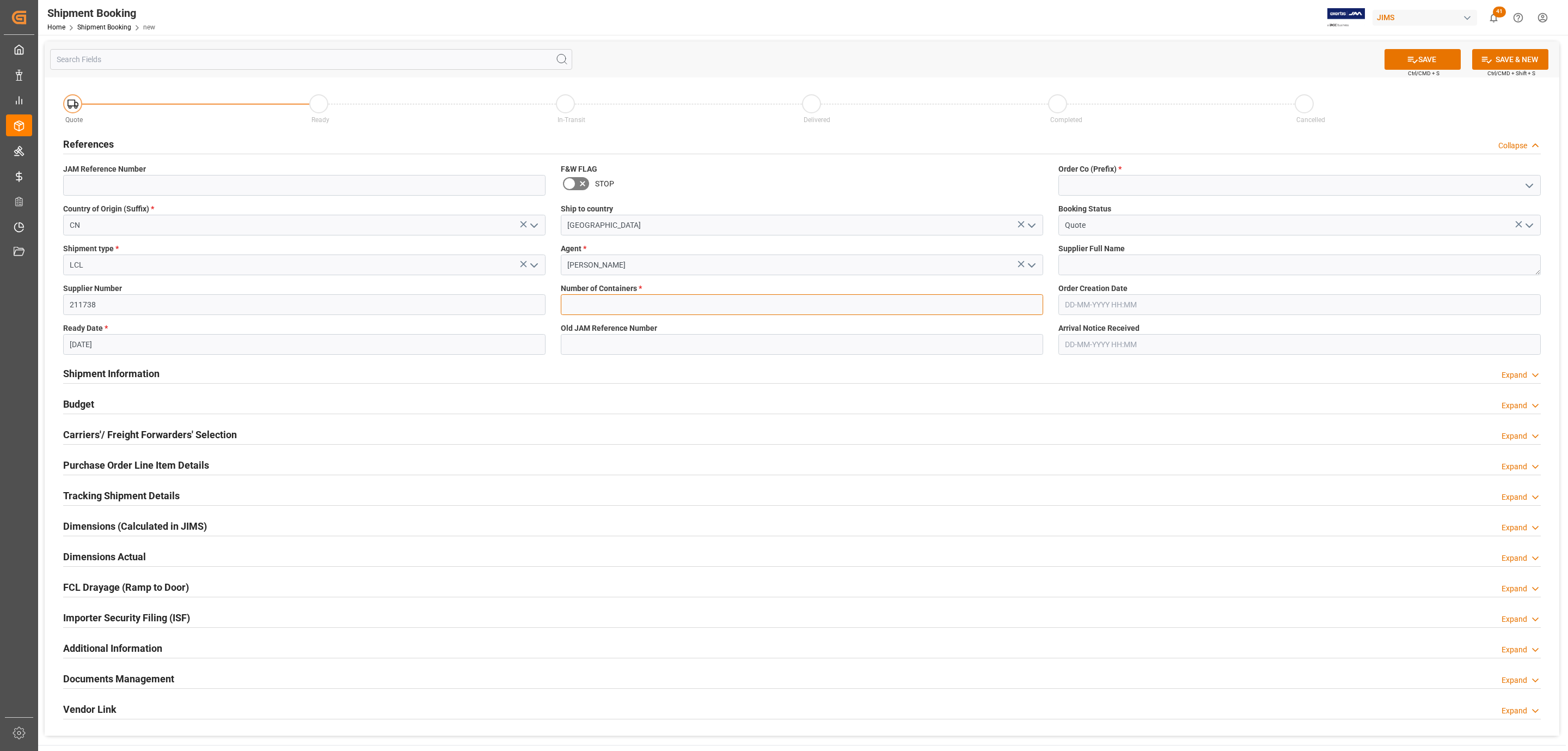
drag, startPoint x: 883, startPoint y: 297, endPoint x: 877, endPoint y: 299, distance: 6.3
click at [882, 298] on input "text" at bounding box center [802, 305] width 483 height 21
type input "0"
click at [1521, 183] on button "open menu" at bounding box center [1528, 185] width 16 height 17
click at [1219, 229] on div "77" at bounding box center [1299, 234] width 481 height 25
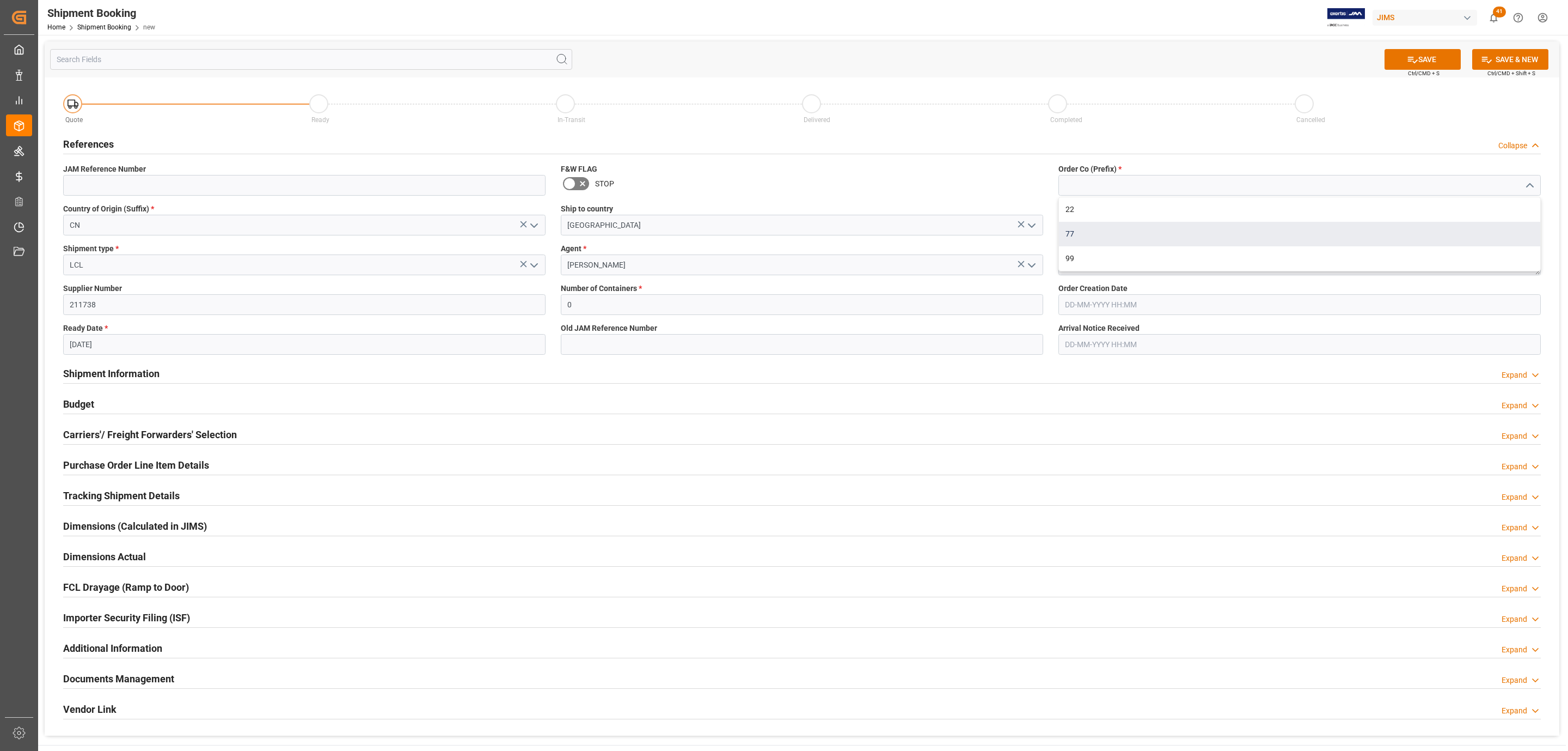
type input "77"
click at [1120, 265] on textarea at bounding box center [1299, 265] width 483 height 21
paste textarea "[PERSON_NAME] & [PERSON_NAME] (US funds China)(W/T*)-"
type textarea "[PERSON_NAME] & [PERSON_NAME] (US funds China)(W/T*)"
click at [1431, 65] on button "SAVE" at bounding box center [1423, 60] width 76 height 21
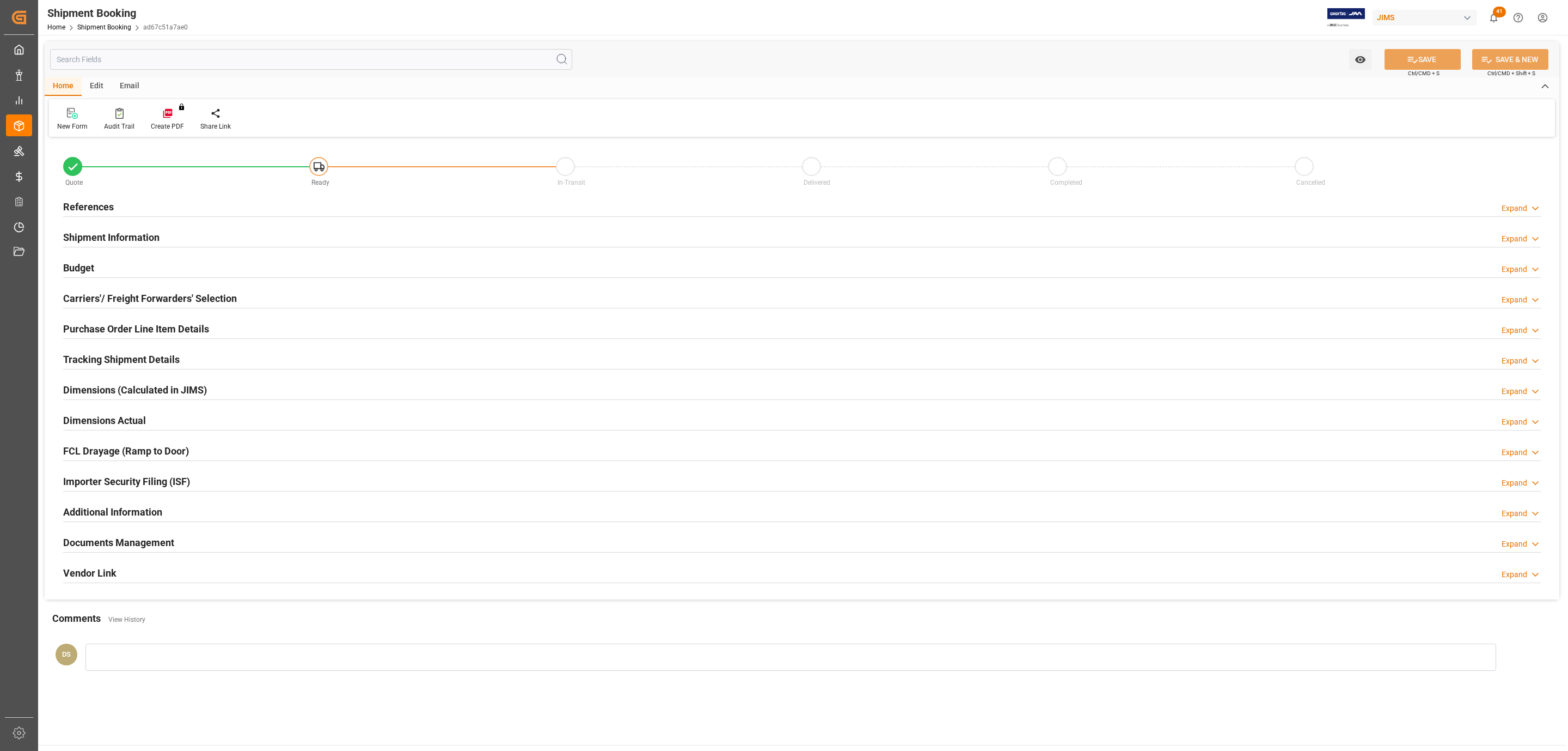
type input "29-09-2025"
click at [100, 203] on h2 "References" at bounding box center [89, 207] width 51 height 15
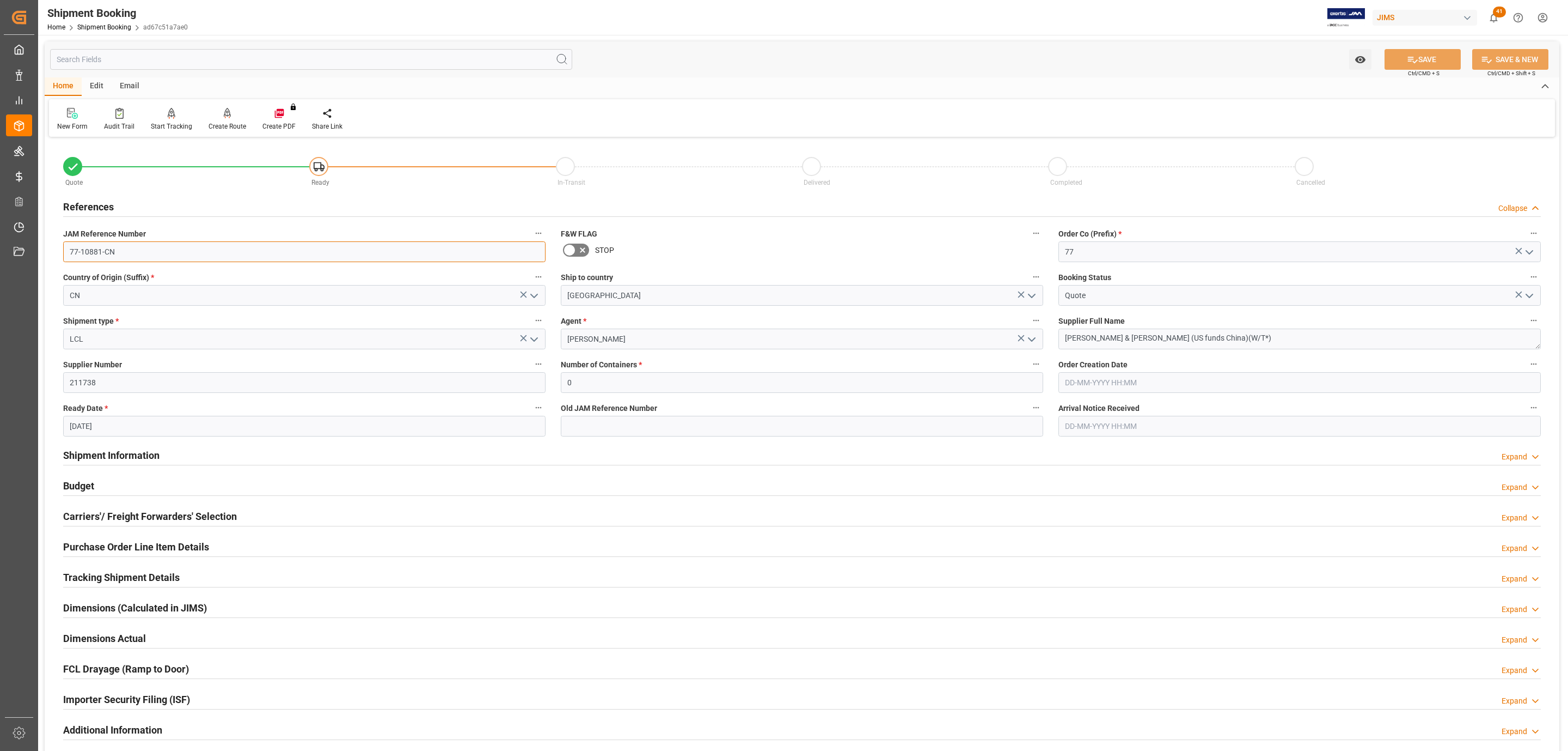
click at [121, 251] on input "77-10881-CN" at bounding box center [304, 251] width 483 height 21
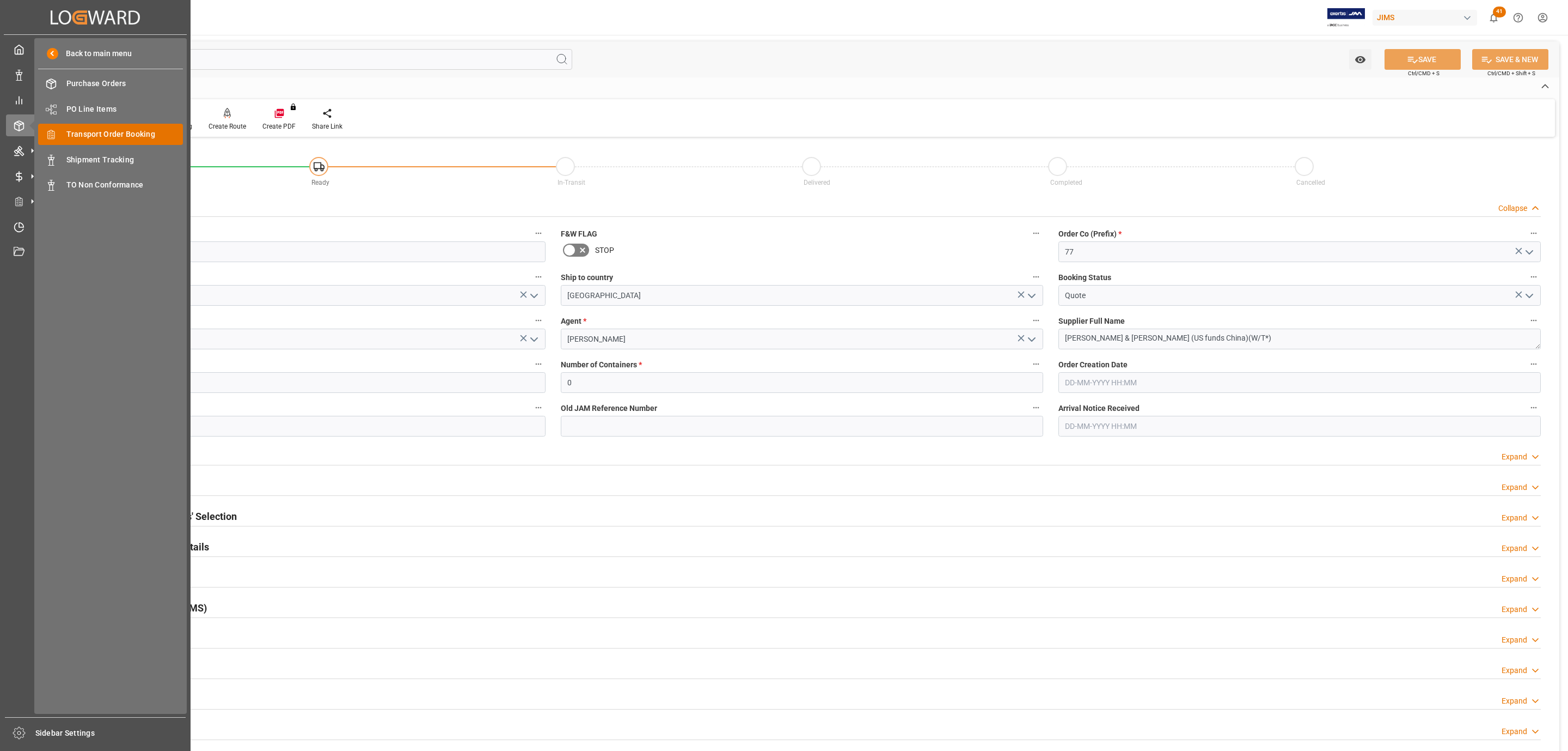
click at [108, 132] on span "Transport Order Booking" at bounding box center [125, 134] width 117 height 12
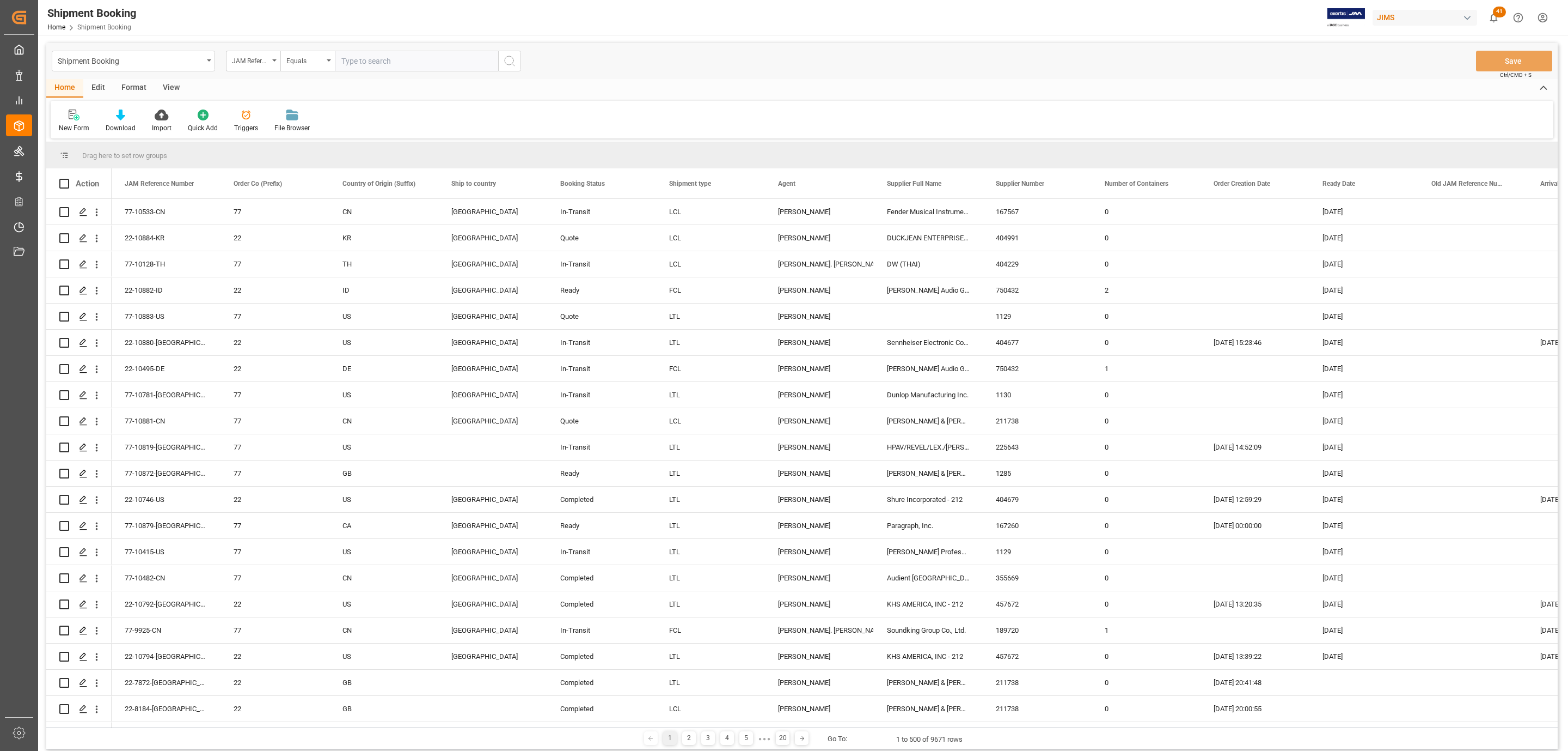
click at [374, 60] on input "text" at bounding box center [416, 61] width 163 height 21
paste input "77-10284-CN"
type input "77-10284-CN"
click at [507, 61] on icon "search button" at bounding box center [510, 61] width 13 height 13
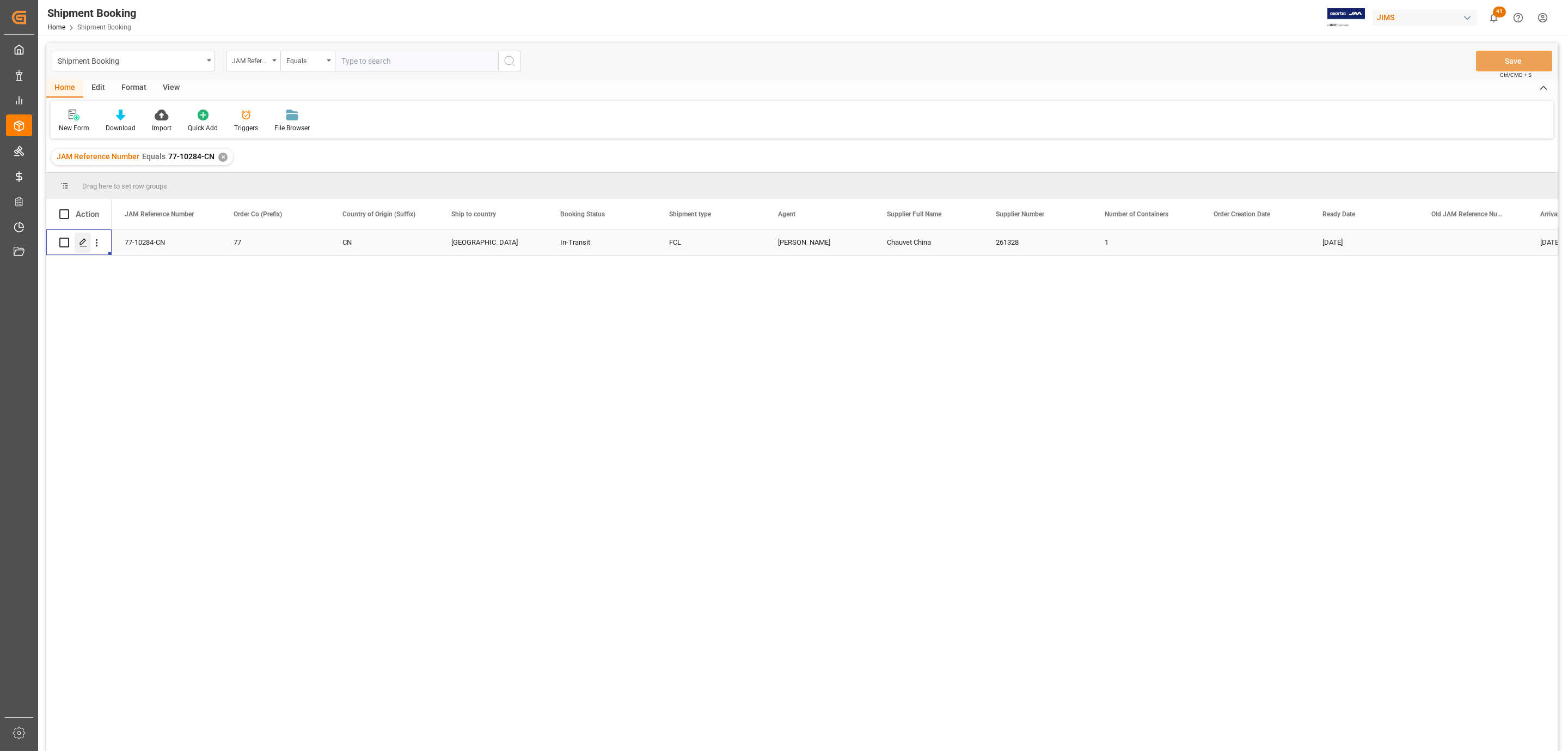
click at [84, 241] on icon "Press SPACE to select this row." at bounding box center [83, 242] width 8 height 8
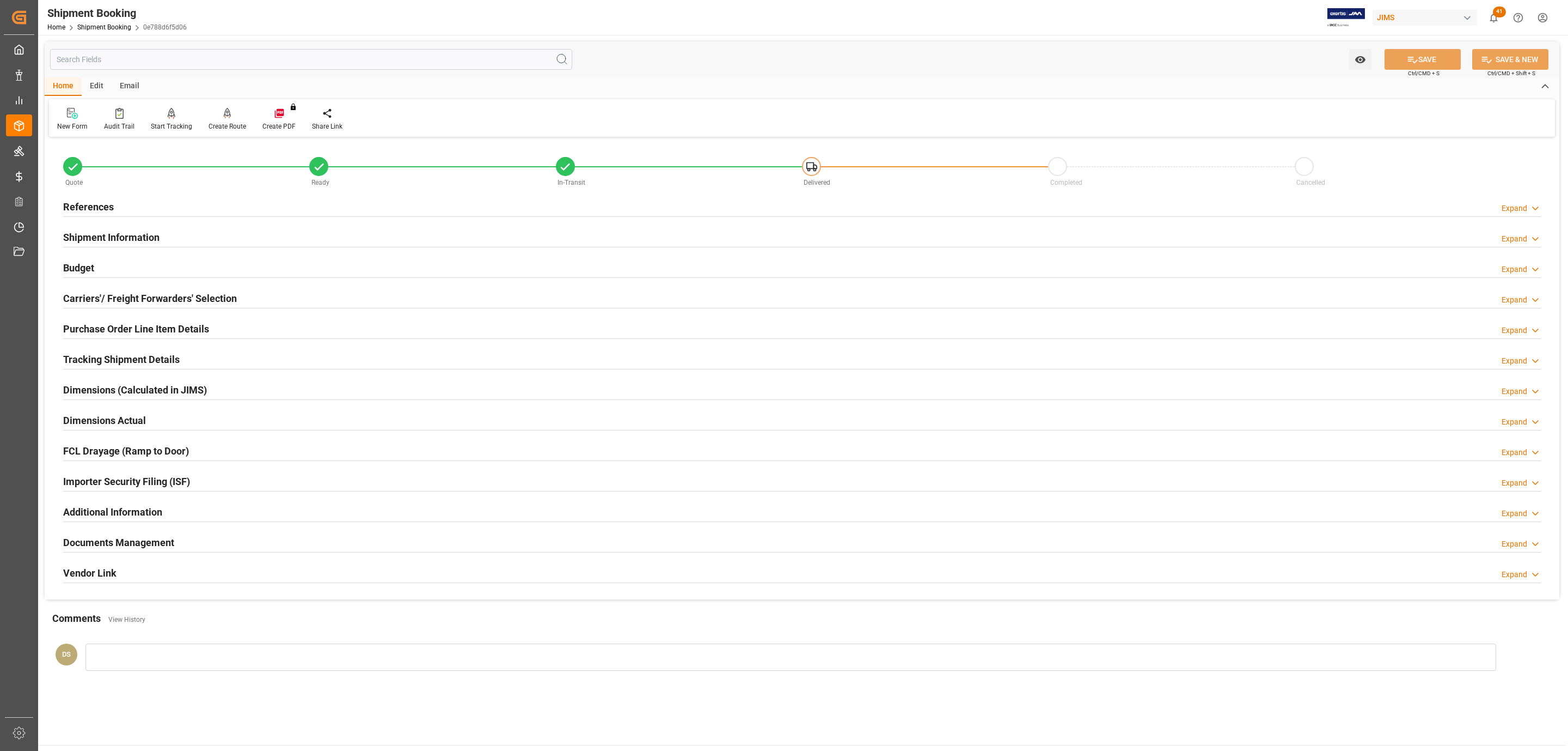
click at [102, 360] on h2 "Tracking Shipment Details" at bounding box center [122, 359] width 117 height 15
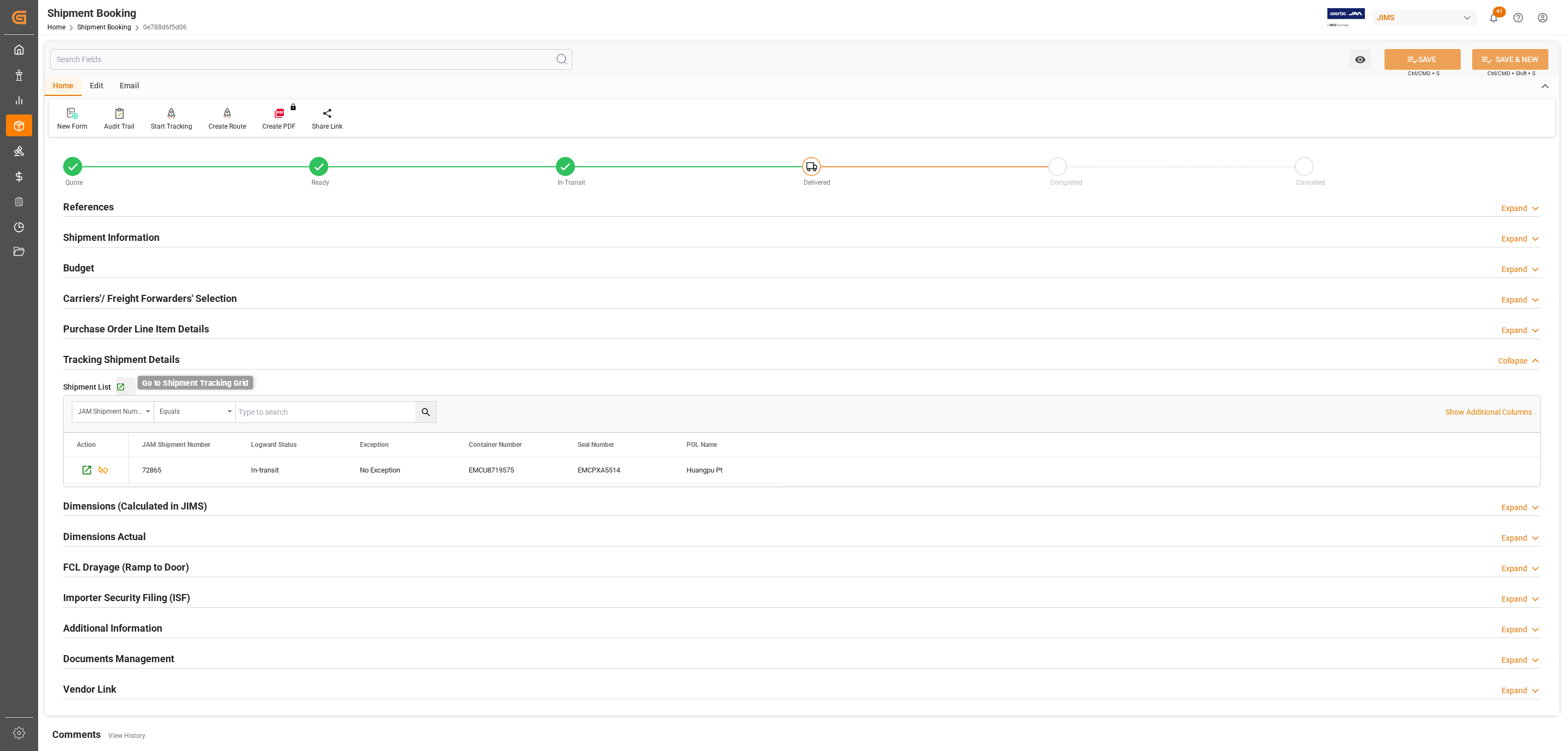
click at [122, 385] on icon "button" at bounding box center [120, 387] width 7 height 7
click at [102, 193] on div "References Expand" at bounding box center [802, 207] width 1493 height 30
click at [98, 200] on h2 "References" at bounding box center [89, 207] width 51 height 15
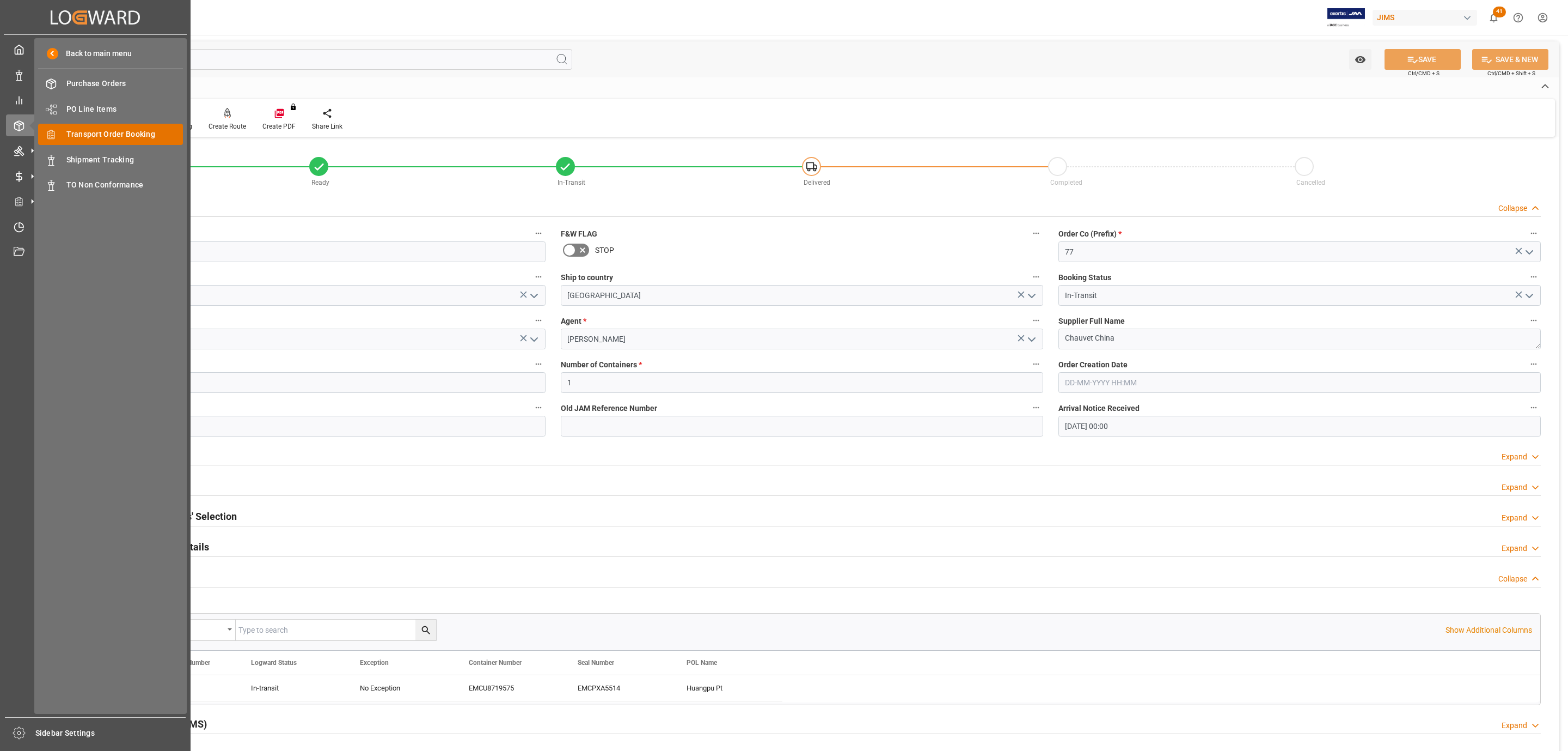
click at [139, 137] on span "Transport Order Booking" at bounding box center [125, 134] width 117 height 12
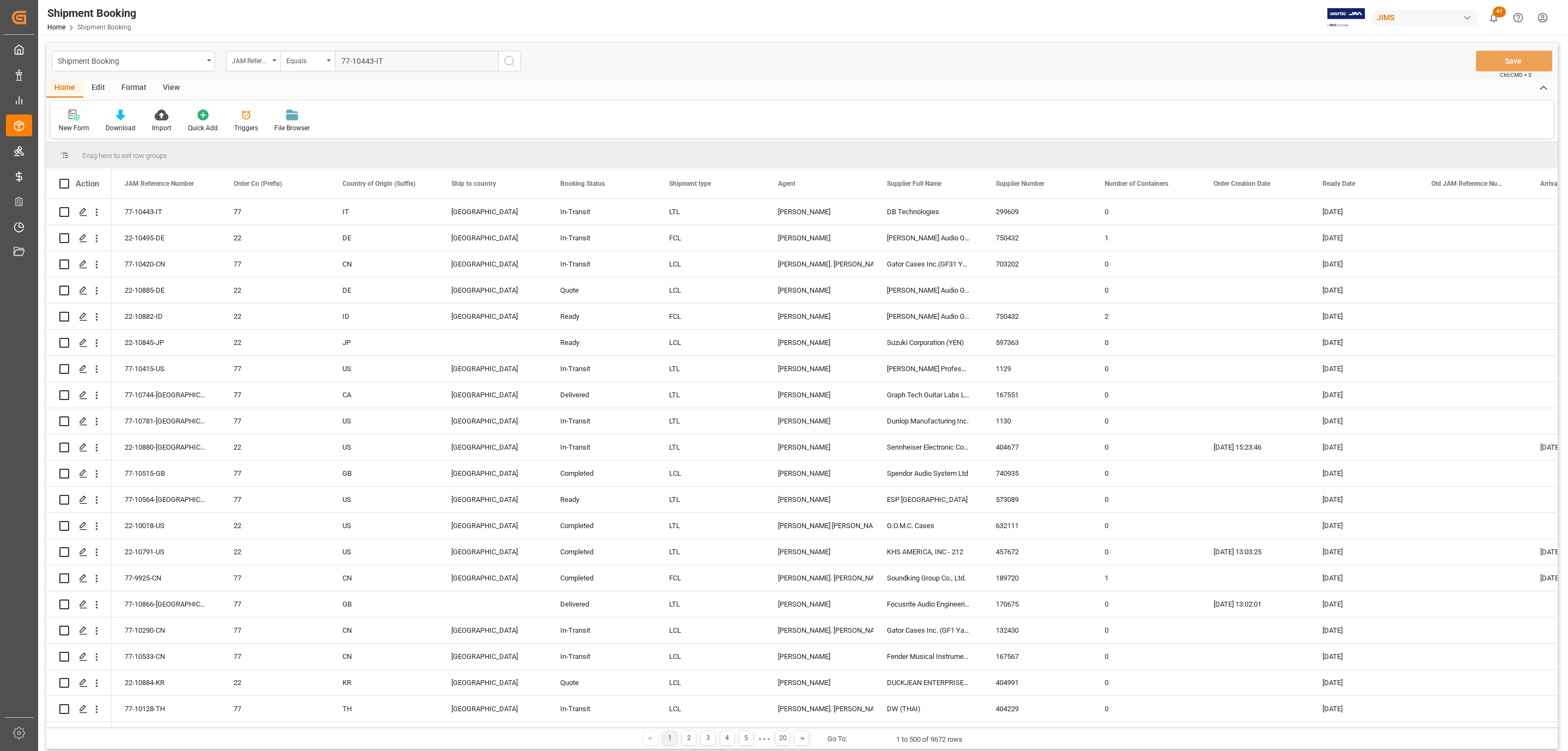
type input "77-10443-IT"
click at [513, 65] on icon "search button" at bounding box center [510, 61] width 13 height 13
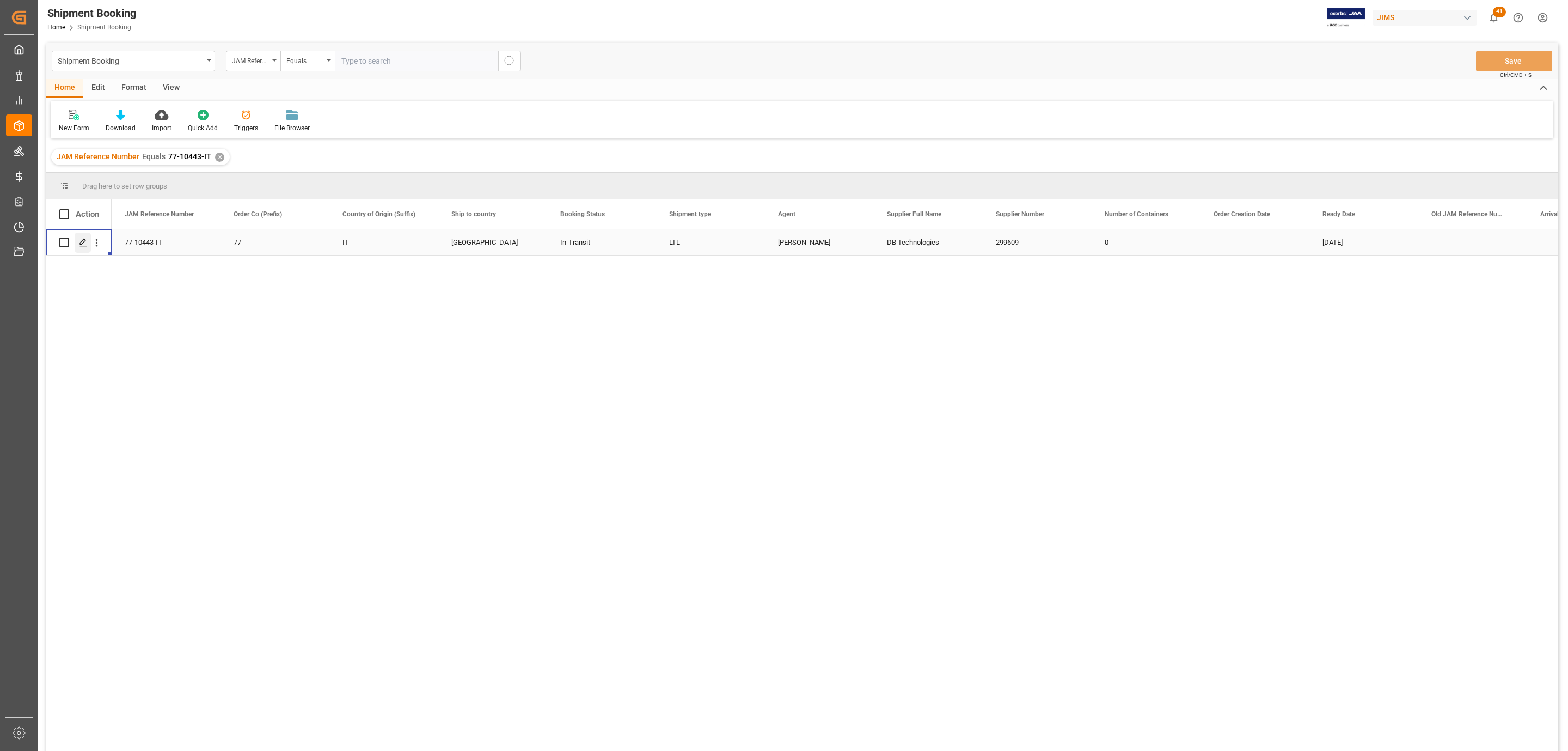
click at [78, 247] on div "Press SPACE to select this row." at bounding box center [82, 242] width 16 height 20
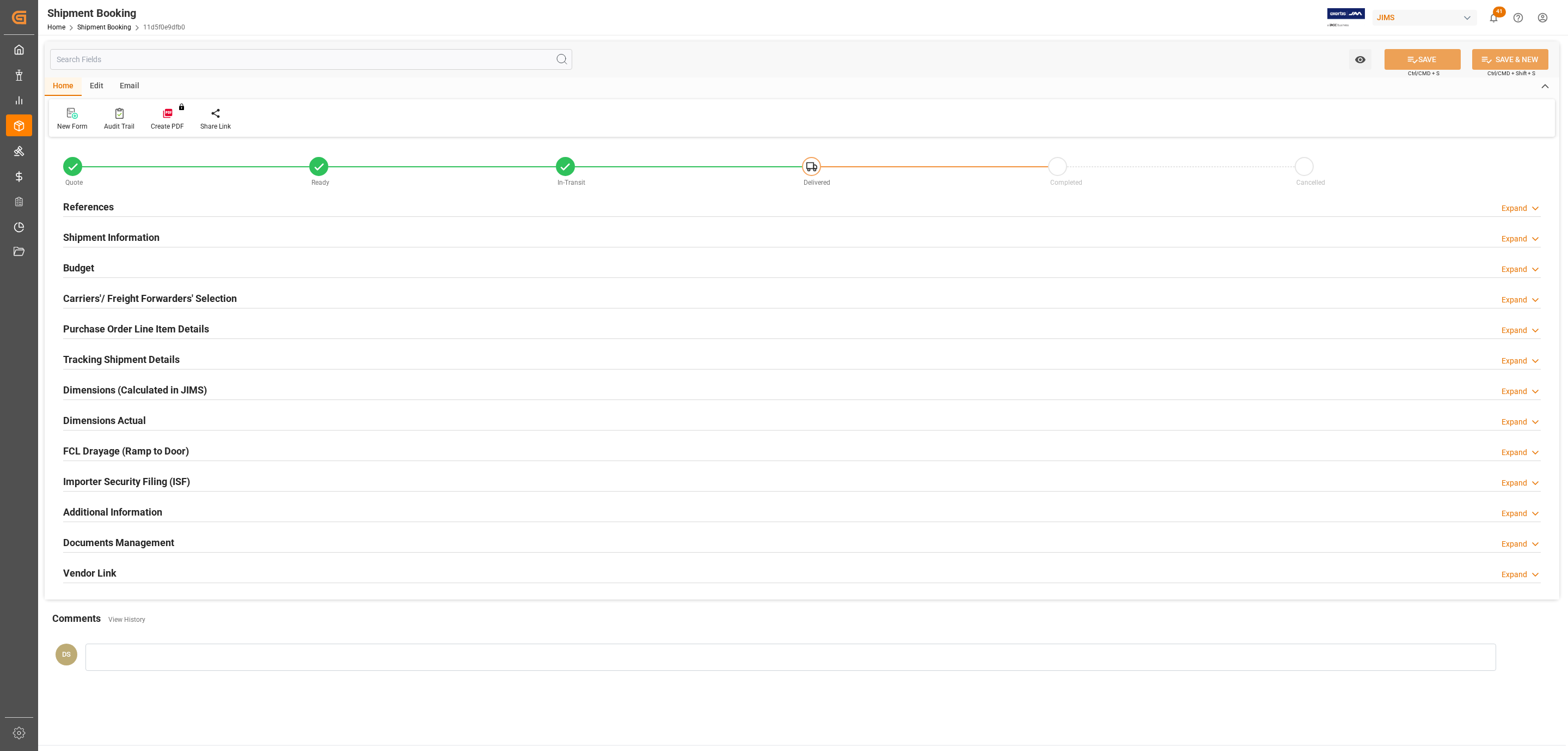
type input "USD"
type input "3200"
click at [111, 239] on h2 "Shipment Information" at bounding box center [111, 237] width 97 height 15
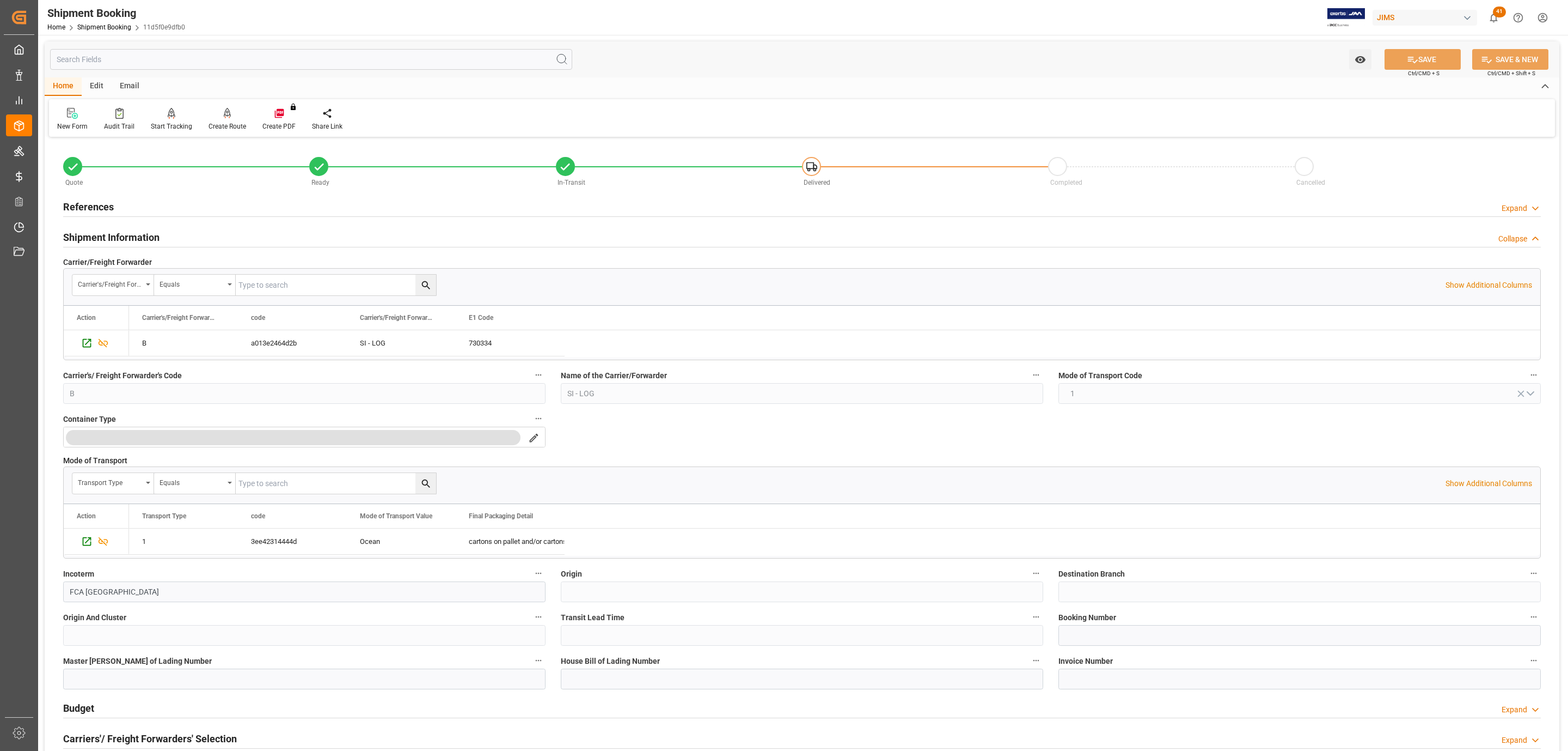
click at [111, 239] on h2 "Shipment Information" at bounding box center [111, 237] width 97 height 15
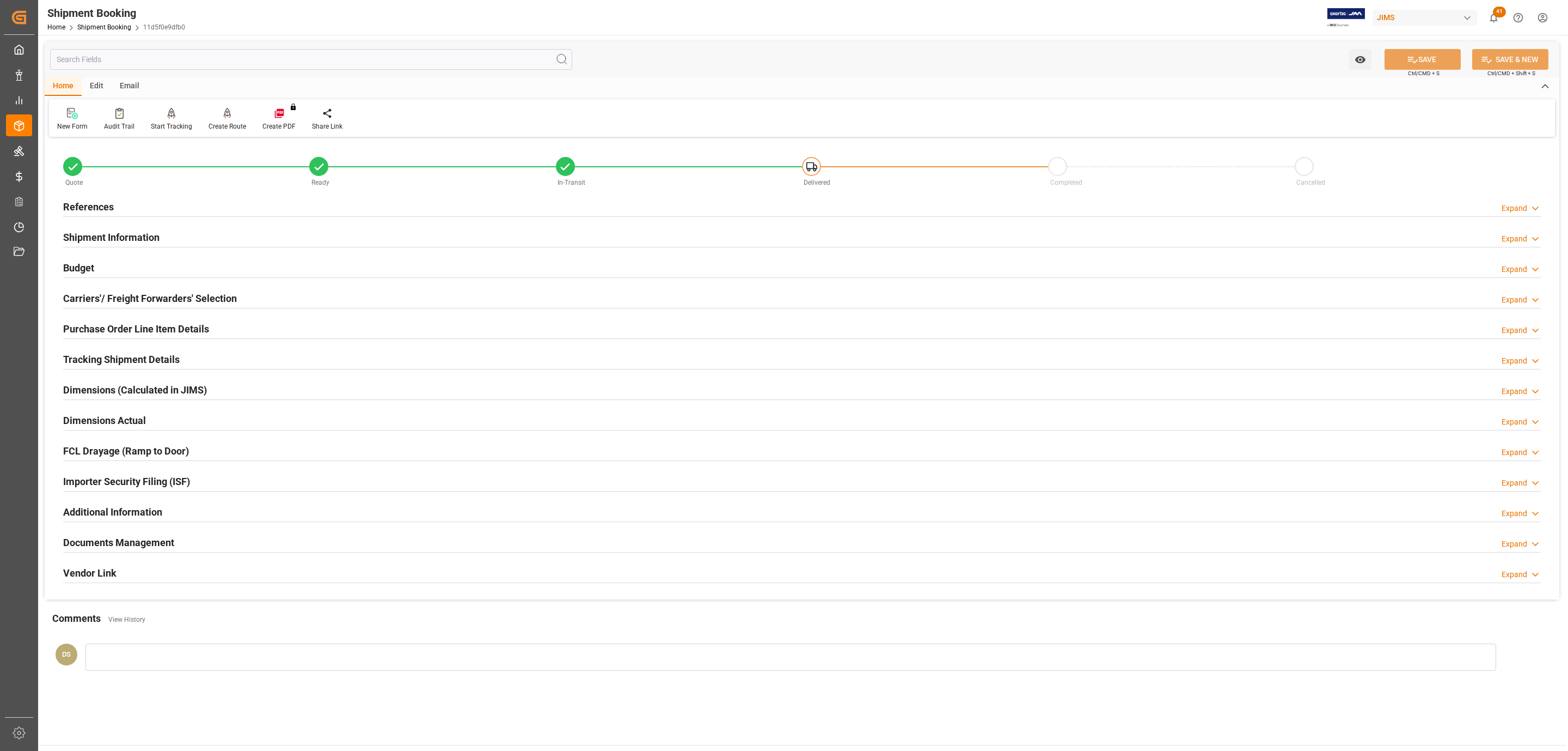
click at [106, 262] on div "Budget Expand" at bounding box center [802, 267] width 1478 height 21
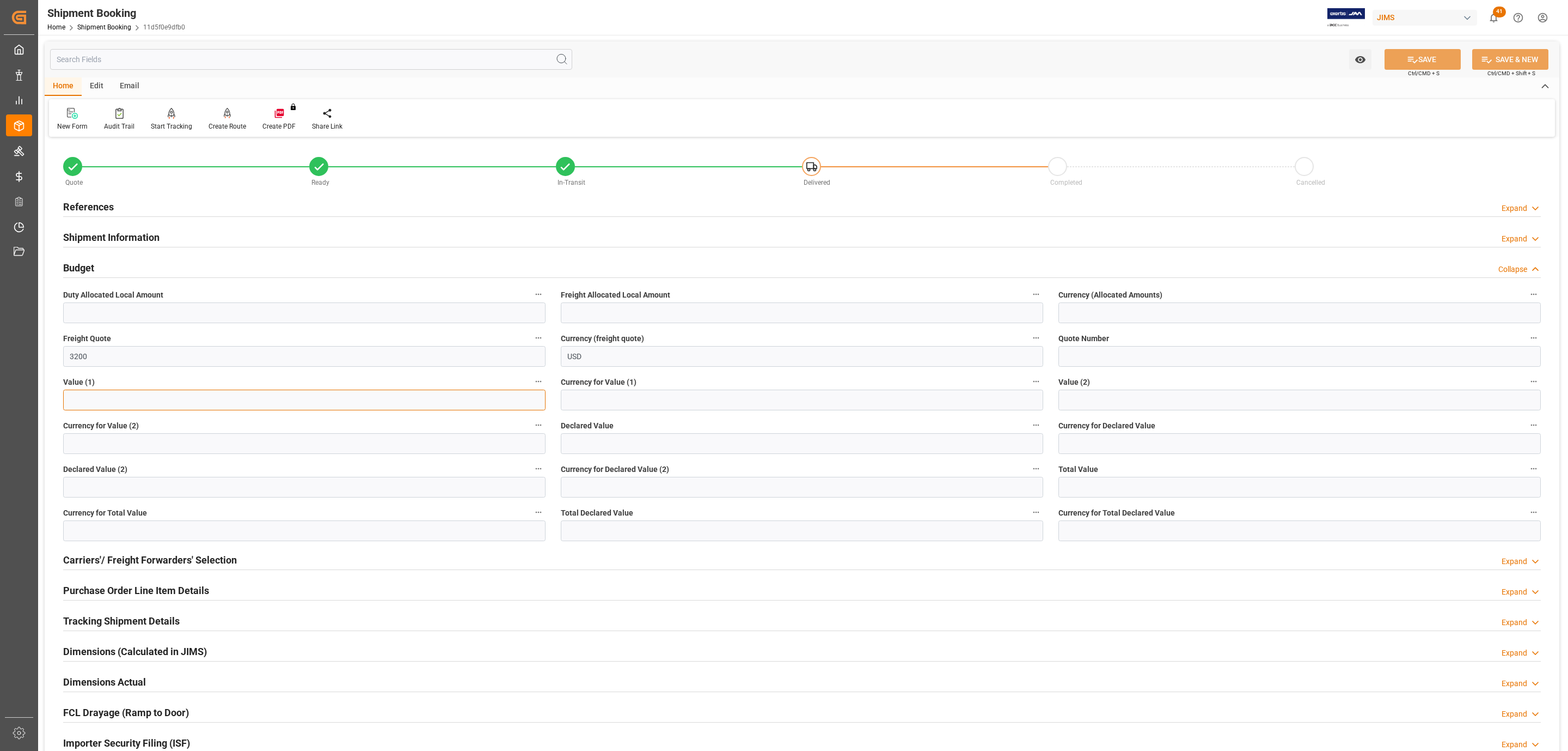
click at [95, 399] on input "text" at bounding box center [304, 400] width 483 height 21
type input "6"
type input "0"
type input "3"
type input "0"
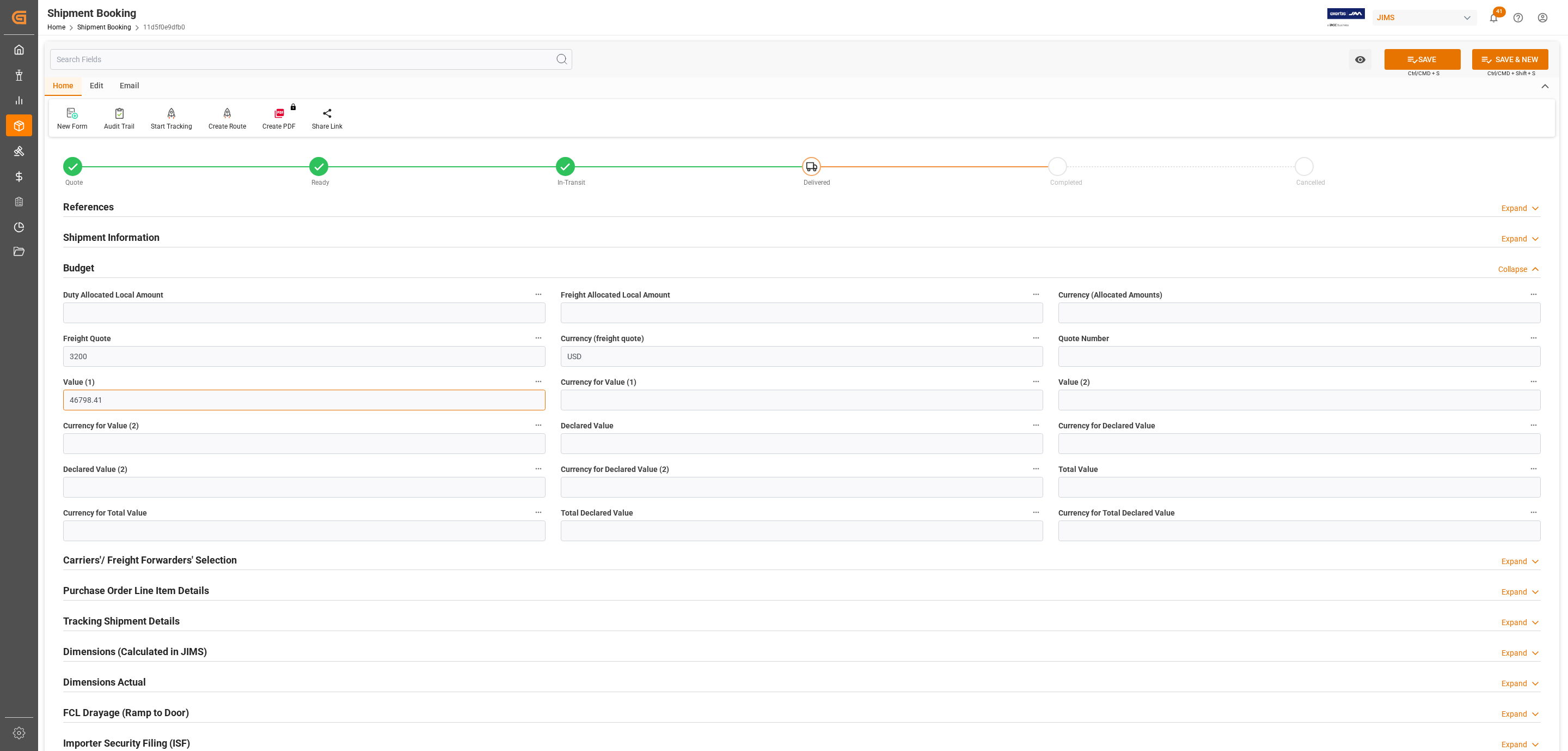
type input "46798.41"
type input "eur"
drag, startPoint x: 1390, startPoint y: 57, endPoint x: 1080, endPoint y: 248, distance: 364.1
click at [1392, 57] on button "SAVE" at bounding box center [1423, 60] width 76 height 21
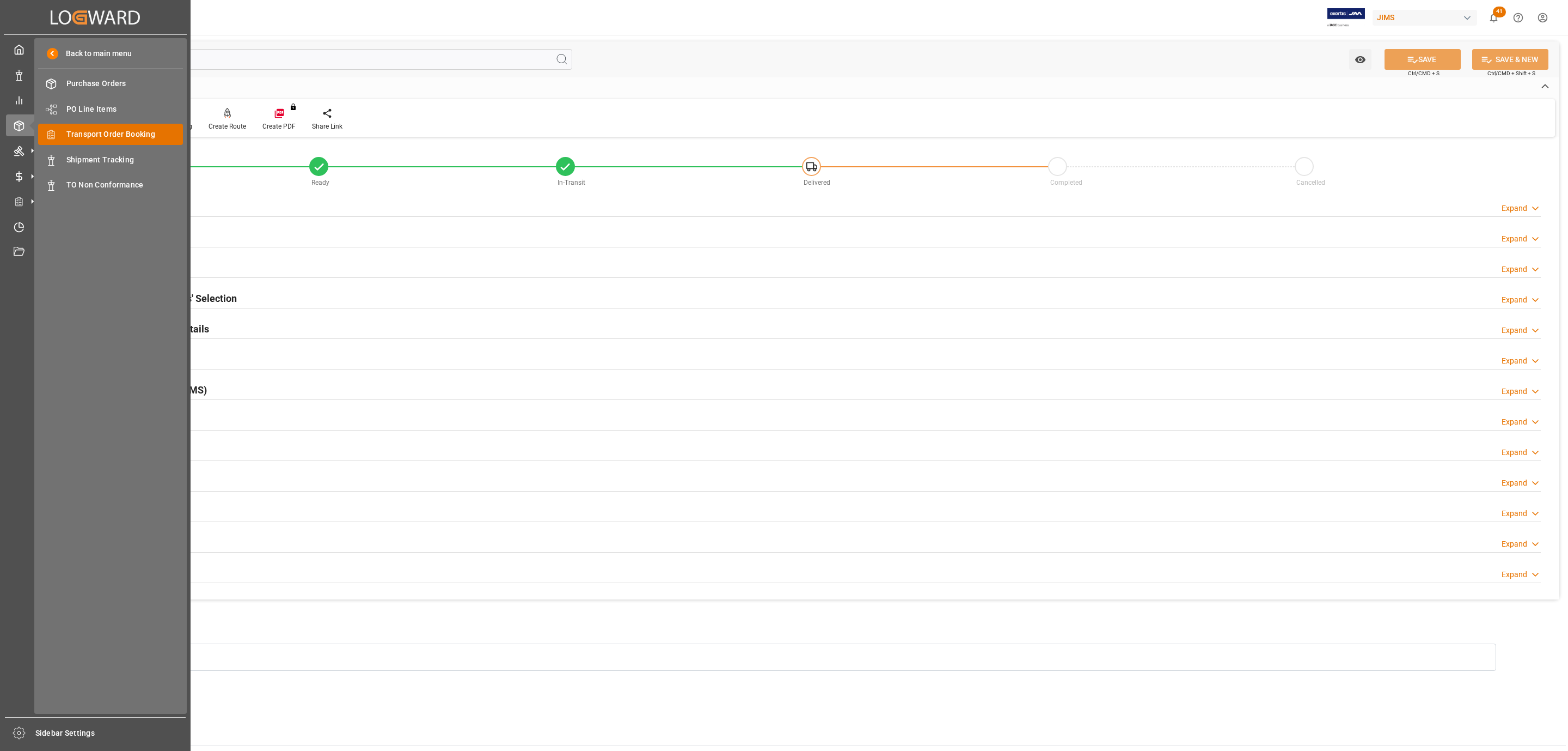
click at [121, 135] on span "Transport Order Booking" at bounding box center [125, 134] width 117 height 12
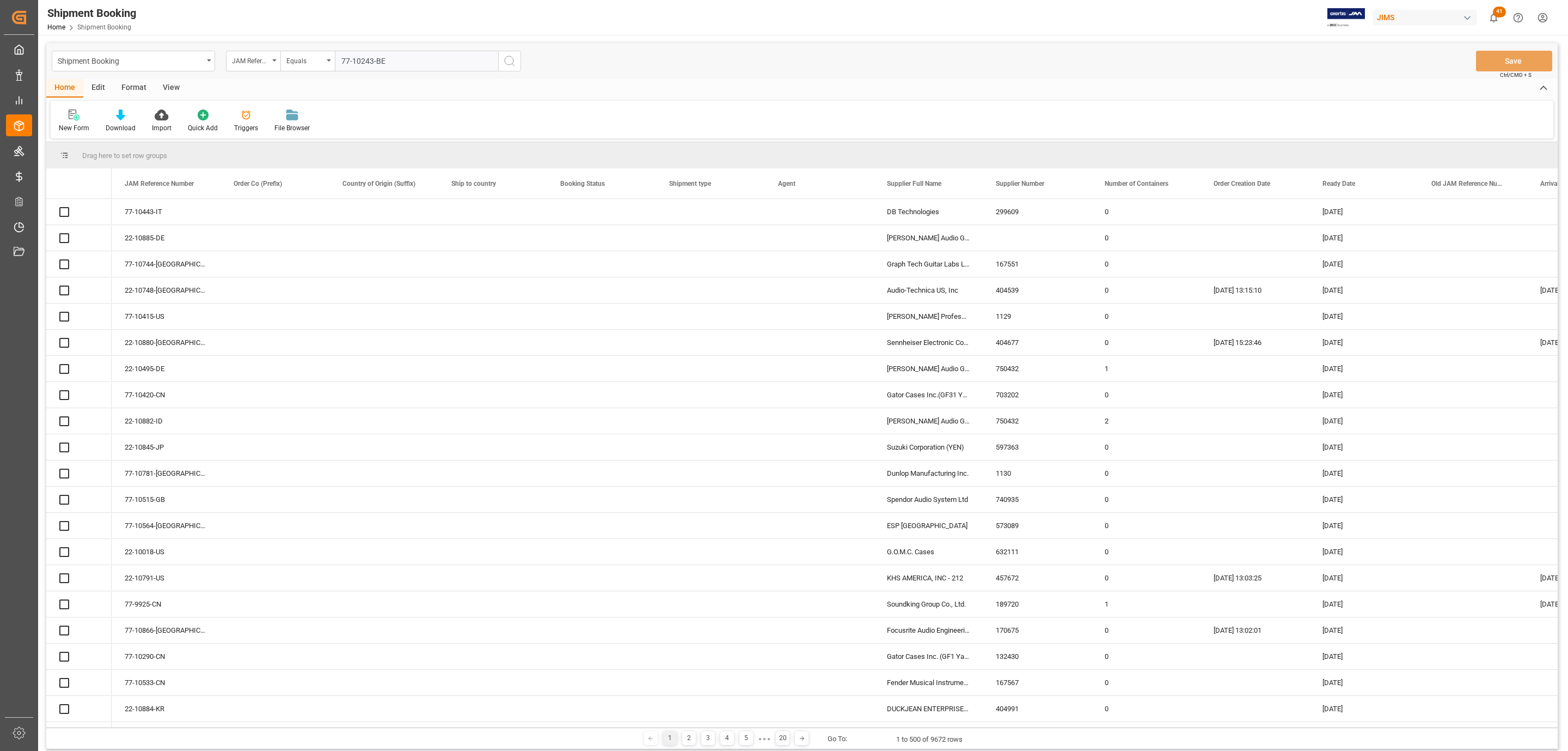
type input "77-10243-BE"
click at [511, 62] on icon "search button" at bounding box center [510, 61] width 13 height 13
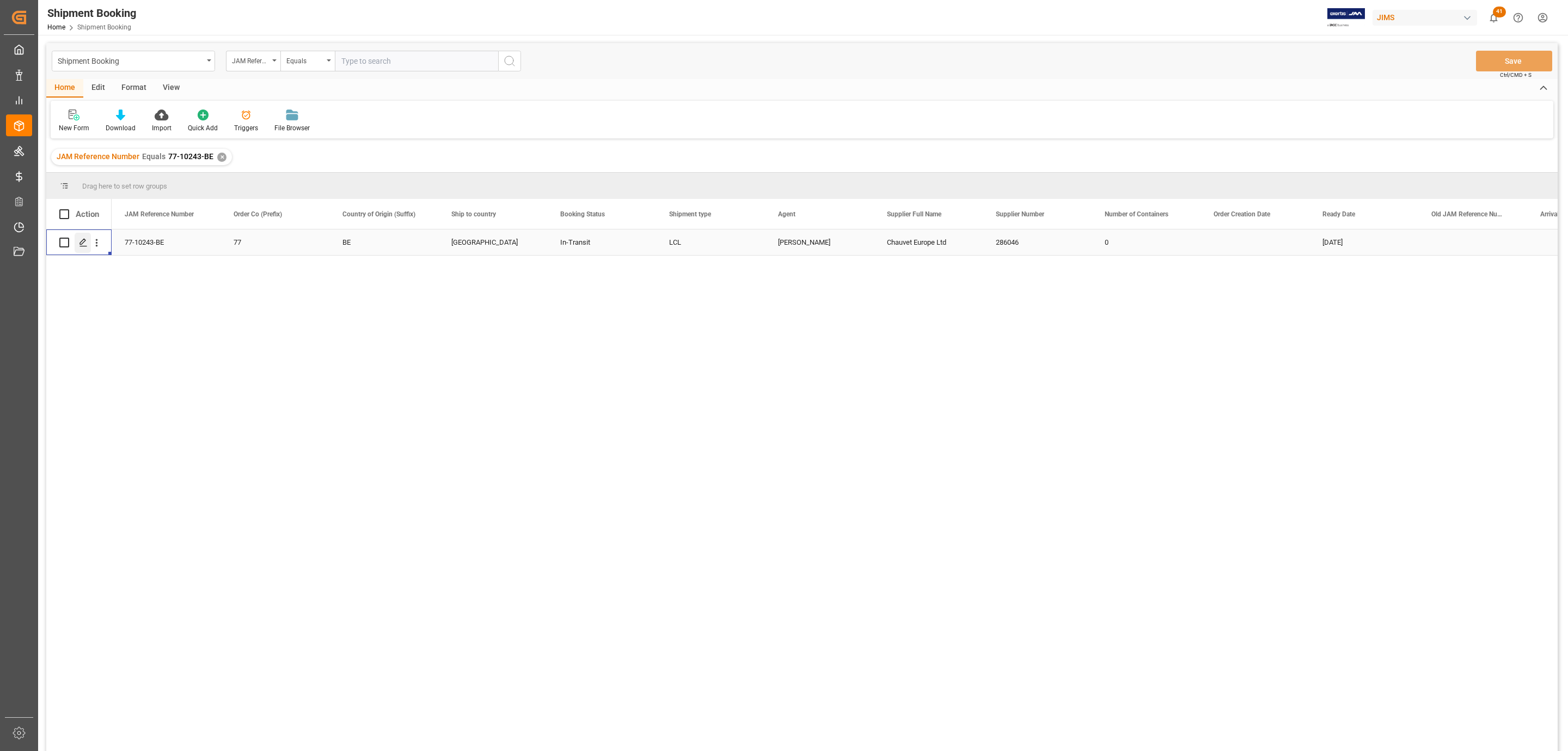
click at [82, 236] on div "Press SPACE to select this row." at bounding box center [82, 242] width 16 height 20
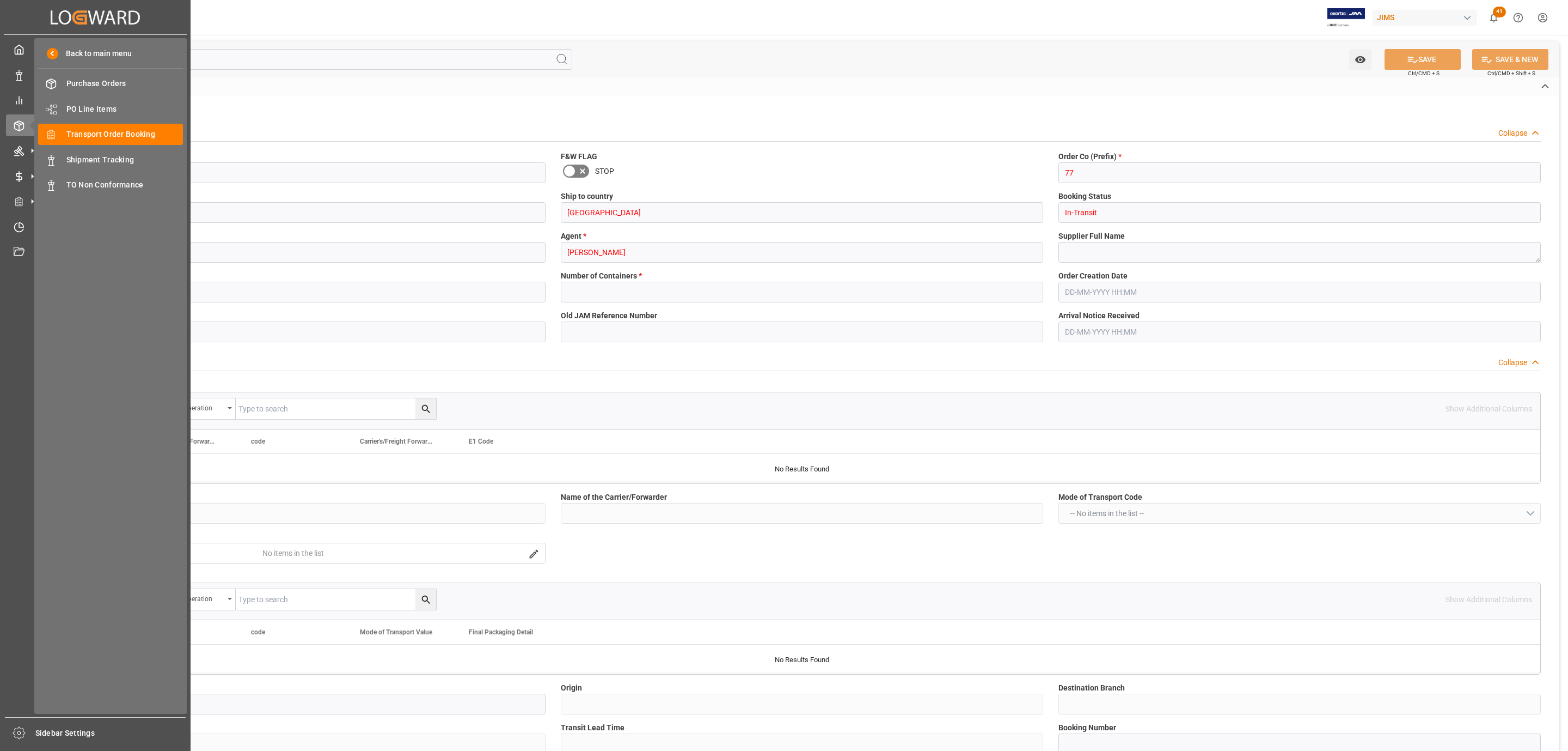
type input "CAD"
type input "USD"
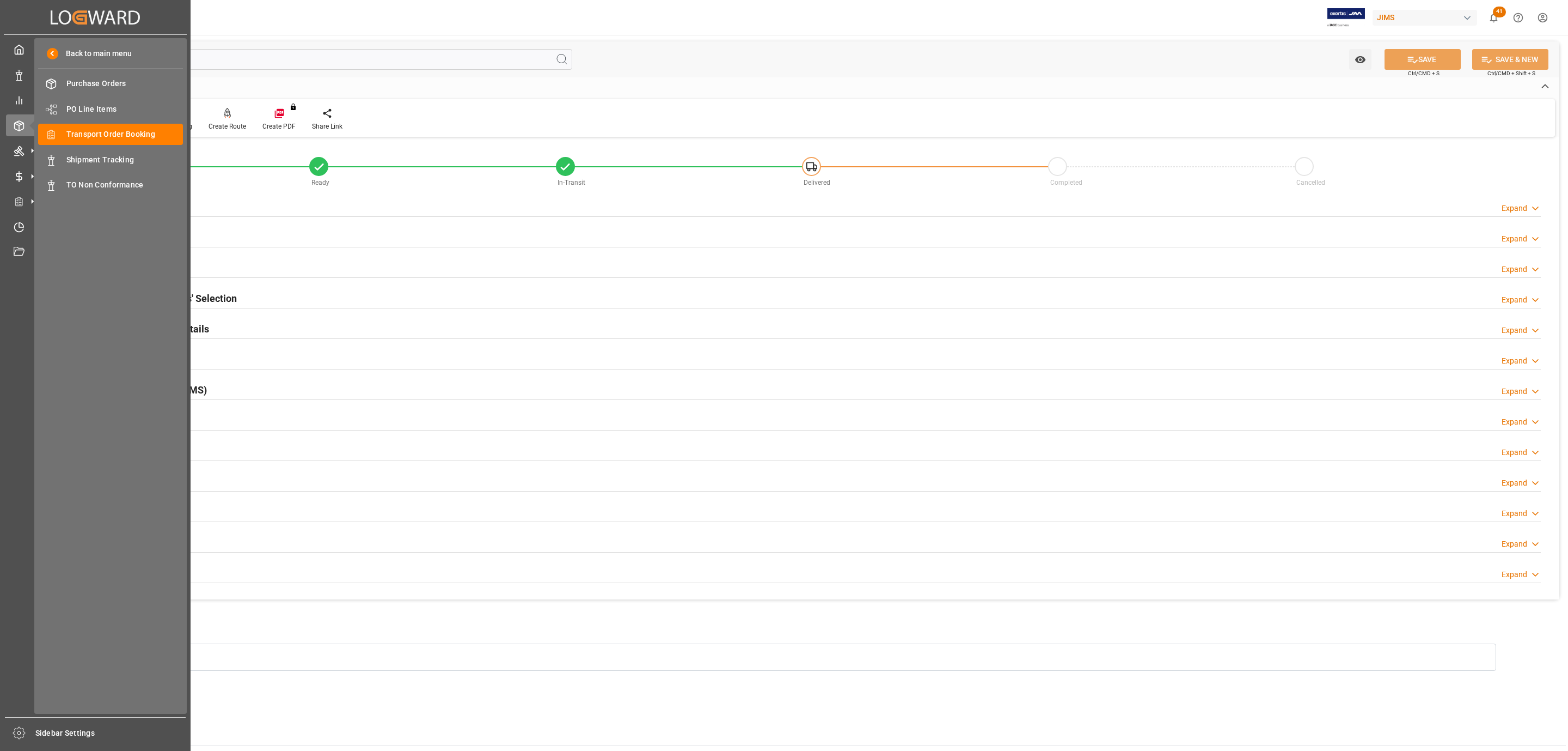
type input "906.1326"
type input "1001.0244"
type input "24334.4"
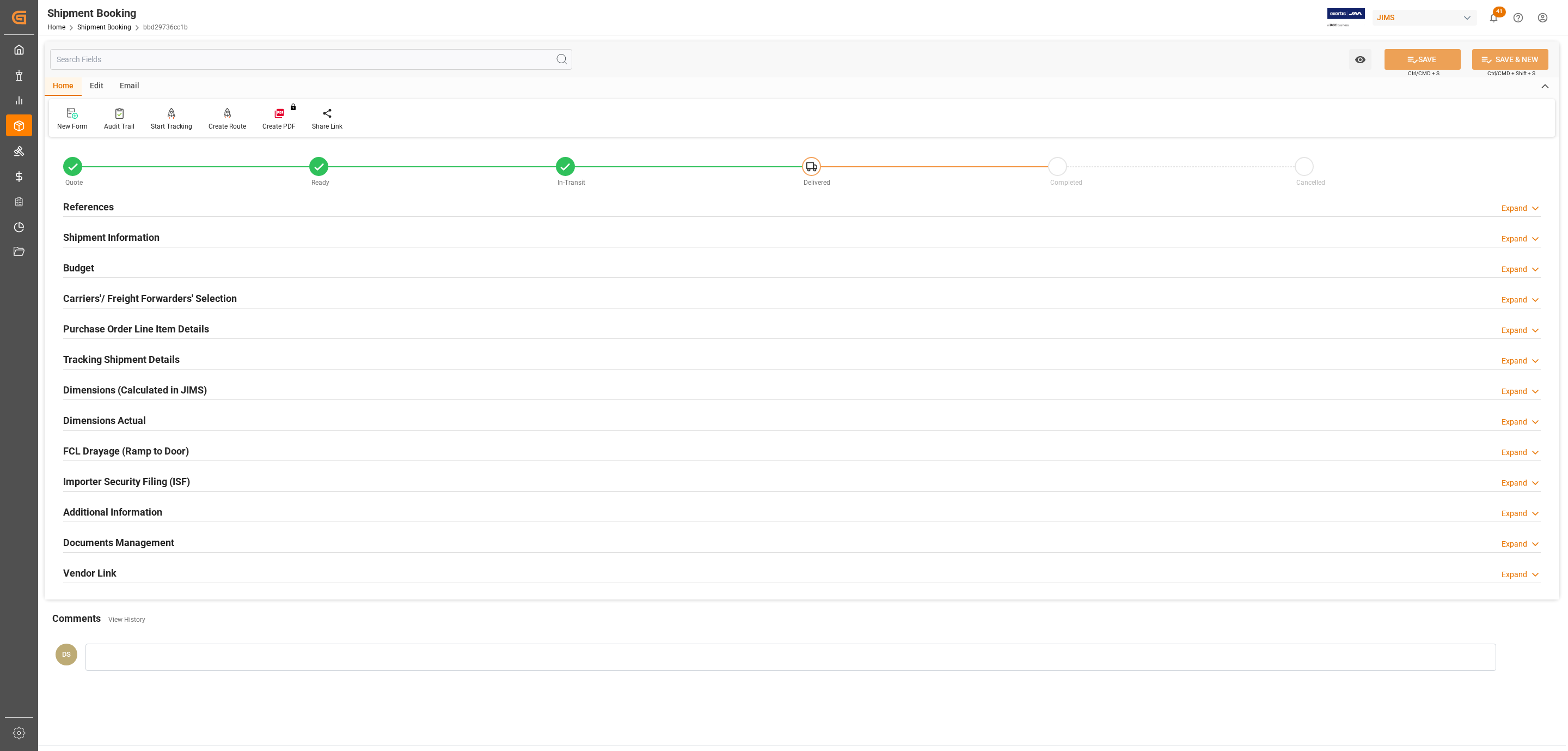
click at [95, 278] on div "Budget Expand" at bounding box center [802, 268] width 1493 height 30
click at [95, 270] on div "Budget Expand" at bounding box center [802, 267] width 1478 height 21
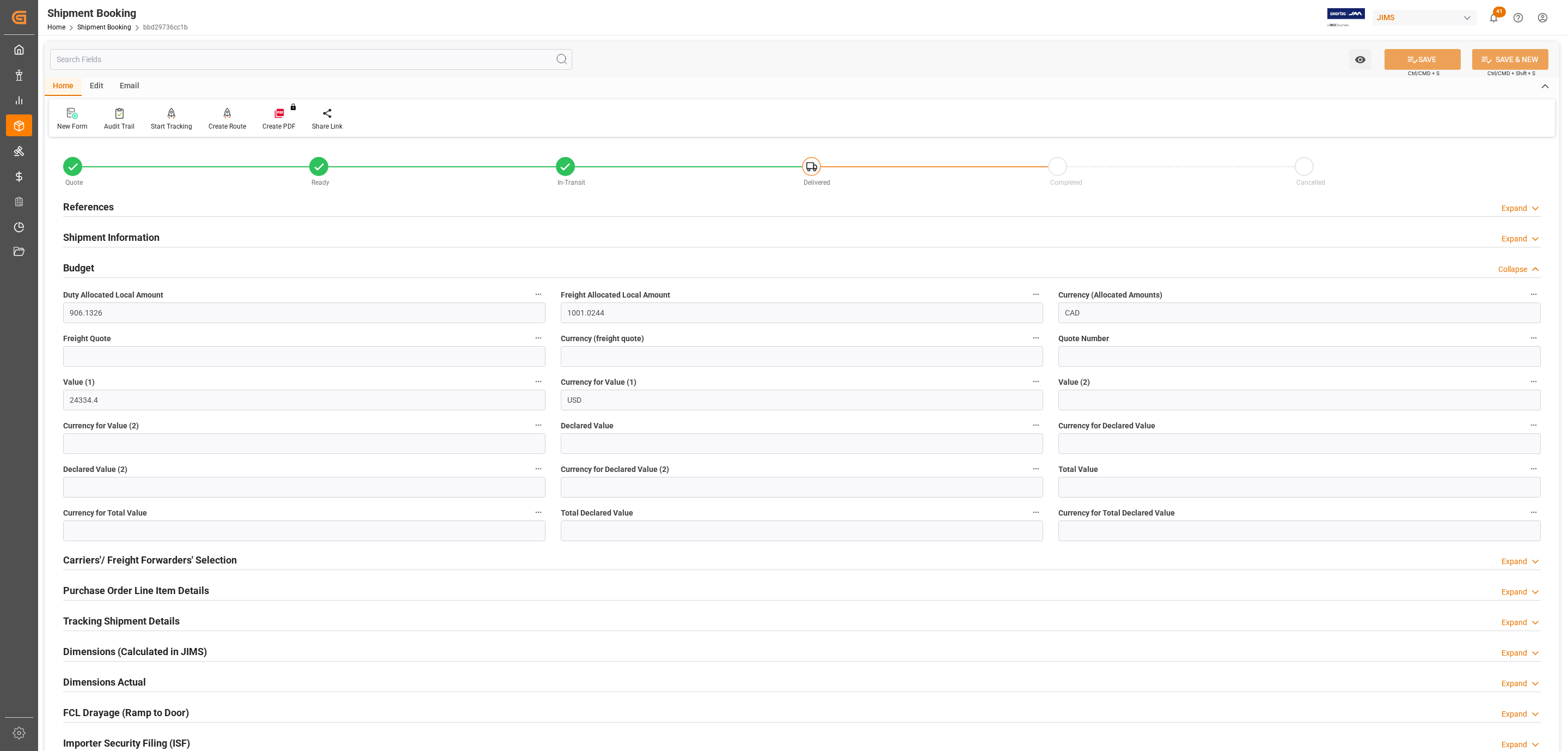
click at [95, 270] on div "Budget Collapse" at bounding box center [802, 267] width 1478 height 21
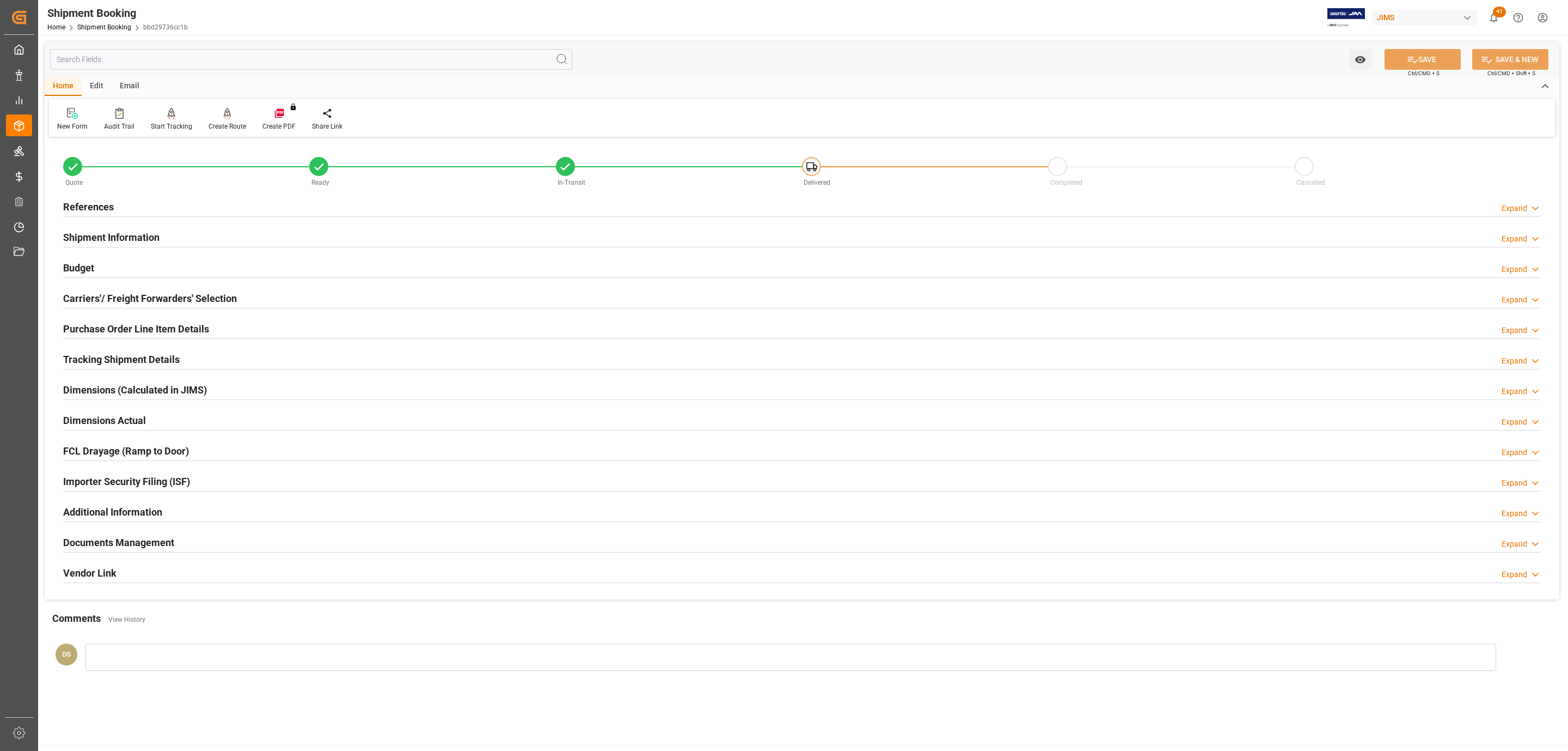
click at [122, 260] on div "Budget Expand" at bounding box center [802, 267] width 1478 height 21
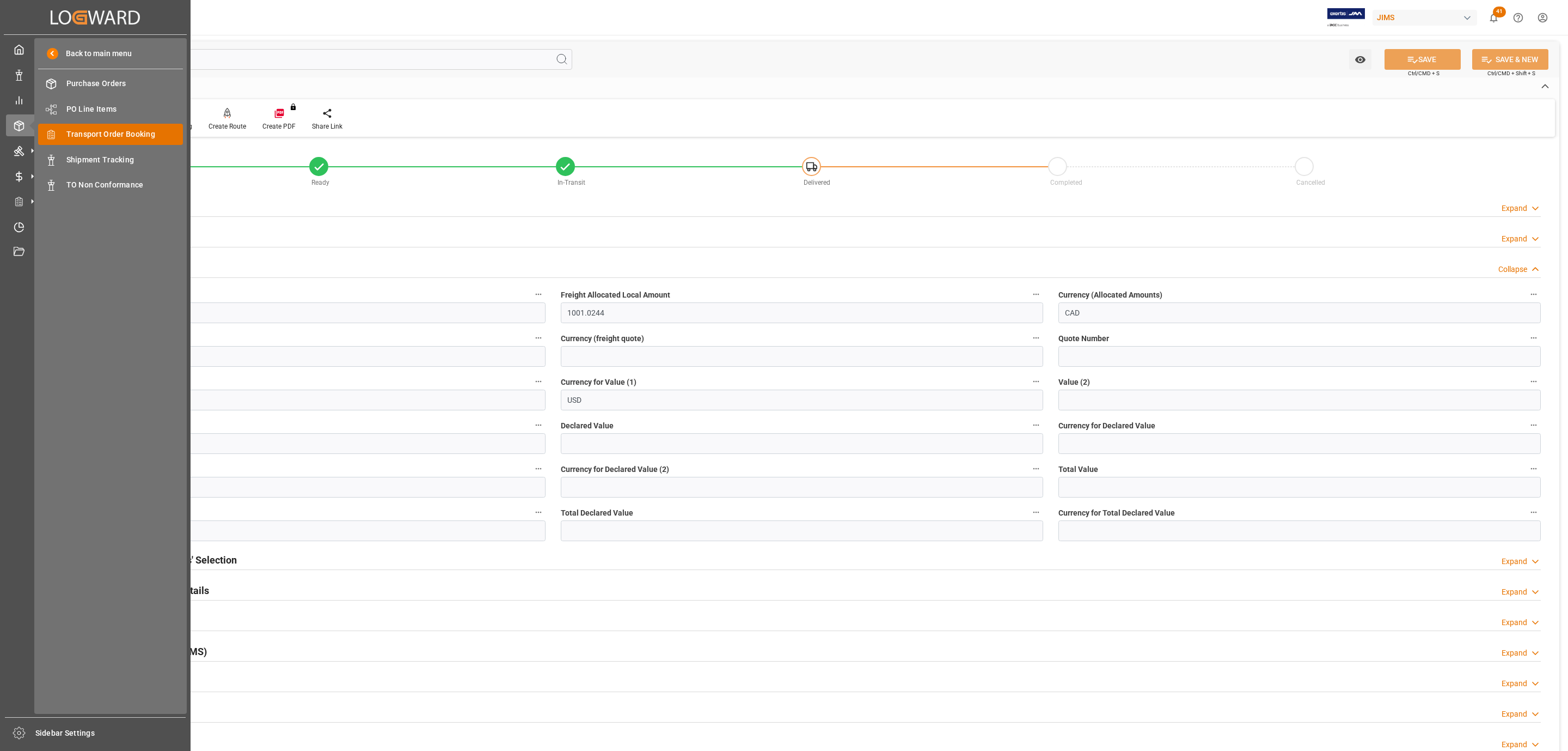
click at [136, 129] on span "Transport Order Booking" at bounding box center [125, 134] width 117 height 12
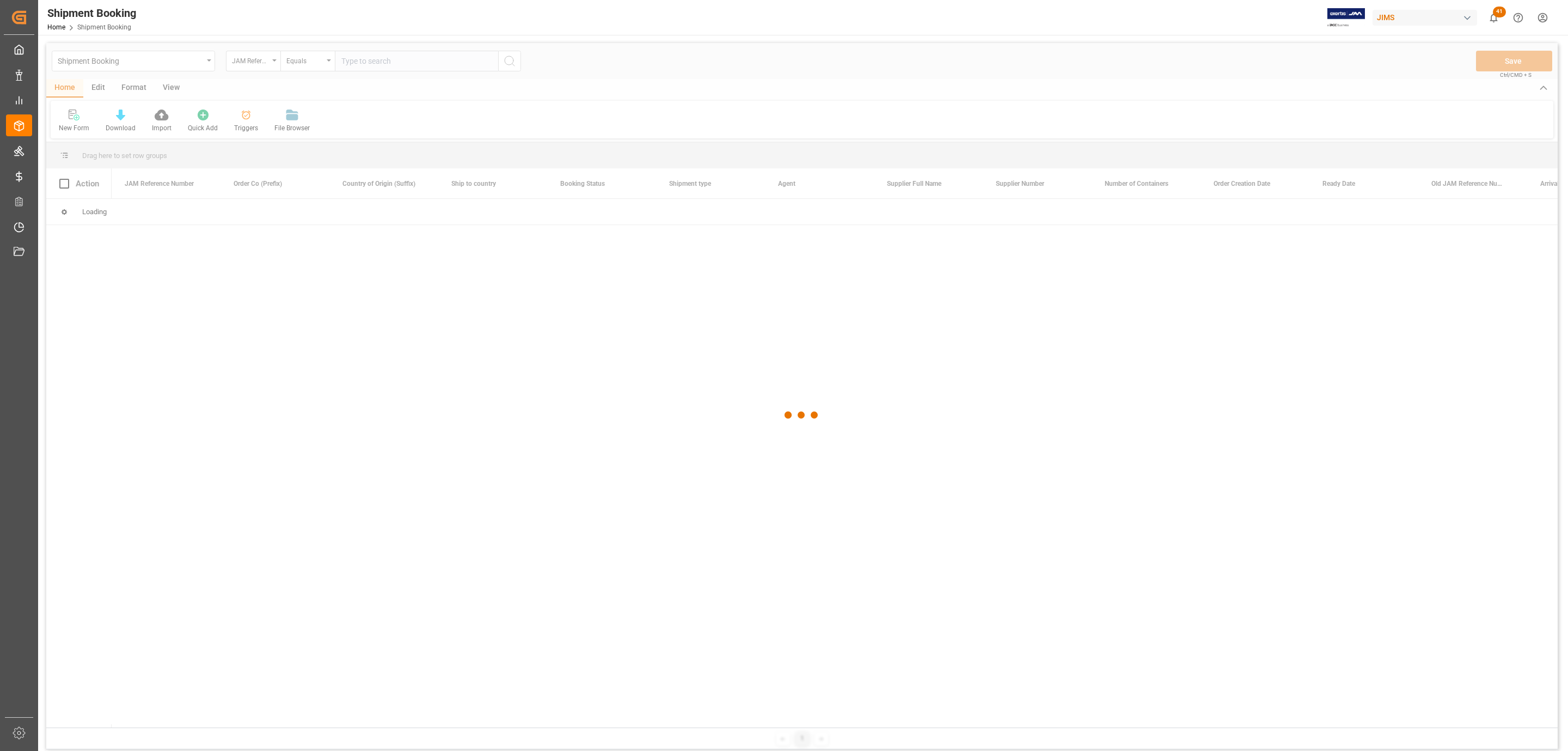
paste input "77-8252-GB"
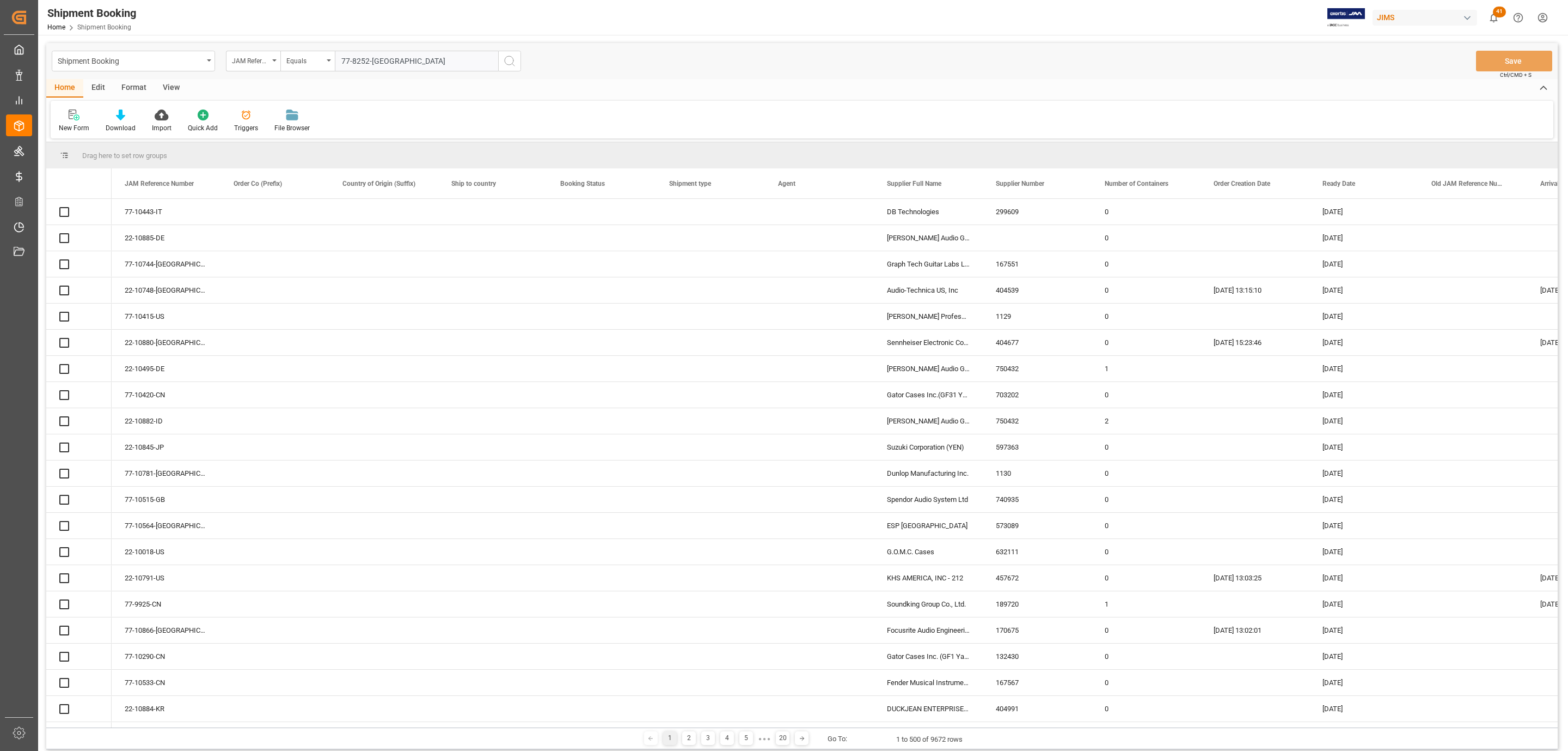
type input "77-8252-GB"
click at [505, 60] on icon "search button" at bounding box center [510, 61] width 13 height 13
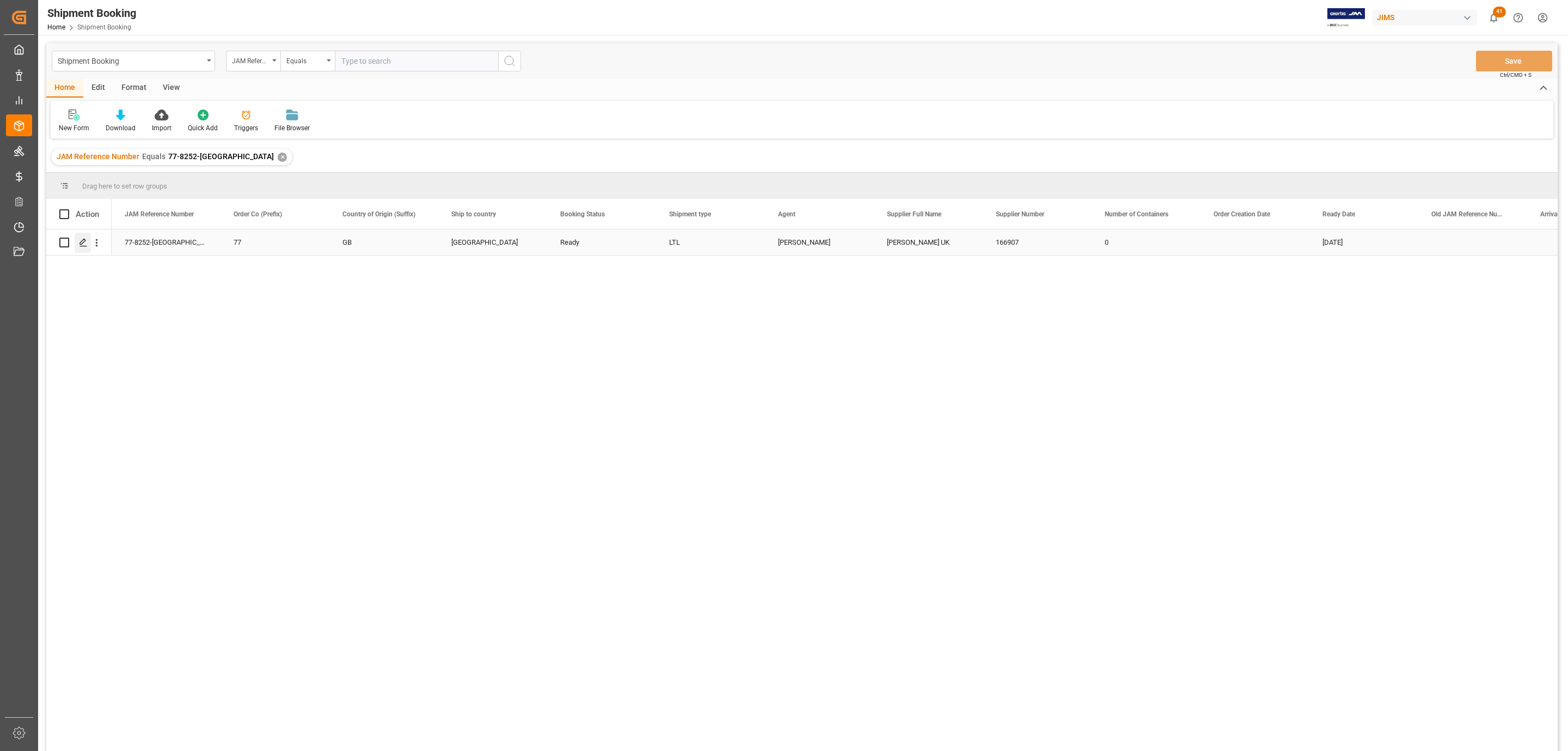
click at [82, 242] on polygon "Press SPACE to select this row." at bounding box center [83, 242] width 5 height 5
click at [82, 238] on icon "Press SPACE to select this row." at bounding box center [83, 242] width 8 height 8
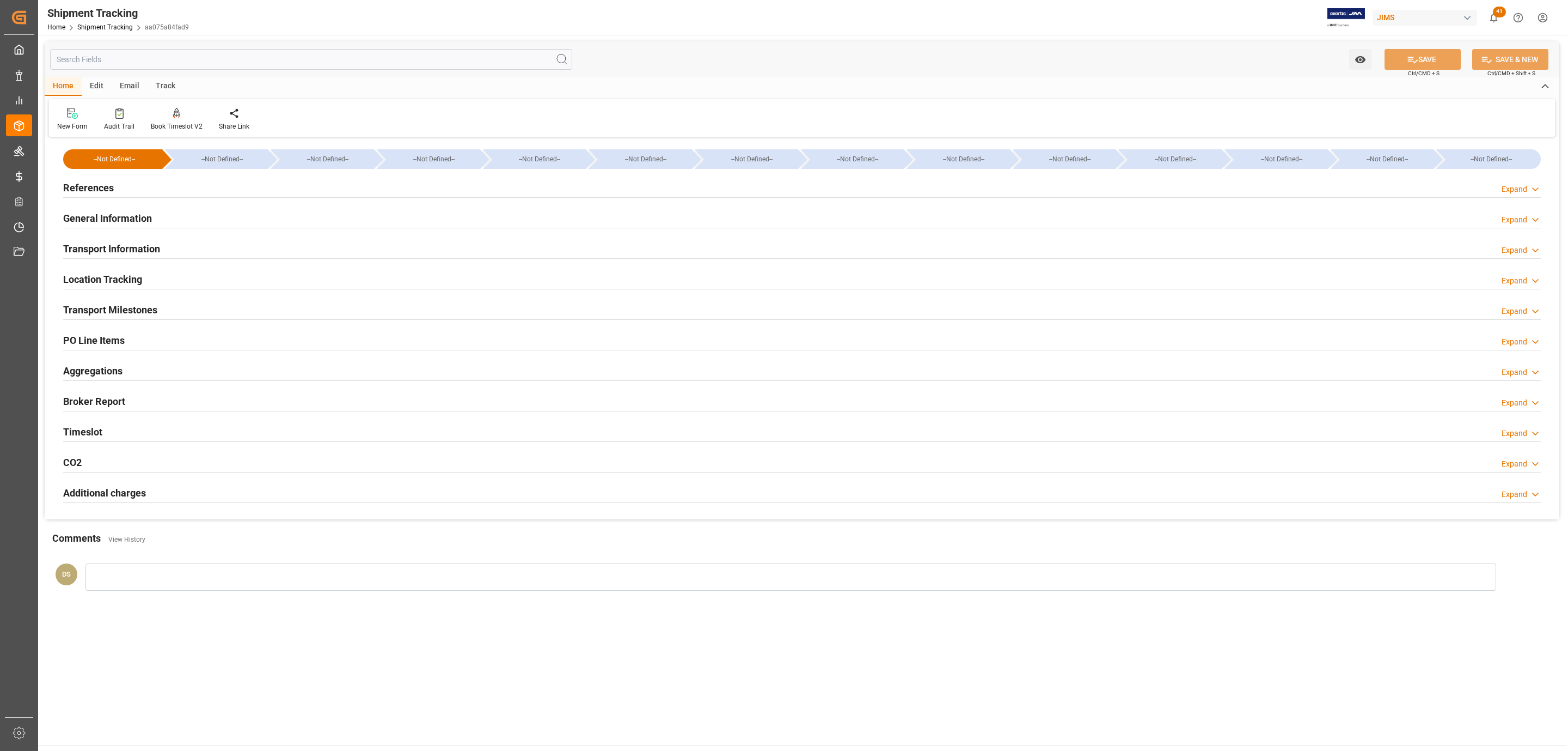
type input "[DATE] 00:00"
type input "[DATE]"
type input "[DATE] 00:00"
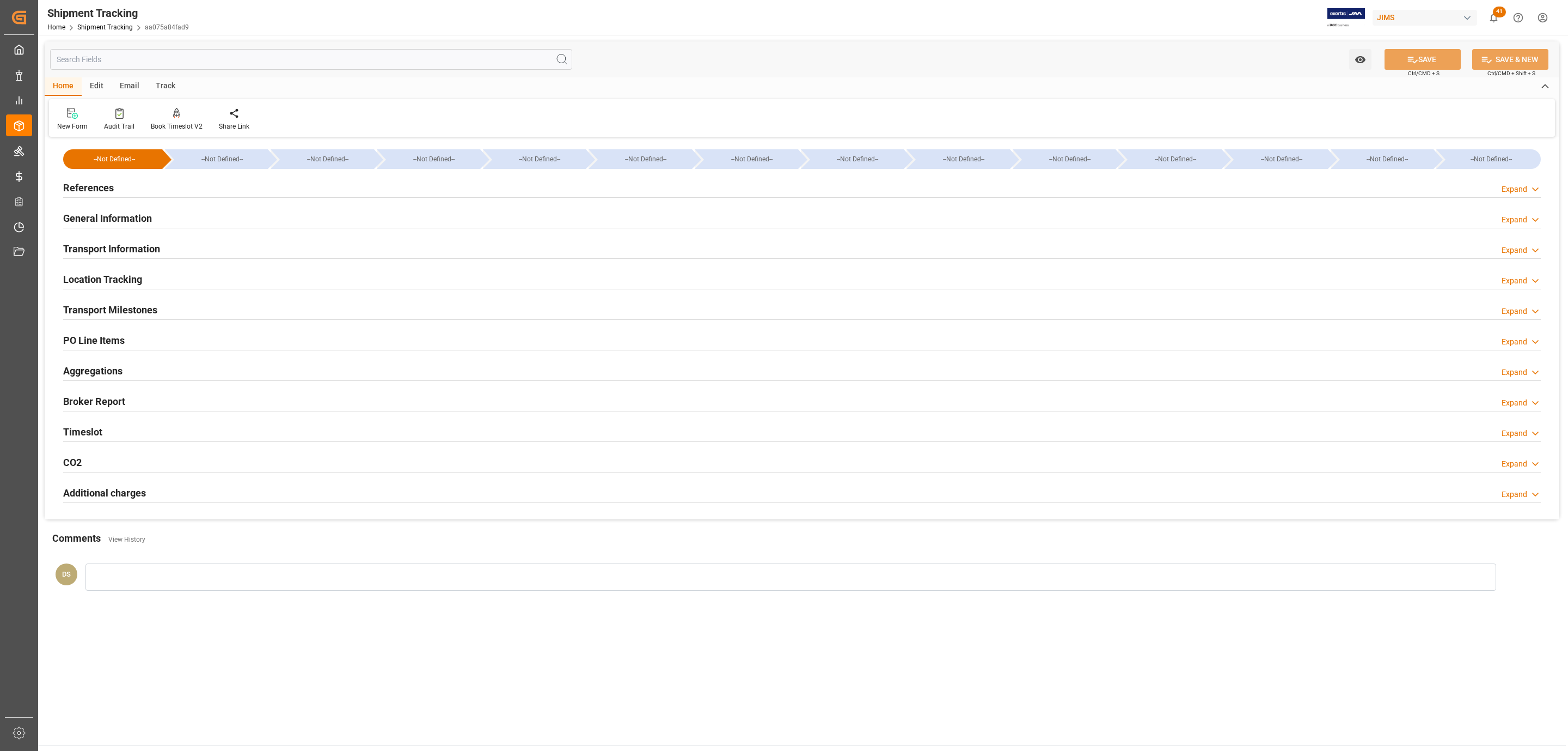
type input "[DATE]"
type input "[DATE] 00:00"
click at [113, 308] on h2 "Transport Milestones" at bounding box center [110, 310] width 94 height 15
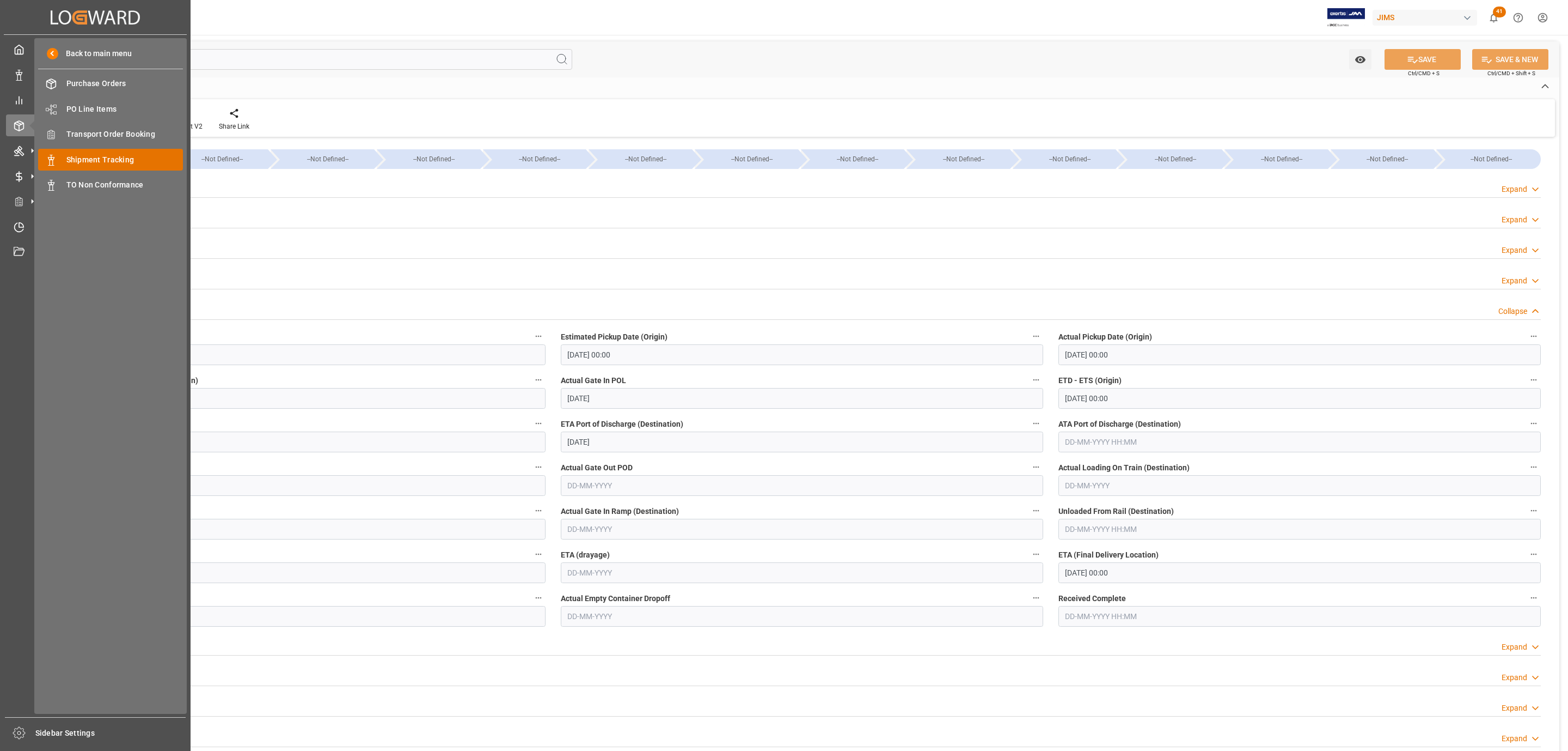
click at [126, 163] on span "Shipment Tracking" at bounding box center [125, 160] width 117 height 12
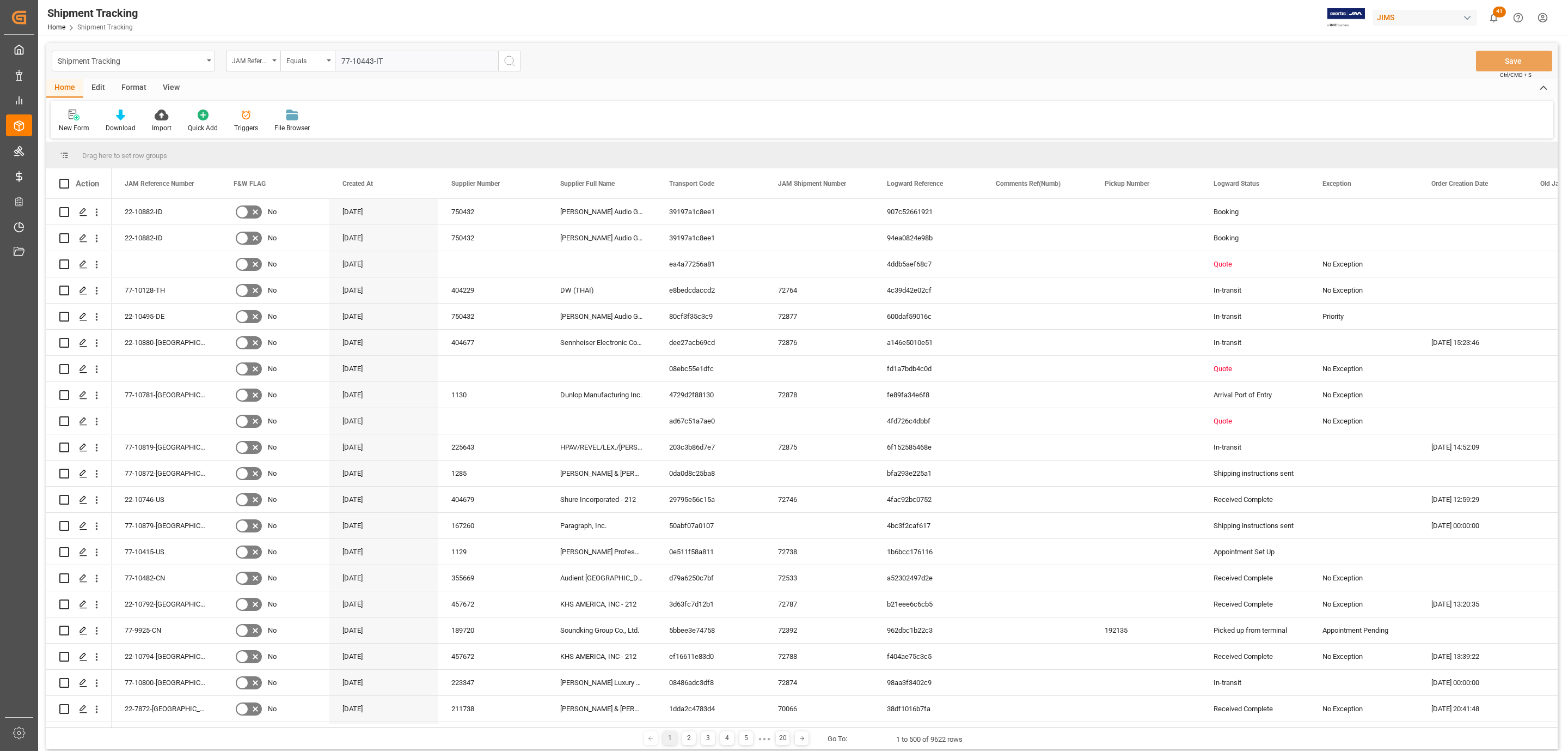
type input "77-10443-IT"
click at [508, 64] on icon "search button" at bounding box center [510, 61] width 13 height 13
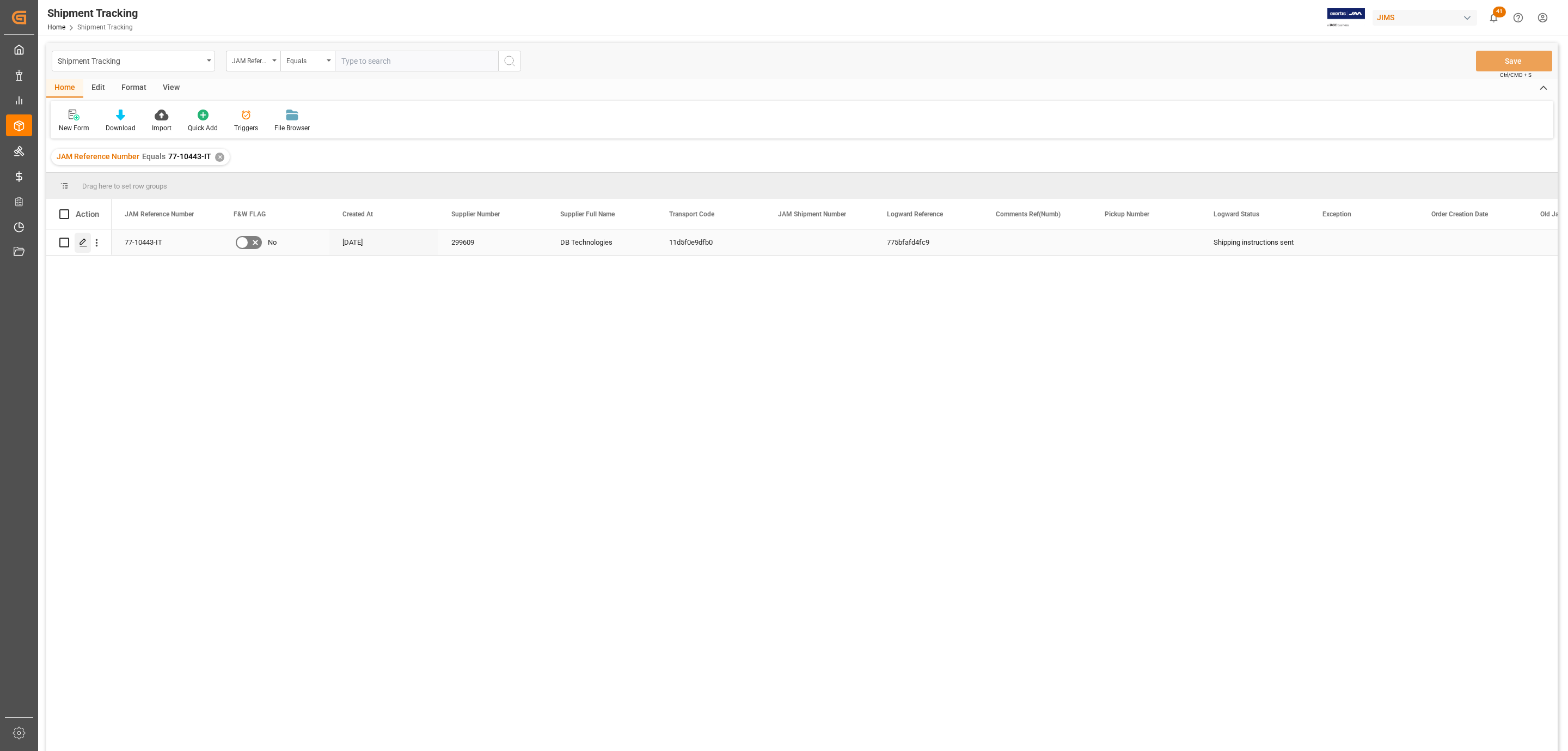
click at [84, 242] on icon "Press SPACE to select this row." at bounding box center [83, 242] width 8 height 8
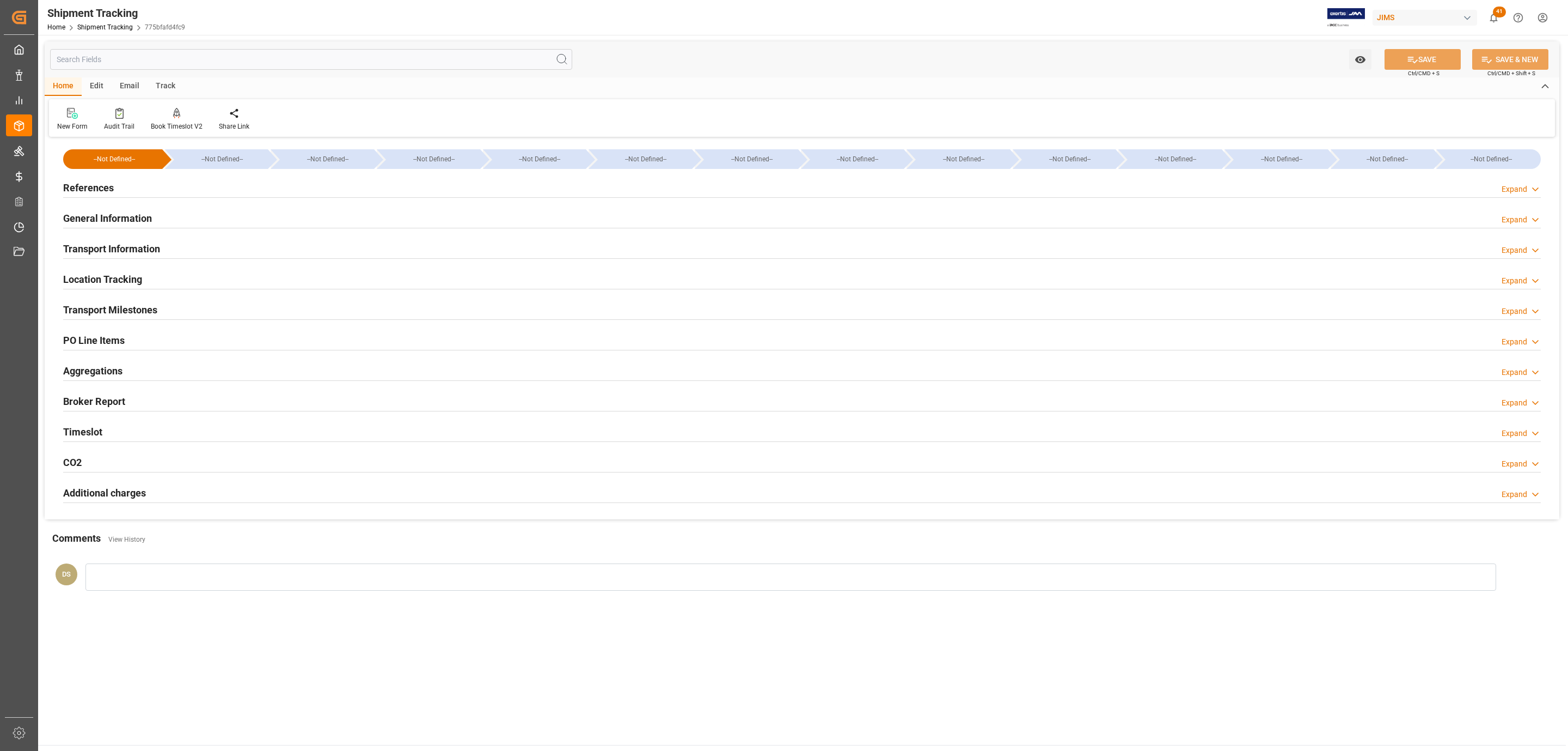
click at [141, 177] on div "References Expand" at bounding box center [802, 187] width 1478 height 21
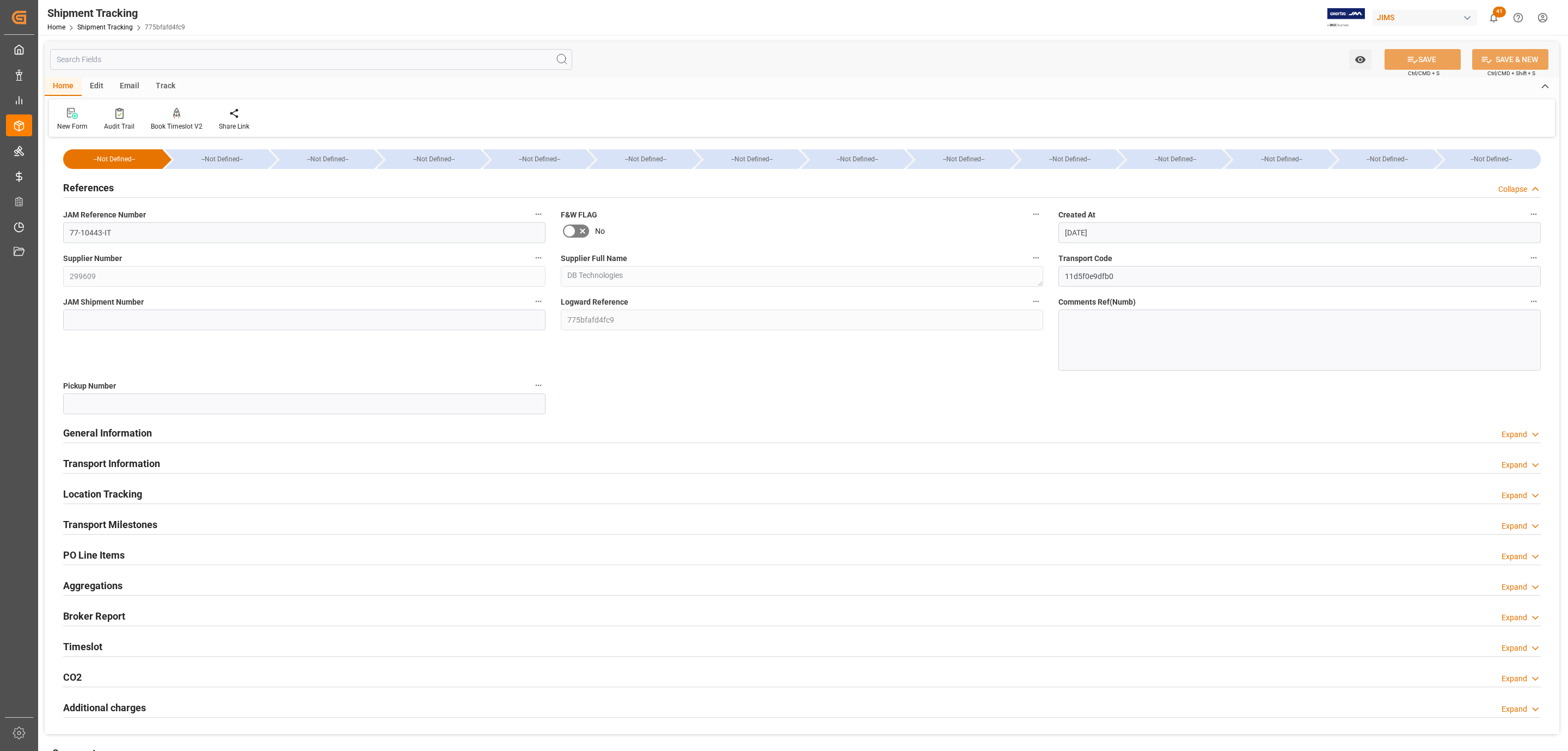
click at [141, 177] on div "References Collapse" at bounding box center [802, 187] width 1478 height 21
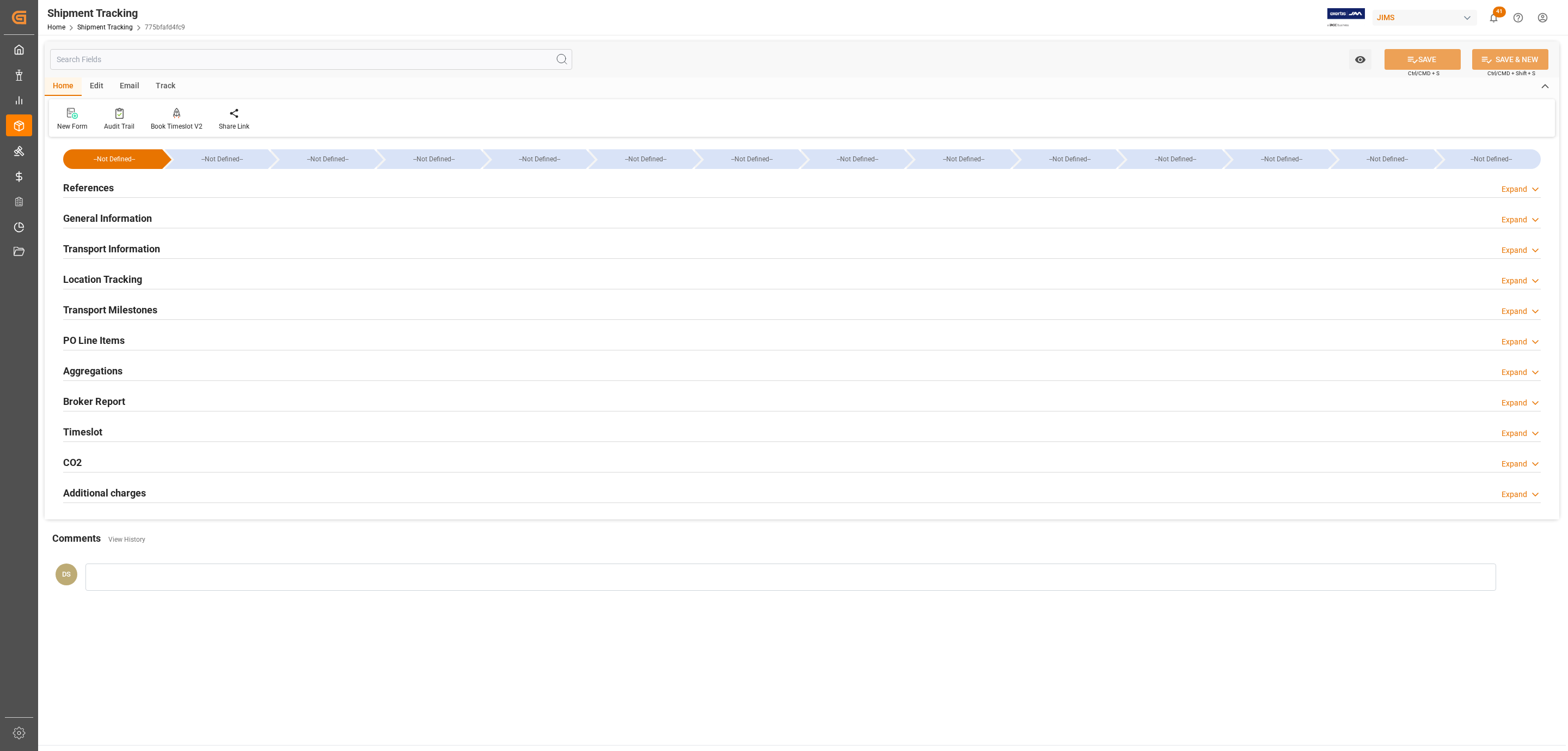
click at [124, 310] on h2 "Transport Milestones" at bounding box center [110, 310] width 94 height 15
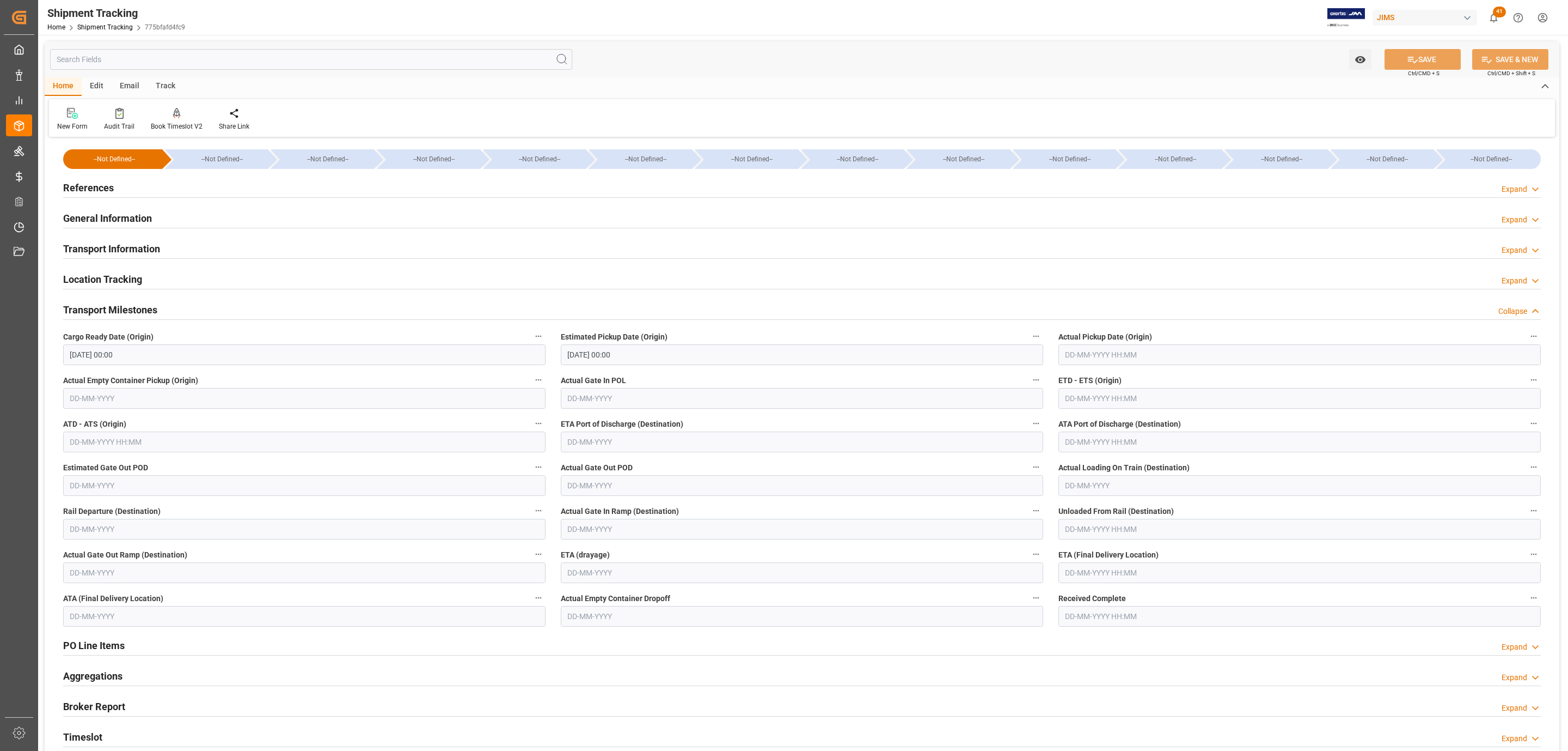
click at [131, 349] on input "05-08-2025 00:00" at bounding box center [304, 354] width 483 height 21
click at [666, 357] on input "08-08-2025 00:00" at bounding box center [802, 354] width 483 height 21
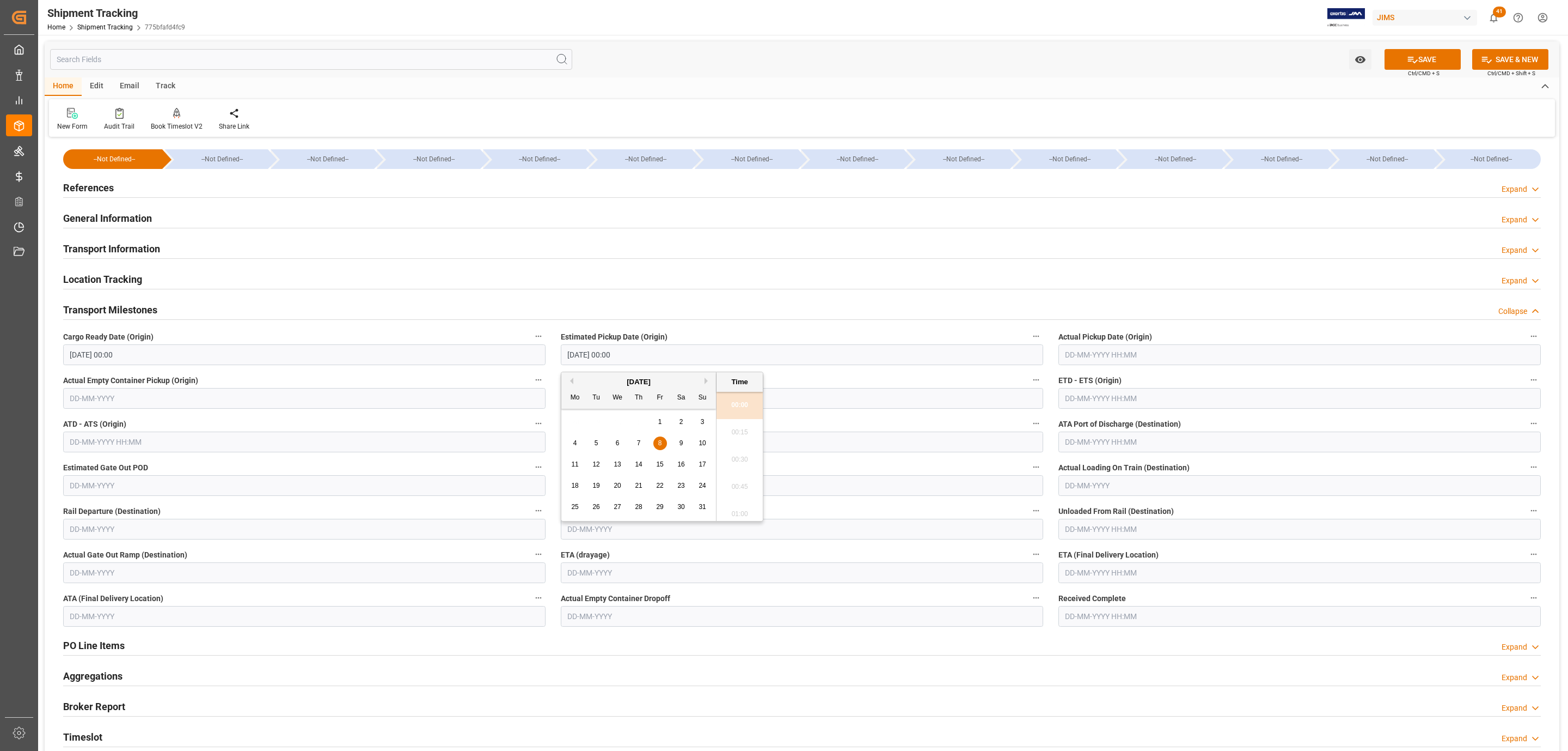
click at [708, 383] on button "Next Month" at bounding box center [708, 381] width 6 height 6
click at [572, 443] on div "8" at bounding box center [575, 443] width 14 height 13
type input "08-09-2025 00:00"
click at [1442, 60] on button "SAVE" at bounding box center [1423, 60] width 76 height 21
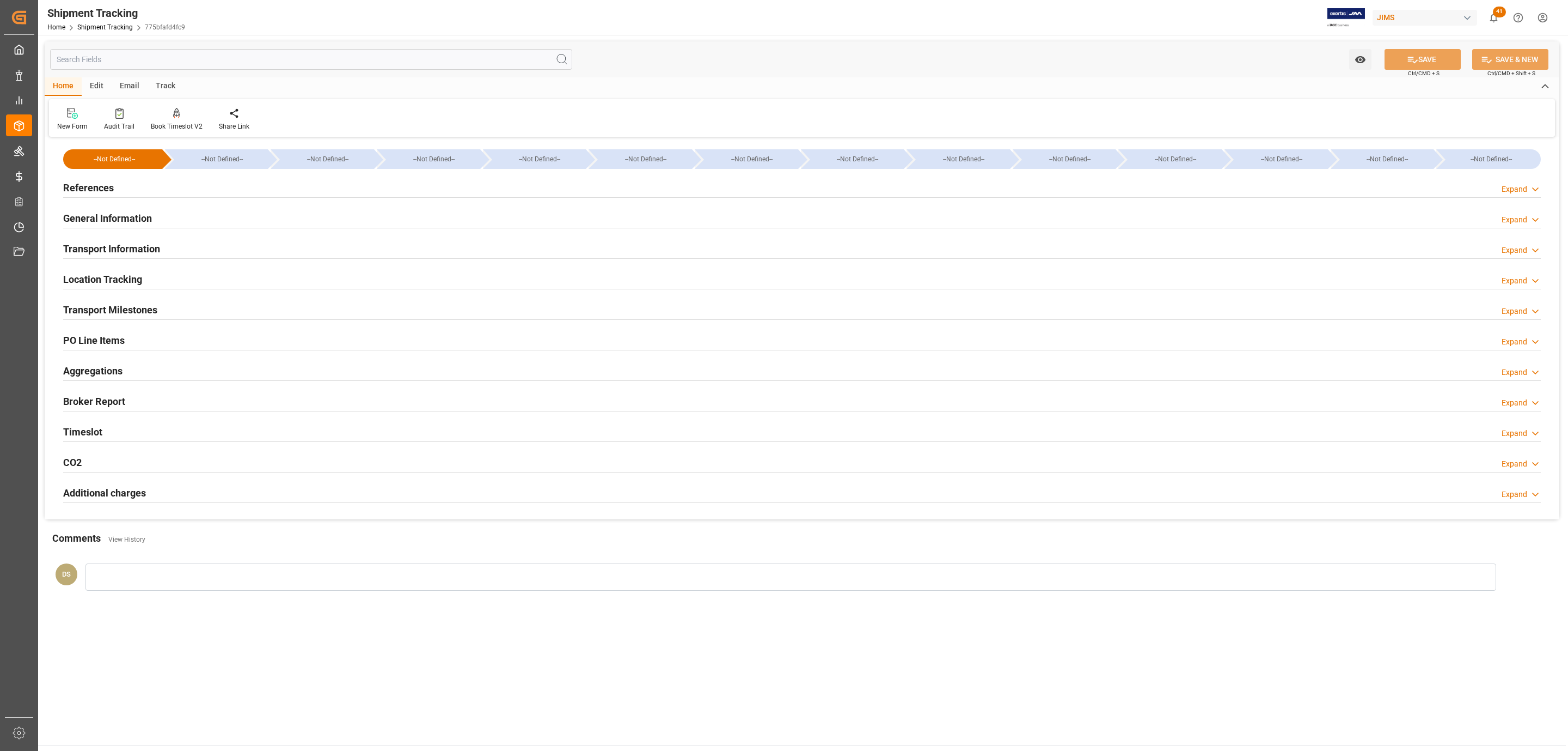
click at [164, 305] on div "Transport Milestones Expand" at bounding box center [802, 309] width 1478 height 21
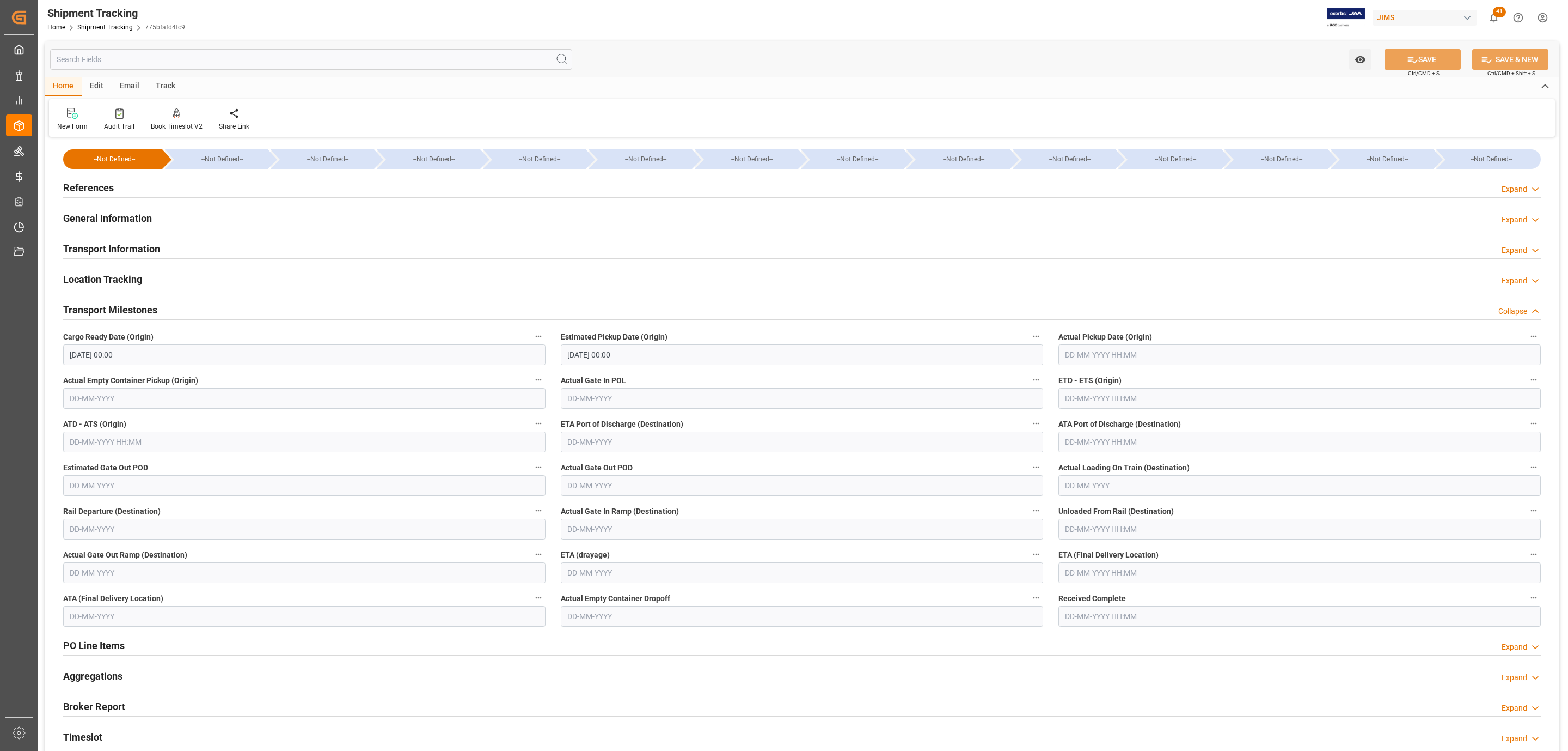
click at [1096, 567] on input "text" at bounding box center [1299, 573] width 483 height 21
click at [1202, 598] on button "Next Month" at bounding box center [1205, 599] width 6 height 6
drag, startPoint x: 1160, startPoint y: 642, endPoint x: 1218, endPoint y: 432, distance: 217.9
click at [1160, 642] on div "3" at bounding box center [1157, 640] width 14 height 13
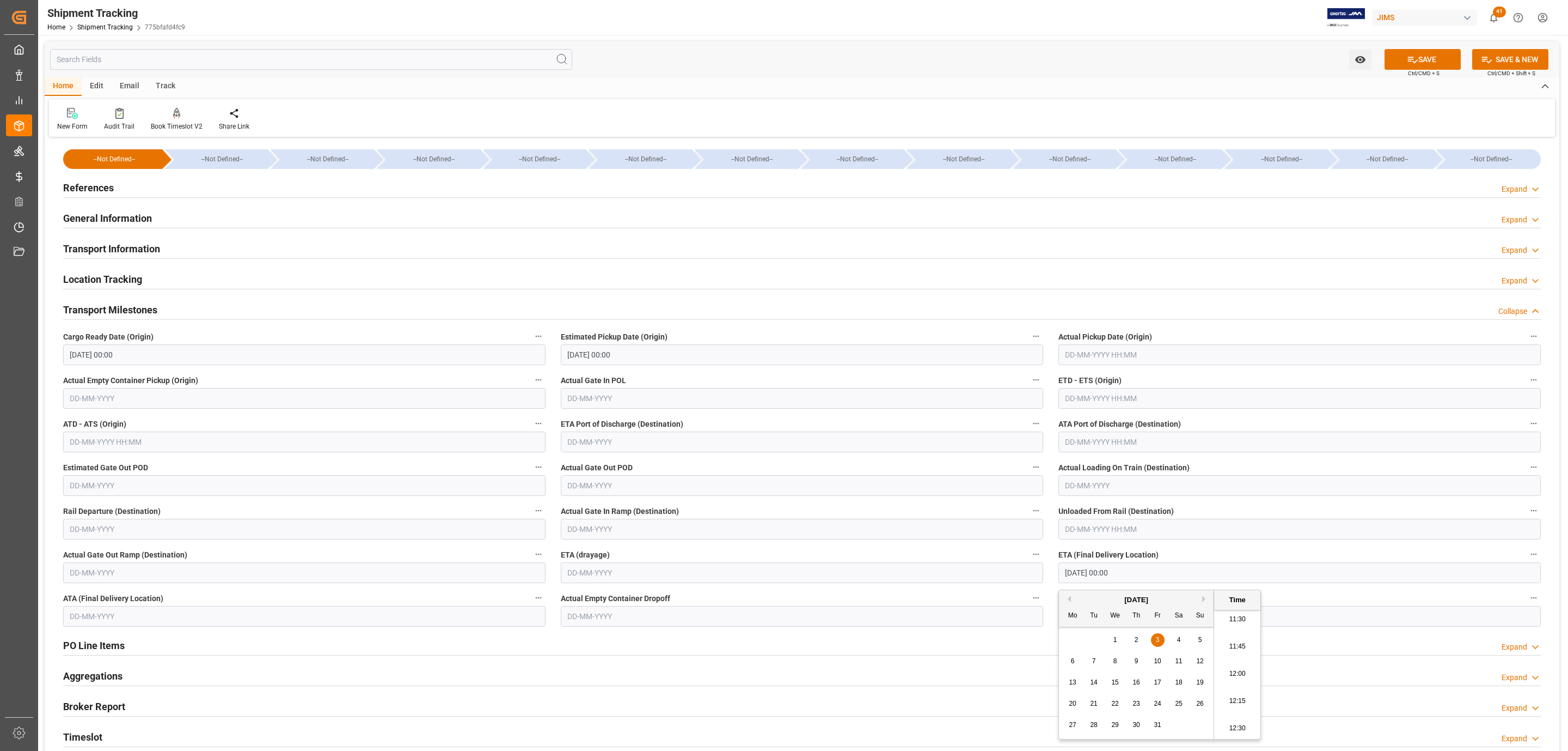
type input "03-10-2025 00:00"
click at [1403, 49] on div "SAVE Ctrl/CMD + S" at bounding box center [1422, 60] width 99 height 21
click at [1403, 49] on button "SAVE" at bounding box center [1423, 60] width 76 height 21
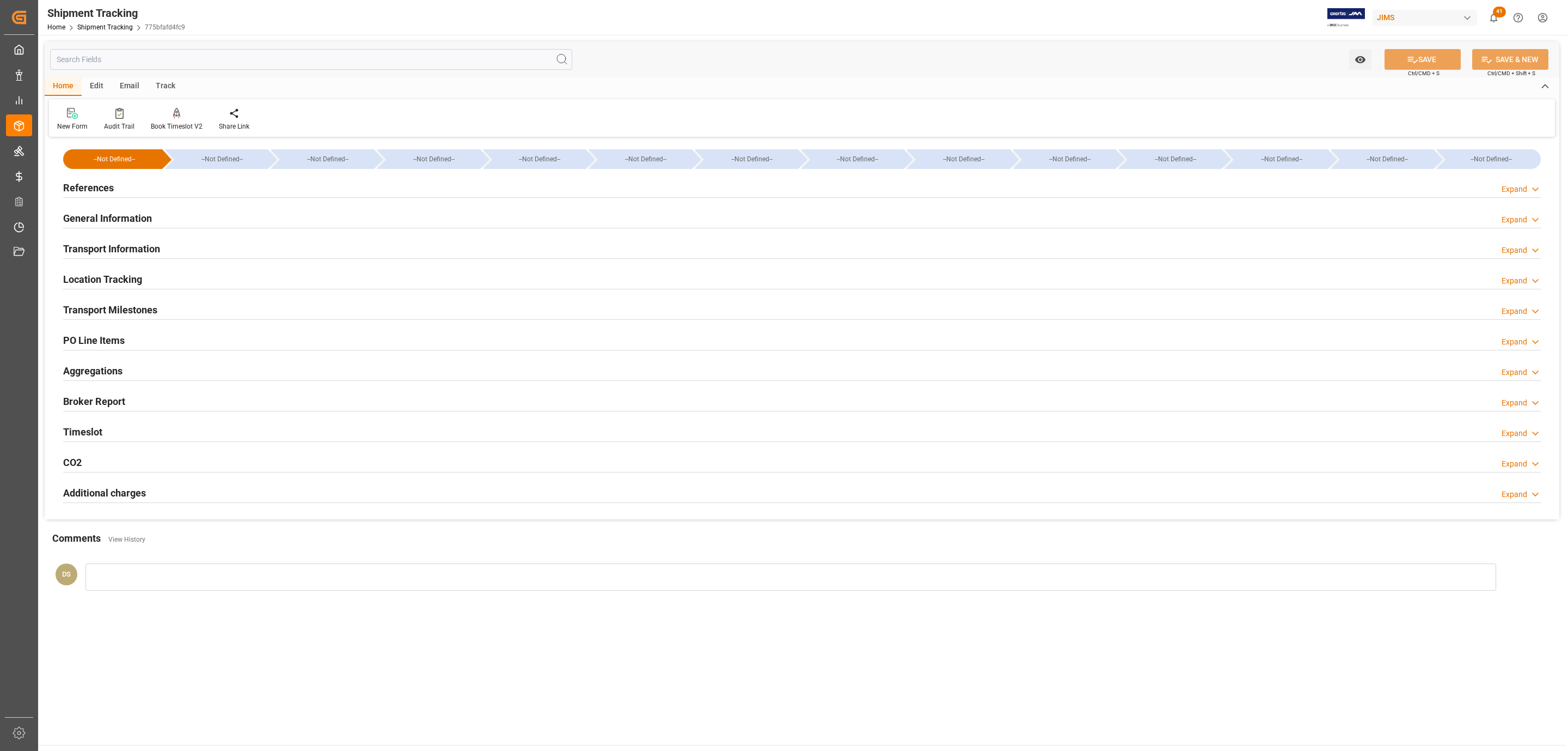
click at [159, 312] on div "Transport Milestones Expand" at bounding box center [802, 309] width 1478 height 21
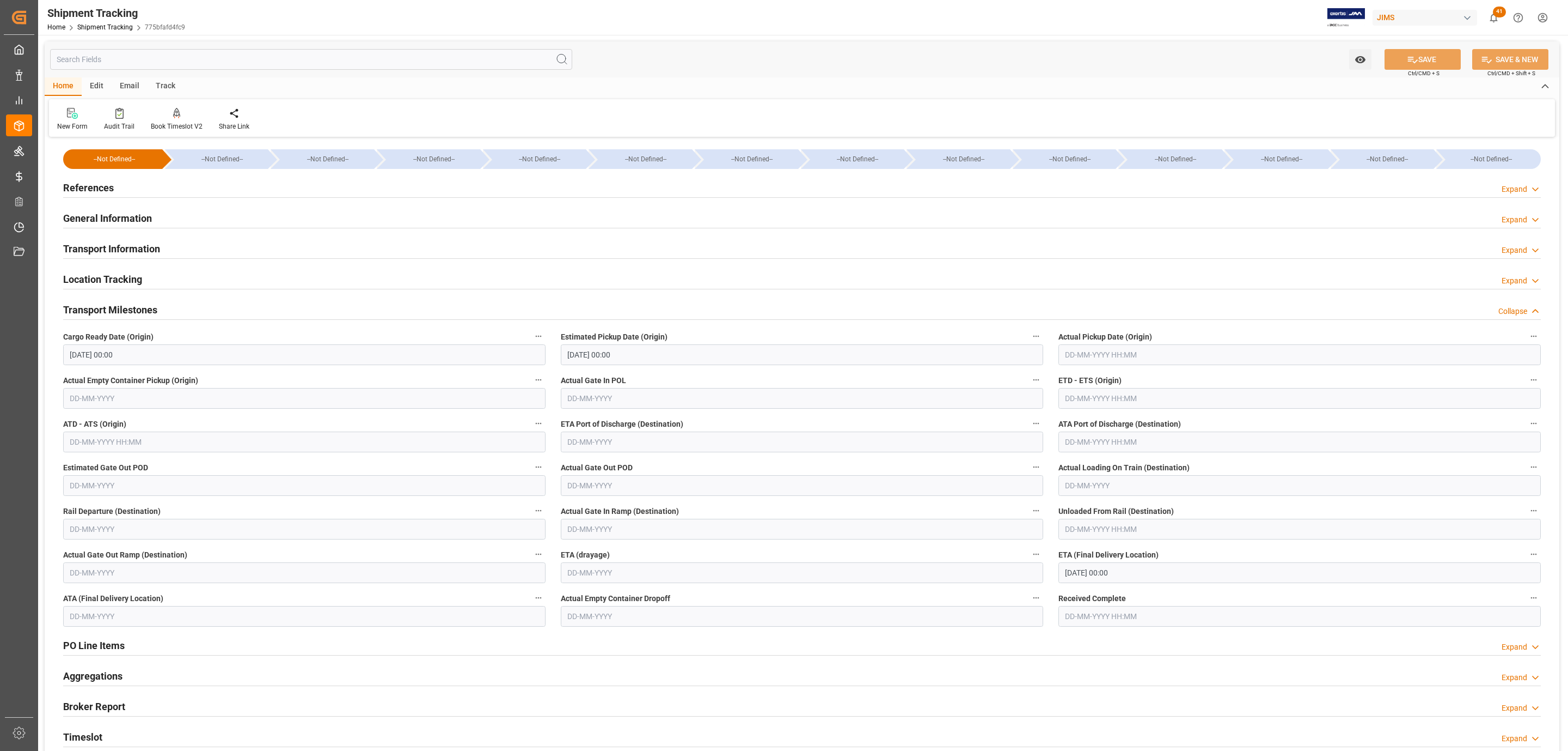
click at [1124, 354] on input "text" at bounding box center [1299, 354] width 483 height 21
click at [1090, 420] on div "2" at bounding box center [1094, 422] width 14 height 13
type input "02-09-2025 00:00"
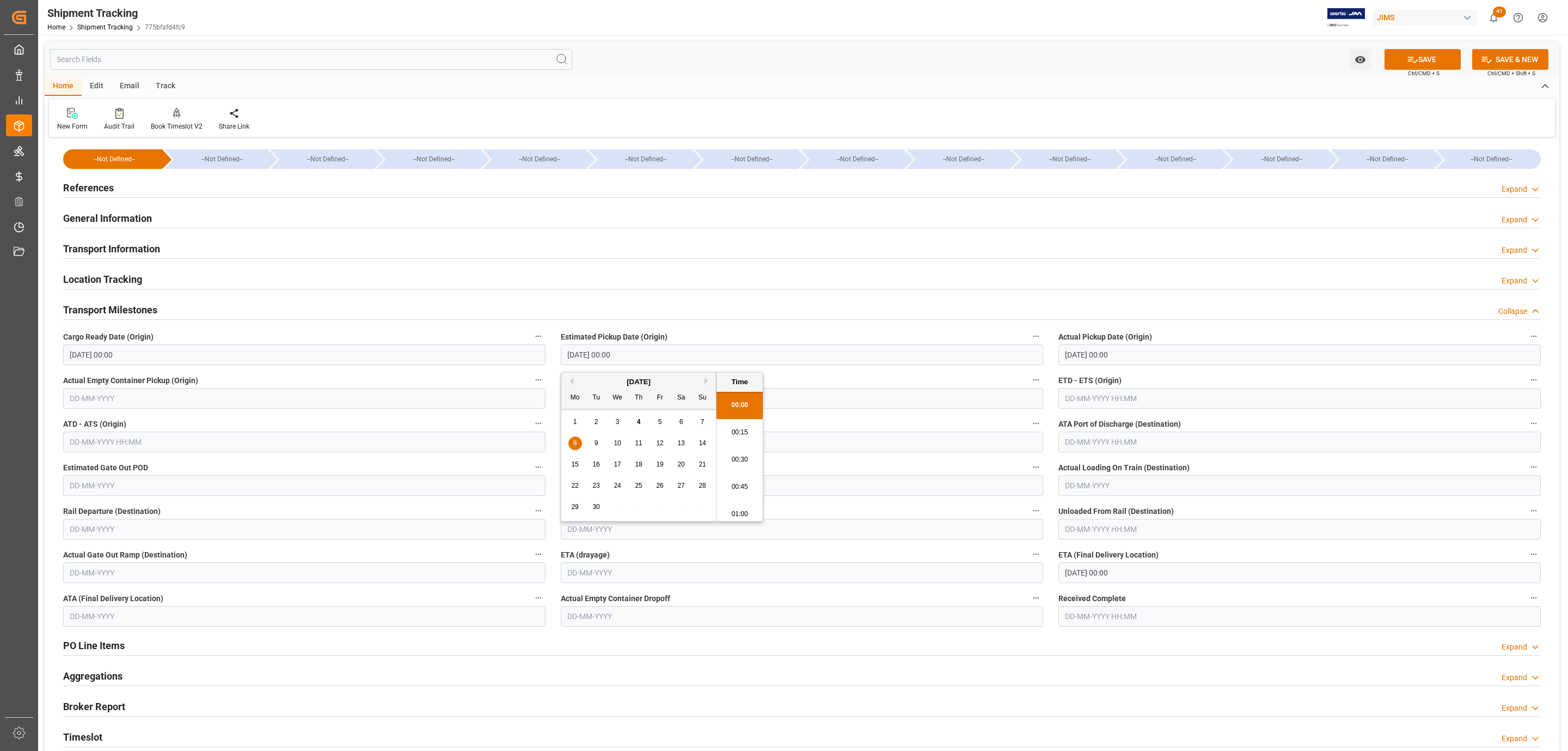
click at [610, 357] on input "08-09-2025 00:00" at bounding box center [802, 354] width 483 height 21
click at [600, 422] on div "2" at bounding box center [597, 422] width 14 height 13
type input "02-09-2025 00:00"
click at [1407, 57] on icon at bounding box center [1413, 60] width 12 height 12
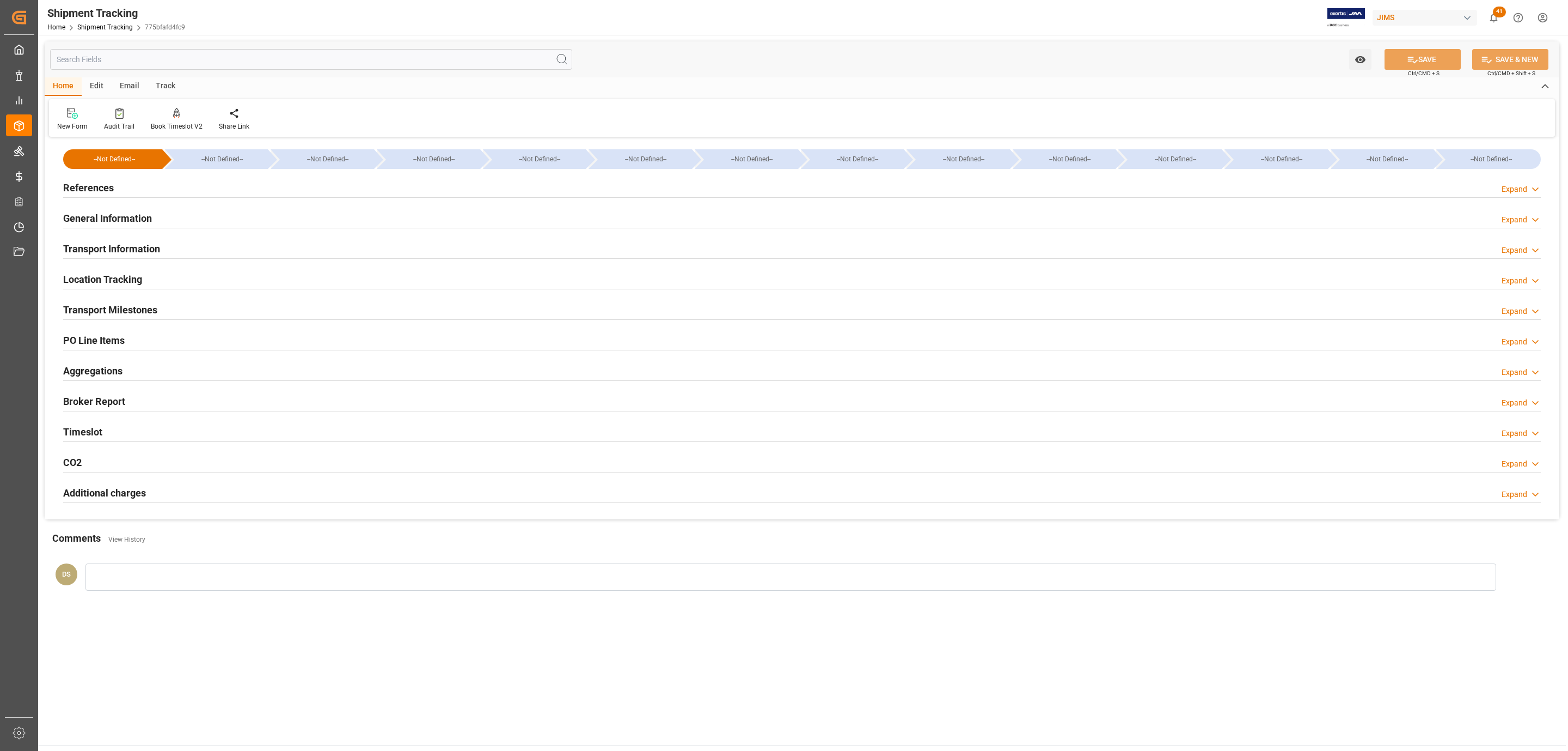
click at [122, 313] on h2 "Transport Milestones" at bounding box center [110, 310] width 94 height 15
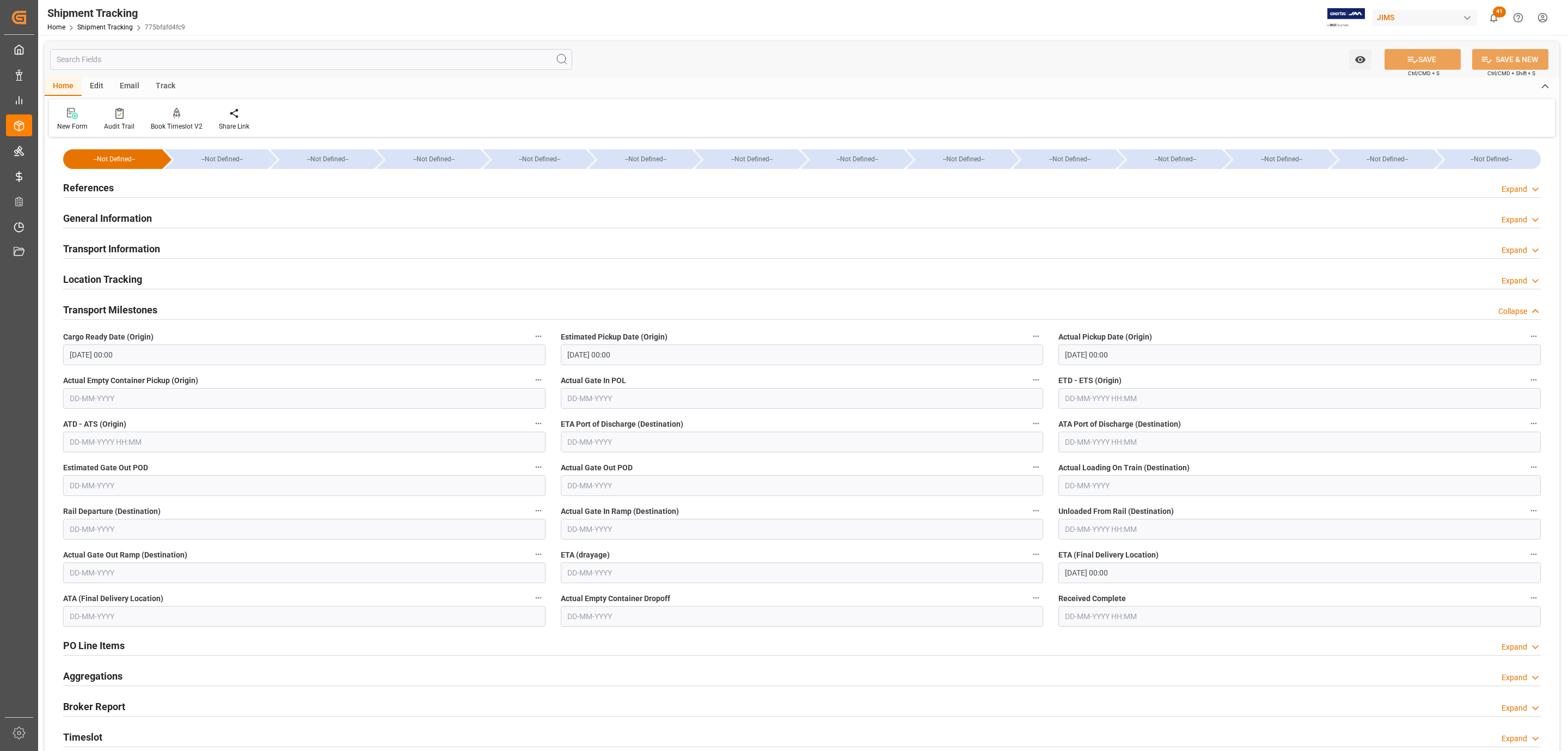
click at [159, 246] on h2 "Transport Information" at bounding box center [112, 248] width 97 height 15
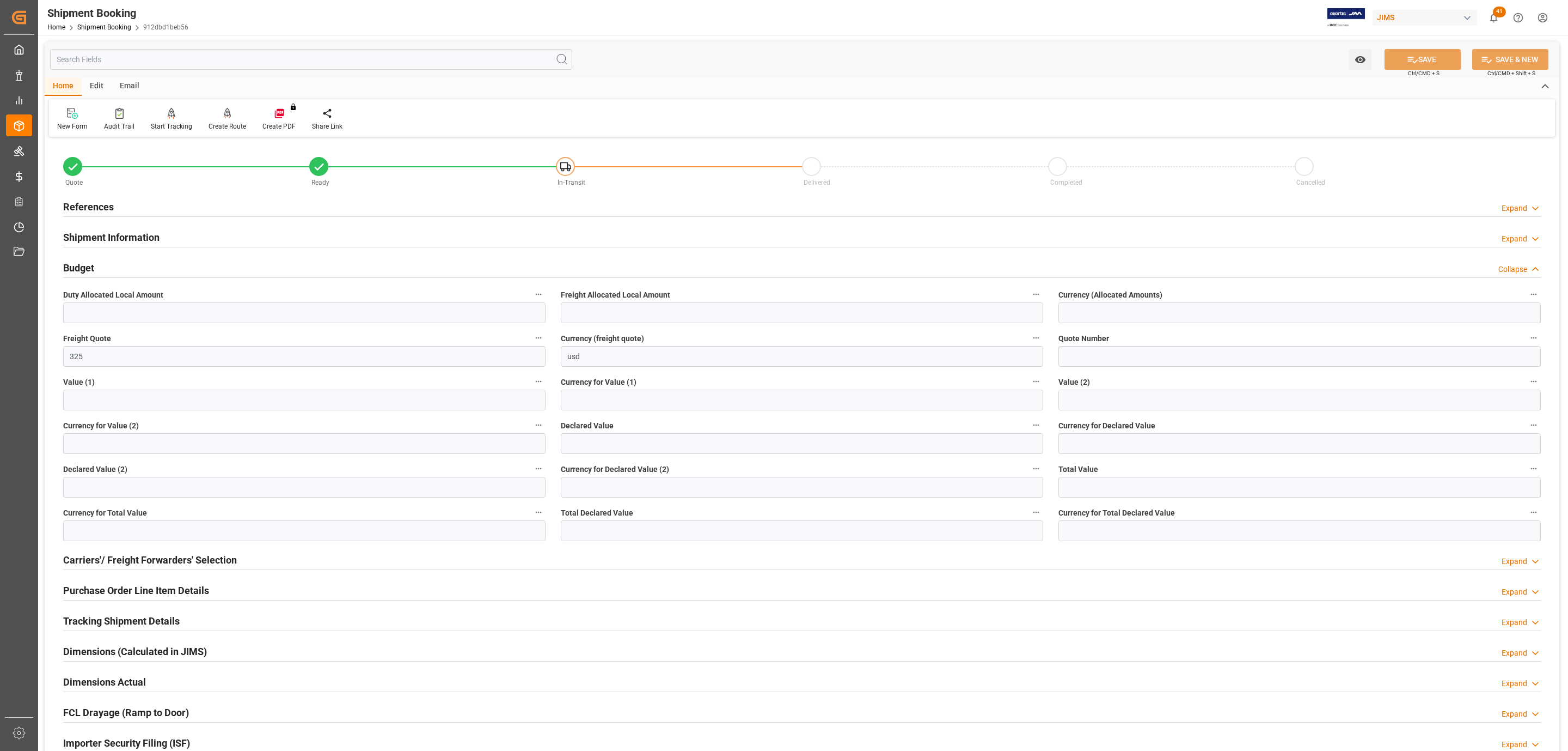
click at [128, 617] on h2 "Tracking Shipment Details" at bounding box center [122, 621] width 117 height 15
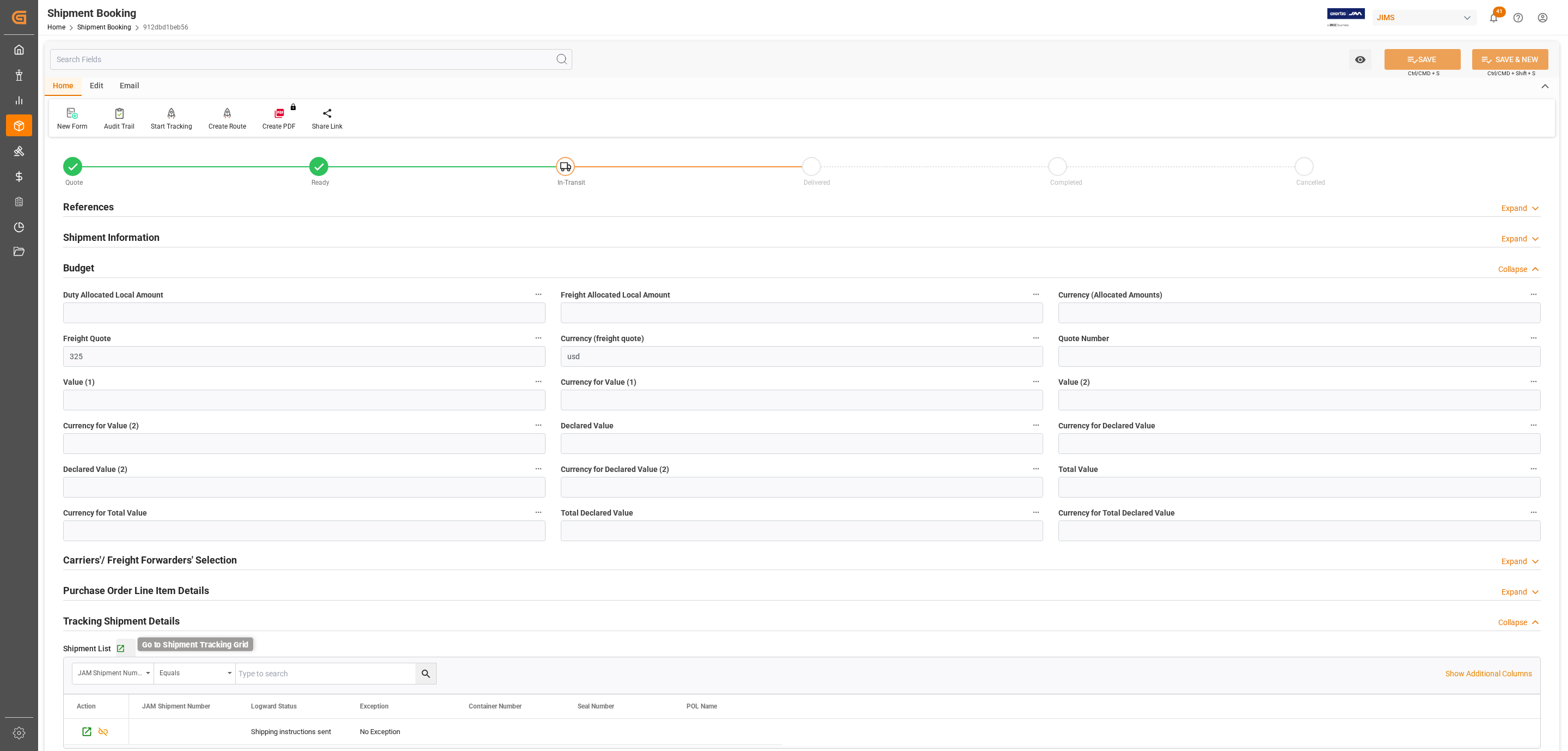
click at [121, 649] on icon "button" at bounding box center [120, 649] width 9 height 9
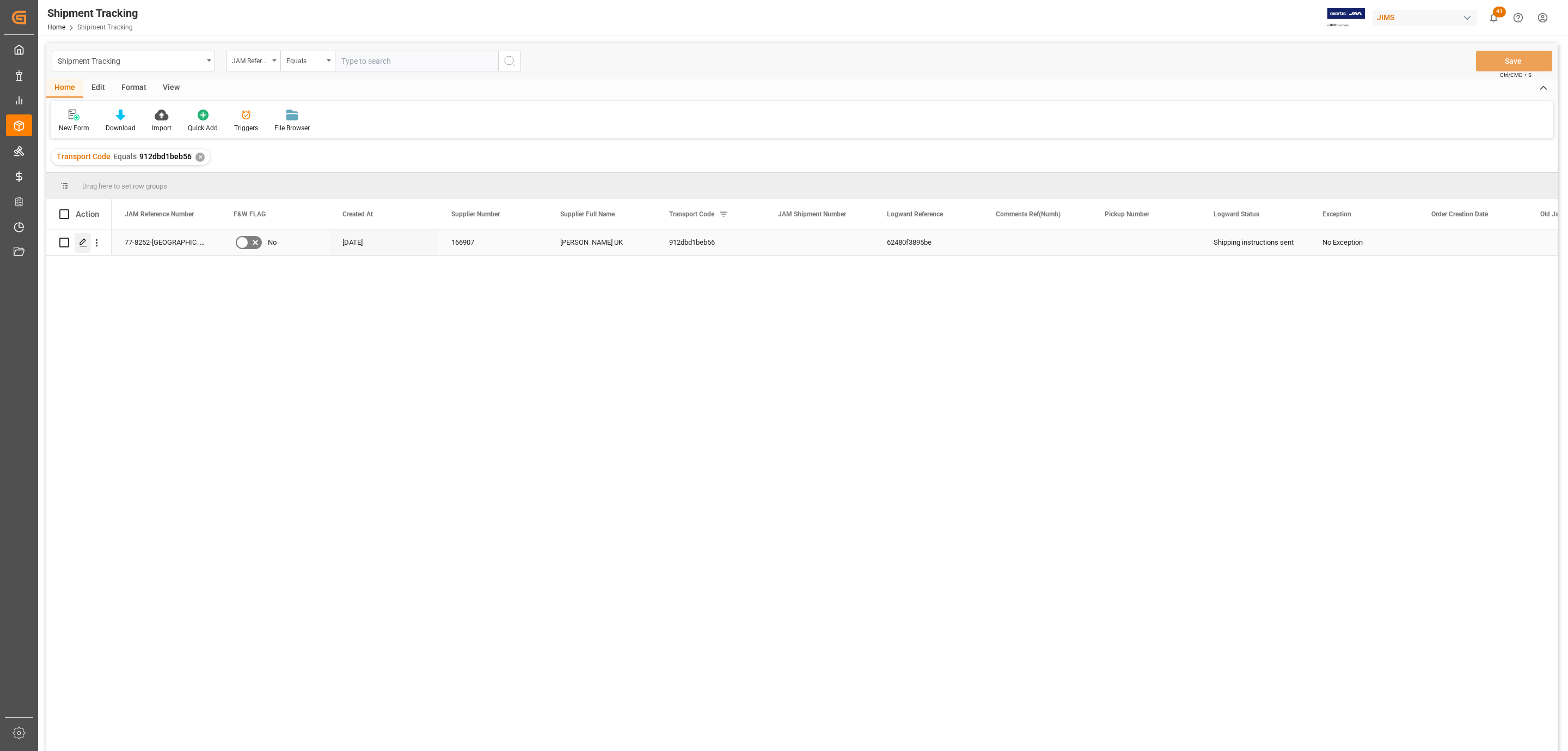
click at [80, 240] on icon "Press SPACE to select this row." at bounding box center [83, 242] width 8 height 8
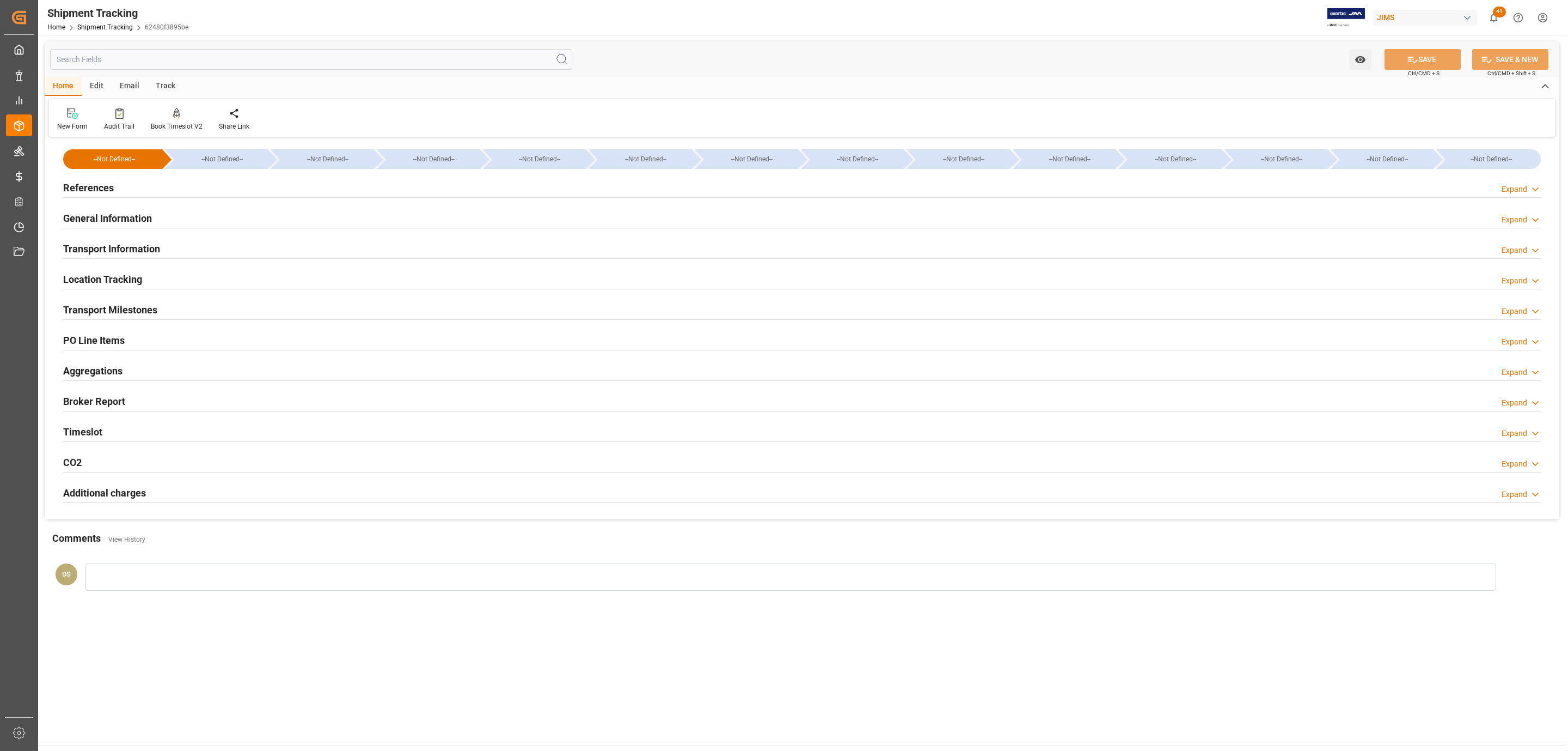
click at [165, 193] on div "References Expand" at bounding box center [802, 187] width 1478 height 21
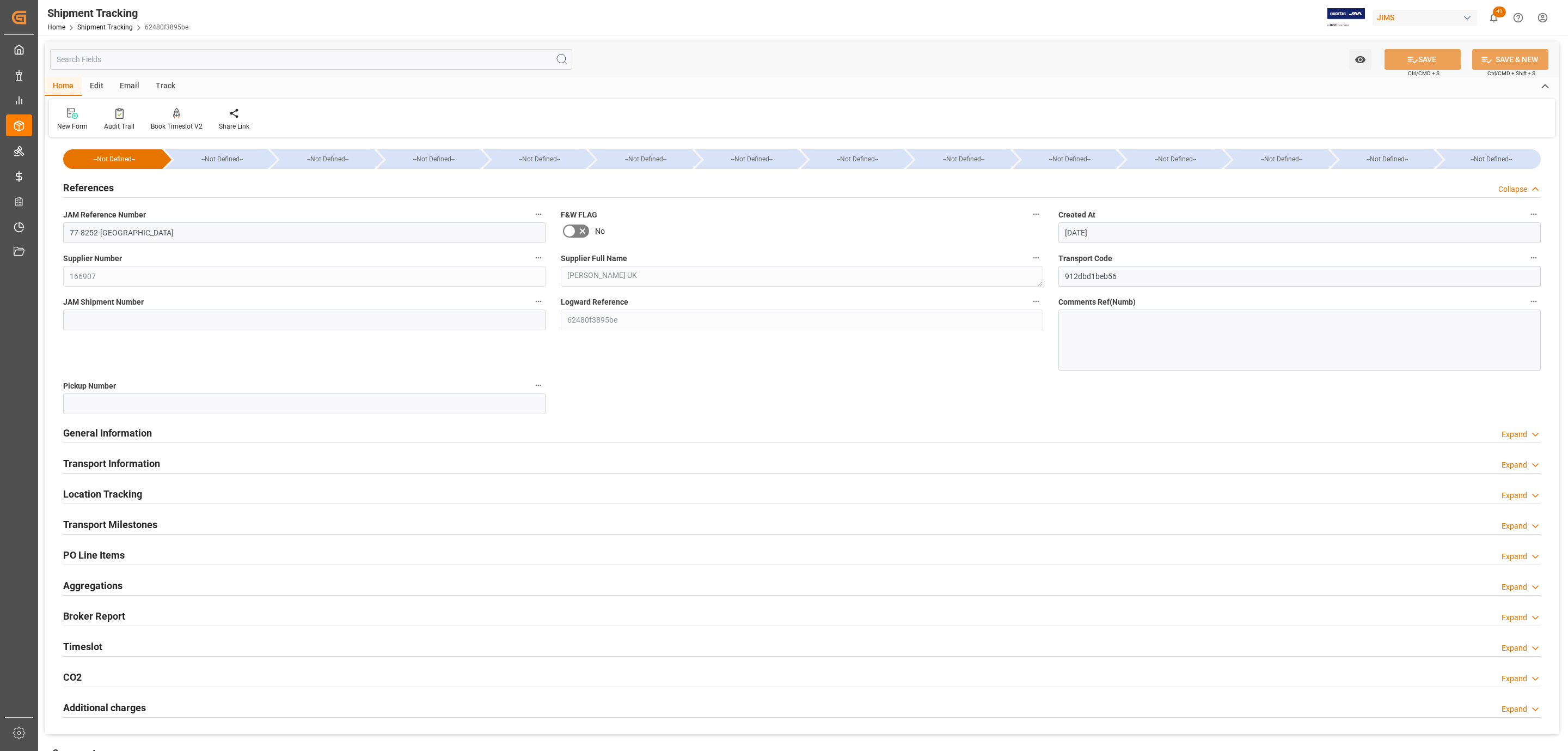
click at [121, 181] on div "References Collapse" at bounding box center [802, 187] width 1478 height 21
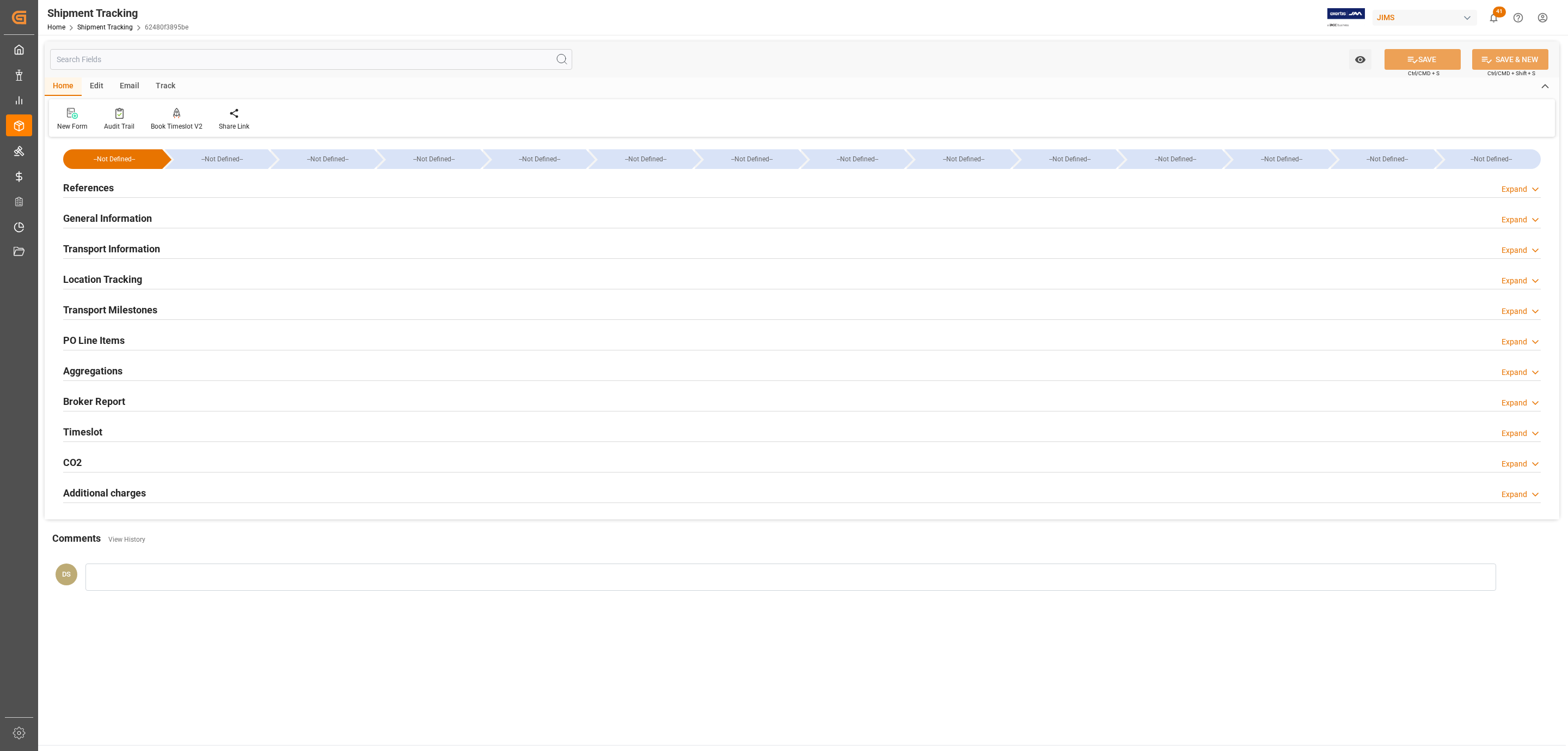
click at [129, 211] on h2 "General Information" at bounding box center [108, 218] width 89 height 15
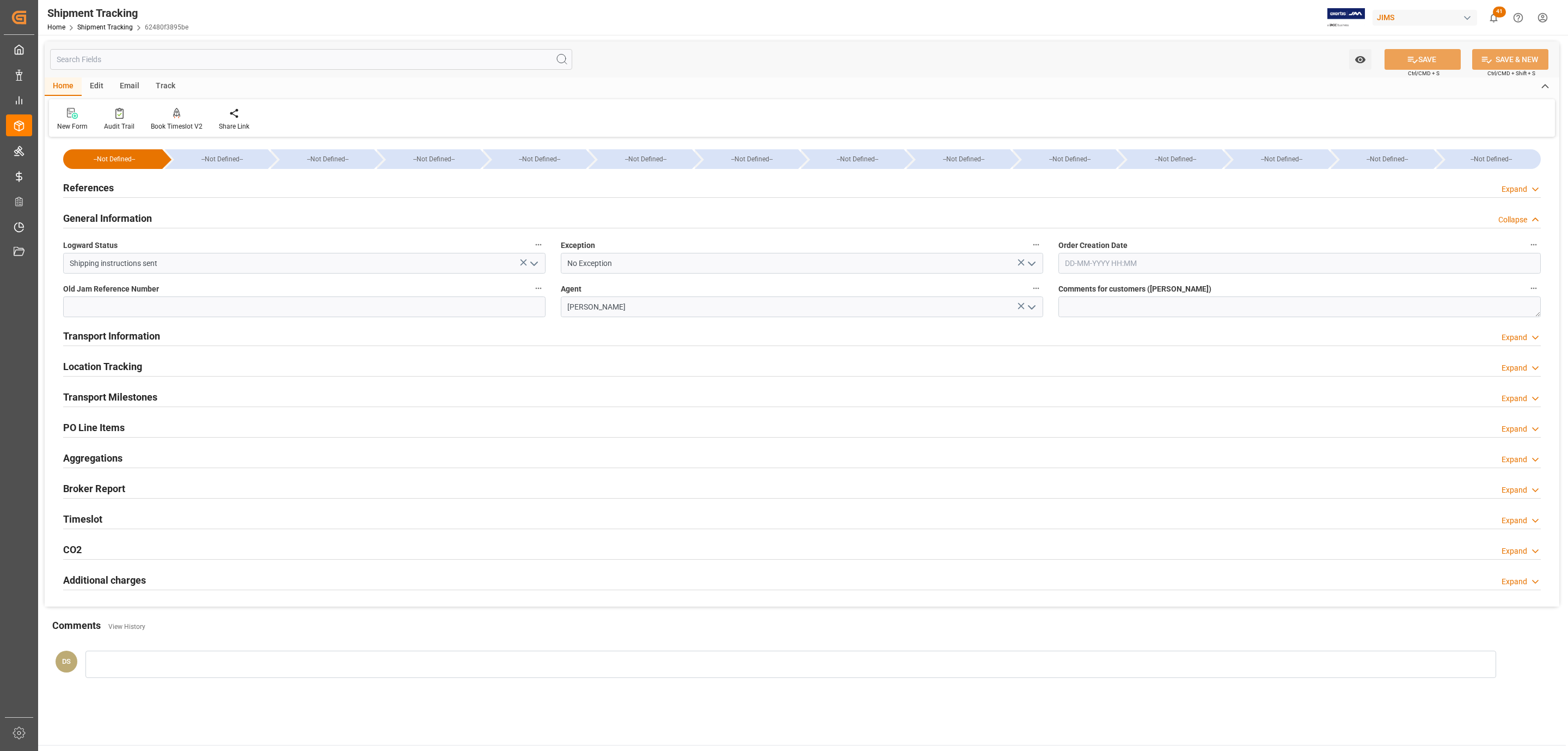
click at [539, 262] on icon "open menu" at bounding box center [534, 264] width 13 height 13
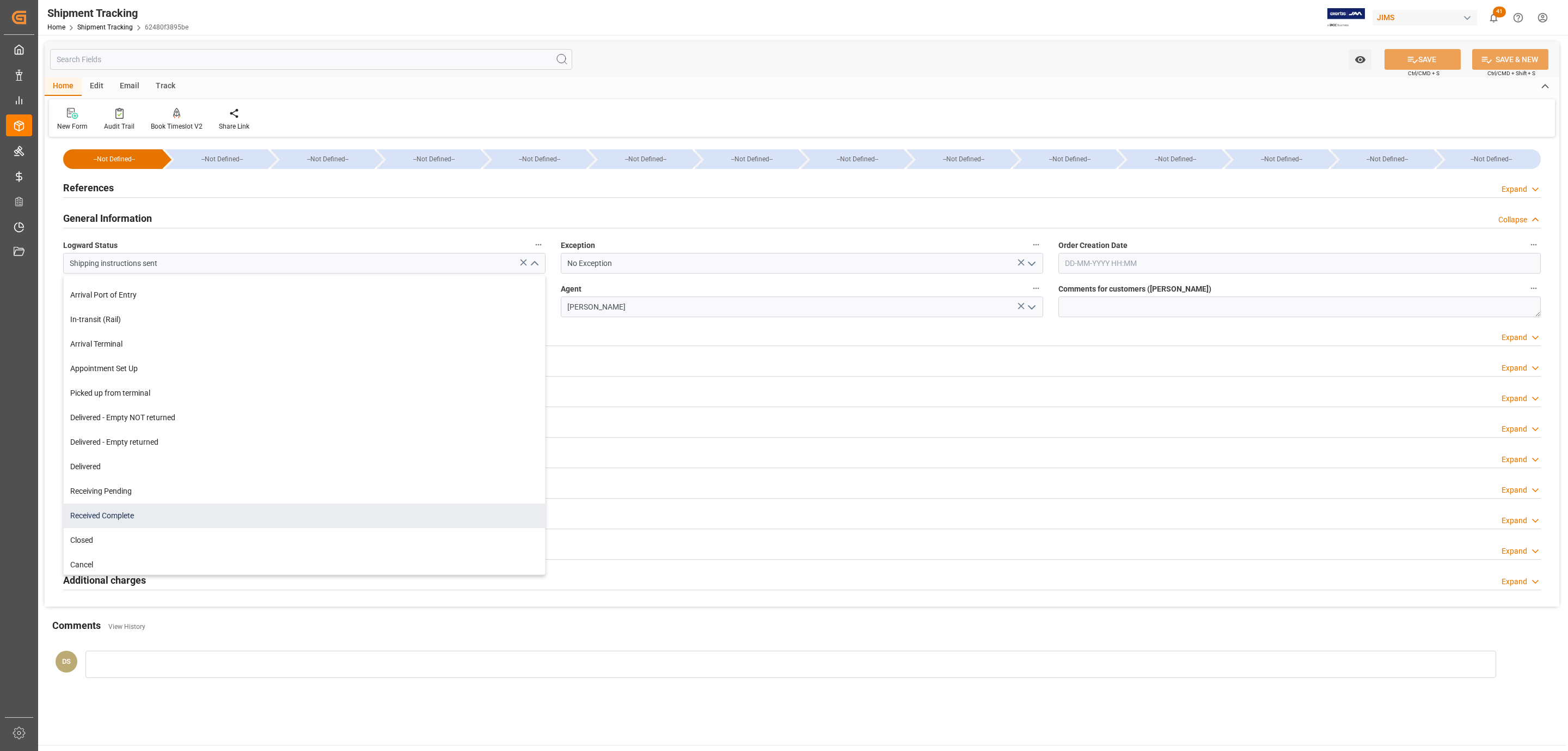
scroll to position [93, 0]
click at [113, 553] on div "Cancel" at bounding box center [304, 562] width 481 height 25
type input "Cancel"
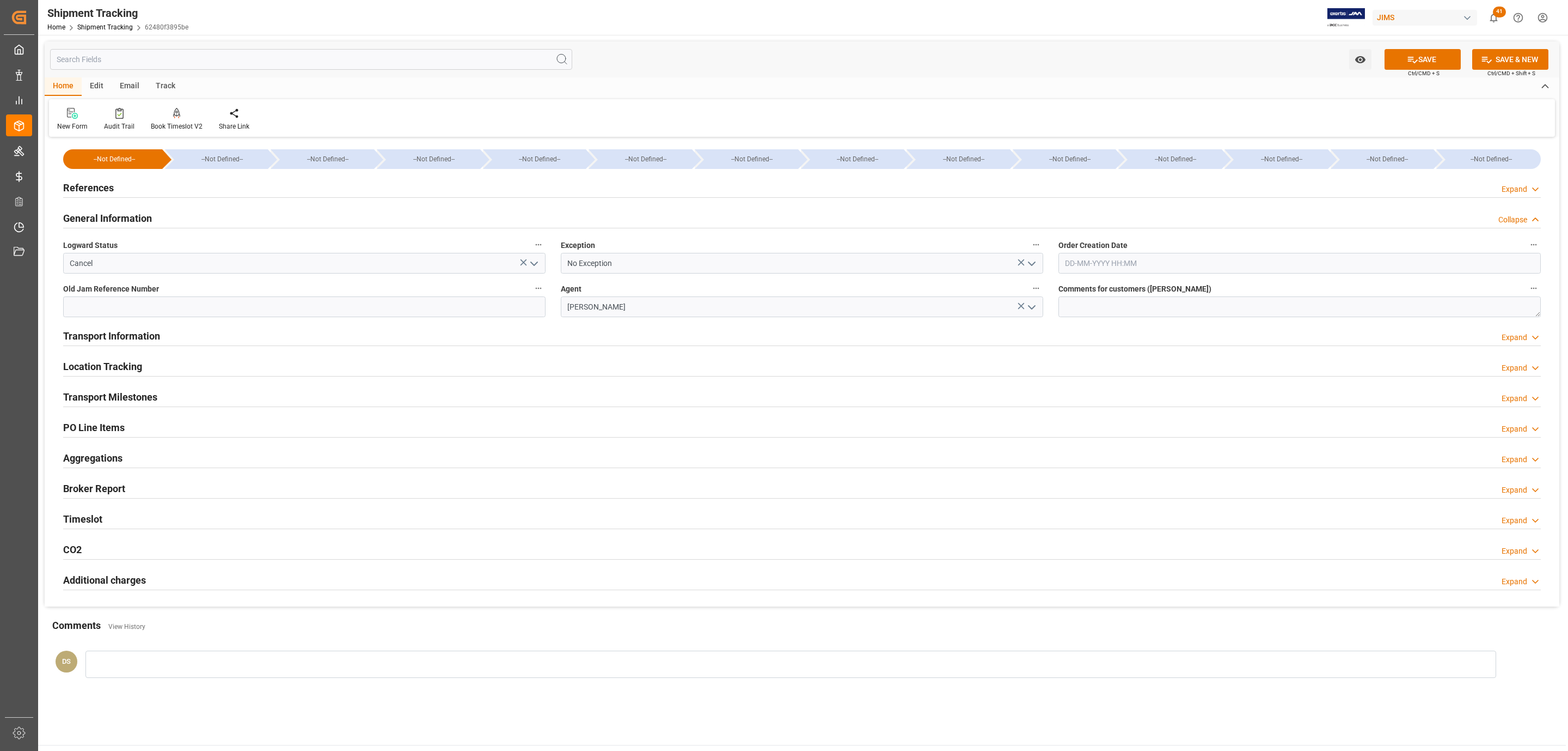
click at [1033, 262] on icon "open menu" at bounding box center [1032, 264] width 13 height 13
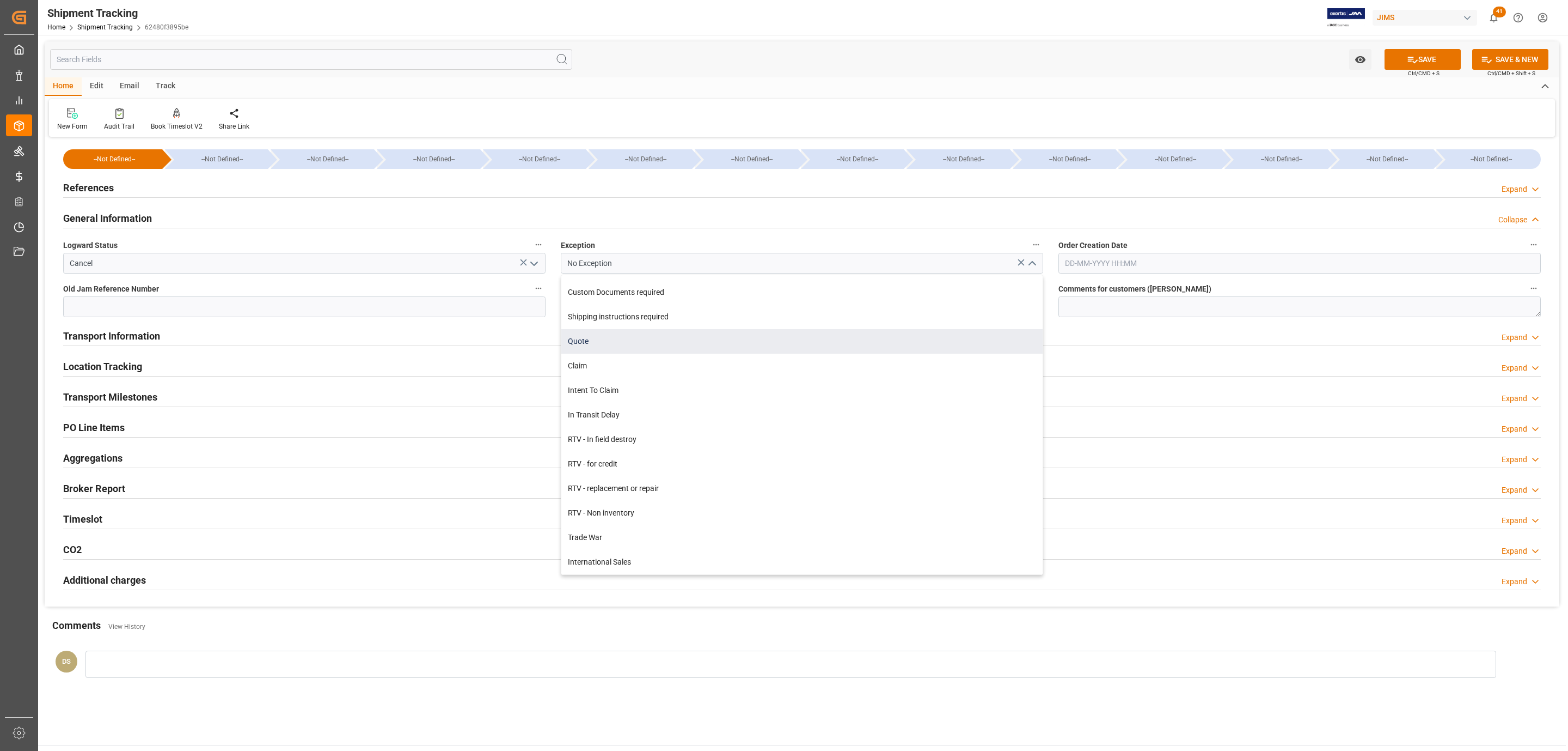
click at [626, 340] on div "Quote" at bounding box center [802, 341] width 481 height 25
type input "Quote"
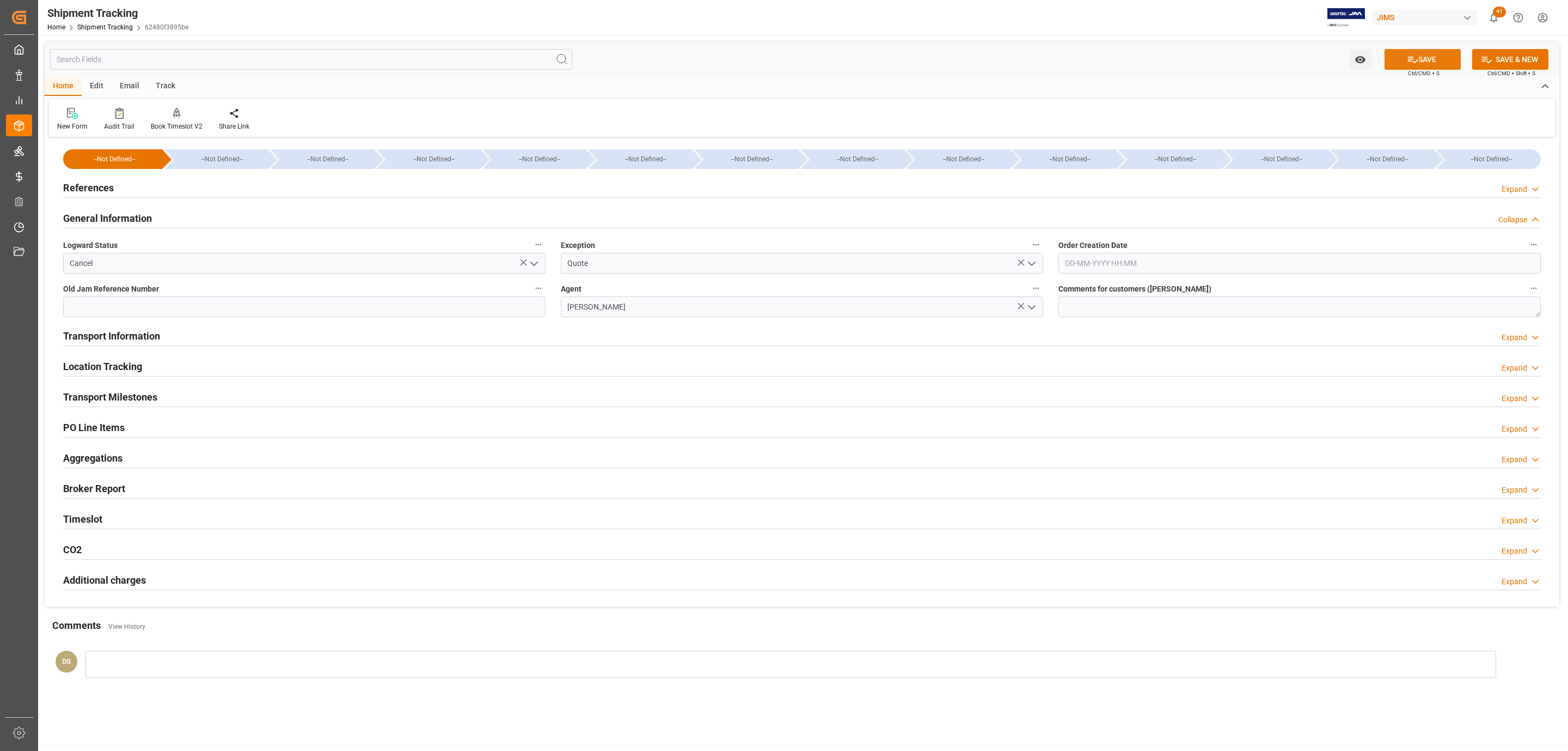
click at [1421, 64] on button "SAVE" at bounding box center [1423, 60] width 76 height 21
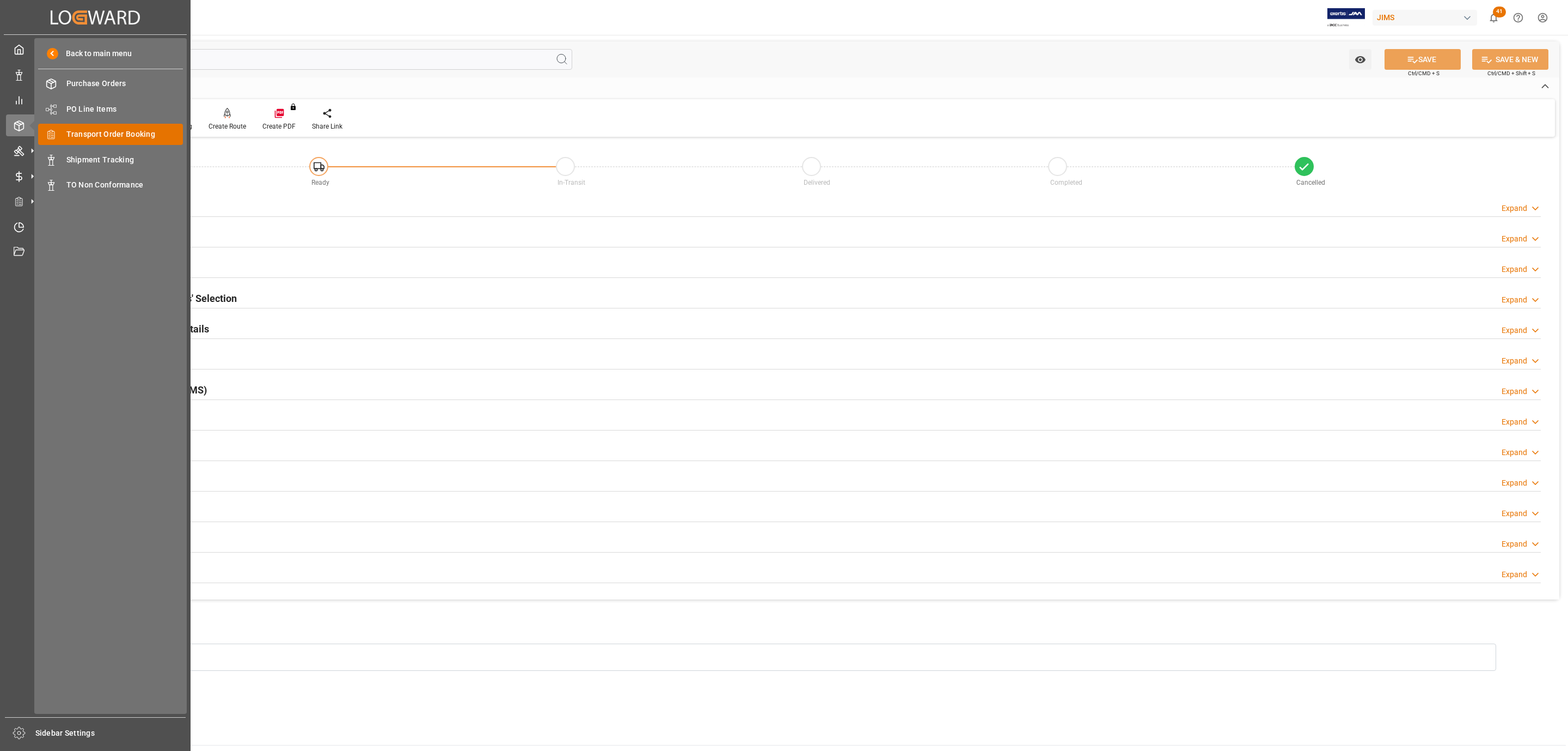
click at [121, 132] on span "Transport Order Booking" at bounding box center [125, 134] width 117 height 12
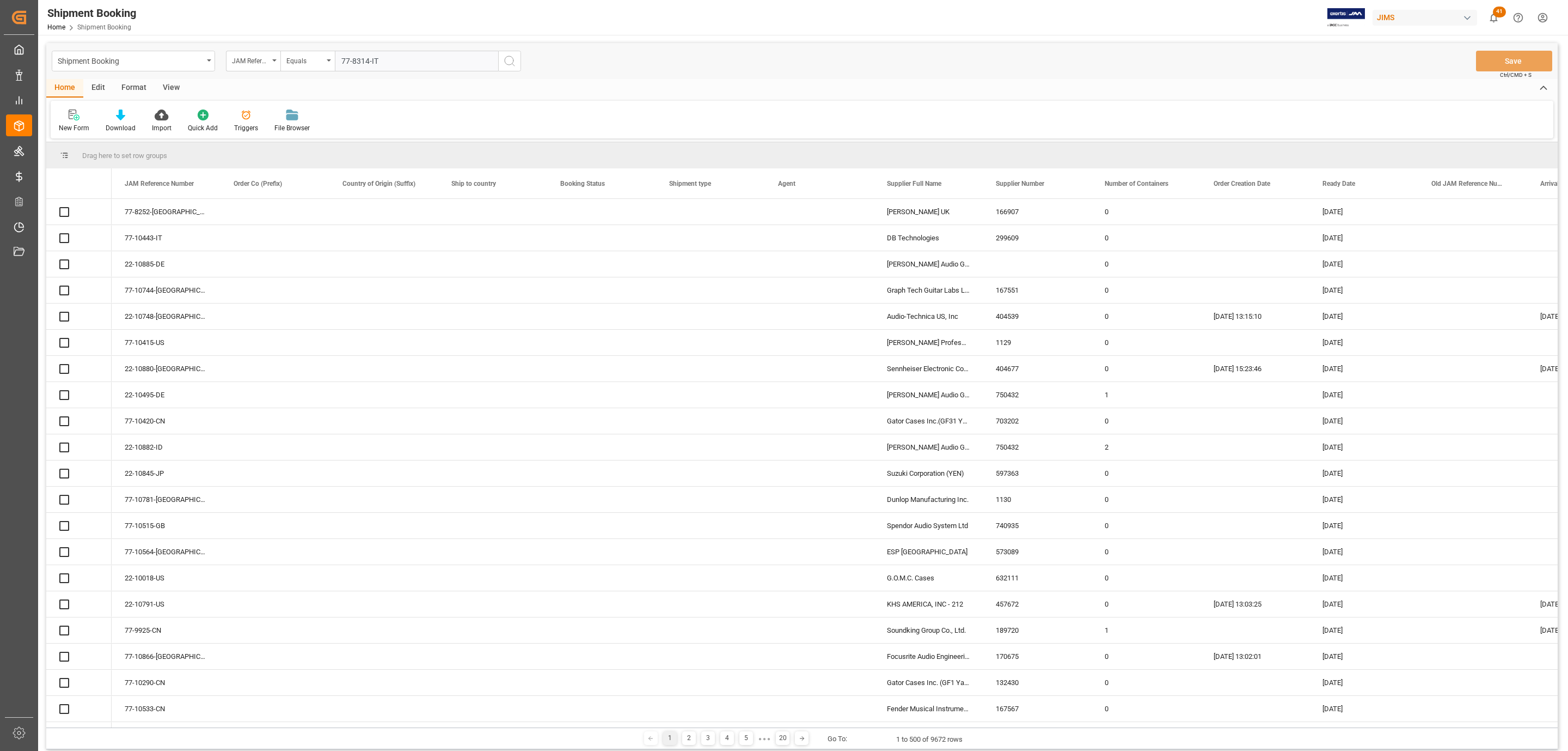
type input "77-8314-IT"
click at [508, 60] on icon "search button" at bounding box center [510, 61] width 13 height 13
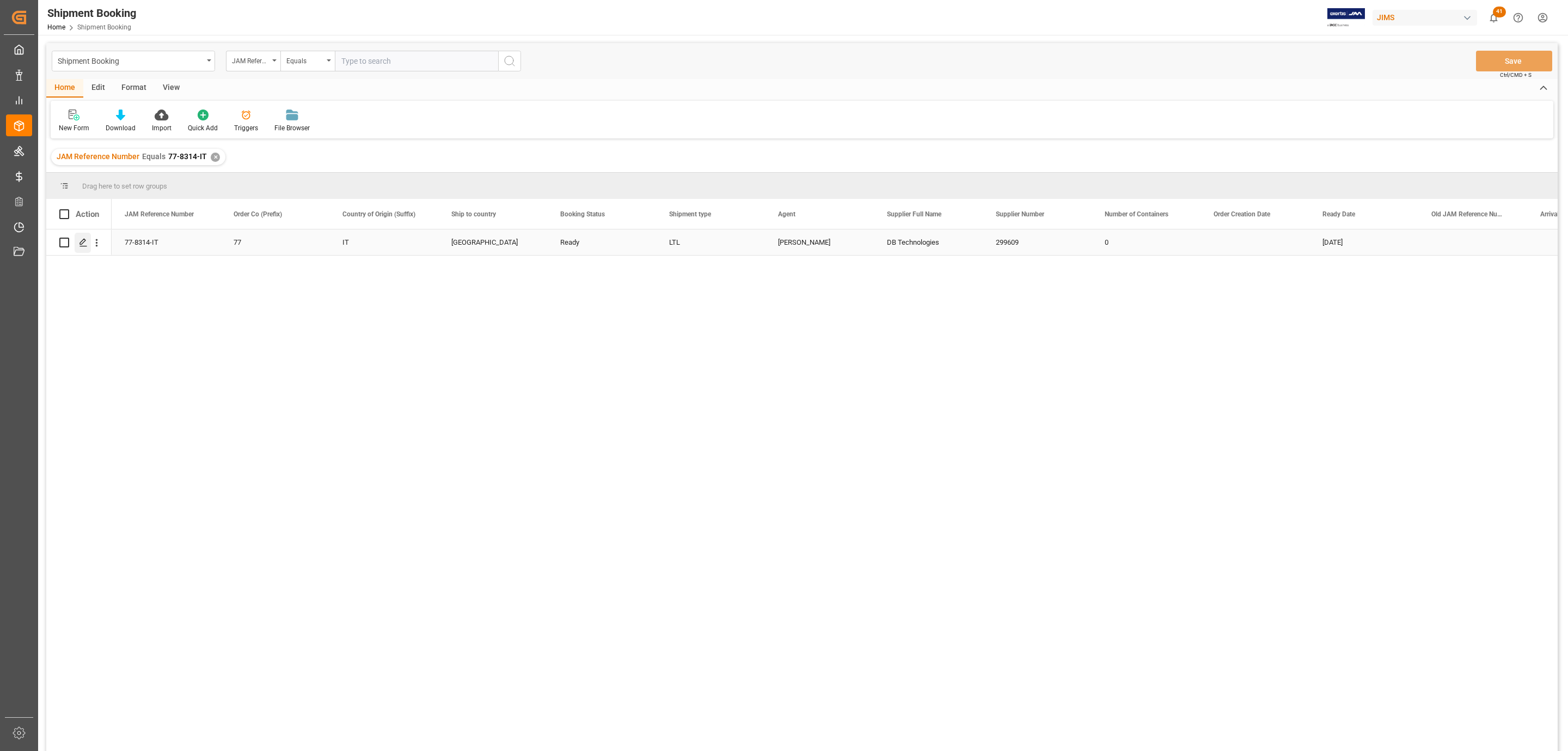
click at [82, 244] on polygon "Press SPACE to select this row." at bounding box center [83, 242] width 5 height 5
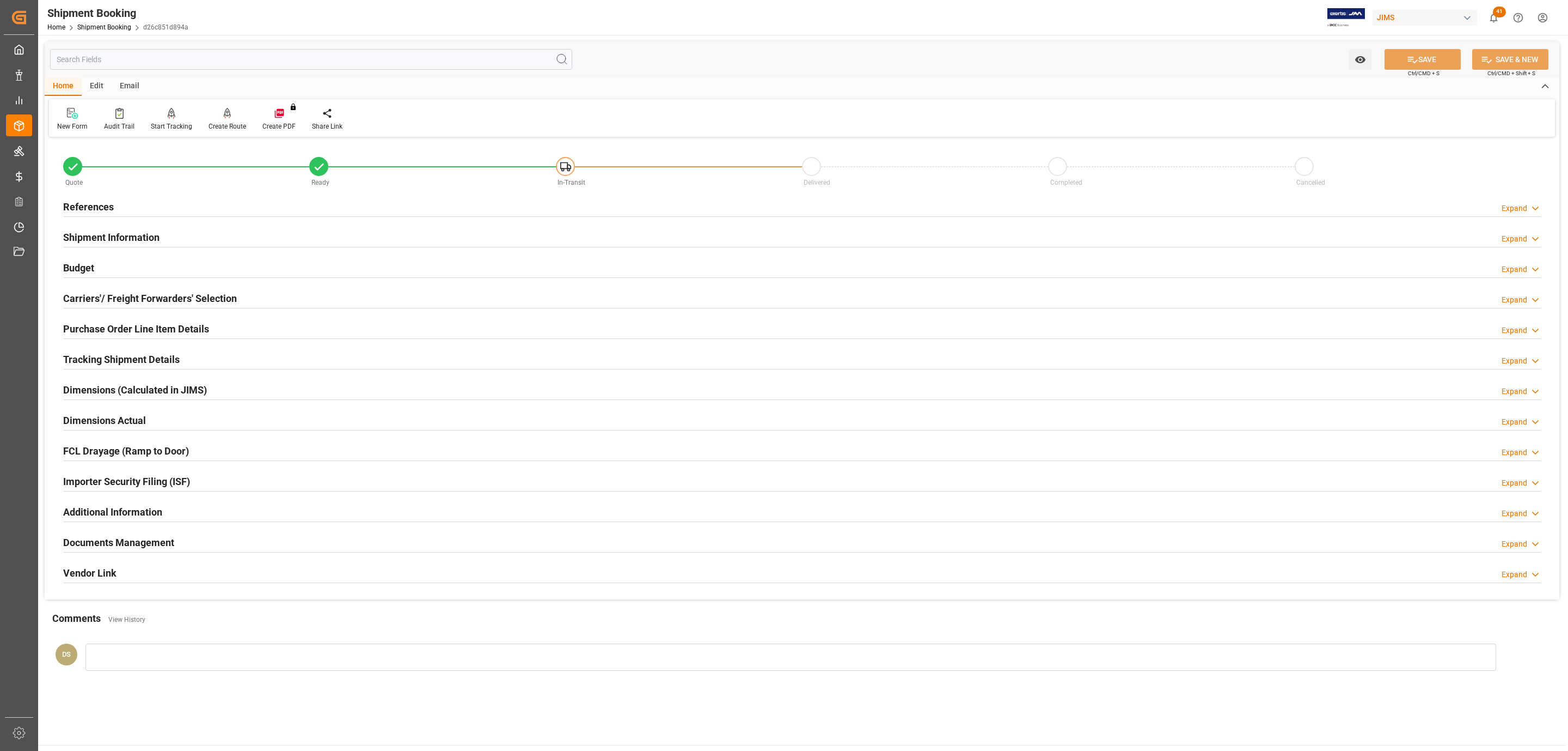
click at [115, 267] on div "Budget Expand" at bounding box center [802, 267] width 1478 height 21
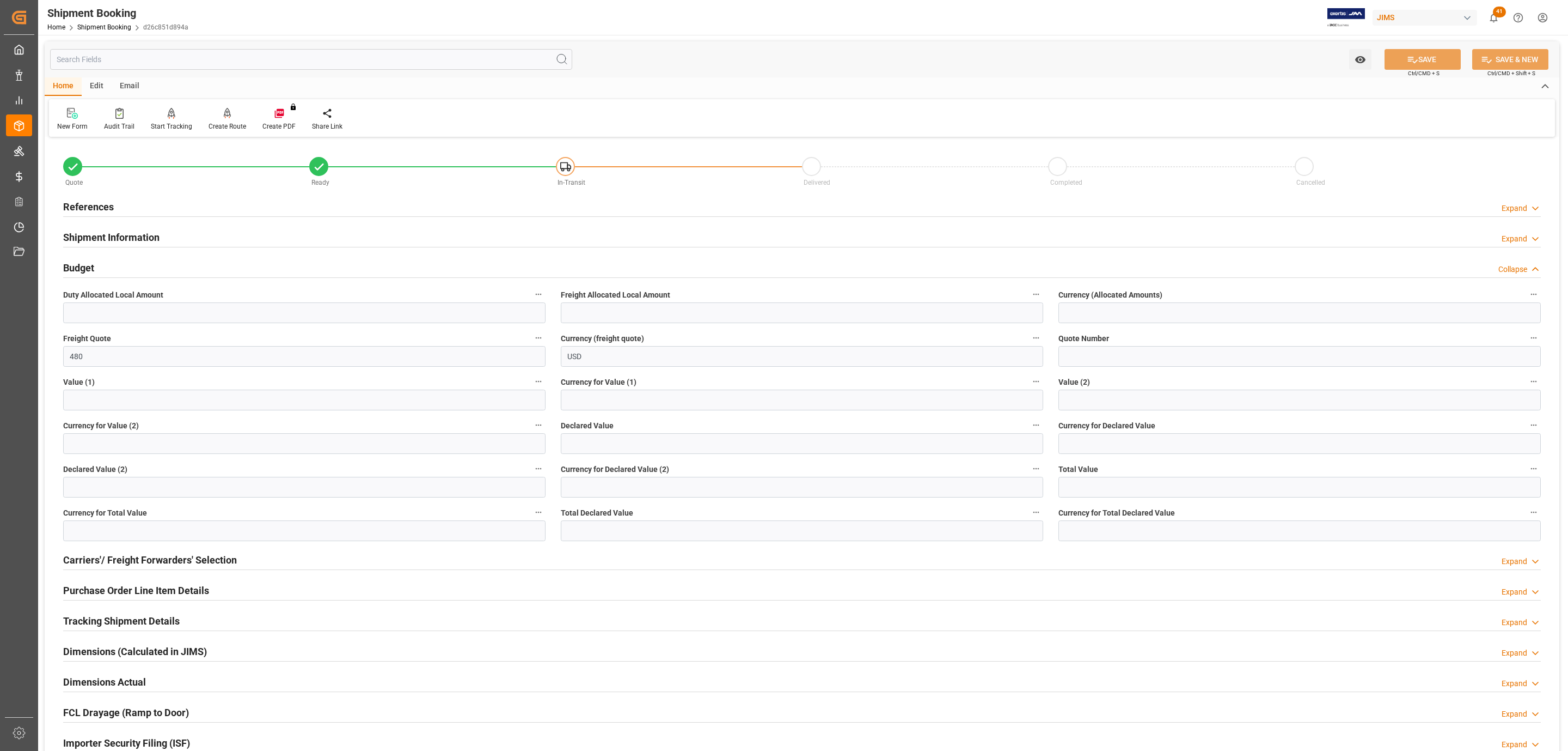
click at [115, 267] on div "Budget Collapse" at bounding box center [802, 267] width 1478 height 21
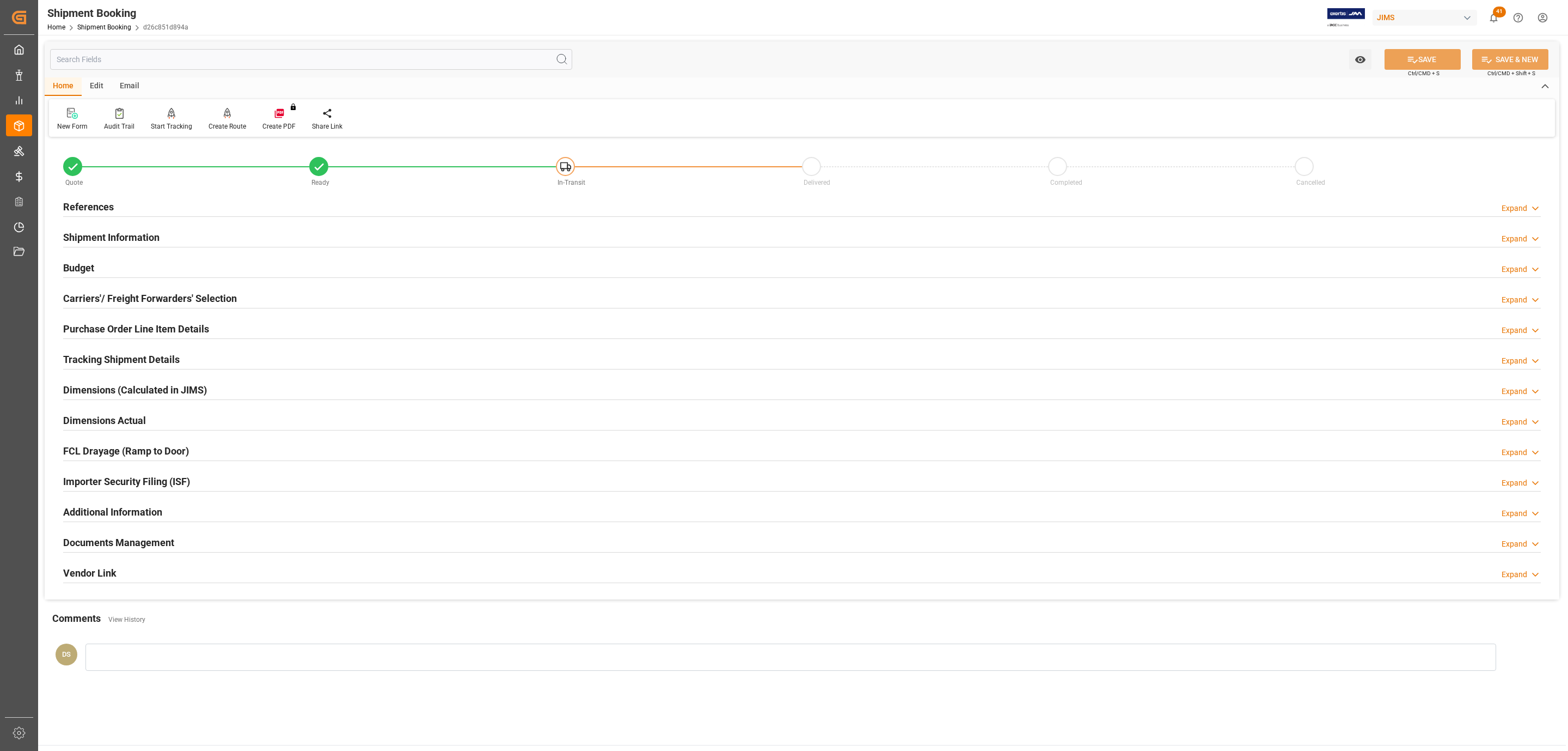
click at [109, 360] on h2 "Tracking Shipment Details" at bounding box center [122, 359] width 117 height 15
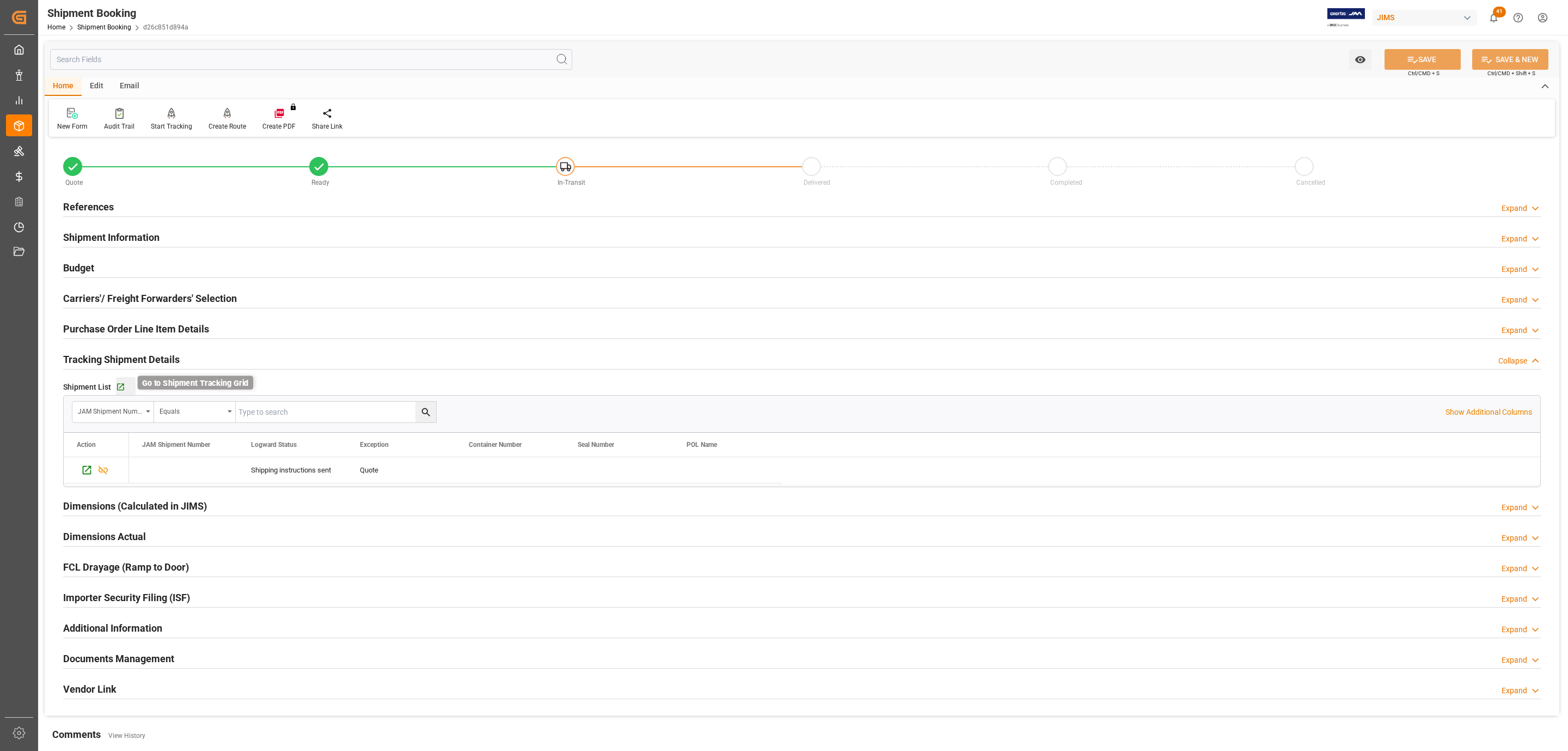
click at [119, 388] on icon "button" at bounding box center [120, 387] width 7 height 7
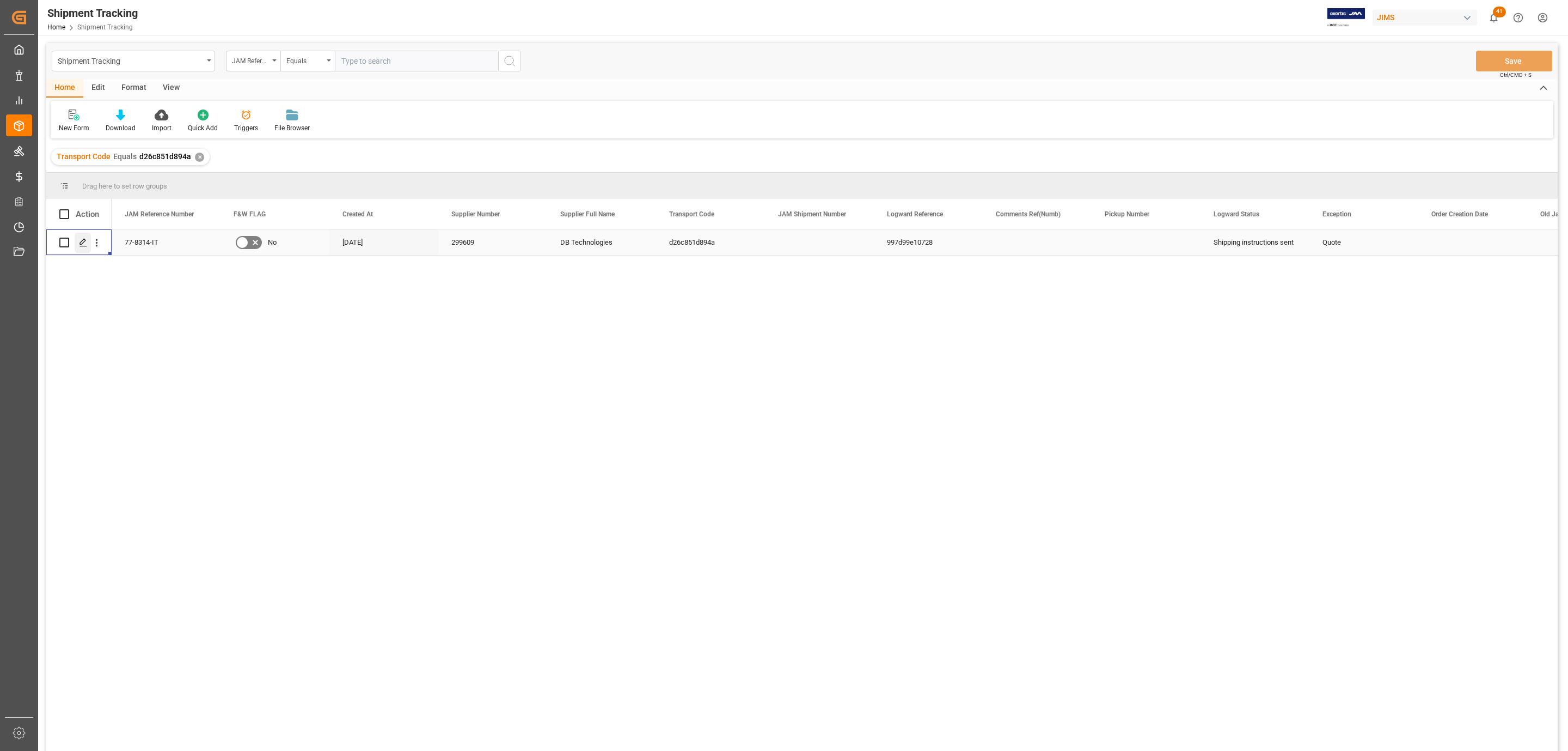
click at [85, 242] on icon "Press SPACE to select this row." at bounding box center [83, 242] width 8 height 8
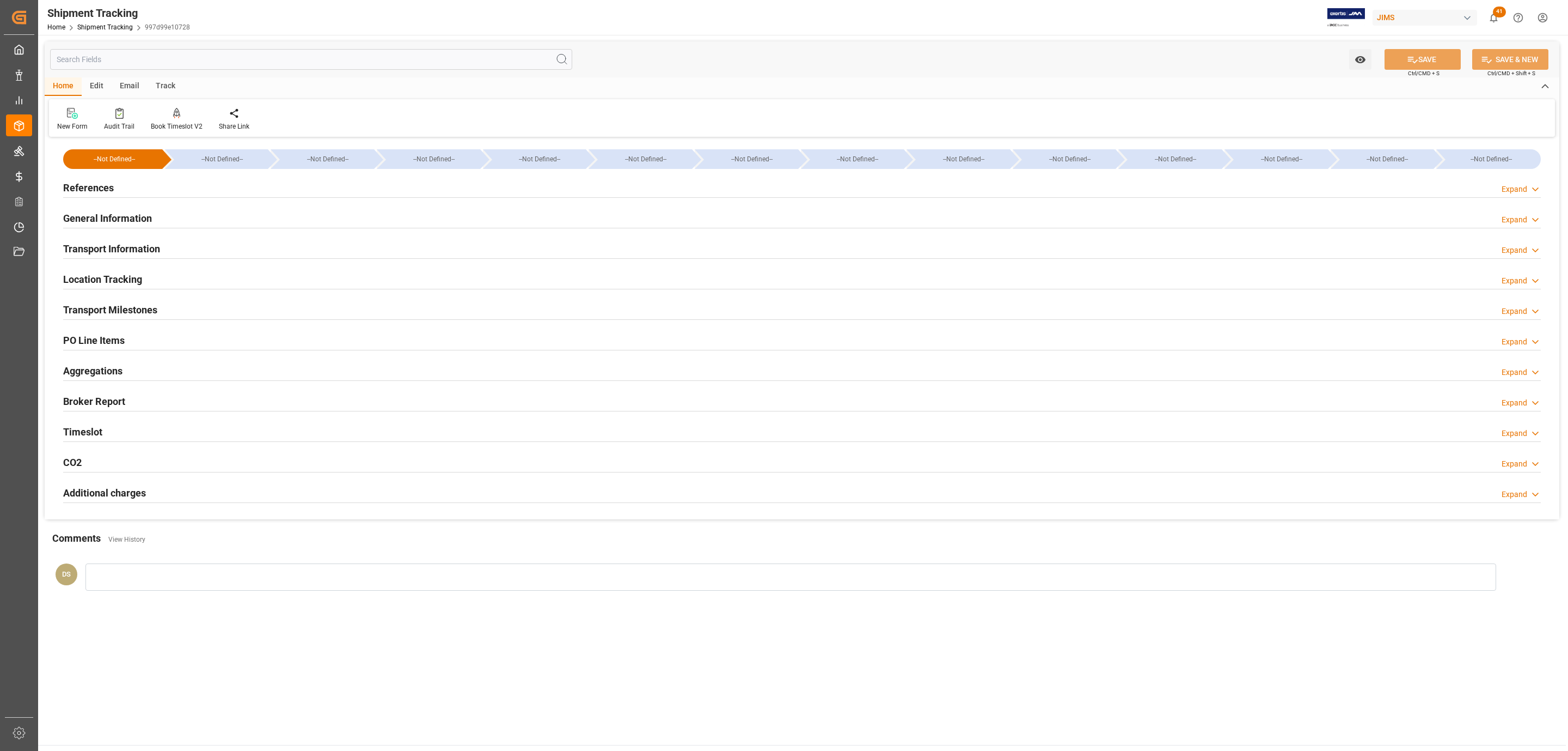
type input "[DATE]"
click at [155, 190] on div "References Expand" at bounding box center [802, 187] width 1478 height 21
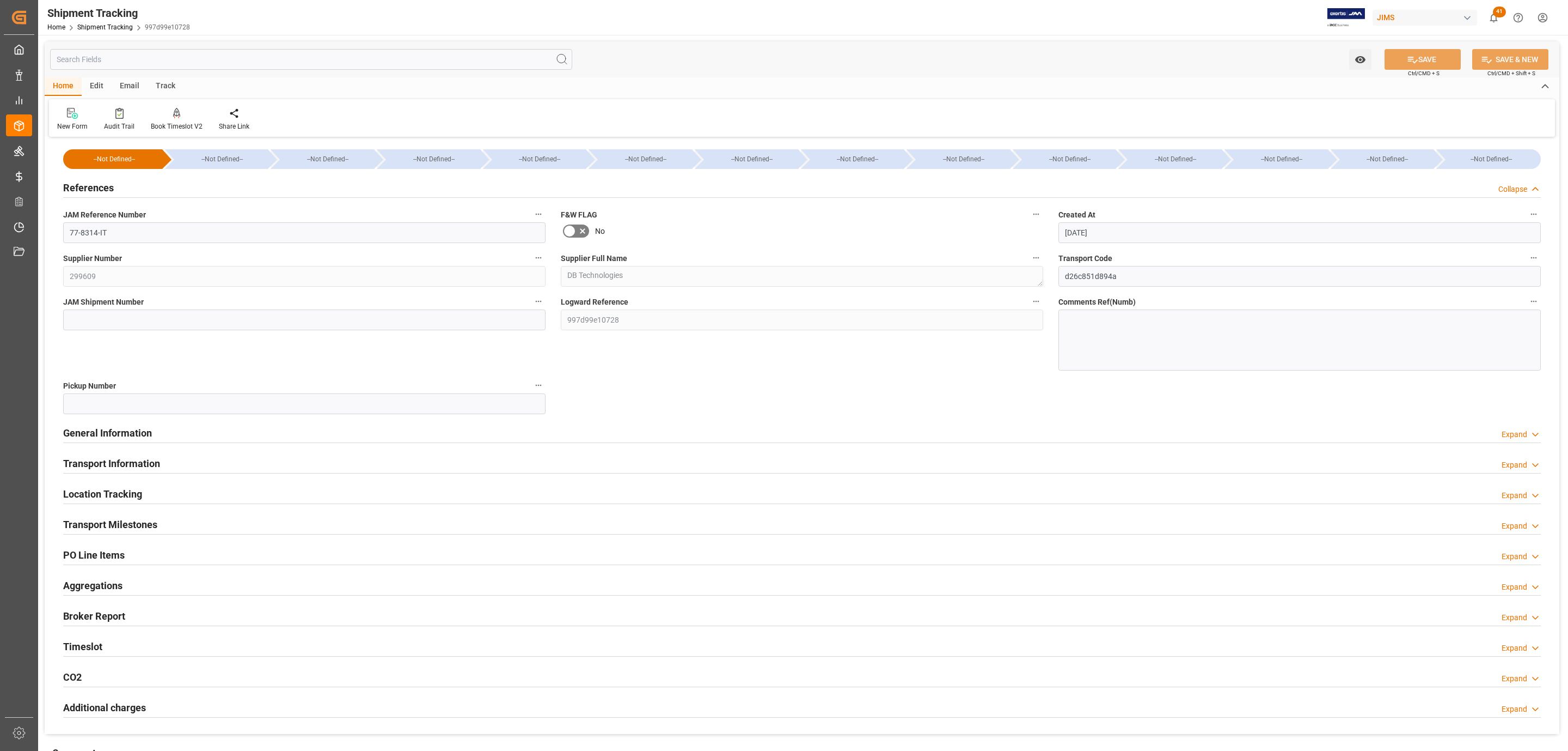
click at [155, 435] on div "General Information Expand" at bounding box center [802, 432] width 1478 height 21
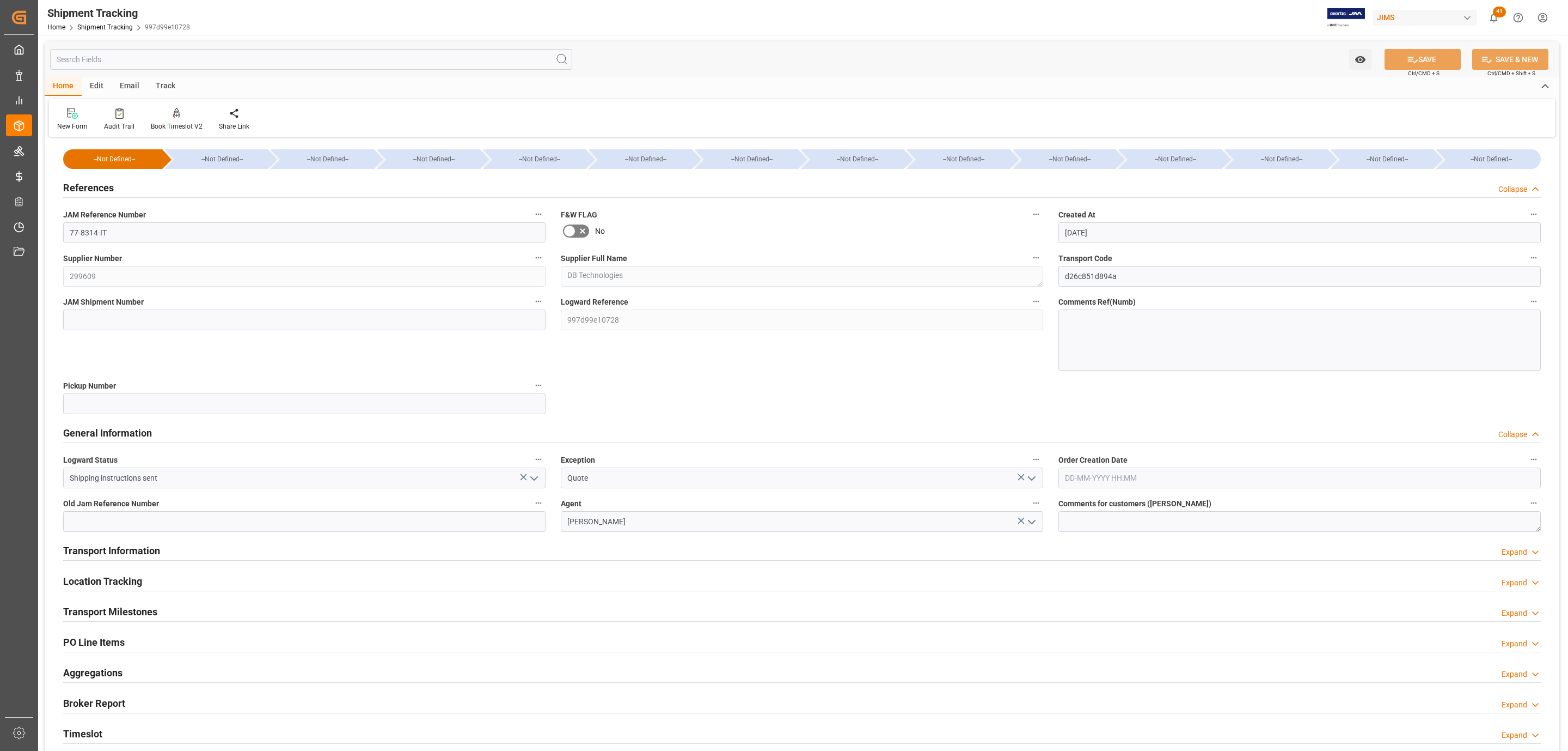
click at [536, 479] on polyline "open menu" at bounding box center [534, 478] width 6 height 3
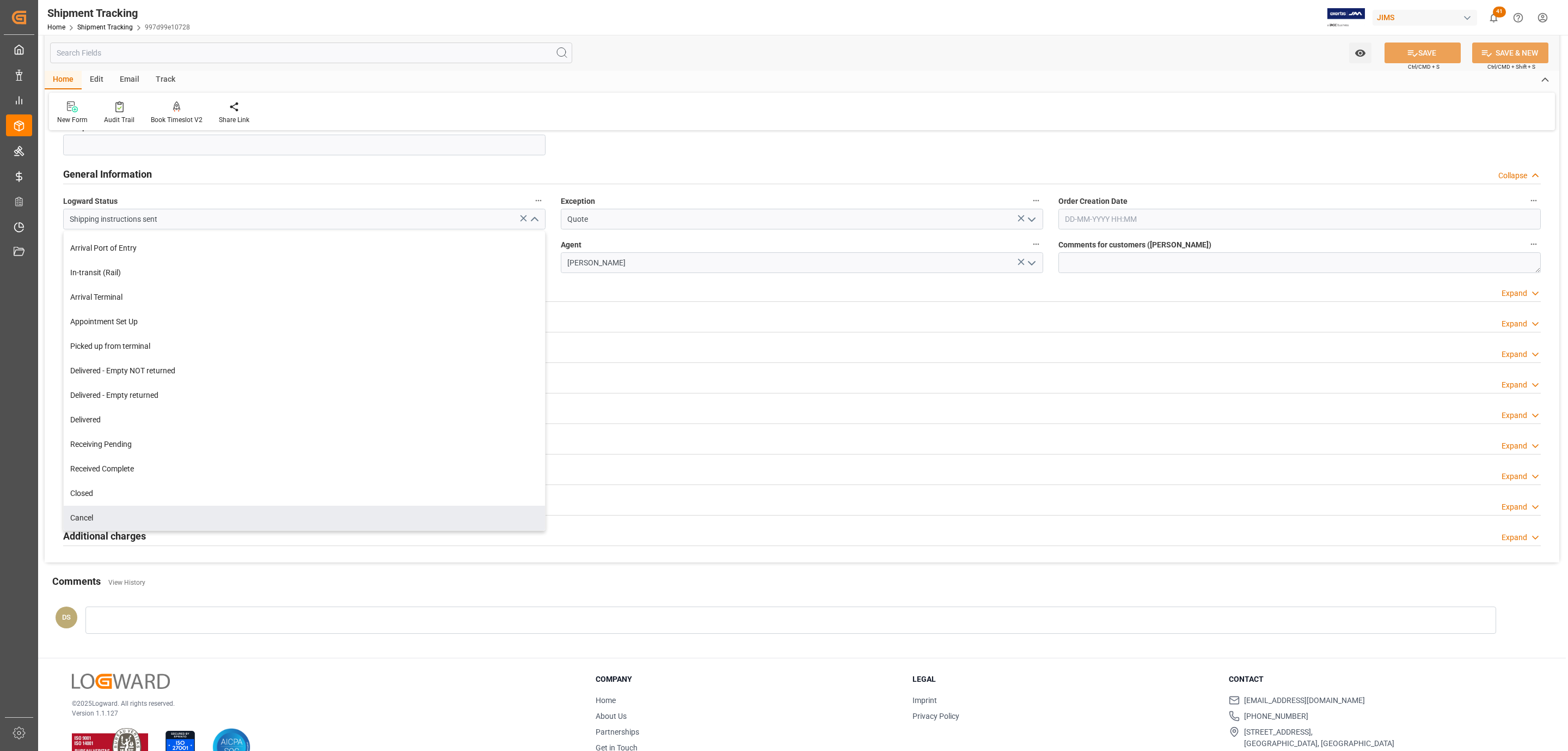
scroll to position [292, 0]
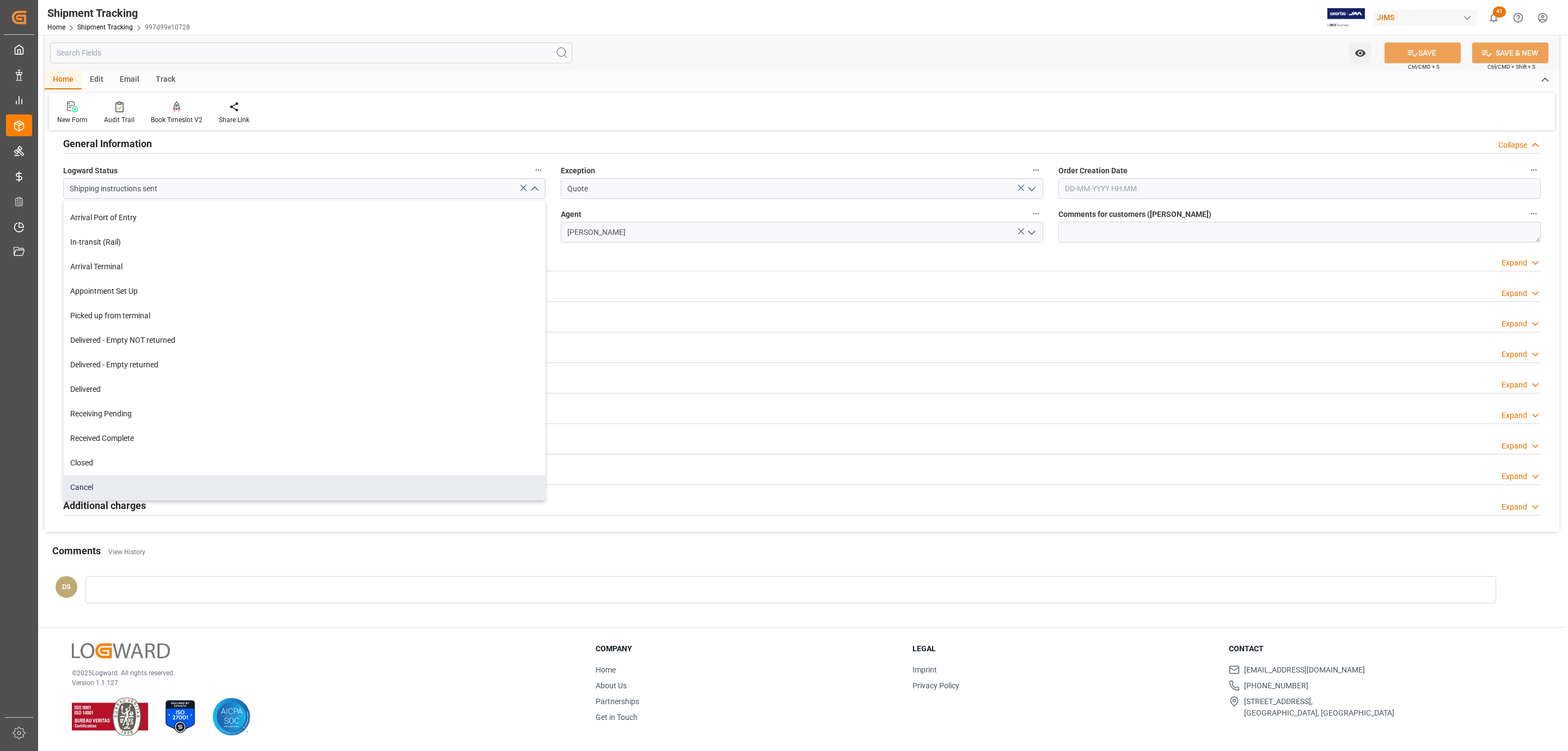
click at [117, 478] on div "Cancel" at bounding box center [304, 487] width 481 height 25
type input "Cancel"
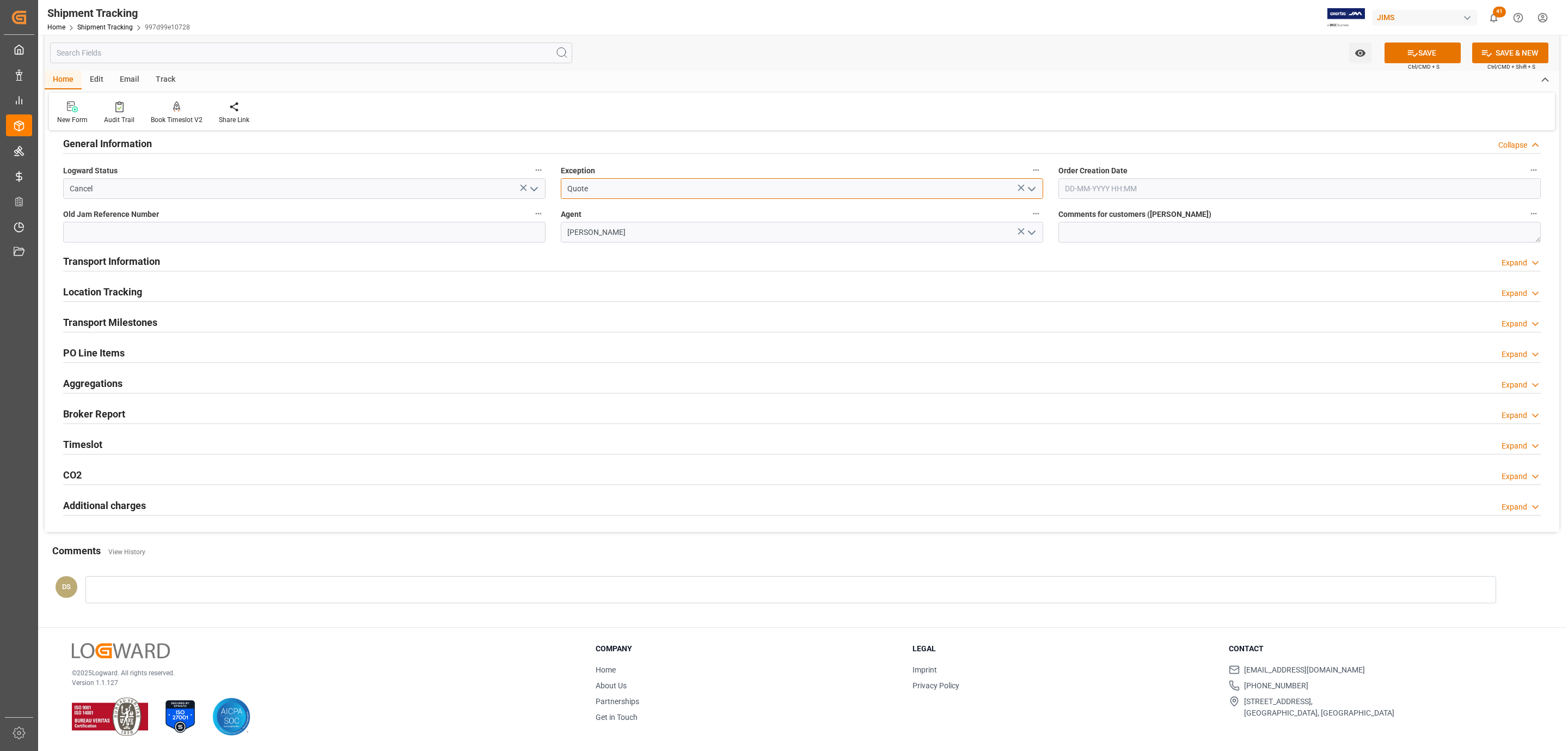
click at [788, 187] on input "Quote" at bounding box center [802, 189] width 483 height 21
click at [1407, 47] on icon at bounding box center [1413, 53] width 12 height 12
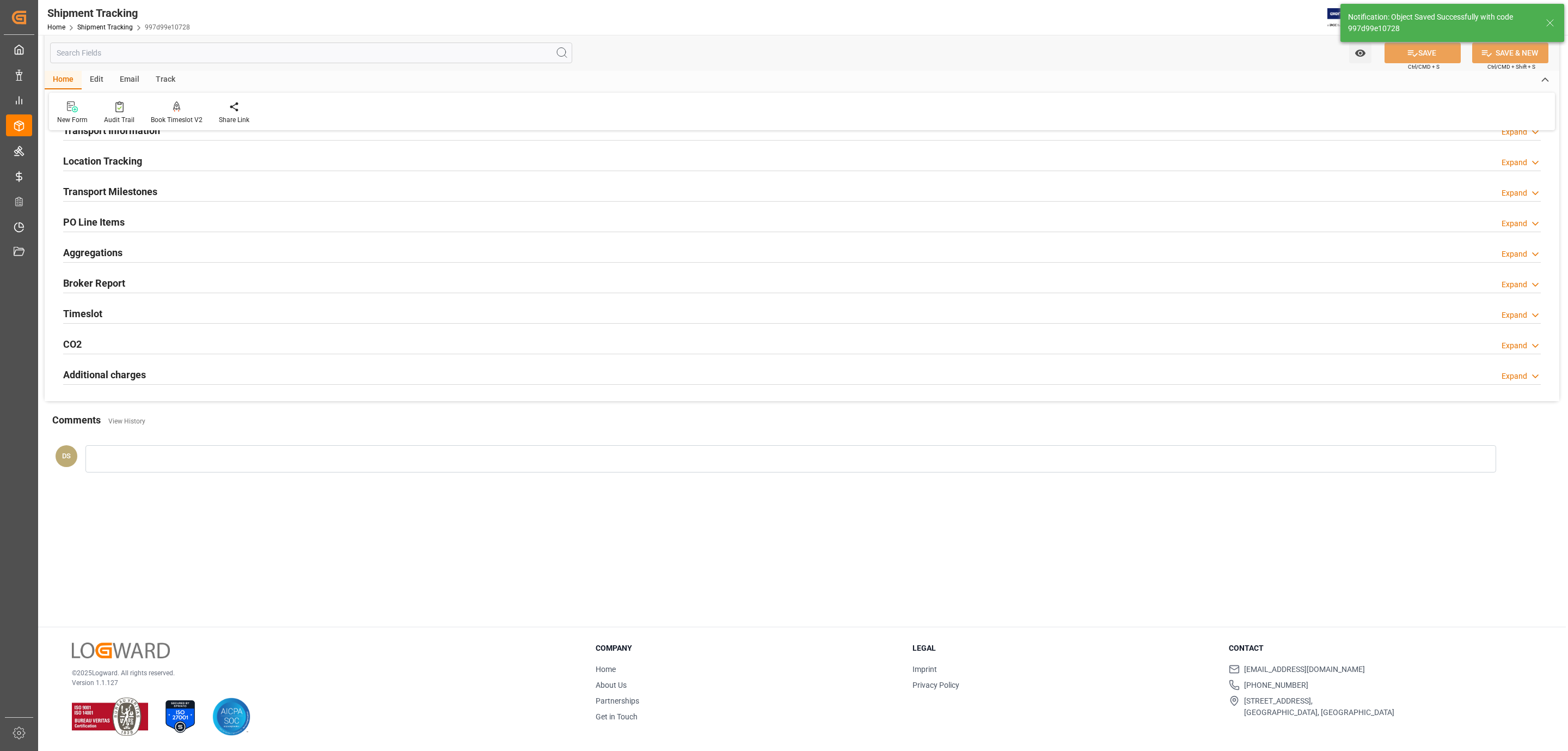
scroll to position [77, 0]
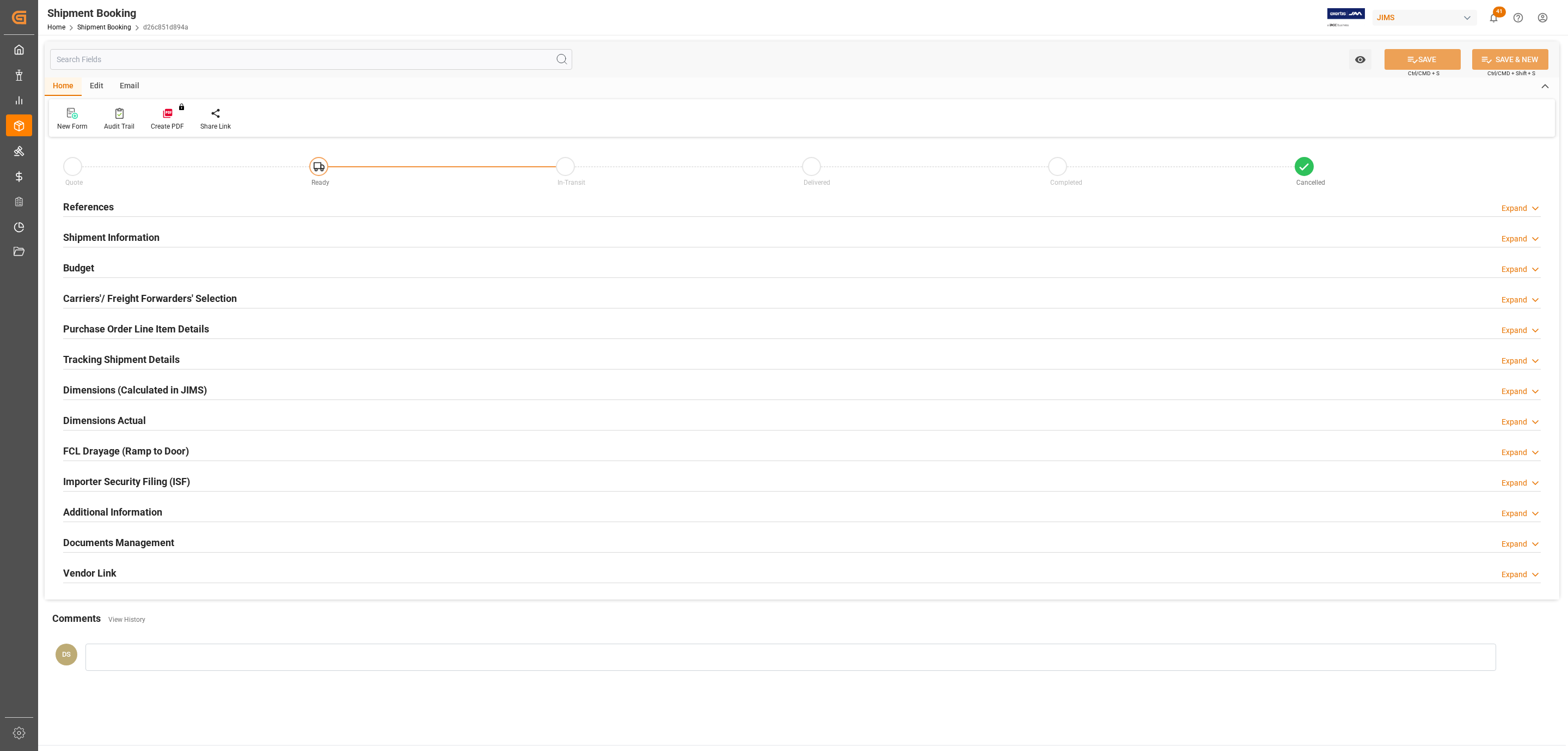
type input "480"
click at [159, 296] on h2 "Carriers'/ Freight Forwarders' Selection" at bounding box center [150, 298] width 174 height 15
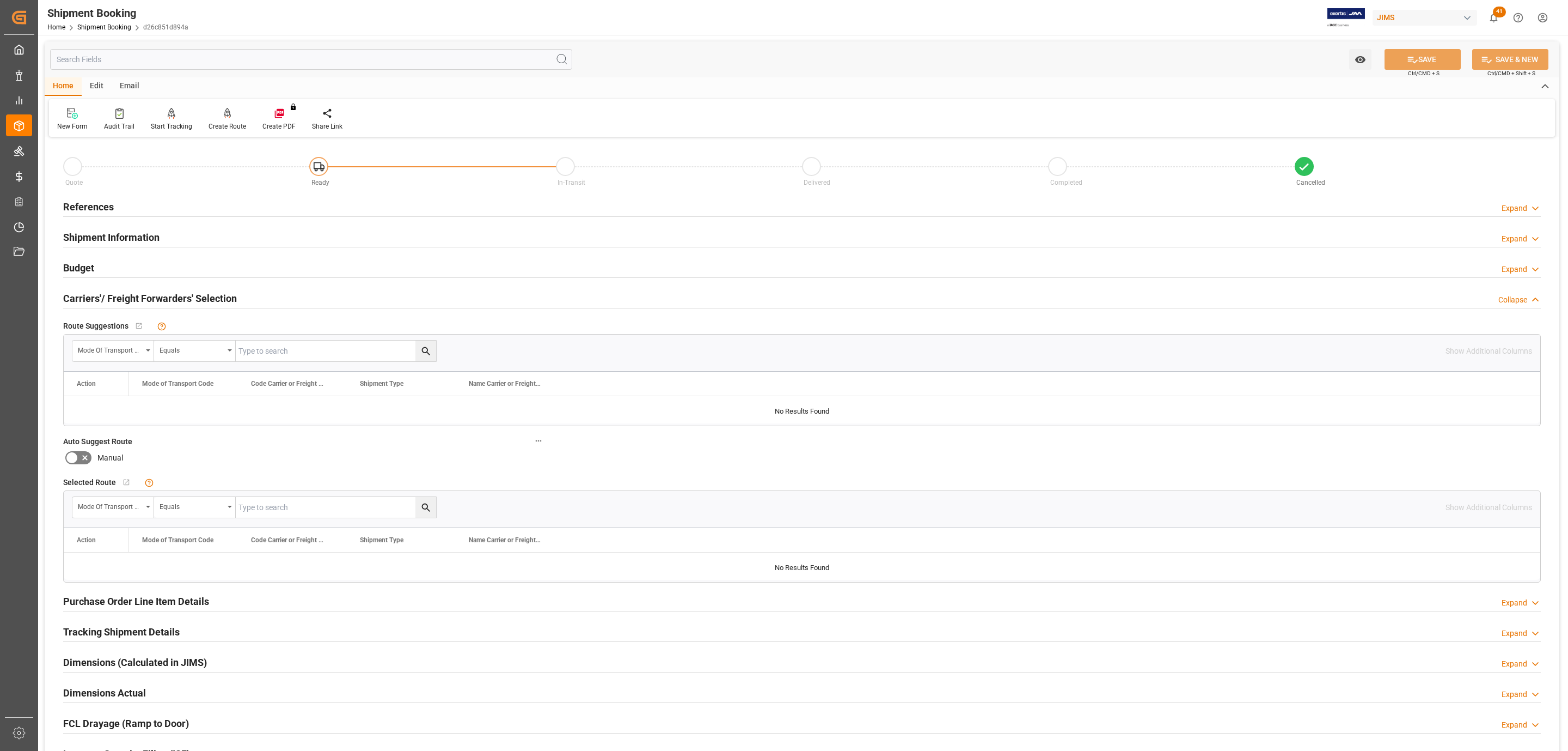
click at [159, 296] on h2 "Carriers'/ Freight Forwarders' Selection" at bounding box center [150, 298] width 174 height 15
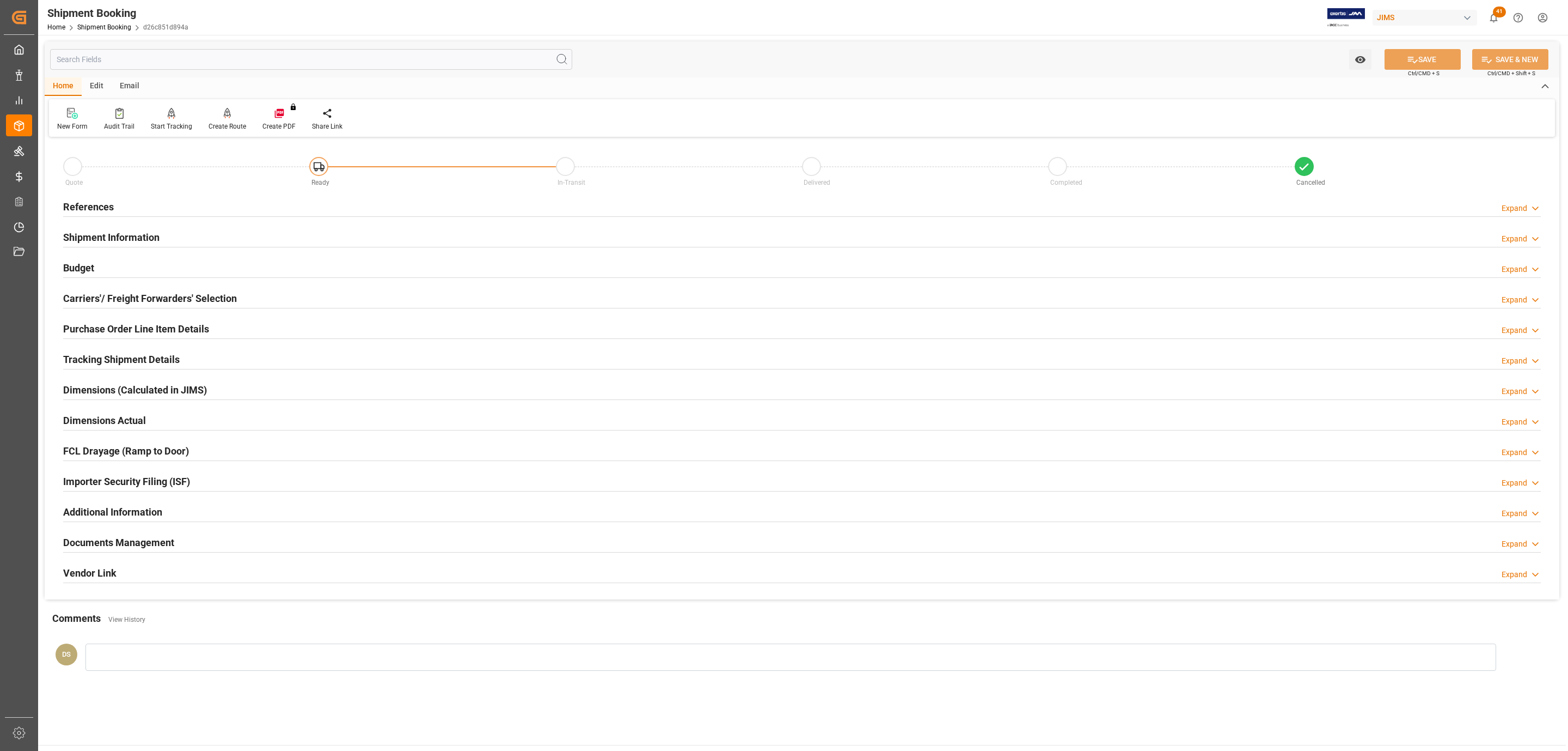
click at [141, 257] on div "Budget Expand" at bounding box center [802, 267] width 1478 height 21
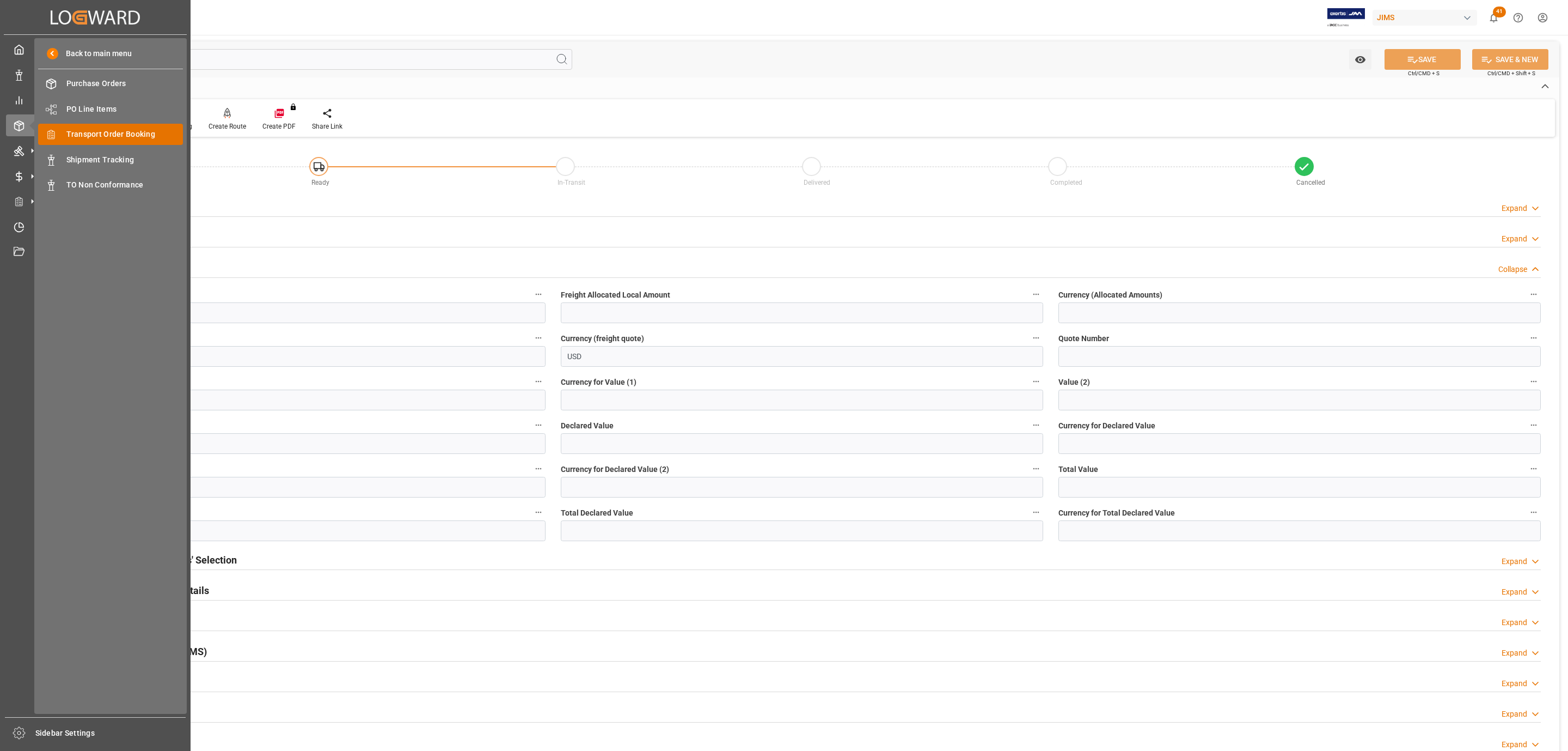
click at [128, 135] on span "Transport Order Booking" at bounding box center [125, 134] width 117 height 12
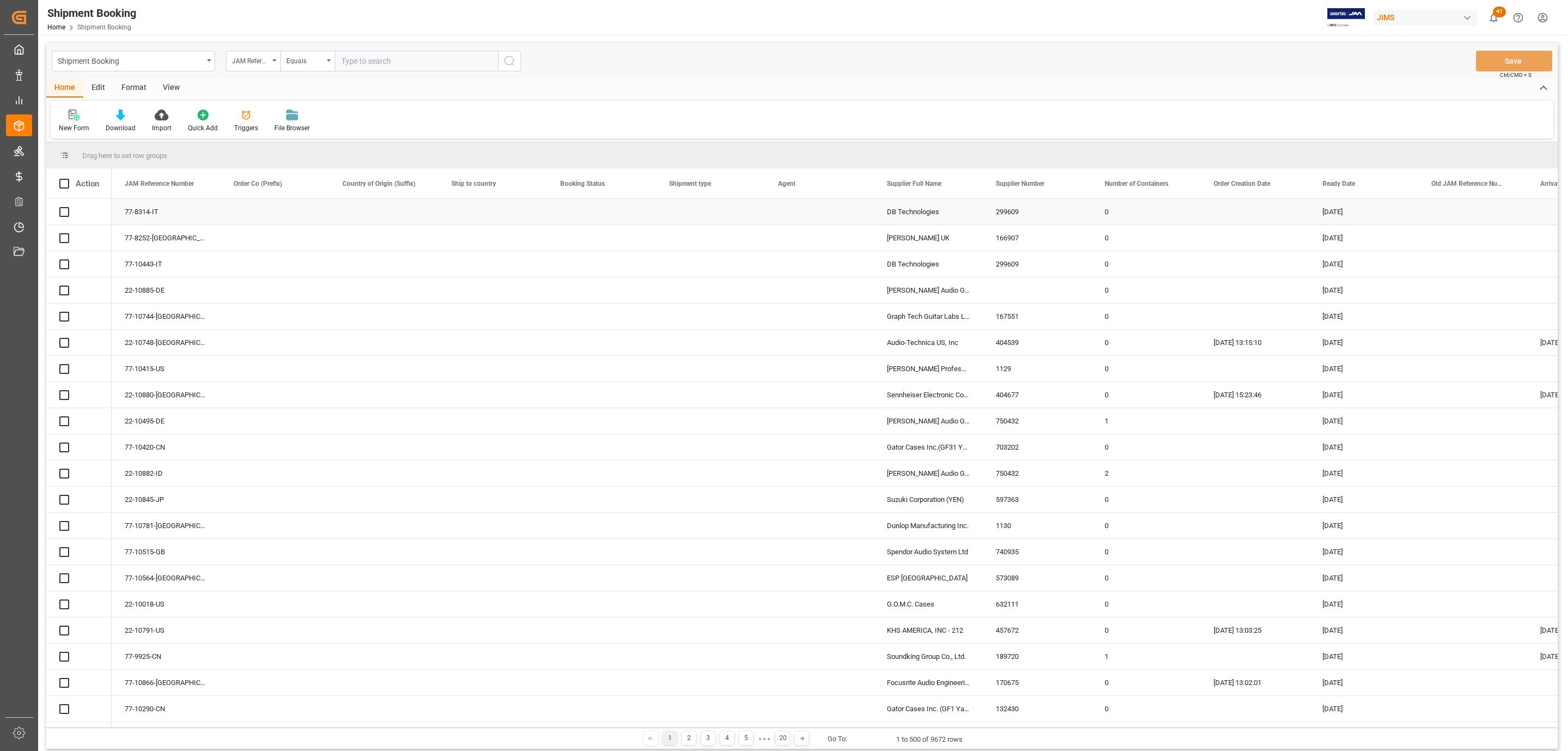
click at [74, 121] on div "New Form" at bounding box center [74, 121] width 47 height 24
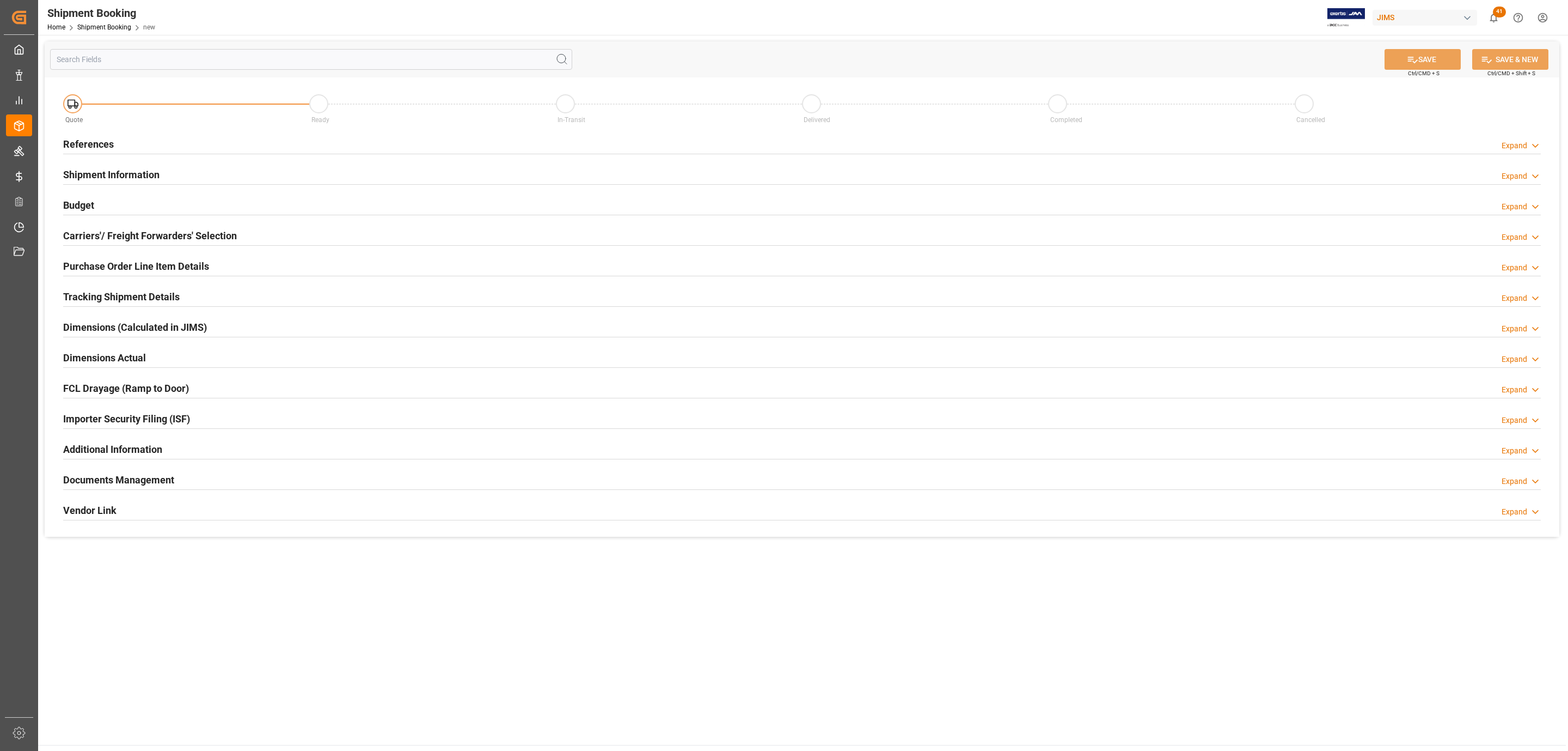
click at [77, 138] on h2 "References" at bounding box center [89, 144] width 51 height 15
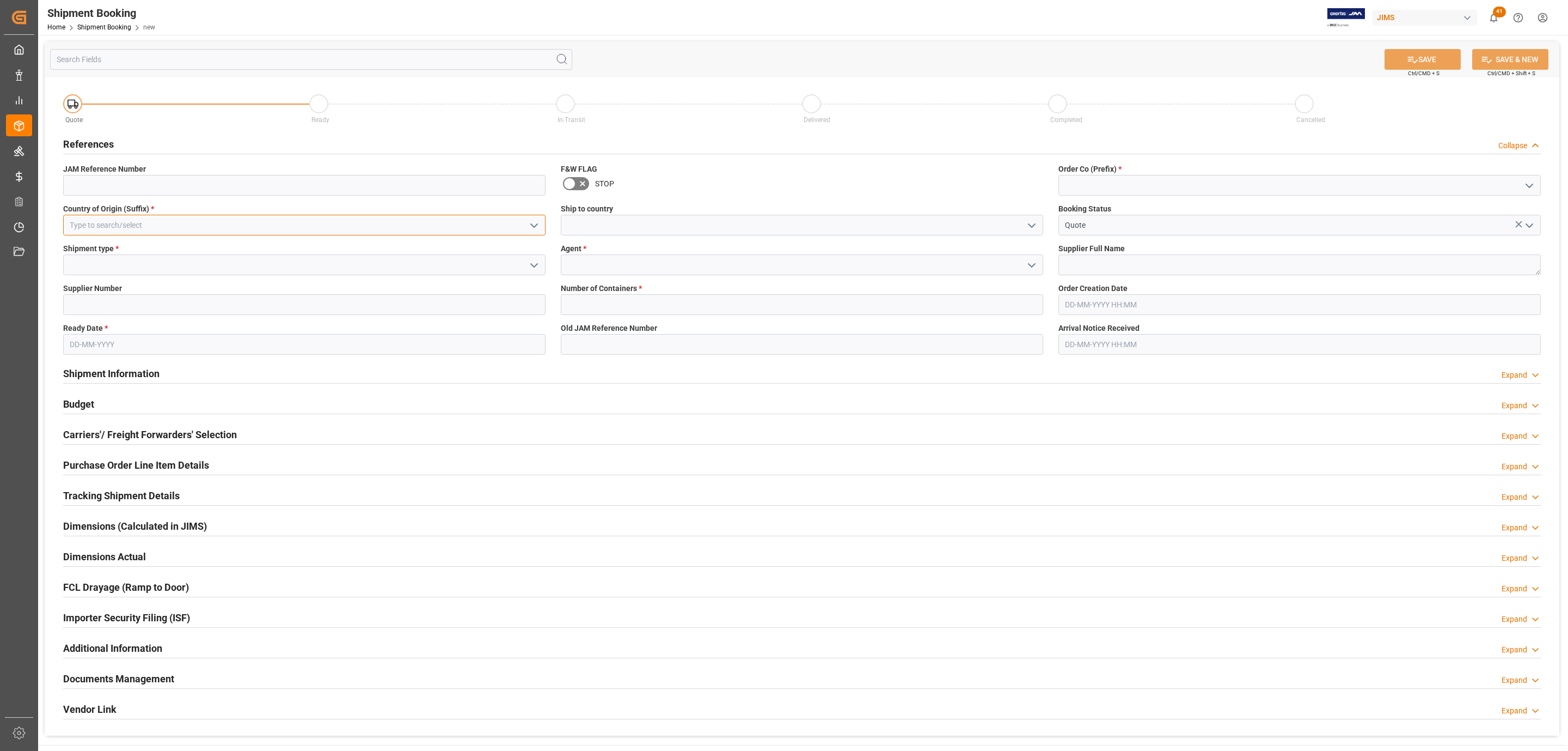
click at [302, 222] on input at bounding box center [304, 225] width 483 height 21
click at [240, 244] on div "US" at bounding box center [304, 249] width 481 height 25
type input "US"
click at [538, 267] on icon "open menu" at bounding box center [534, 265] width 13 height 13
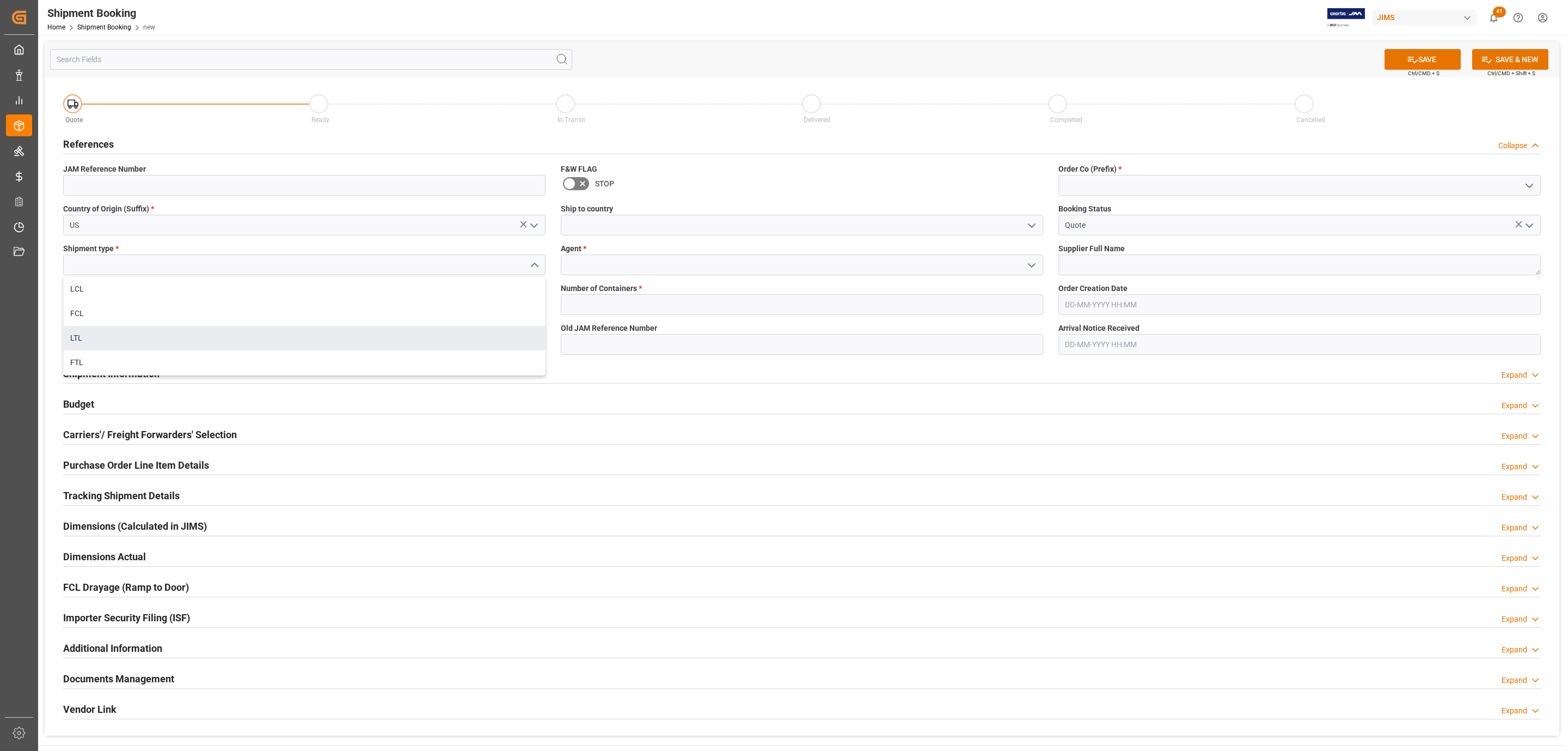
click at [149, 330] on div "LTL" at bounding box center [304, 338] width 481 height 25
type input "LTL"
click at [103, 303] on input at bounding box center [304, 305] width 483 height 21
paste input "582064"
type input "582064"
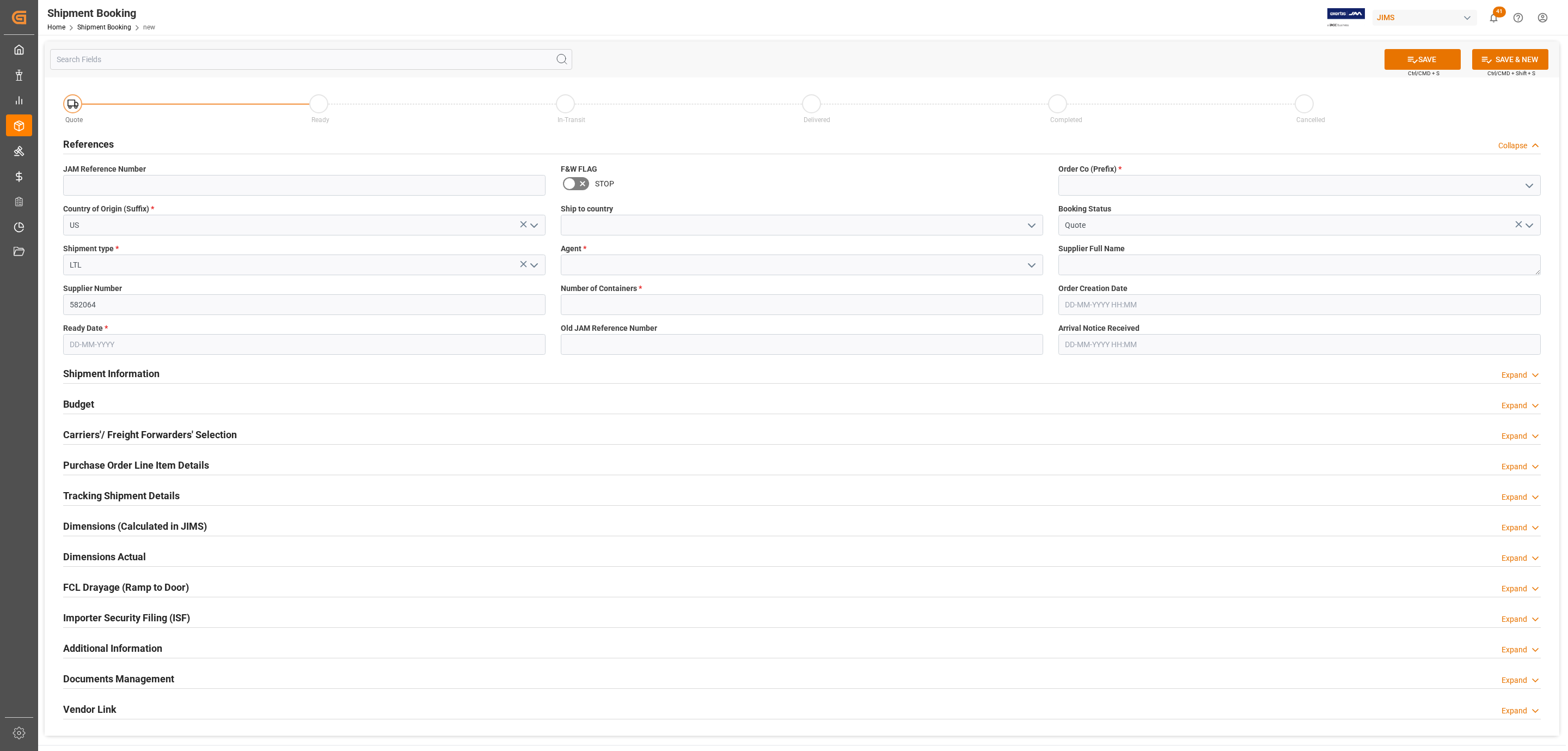
click at [87, 344] on input "text" at bounding box center [304, 344] width 483 height 21
click at [136, 411] on div "4" at bounding box center [141, 411] width 14 height 13
type input "[DATE]"
click at [1030, 223] on icon "open menu" at bounding box center [1032, 225] width 13 height 13
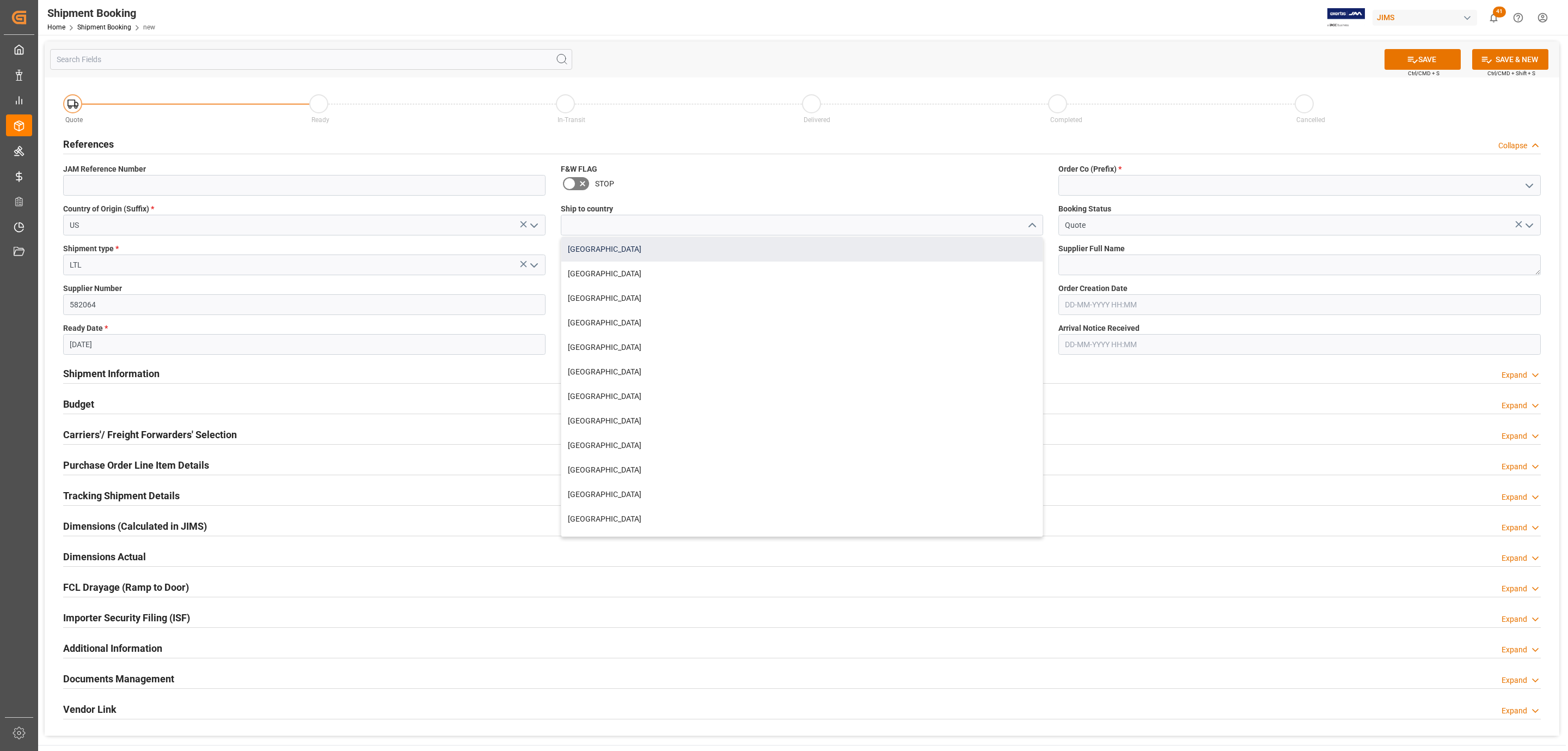
click at [682, 257] on div "[GEOGRAPHIC_DATA]" at bounding box center [802, 249] width 481 height 25
type input "[GEOGRAPHIC_DATA]"
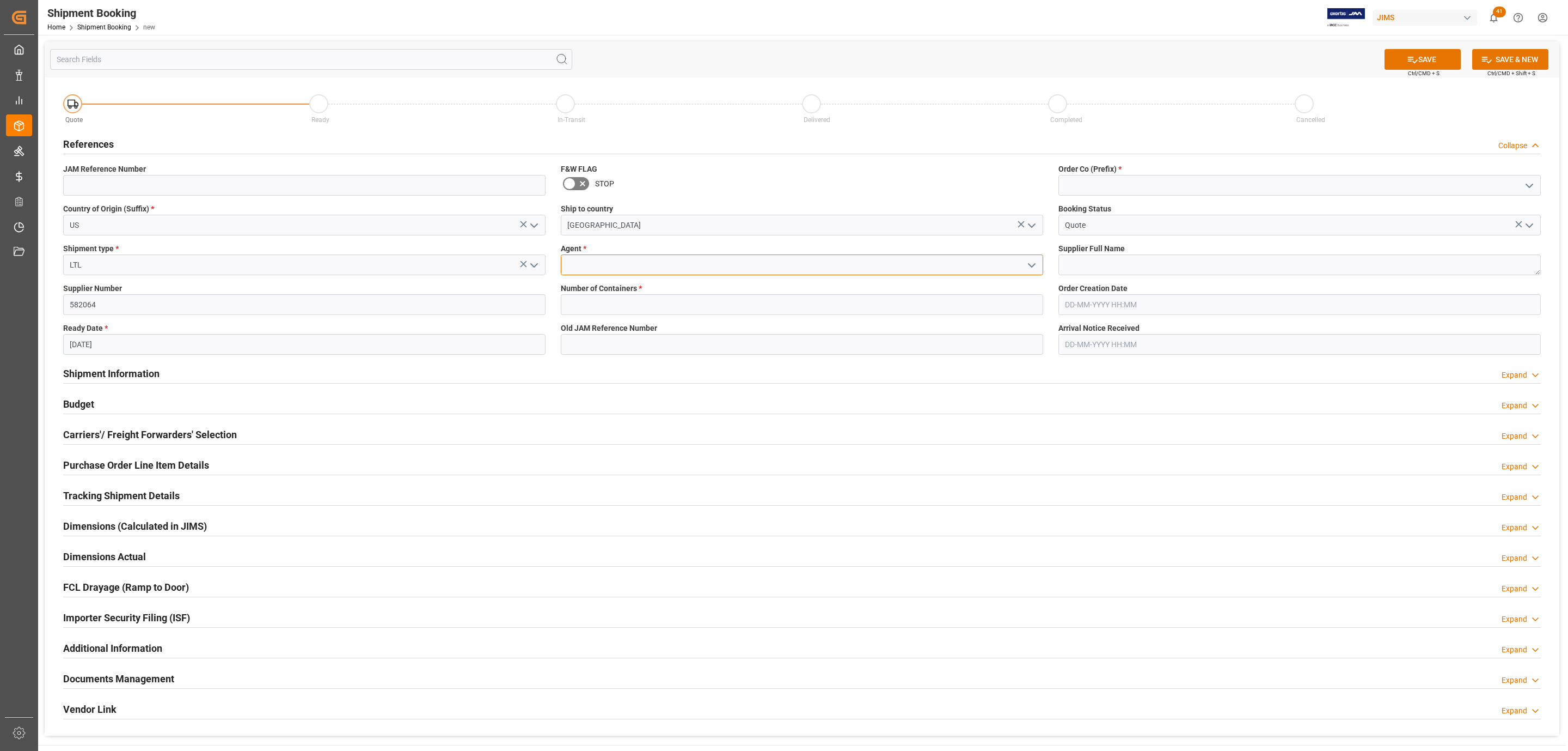
click at [639, 260] on input at bounding box center [802, 265] width 483 height 21
click at [1027, 266] on icon "open menu" at bounding box center [1032, 265] width 13 height 13
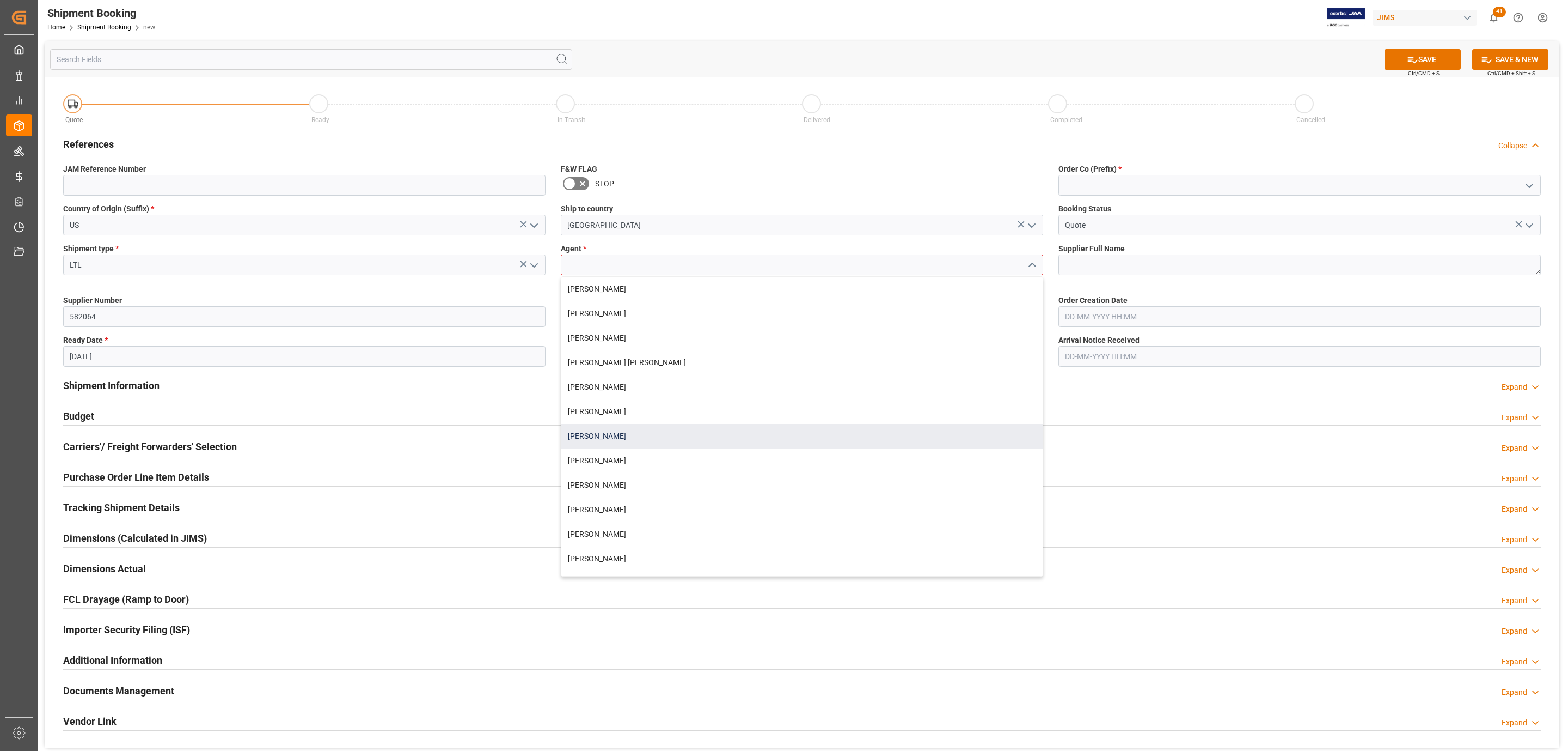
click at [628, 430] on div "[PERSON_NAME]" at bounding box center [802, 436] width 481 height 25
type input "[PERSON_NAME]"
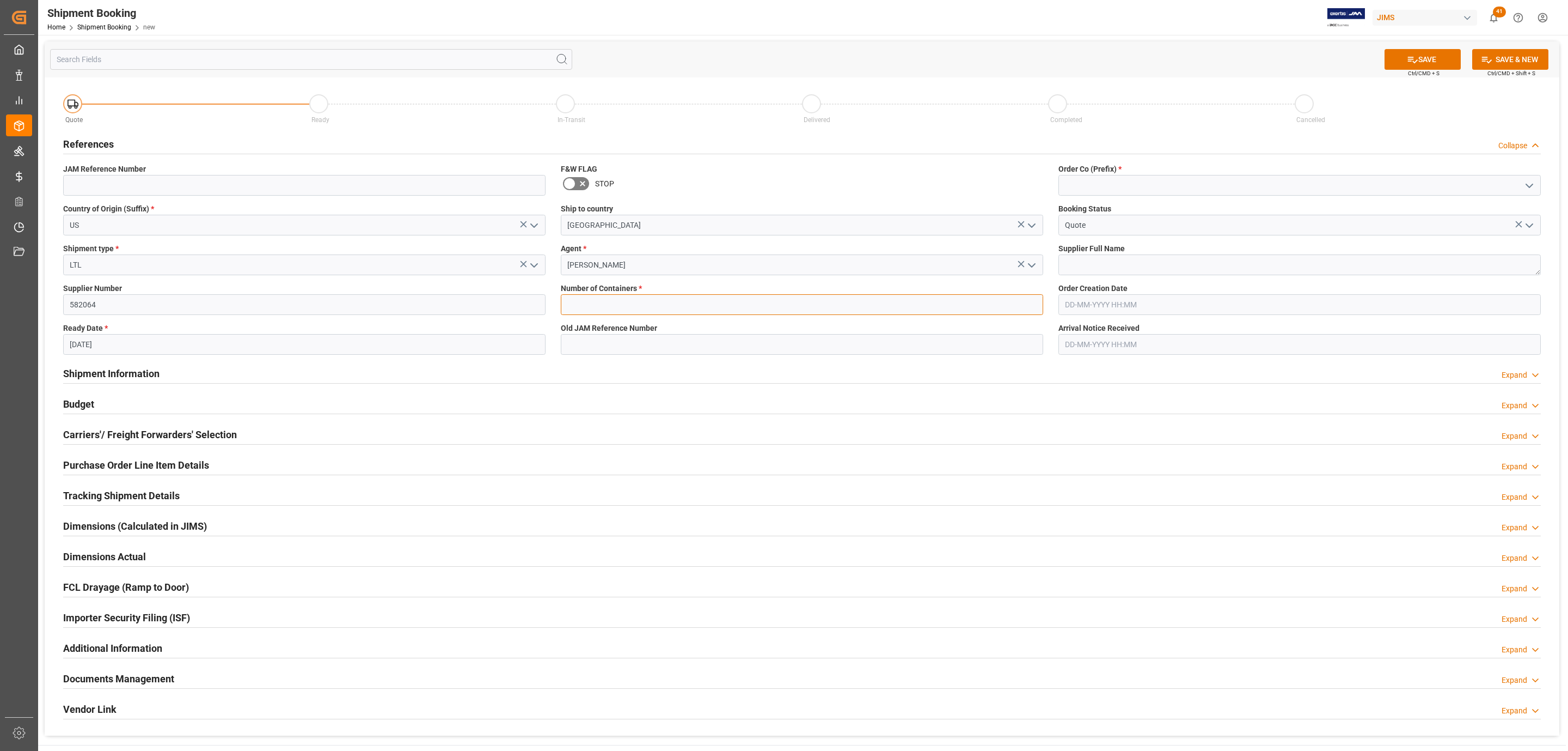
click at [624, 303] on input "text" at bounding box center [802, 305] width 483 height 21
type input "0"
click at [1534, 183] on icon "open menu" at bounding box center [1530, 186] width 13 height 13
click at [1226, 231] on div "77" at bounding box center [1299, 234] width 481 height 25
type input "77"
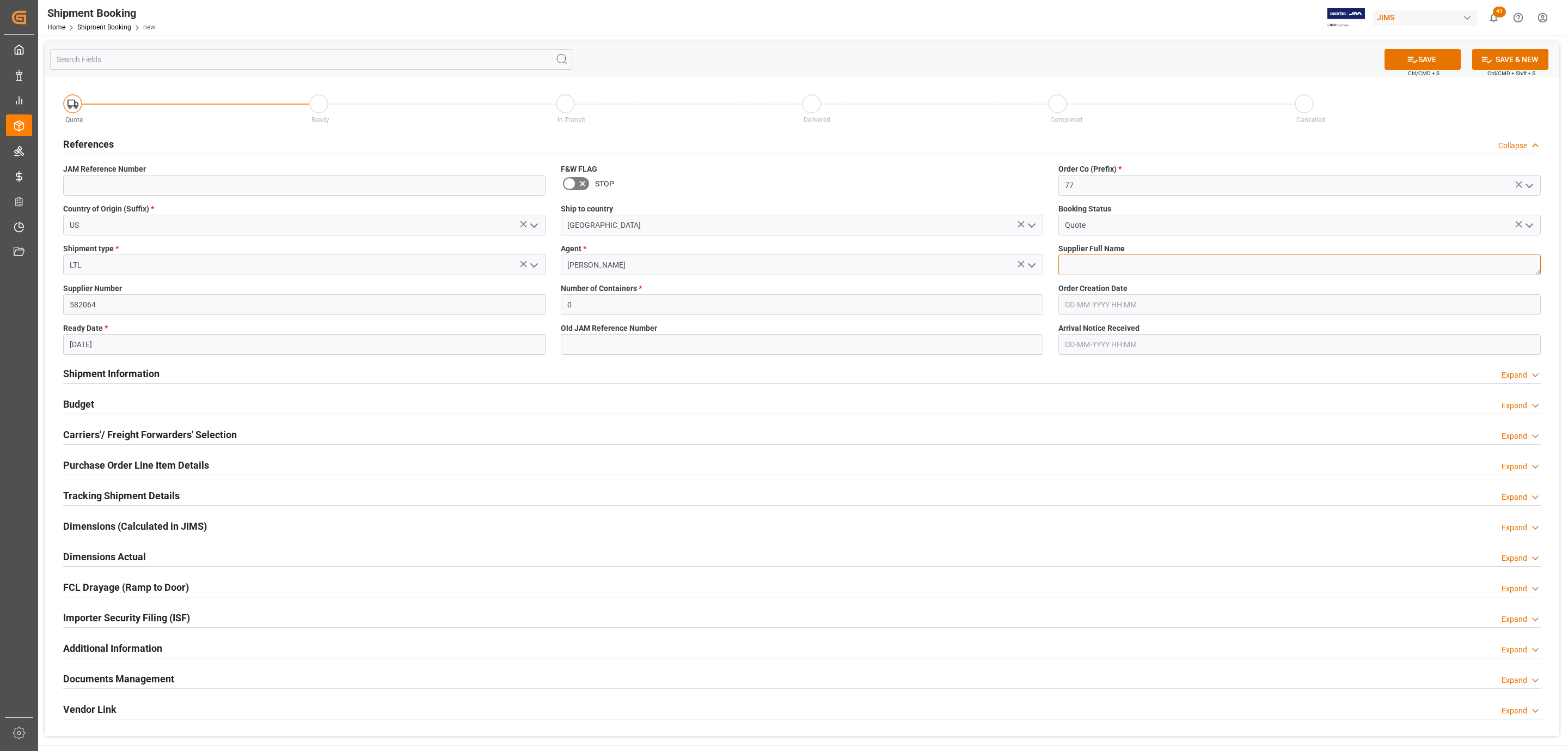
click at [1121, 272] on textarea at bounding box center [1299, 265] width 483 height 21
paste textarea "Focusrite Group US (Martin Aud"
type textarea "Focusrite Group US ([PERSON_NAME] Audio)"
click at [1418, 65] on button "SAVE" at bounding box center [1423, 60] width 76 height 21
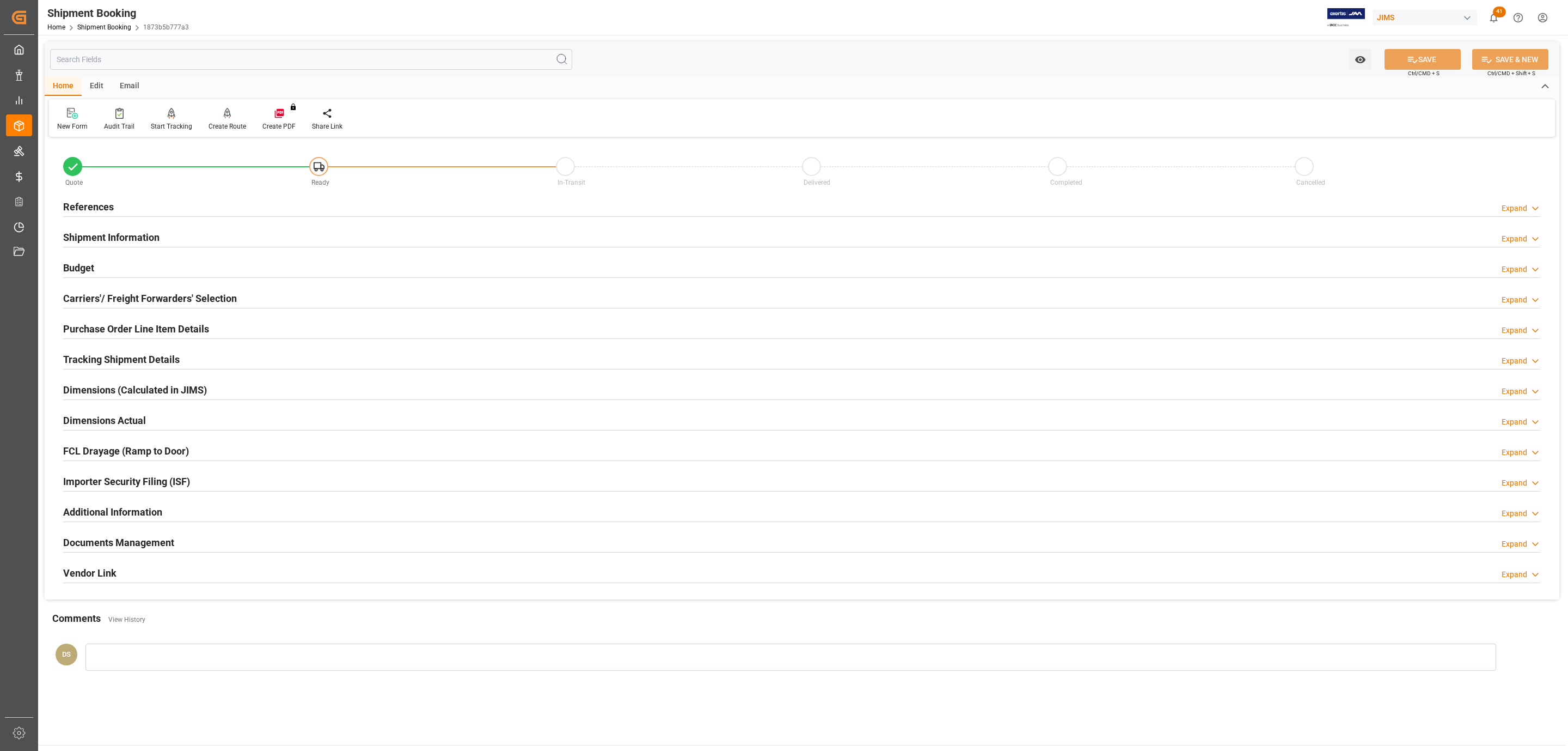
click at [192, 313] on div "Carriers'/ Freight Forwarders' Selection Expand" at bounding box center [802, 298] width 1493 height 30
click at [190, 304] on h2 "Carriers'/ Freight Forwarders' Selection" at bounding box center [150, 298] width 174 height 15
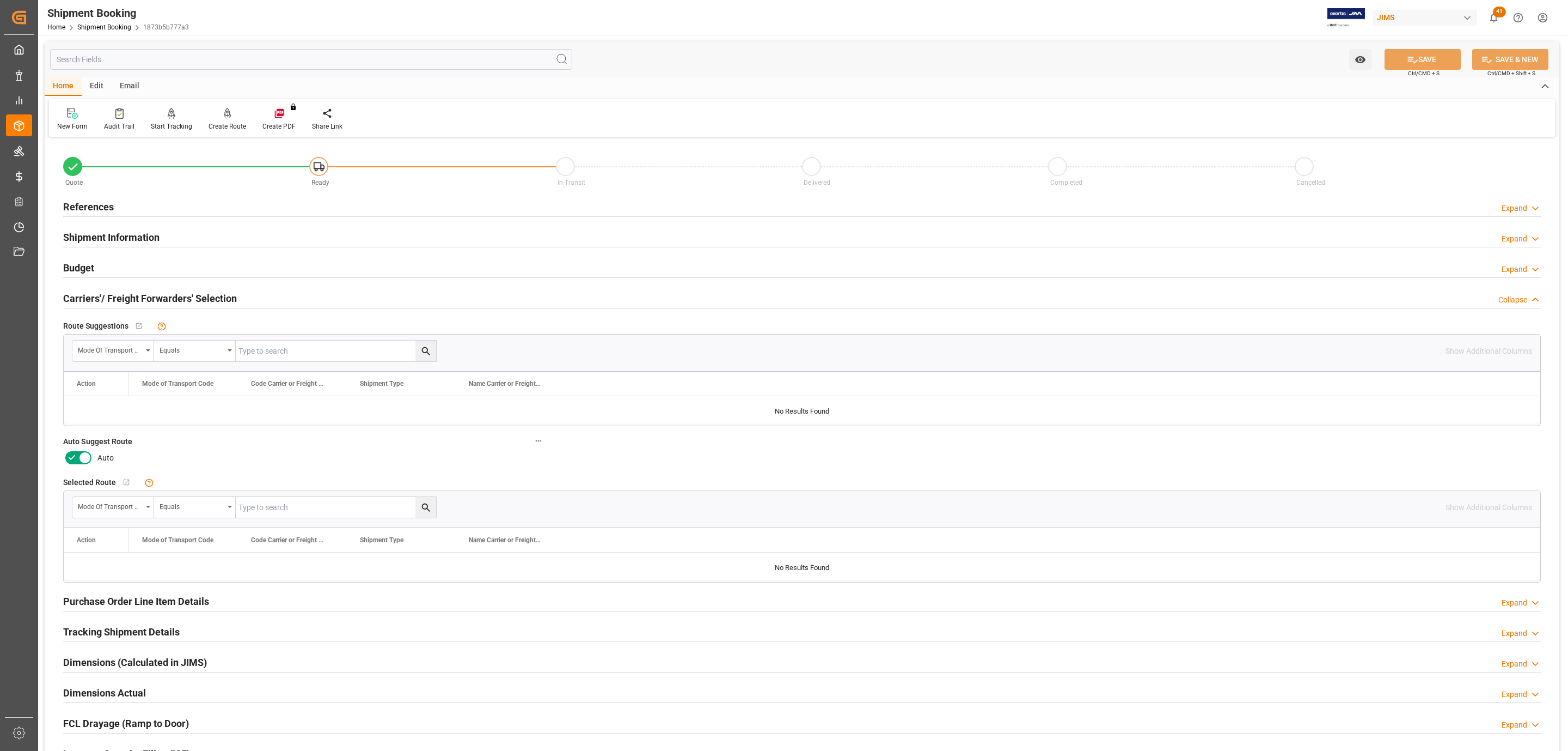
click at [76, 461] on icon at bounding box center [72, 457] width 13 height 13
click at [0, 0] on input "checkbox" at bounding box center [0, 0] width 0 height 0
click at [1449, 58] on button "SAVE" at bounding box center [1423, 60] width 76 height 21
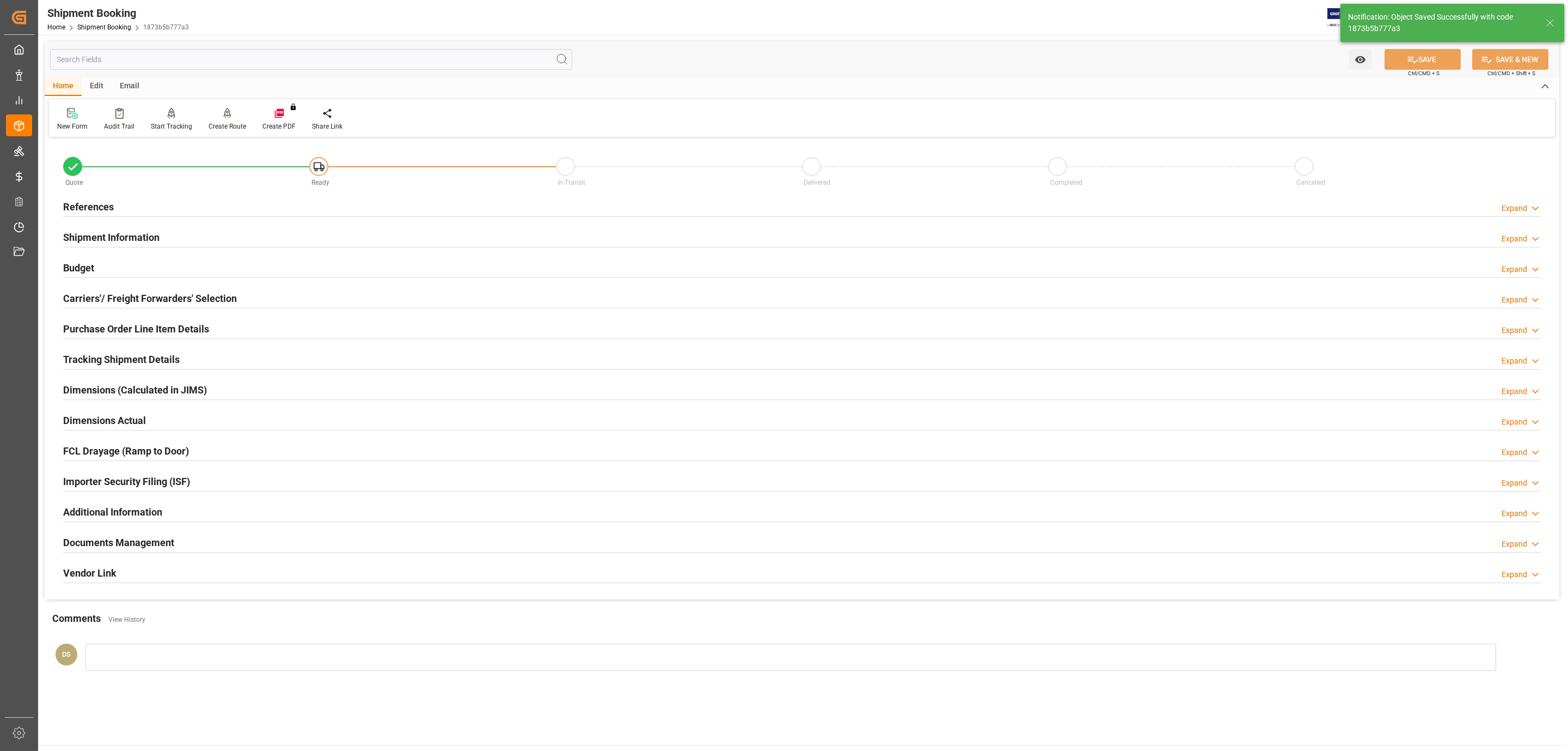
type input "Ready"
click at [141, 205] on div "References Expand" at bounding box center [802, 206] width 1478 height 21
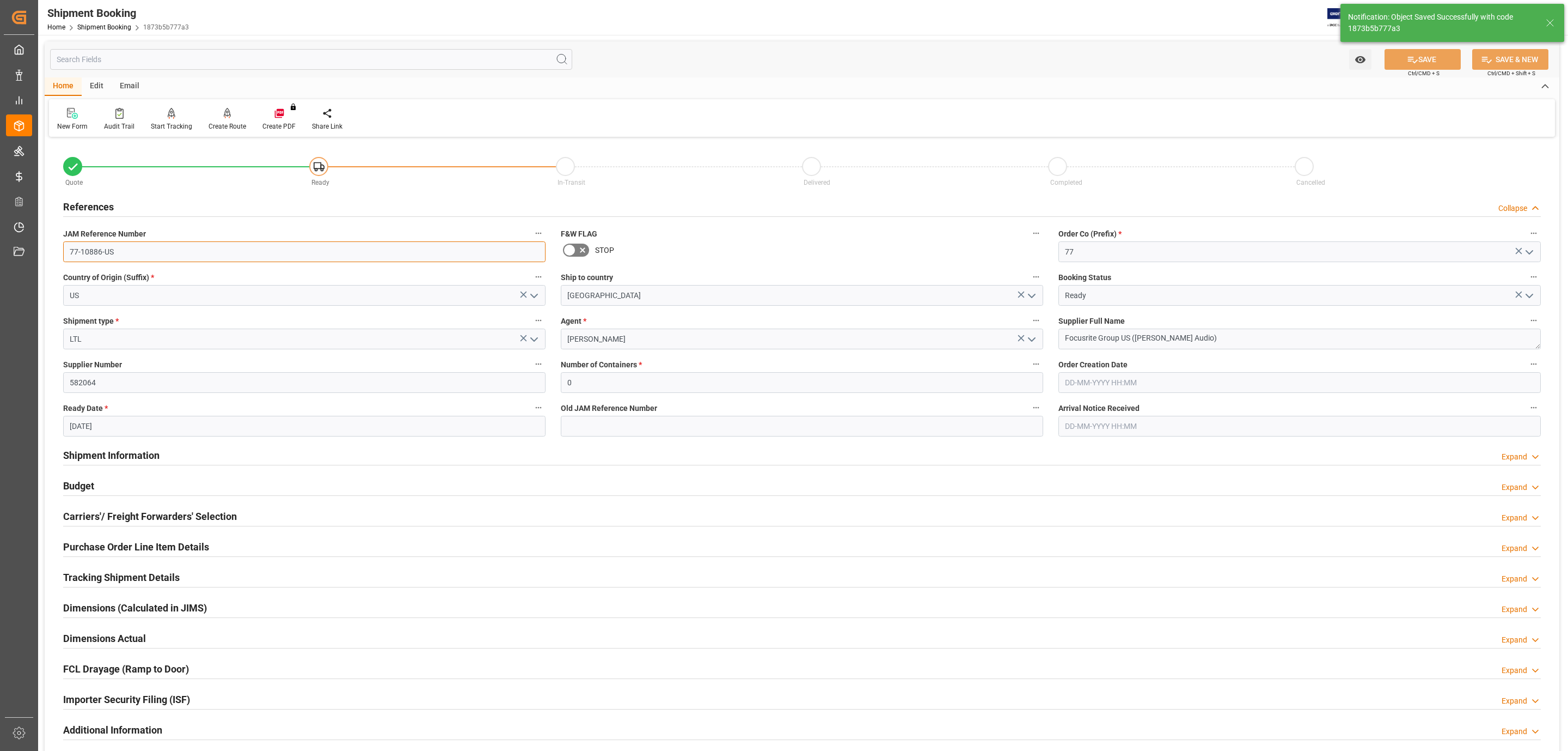
click at [130, 260] on input "77-10886-US" at bounding box center [304, 251] width 483 height 21
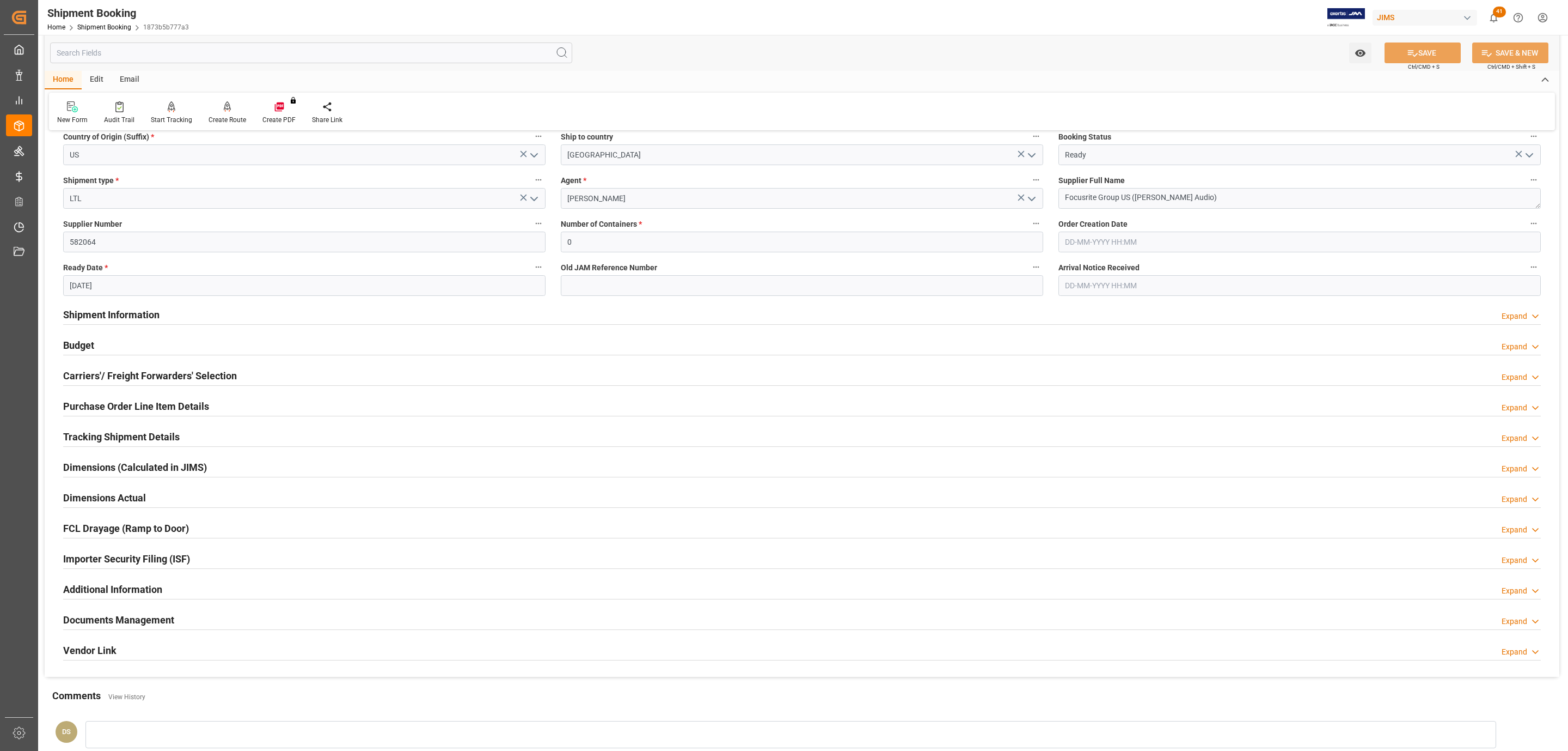
scroll to position [245, 0]
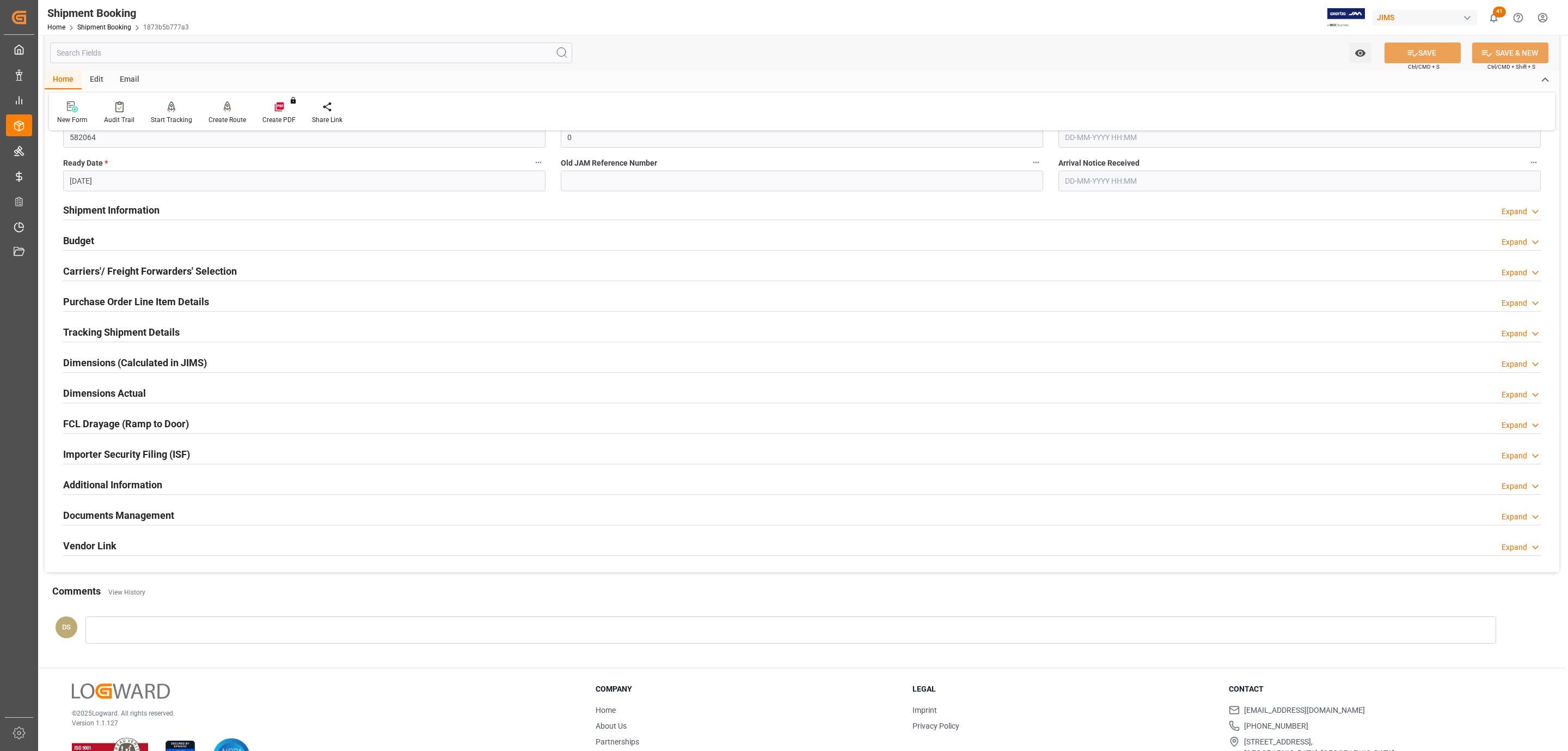
click at [149, 273] on h2 "Carriers'/ Freight Forwarders' Selection" at bounding box center [150, 271] width 174 height 15
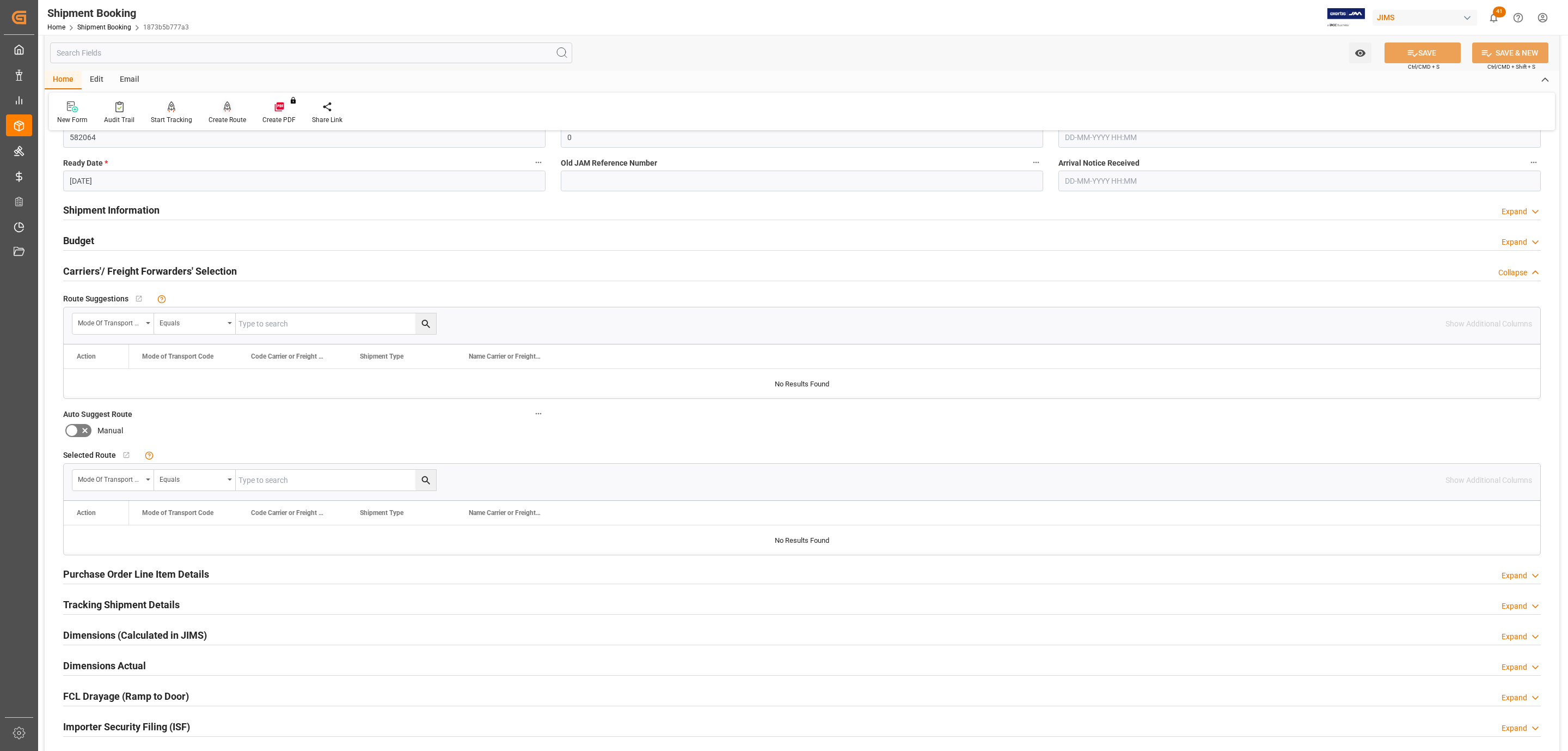
click at [226, 118] on div "Create Route" at bounding box center [227, 119] width 38 height 10
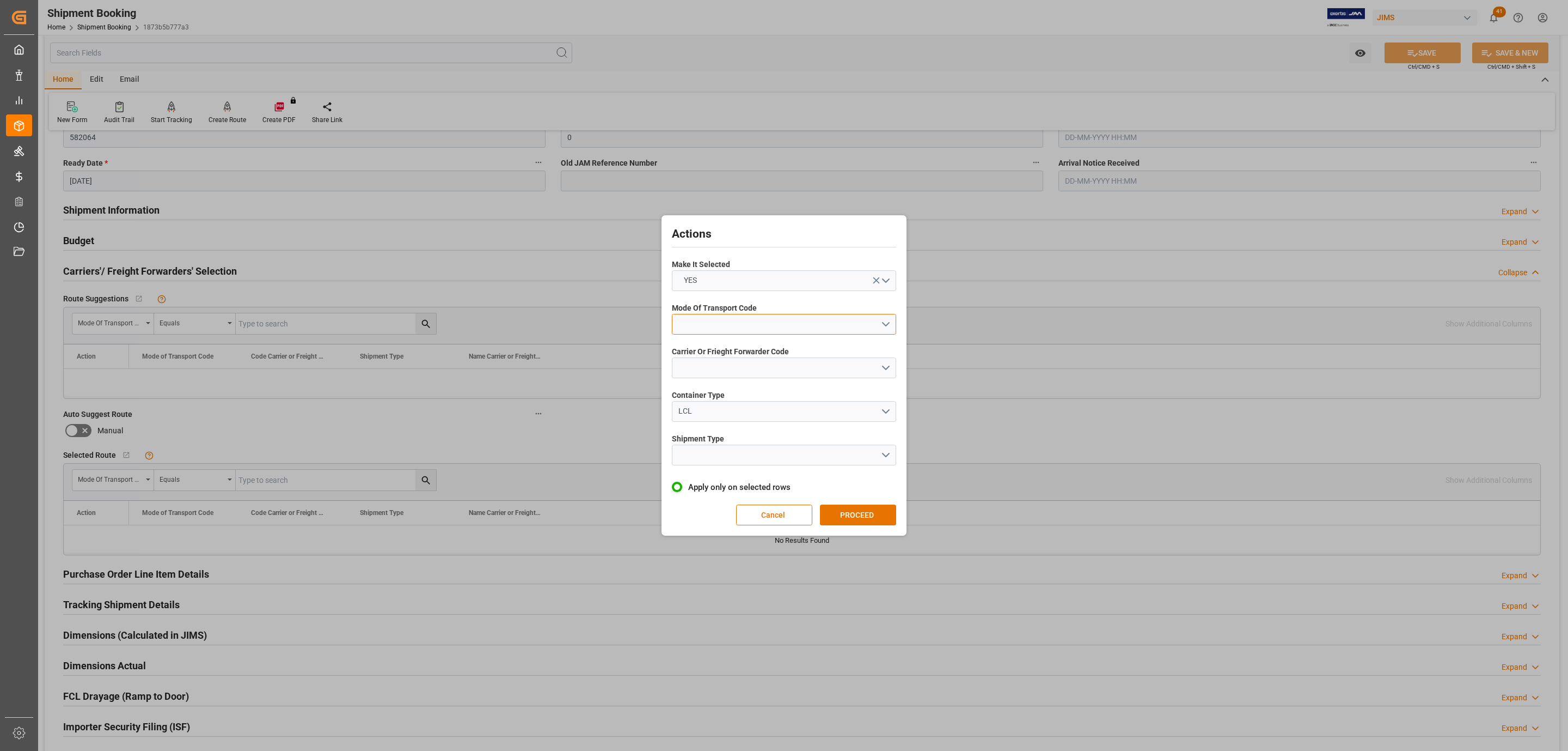
click at [740, 316] on button "open menu" at bounding box center [784, 324] width 224 height 21
drag, startPoint x: 788, startPoint y: 511, endPoint x: 601, endPoint y: 446, distance: 198.0
click at [788, 510] on button "Cancel" at bounding box center [775, 515] width 76 height 21
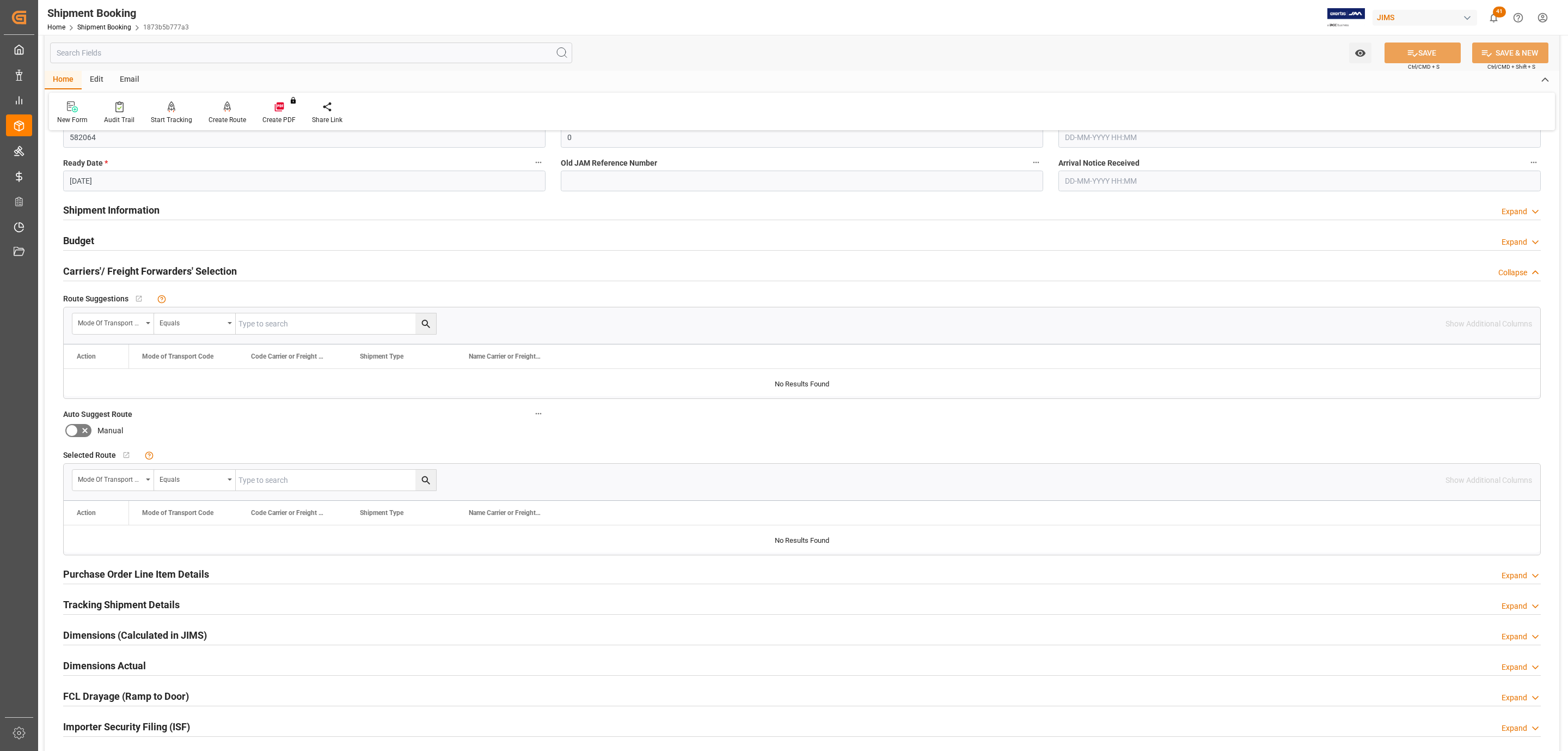
scroll to position [0, 0]
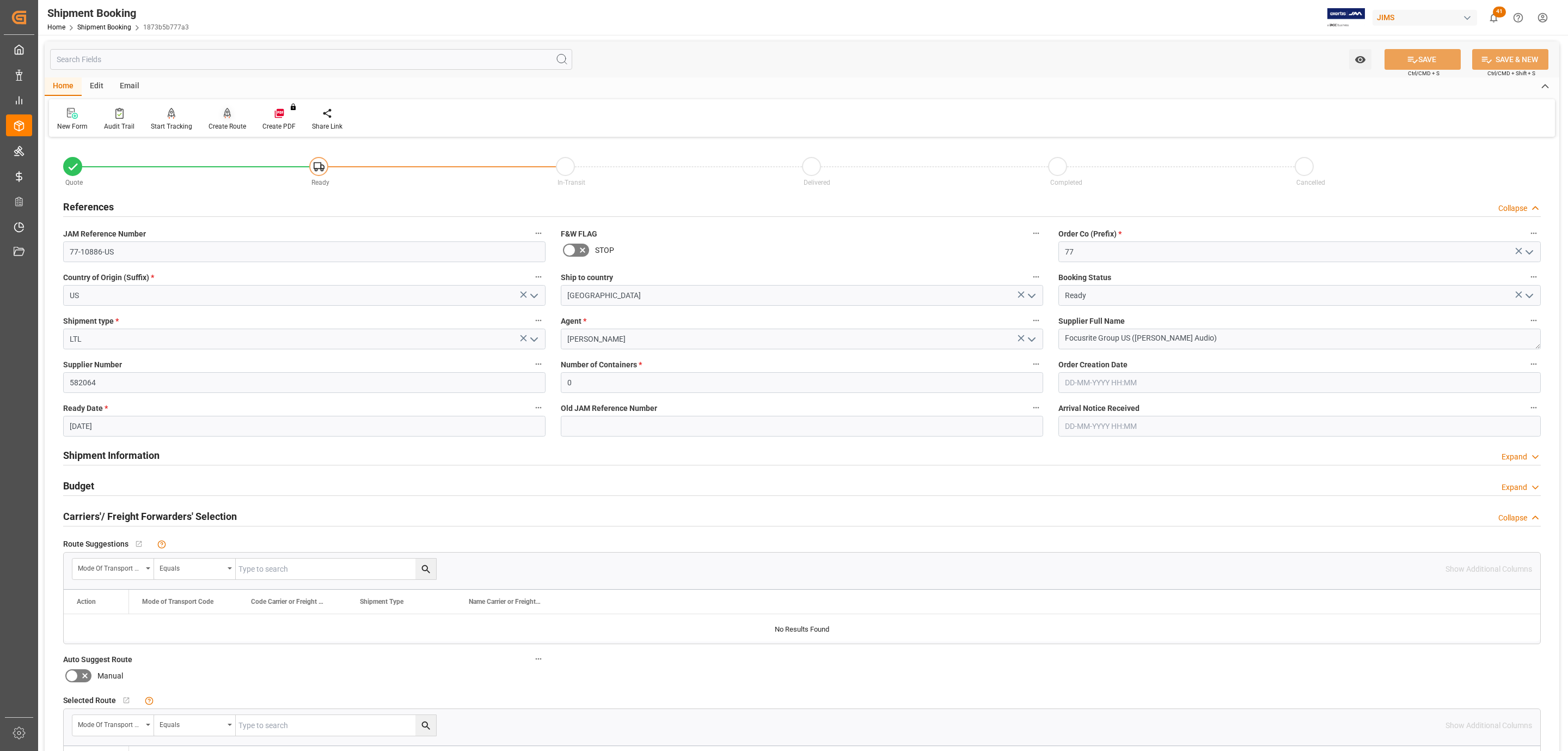
click at [225, 118] on icon at bounding box center [227, 118] width 5 height 2
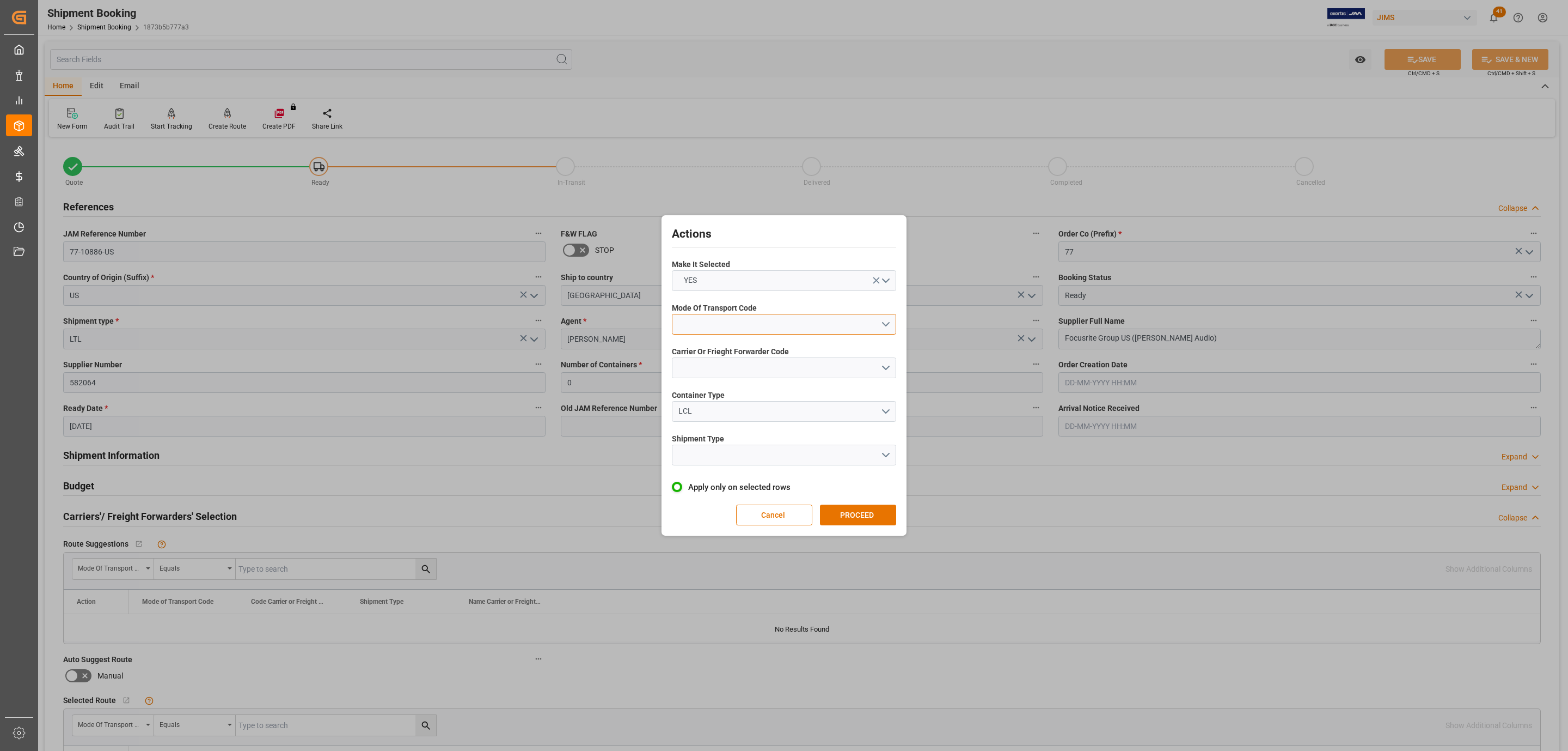
click at [726, 317] on button "open menu" at bounding box center [784, 324] width 224 height 21
click at [729, 369] on div "3- TRUCKR" at bounding box center [784, 372] width 223 height 23
click at [724, 368] on button "open menu" at bounding box center [784, 368] width 224 height 21
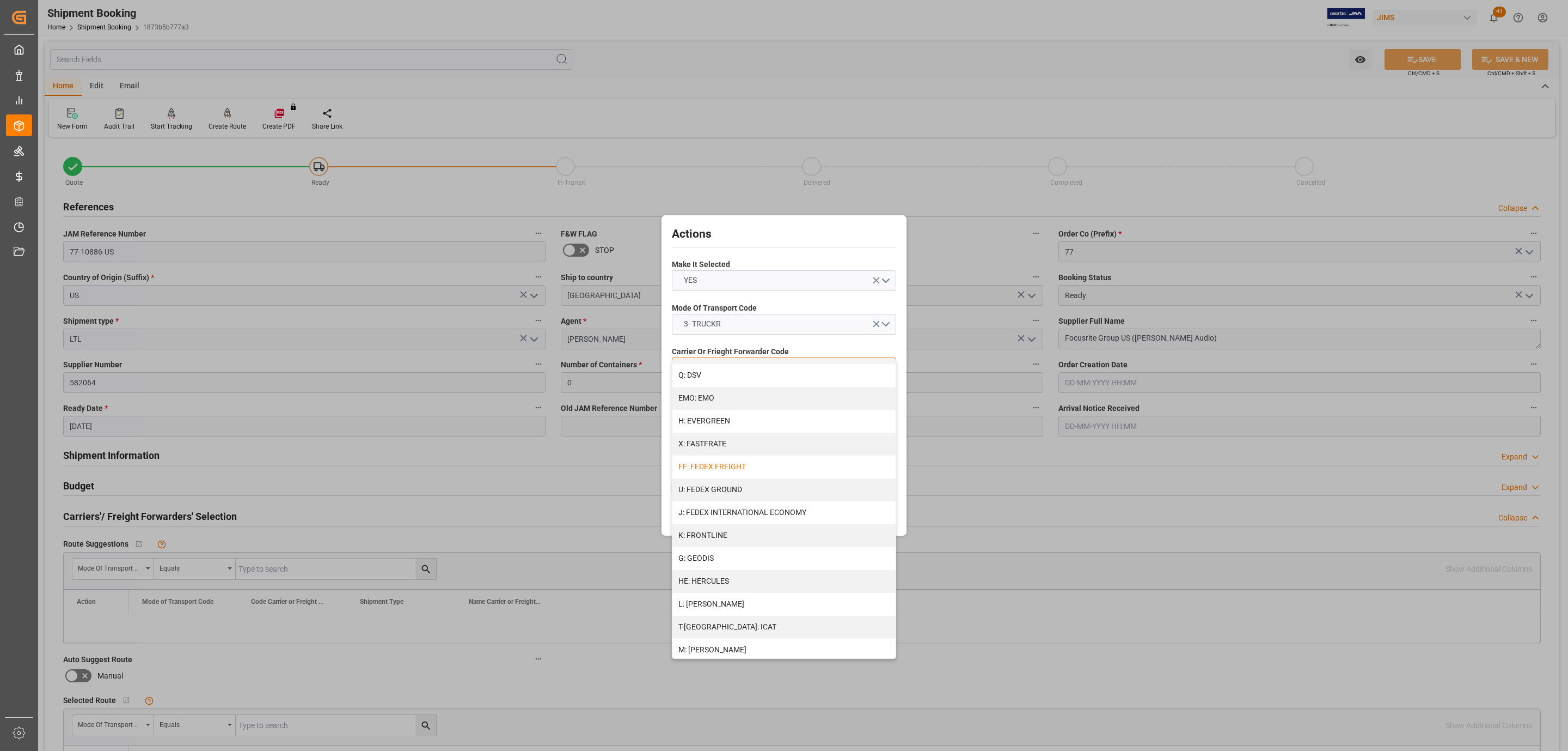
scroll to position [245, 0]
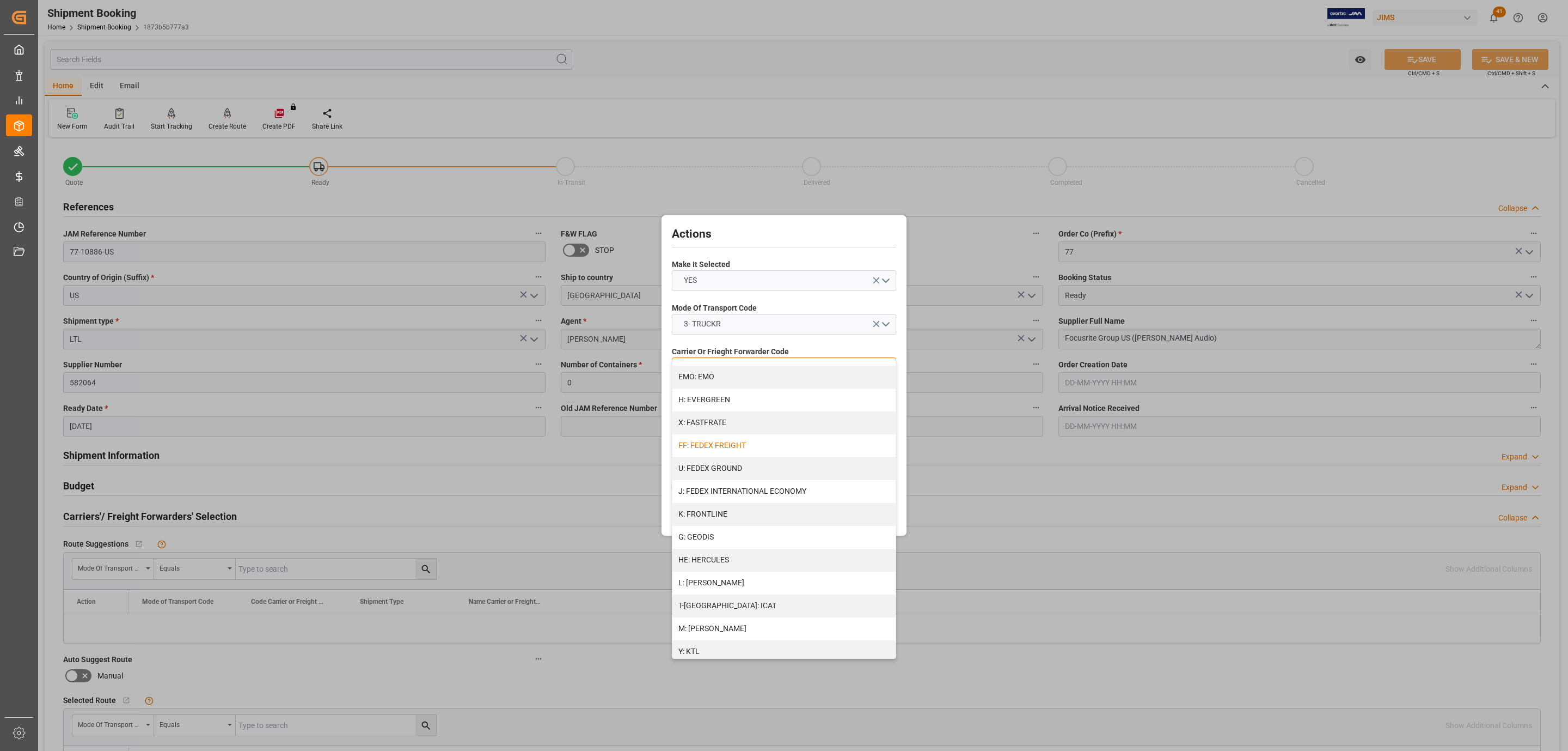
click at [751, 448] on div "FF: FEDEX FREIGHT" at bounding box center [784, 445] width 223 height 23
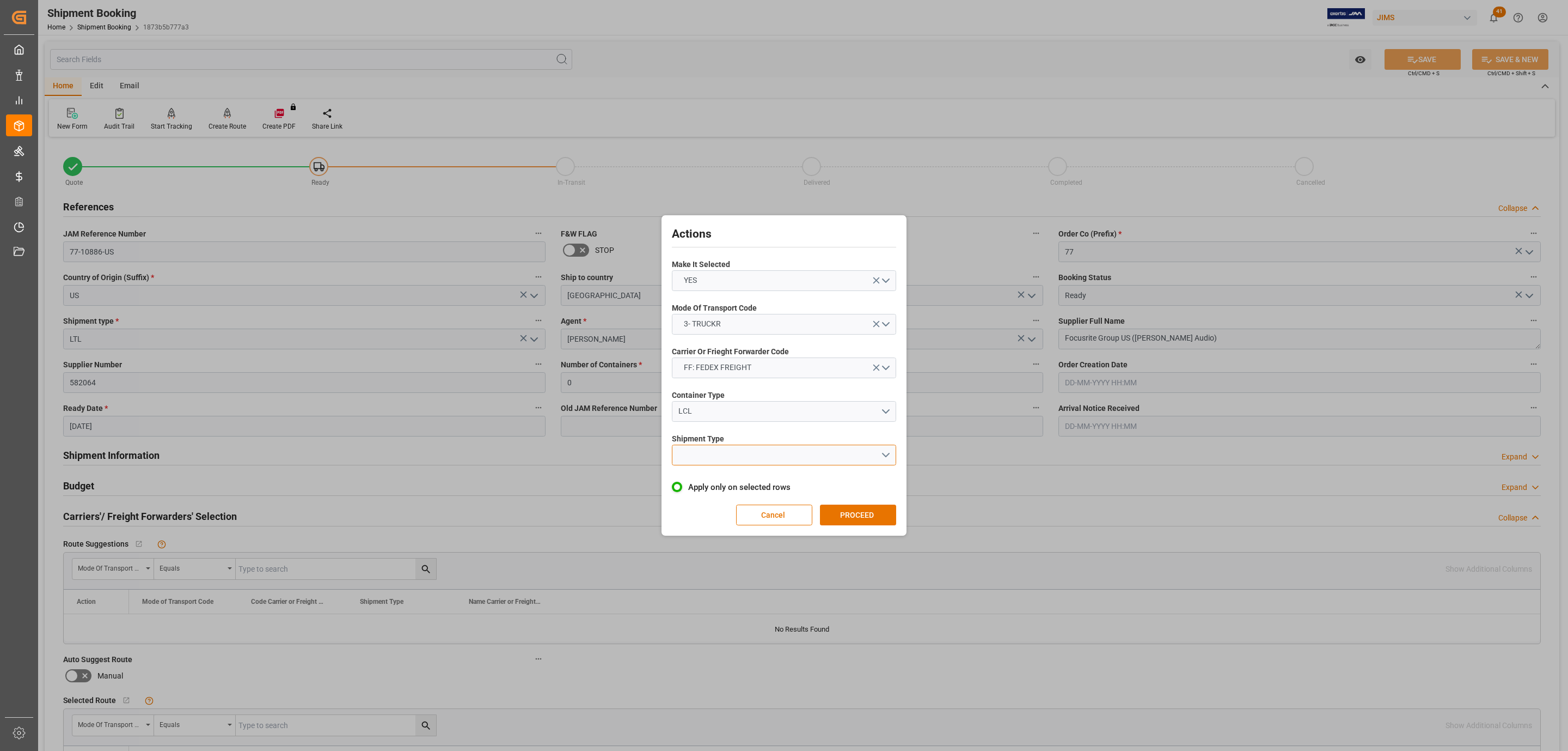
click at [722, 452] on button "open menu" at bounding box center [784, 455] width 224 height 21
click at [721, 454] on div "LTL" at bounding box center [784, 457] width 223 height 23
click at [854, 511] on button "PROCEED" at bounding box center [858, 515] width 76 height 21
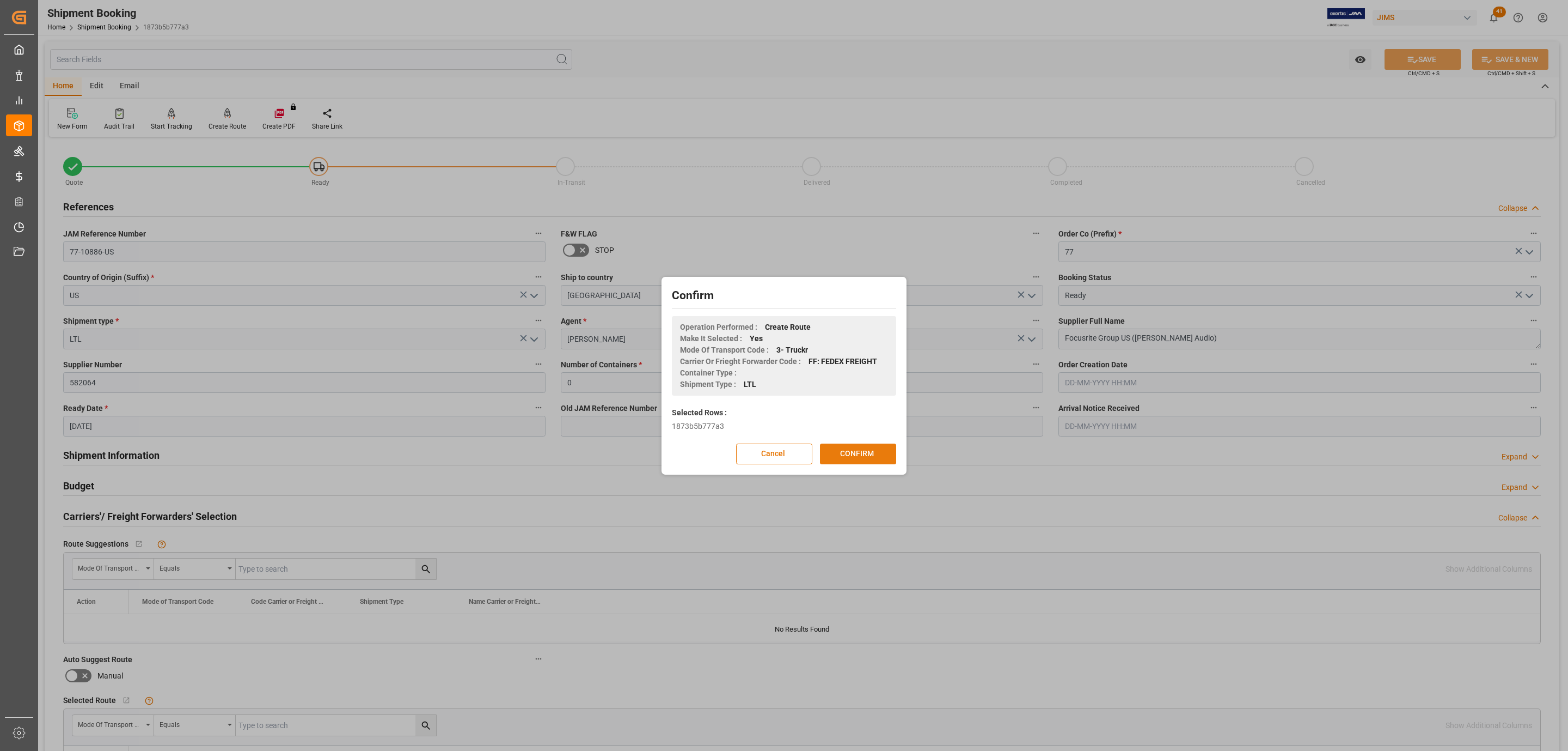
click at [843, 446] on button "CONFIRM" at bounding box center [858, 454] width 76 height 21
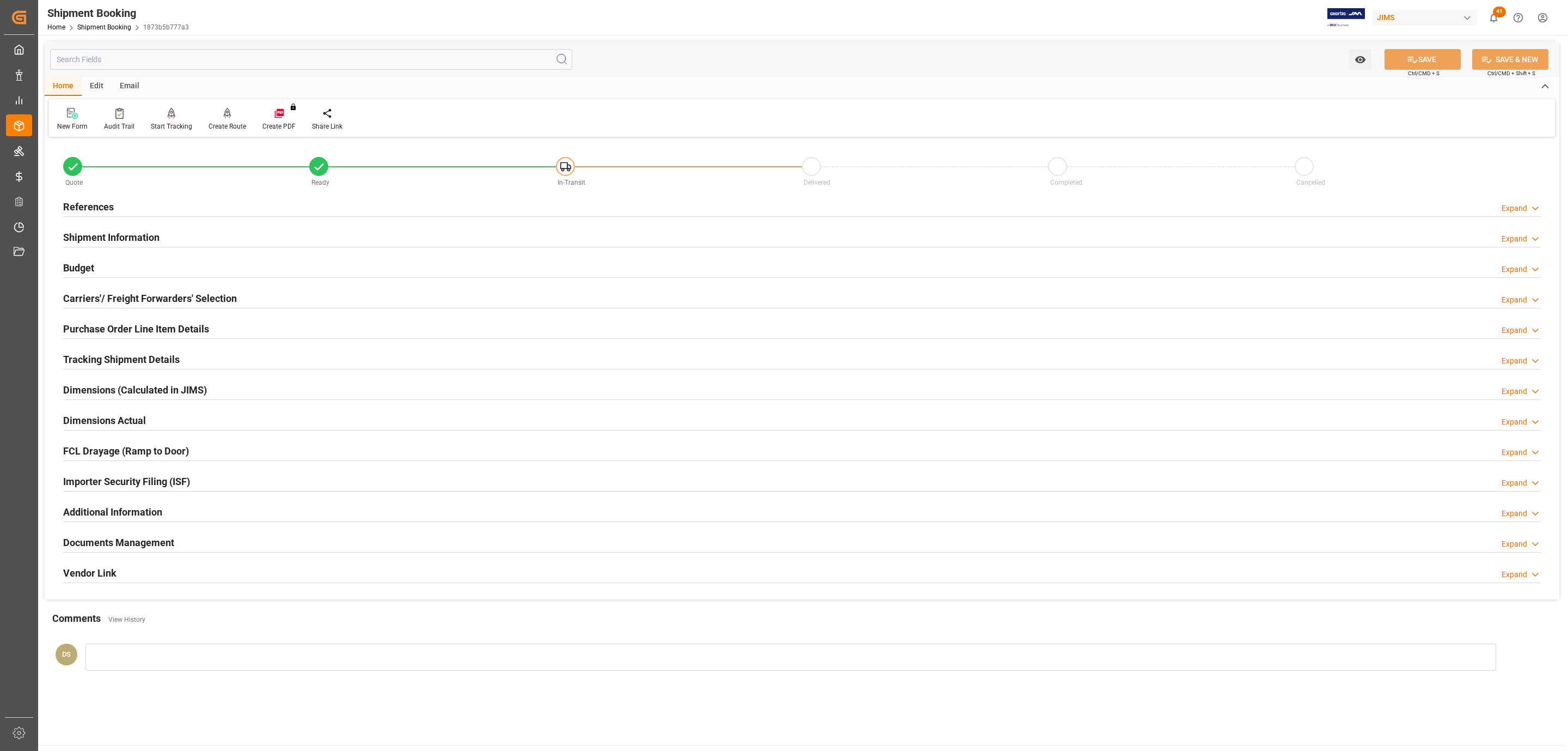
click at [105, 364] on h2 "Tracking Shipment Details" at bounding box center [122, 359] width 117 height 15
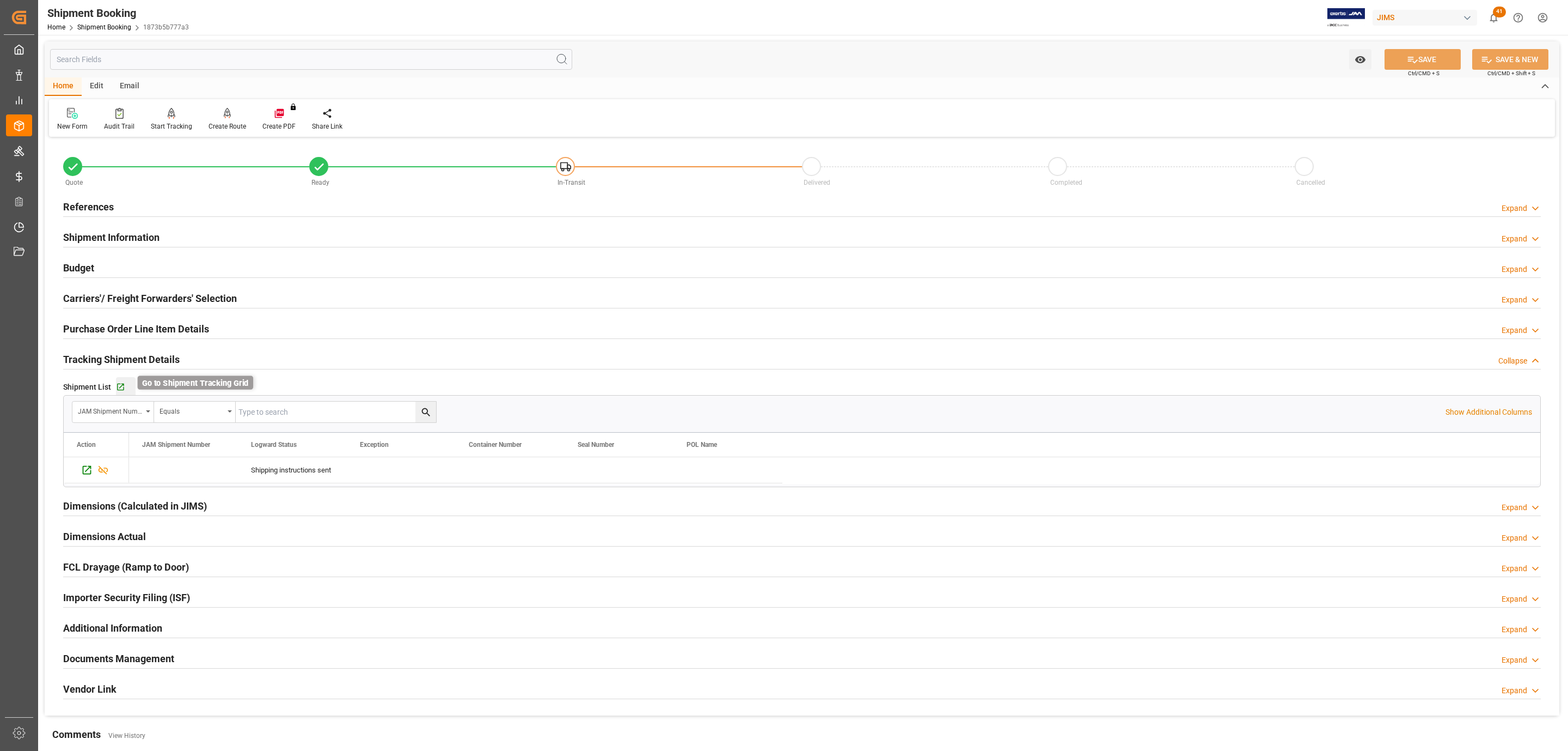
click at [117, 386] on icon "button" at bounding box center [120, 387] width 7 height 7
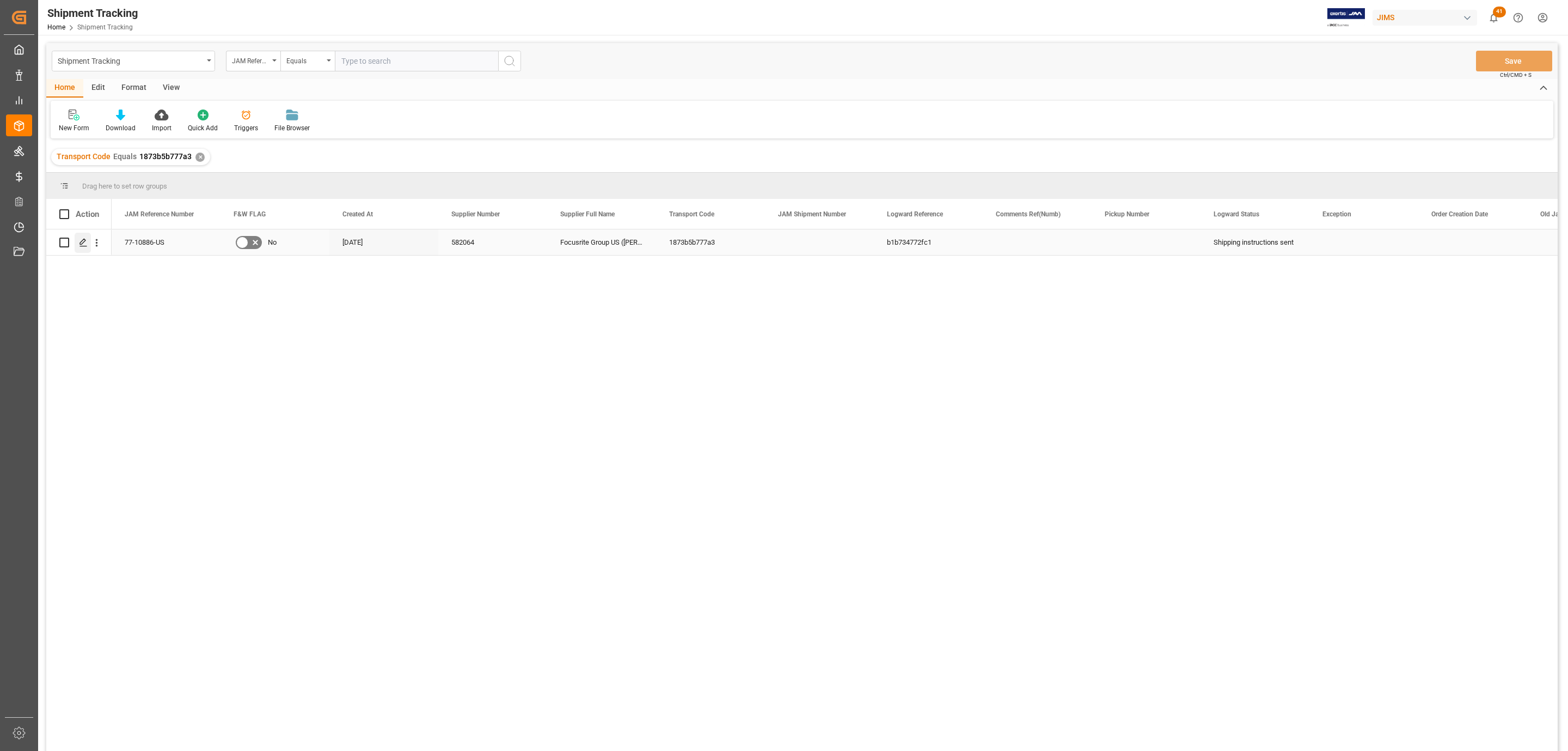
click at [87, 244] on icon "Press SPACE to select this row." at bounding box center [83, 242] width 8 height 8
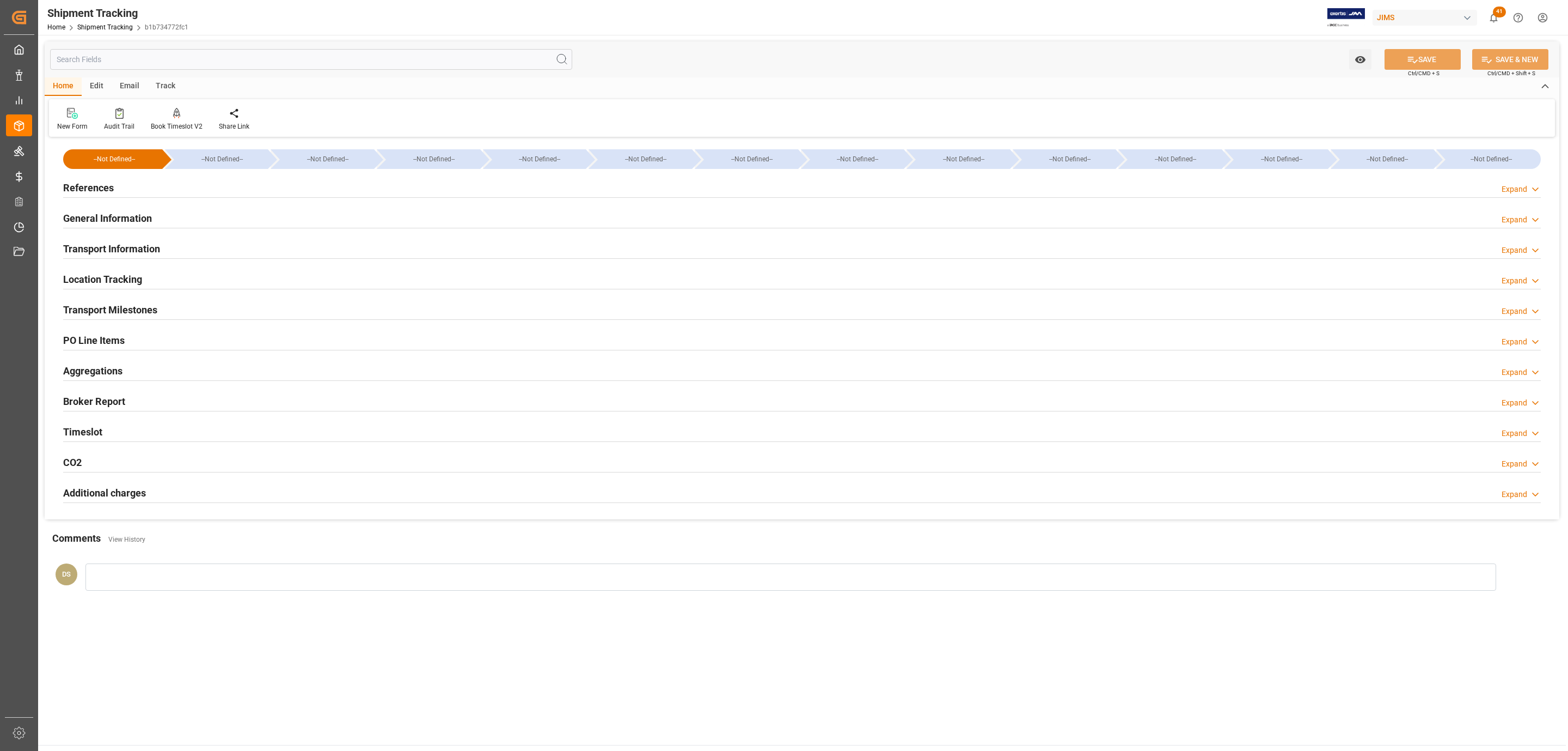
drag, startPoint x: 191, startPoint y: 185, endPoint x: 116, endPoint y: 249, distance: 98.6
click at [191, 185] on div "References Expand" at bounding box center [802, 187] width 1478 height 21
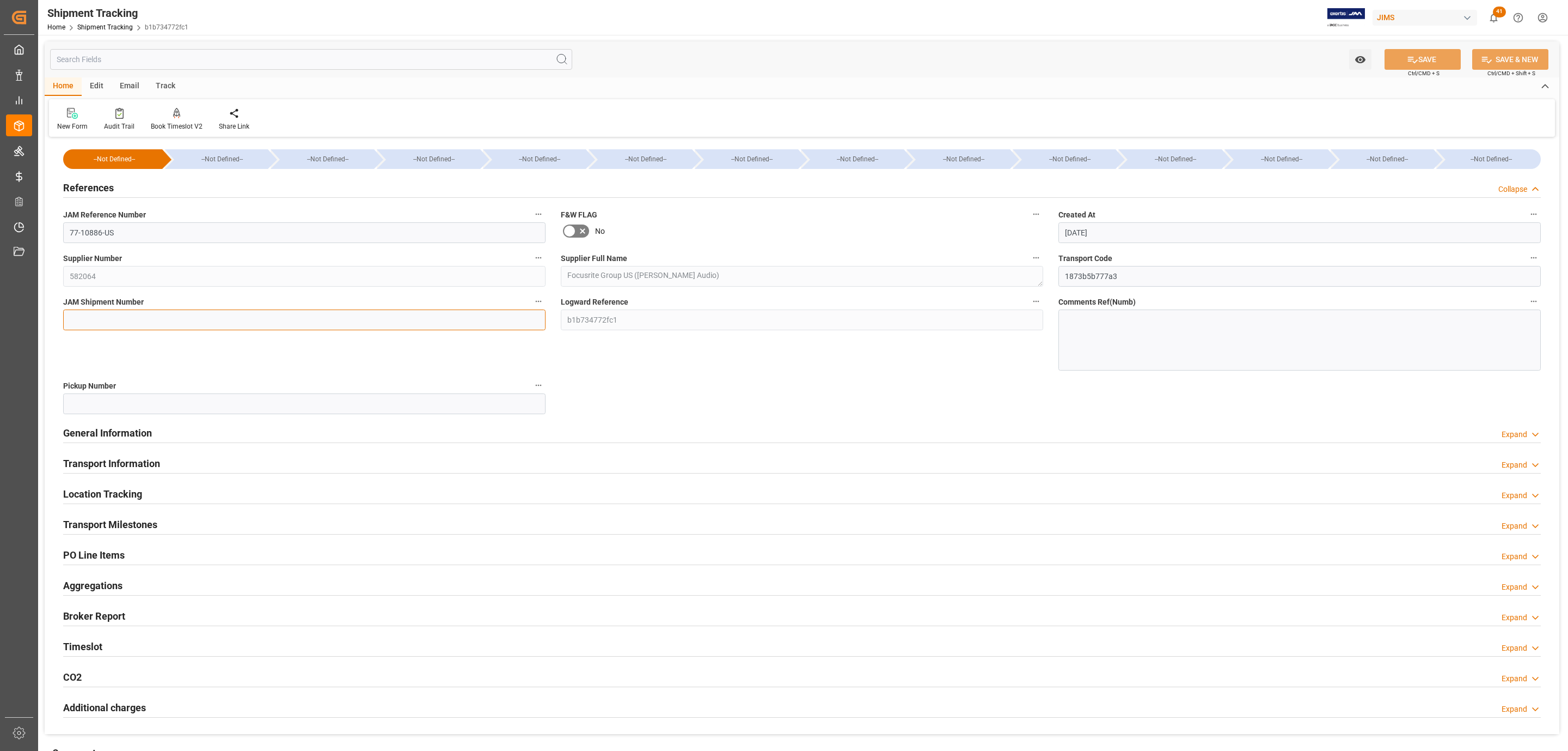
click at [107, 316] on input at bounding box center [304, 320] width 483 height 21
paste input "72879"
type input "72879"
click at [1392, 62] on button "SAVE" at bounding box center [1423, 60] width 76 height 21
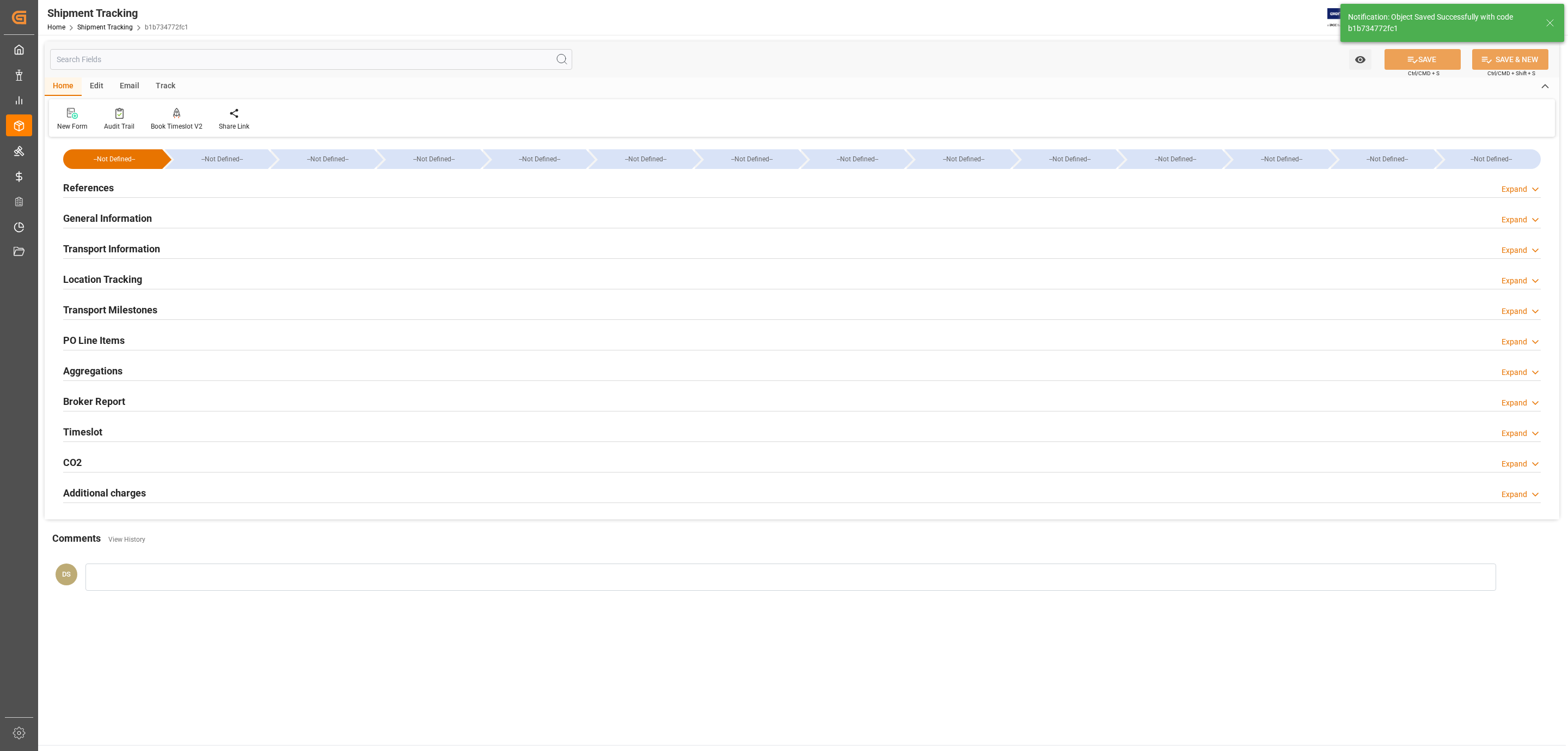
click at [126, 307] on h2 "Transport Milestones" at bounding box center [110, 310] width 94 height 15
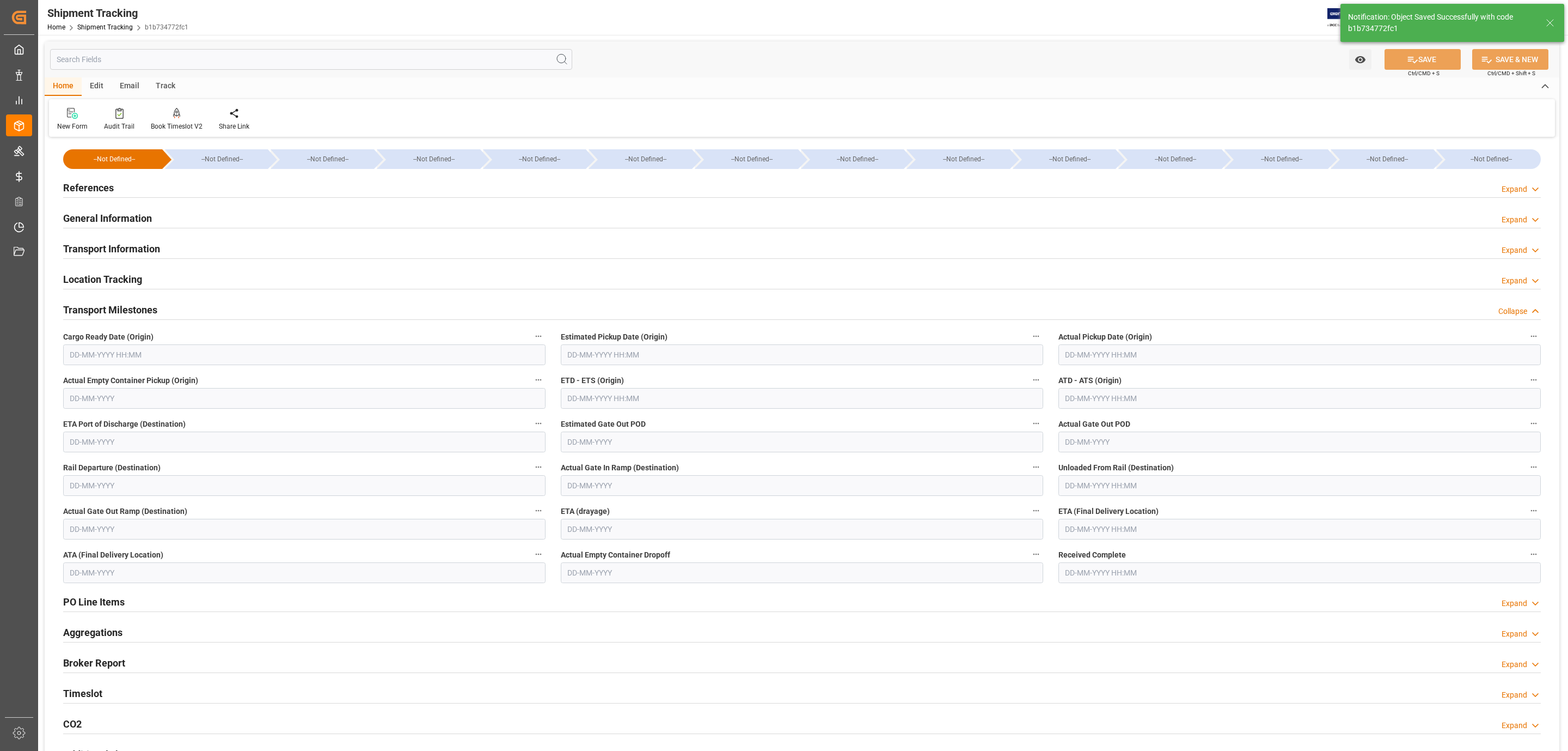
click at [173, 351] on input "text" at bounding box center [304, 354] width 483 height 21
click at [139, 422] on span "4" at bounding box center [141, 422] width 4 height 8
type input "[DATE] 00:00"
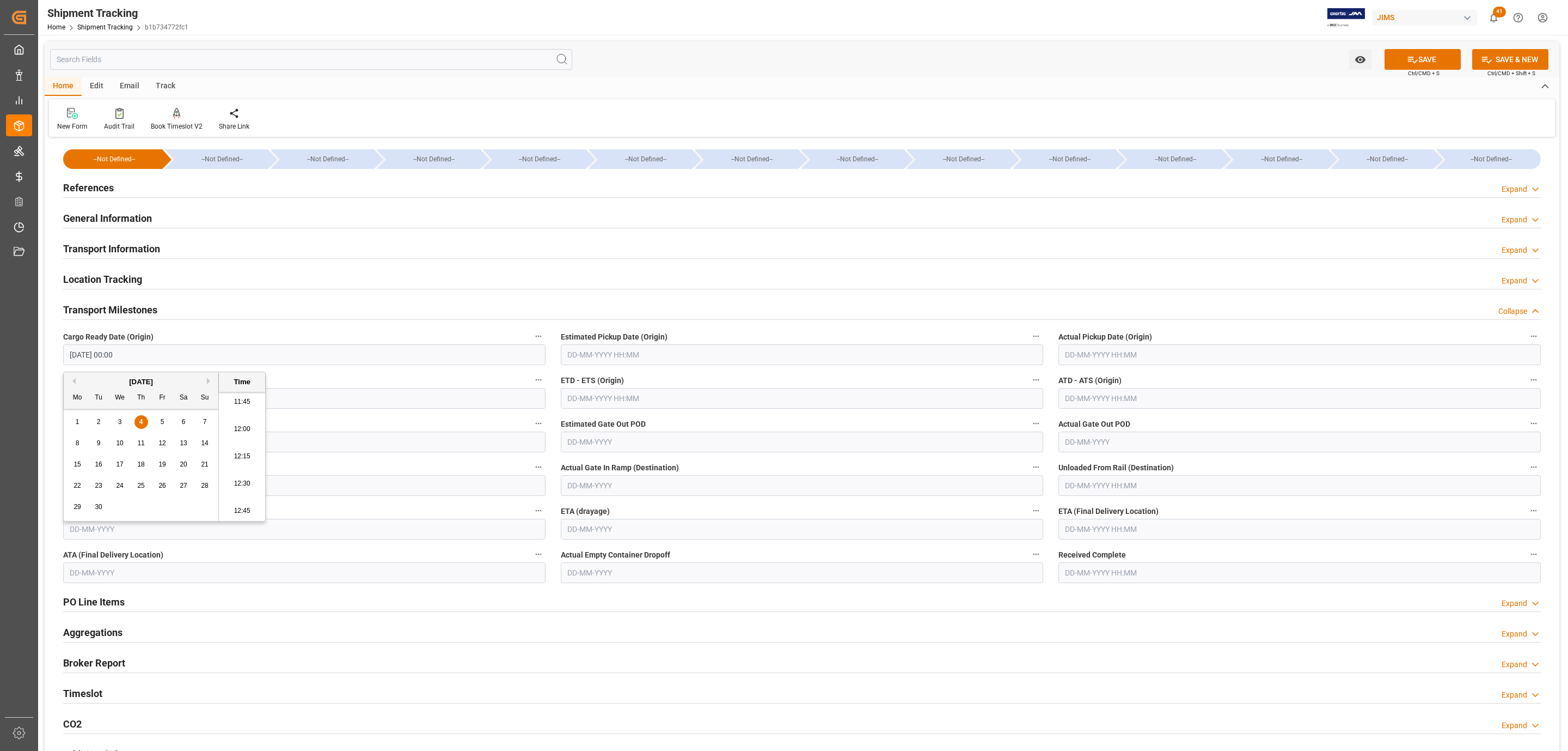
click at [573, 354] on input "text" at bounding box center [802, 354] width 483 height 21
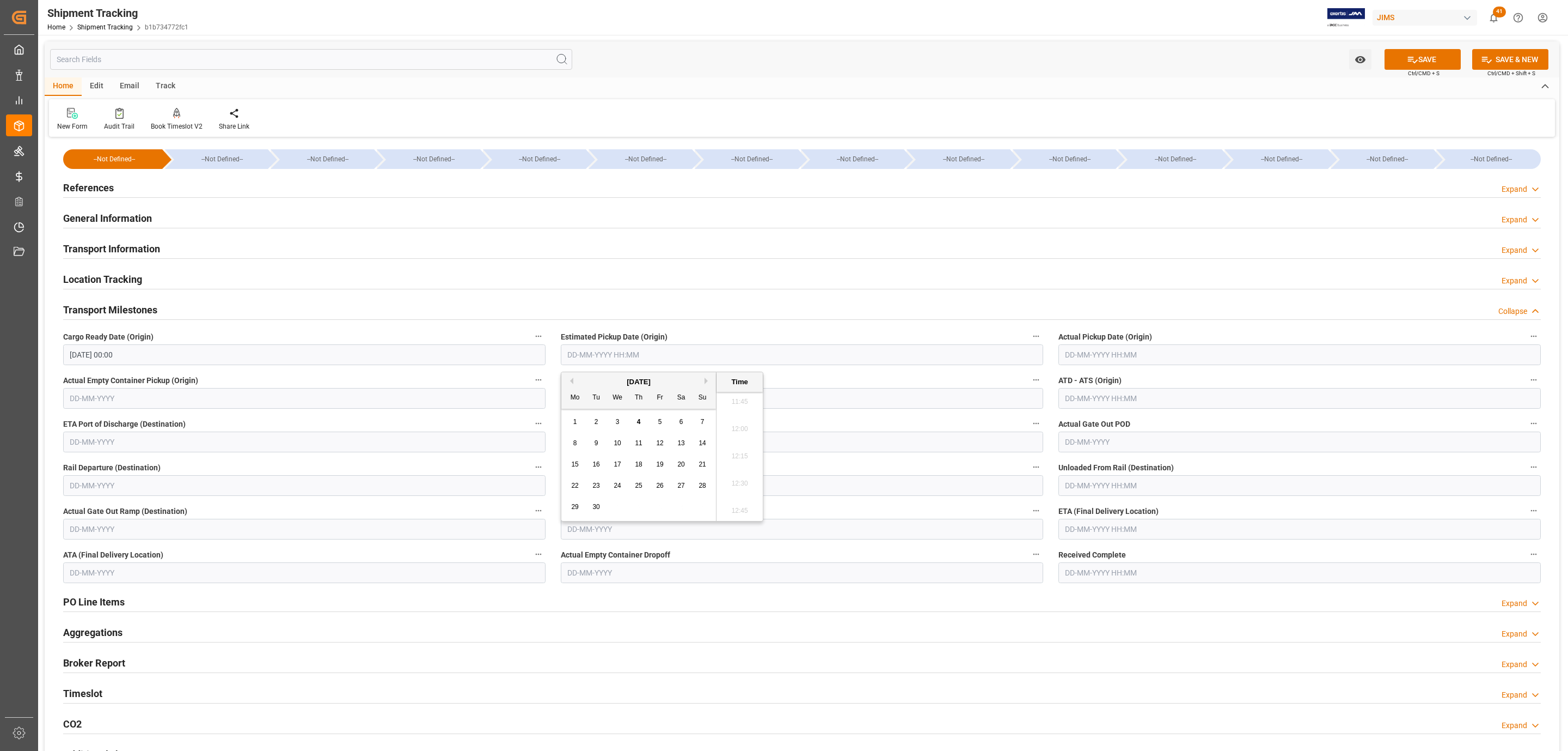
click at [604, 386] on div "[DATE]" at bounding box center [639, 382] width 155 height 11
click at [654, 422] on div "5" at bounding box center [660, 422] width 14 height 13
type input "[DATE] 00:00"
click at [1413, 58] on icon at bounding box center [1413, 60] width 12 height 12
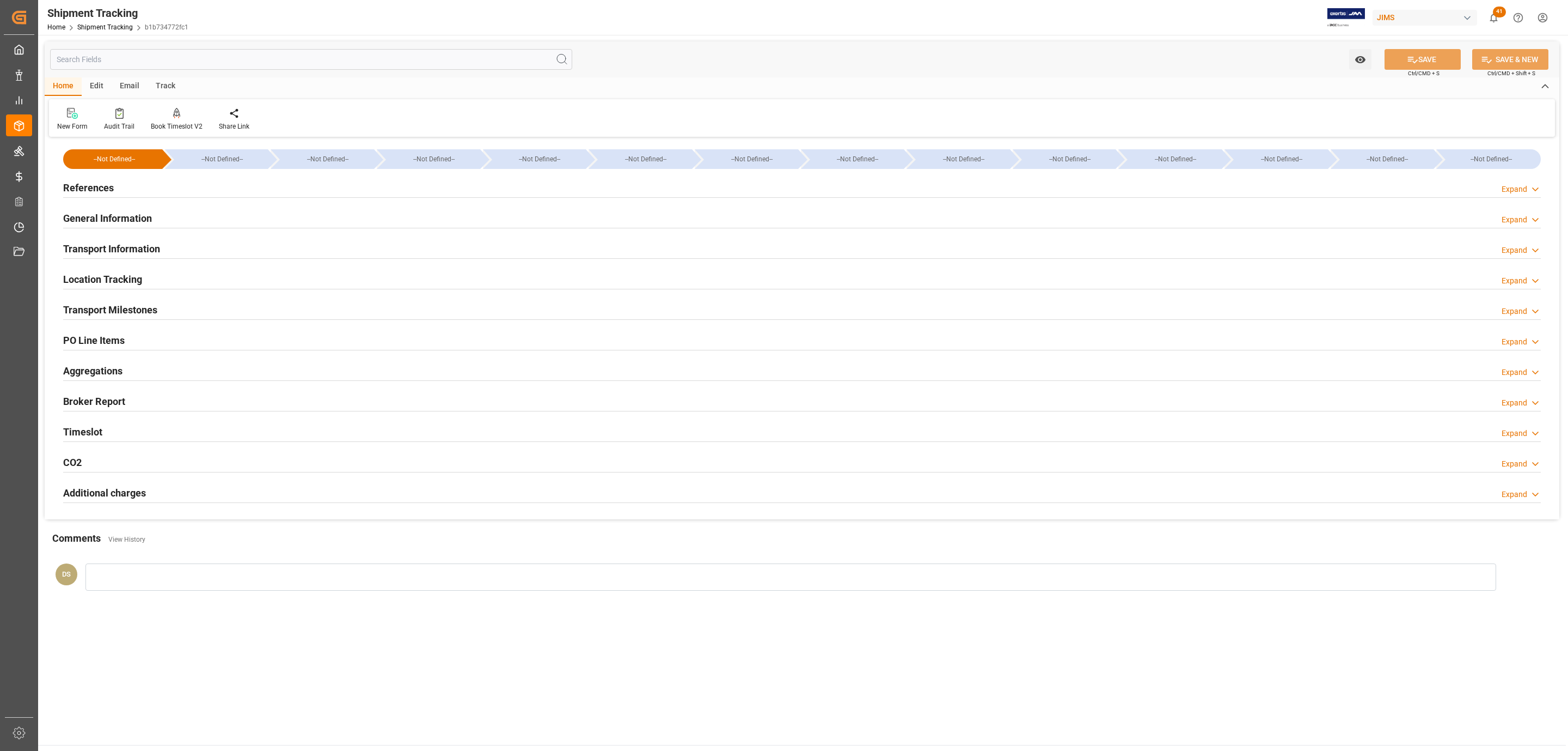
click at [165, 180] on div "References Expand" at bounding box center [802, 187] width 1478 height 21
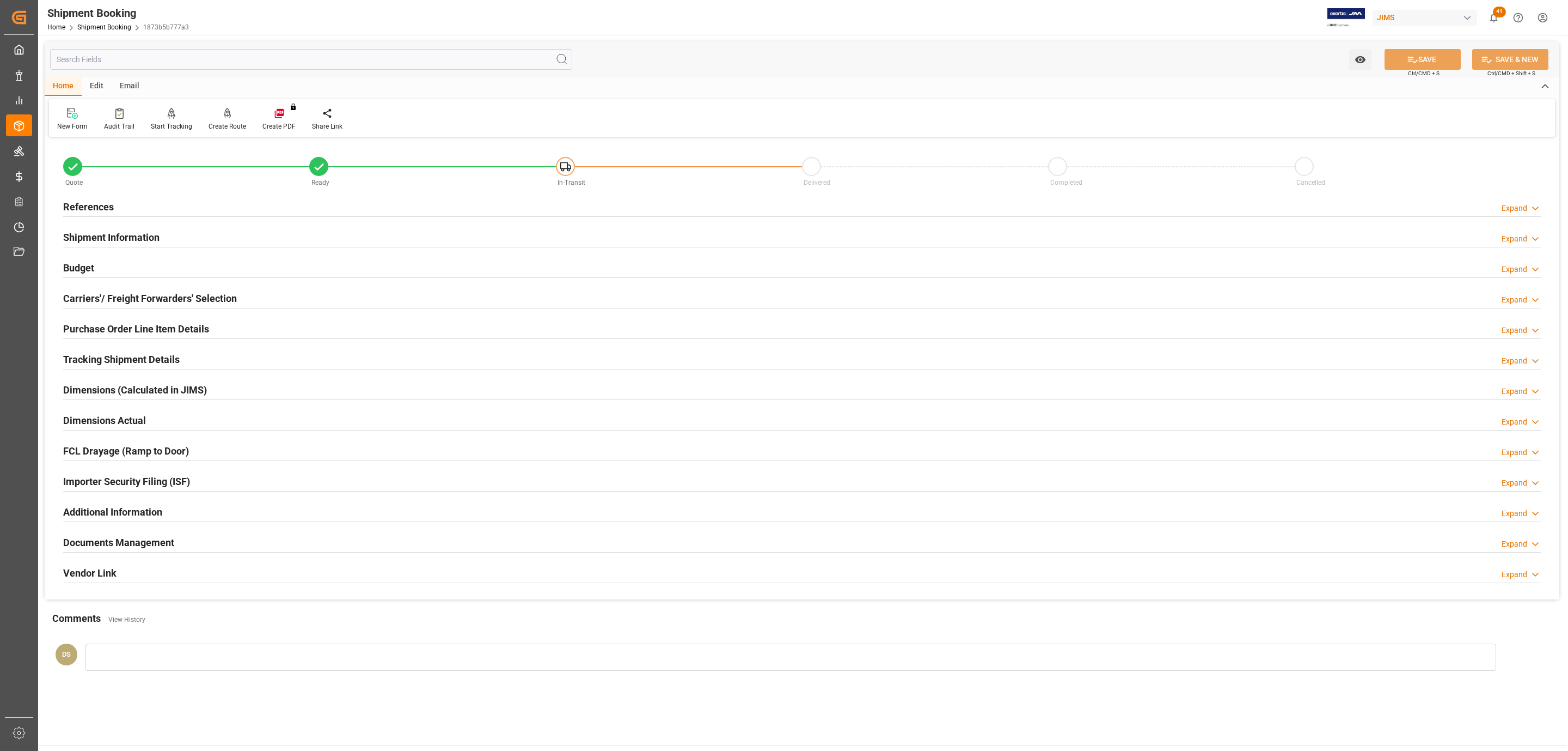
click at [174, 197] on div "References Expand" at bounding box center [802, 206] width 1478 height 21
